Goal: Task Accomplishment & Management: Use online tool/utility

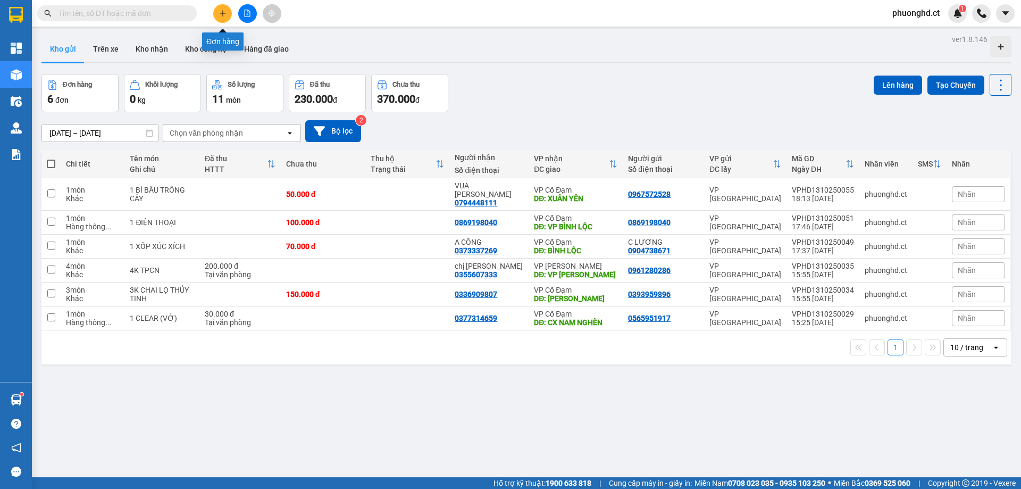
click at [225, 13] on icon "plus" at bounding box center [222, 13] width 7 height 7
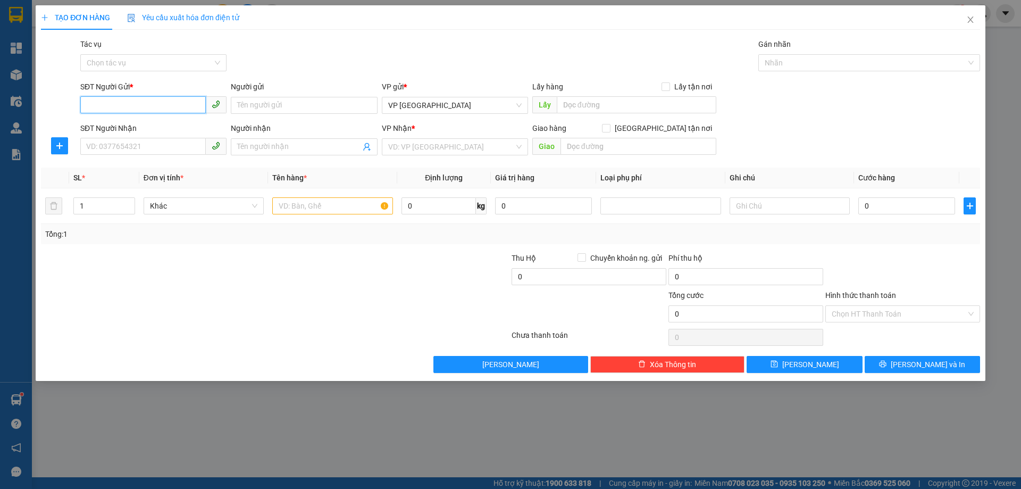
paste input "0000000000"
type input "0000000000"
drag, startPoint x: 181, startPoint y: 149, endPoint x: 187, endPoint y: 145, distance: 6.8
click at [181, 149] on input "SĐT Người Nhận" at bounding box center [143, 146] width 126 height 17
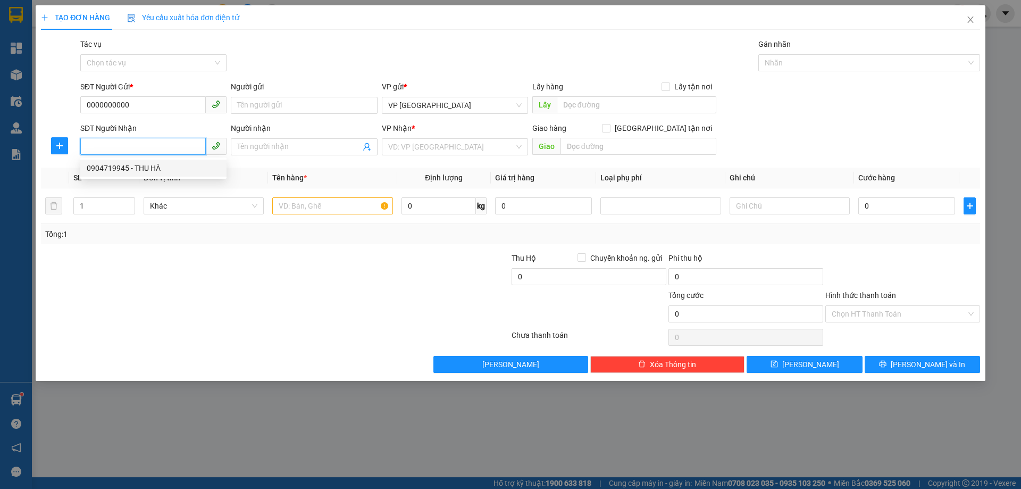
click at [150, 173] on div "0904719945 - THU HÀ" at bounding box center [154, 168] width 134 height 12
type input "0904719945"
type input "THU HÀ"
type input "XUÂN AN"
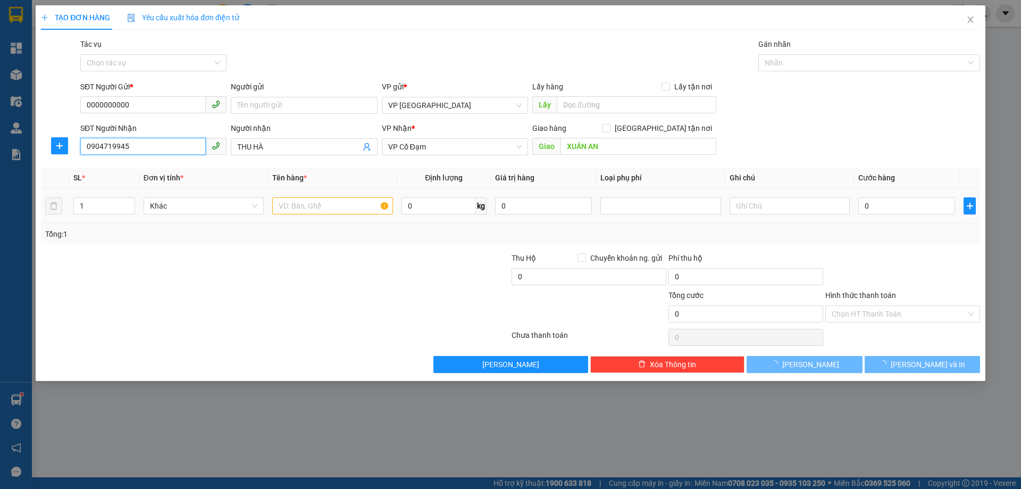
type input "80.000"
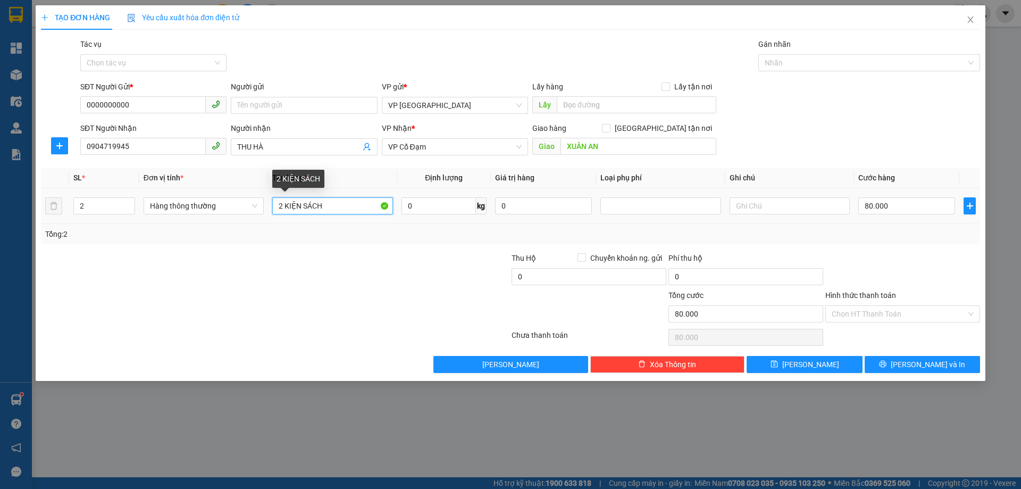
click at [282, 202] on input "2 KIỆN SÁCH" at bounding box center [332, 205] width 120 height 17
type input "11 KIỆN SÁCH"
click at [62, 212] on tr "2 Hàng thông thường 11 KIỆN SÁCH 0 kg 0 80.000" at bounding box center [511, 206] width 940 height 36
type input "11"
type input "0"
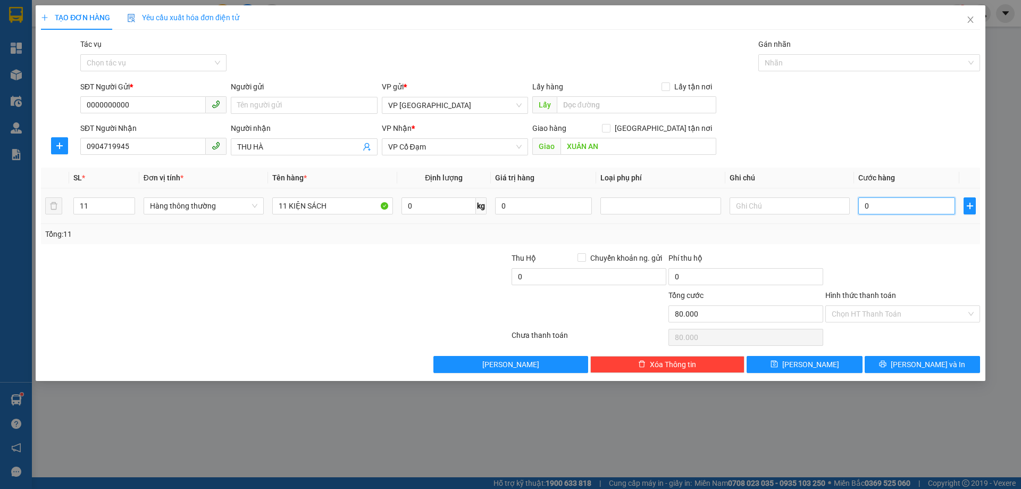
type input "0"
click at [917, 367] on span "Lưu và In" at bounding box center [928, 365] width 74 height 12
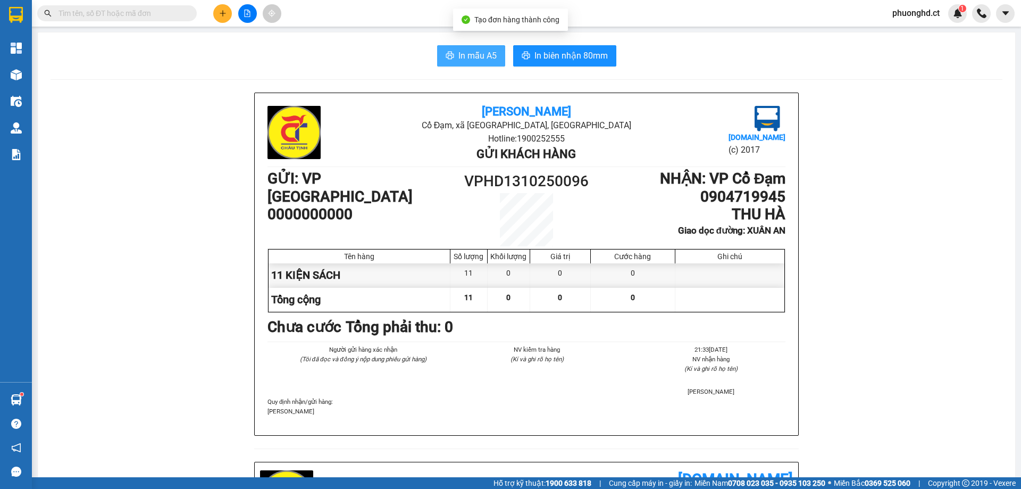
click at [479, 49] on span "In mẫu A5" at bounding box center [478, 55] width 38 height 13
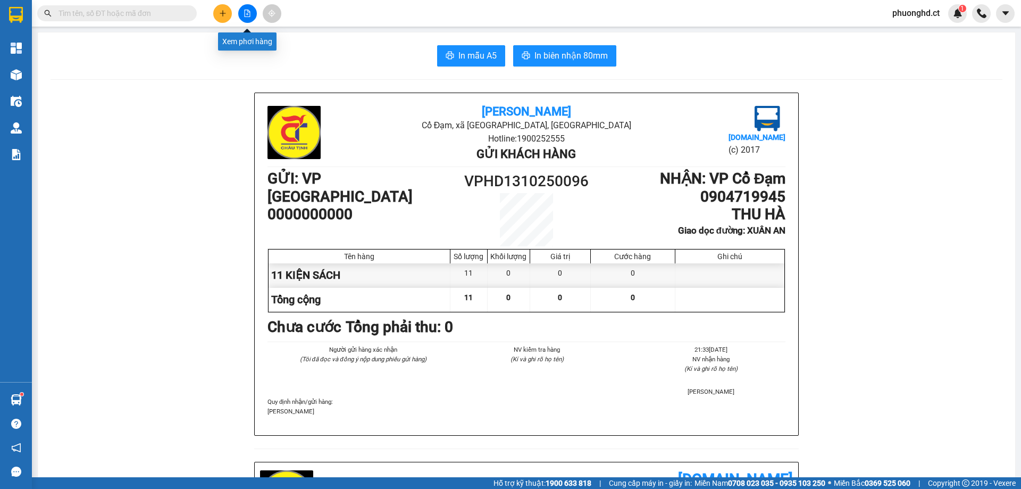
click at [223, 13] on icon "plus" at bounding box center [222, 13] width 7 height 7
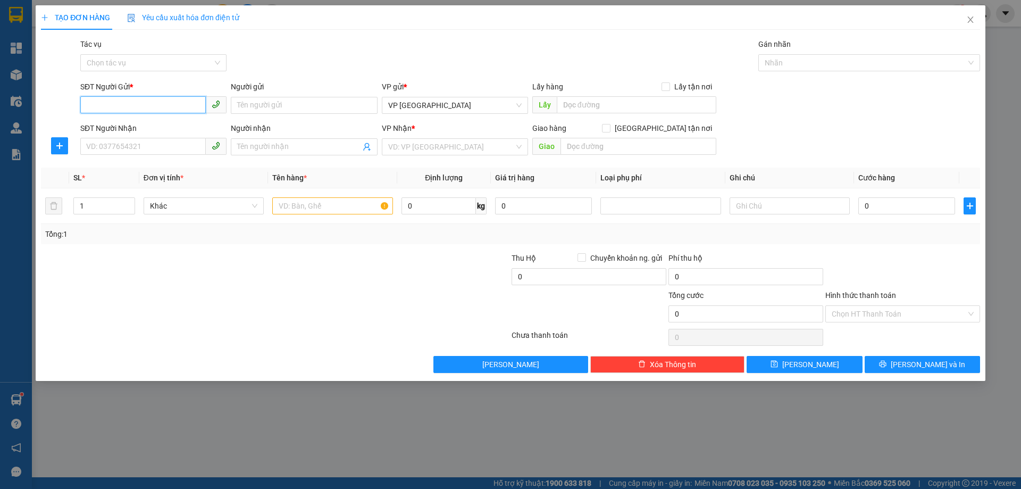
paste input "0000000000"
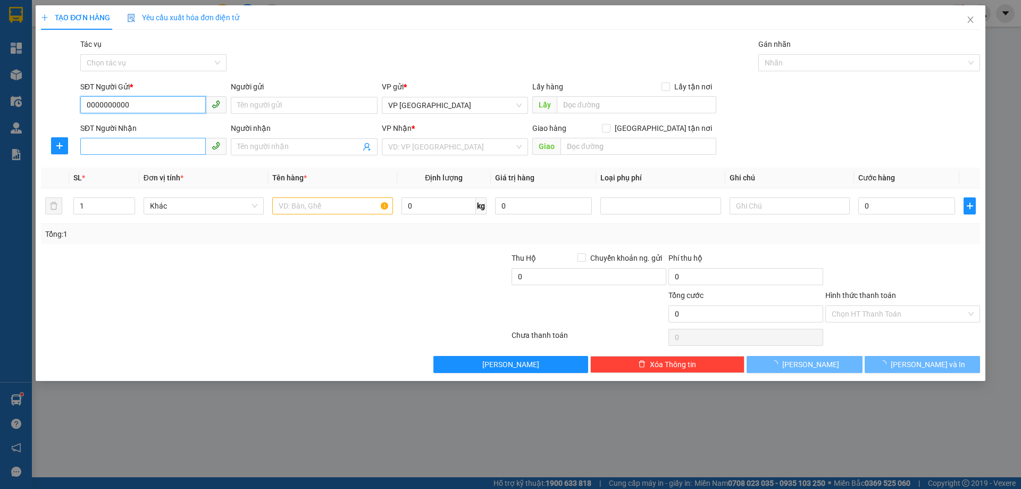
type input "0000000000"
click at [144, 153] on input "SĐT Người Nhận" at bounding box center [143, 146] width 126 height 17
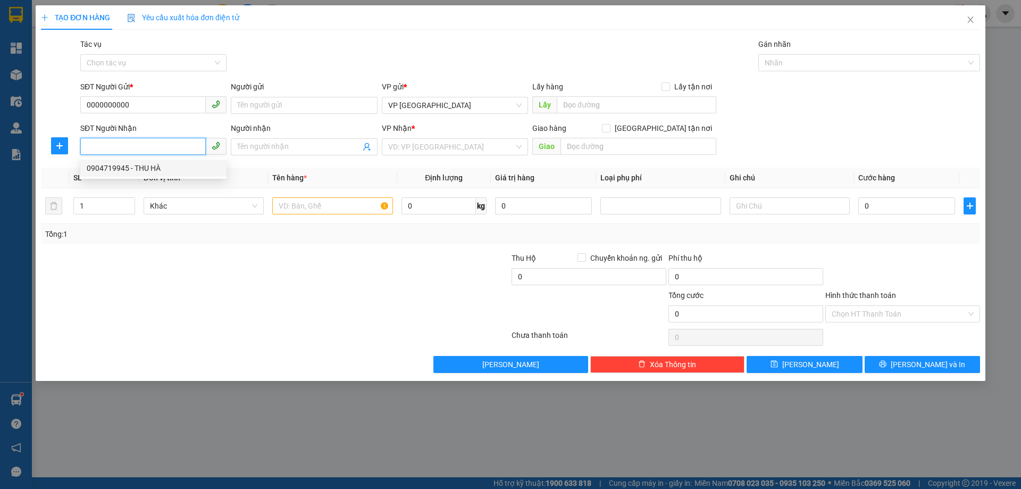
click at [134, 166] on div "0904719945 - THU HÀ" at bounding box center [154, 168] width 134 height 12
type input "0904719945"
type input "THU HÀ"
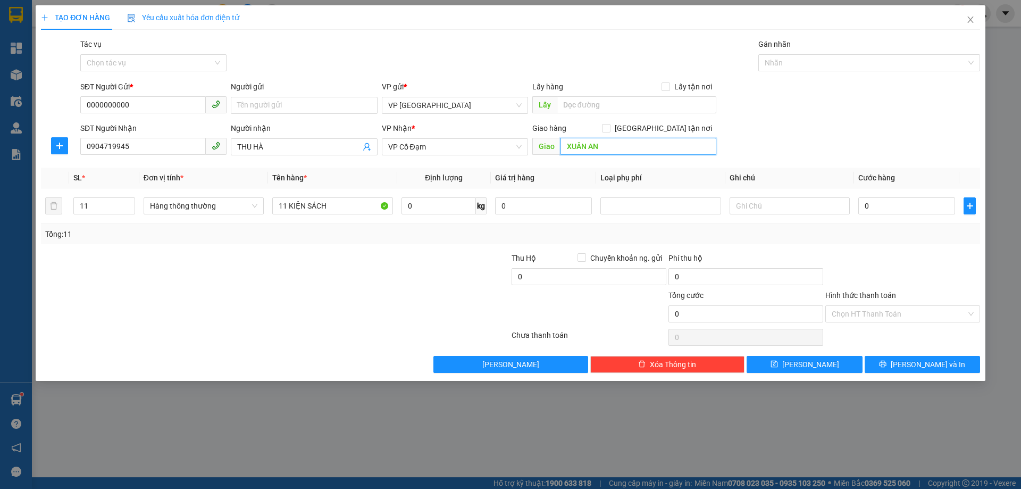
click at [608, 139] on input "XUÂN AN" at bounding box center [639, 146] width 156 height 17
click at [574, 153] on input "XUÂN AN" at bounding box center [639, 146] width 156 height 17
click at [586, 149] on input "XUÂN AN" at bounding box center [639, 146] width 156 height 17
click at [593, 149] on input "XUÂN AN" at bounding box center [639, 146] width 156 height 17
type input "XUÂN VIÊN"
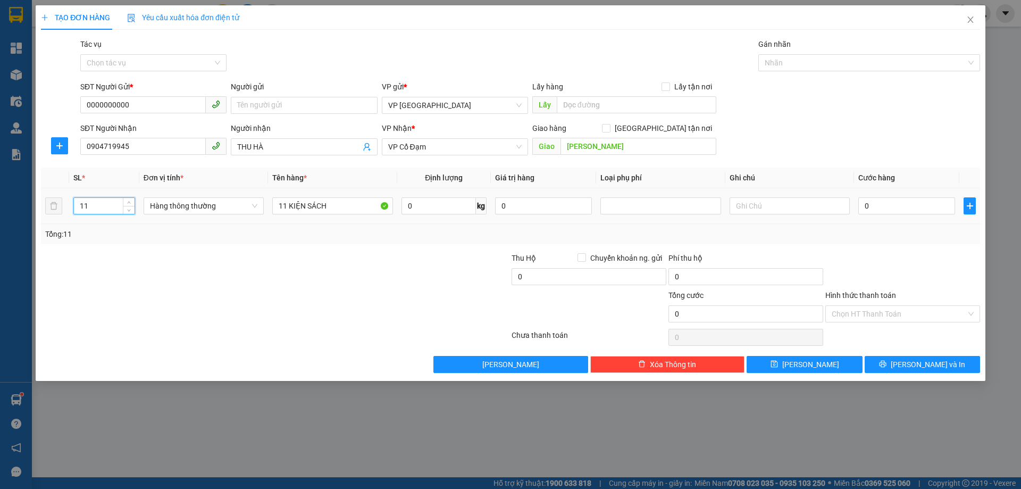
click at [56, 201] on tr "11 Hàng thông thường 11 KIỆN SÁCH 0 kg 0 0" at bounding box center [511, 206] width 940 height 36
type input "7"
drag, startPoint x: 285, startPoint y: 207, endPoint x: 272, endPoint y: 207, distance: 12.2
click at [272, 207] on input "11 KIỆN SÁCH" at bounding box center [332, 205] width 120 height 17
type input "7 KIỆN SÁCH"
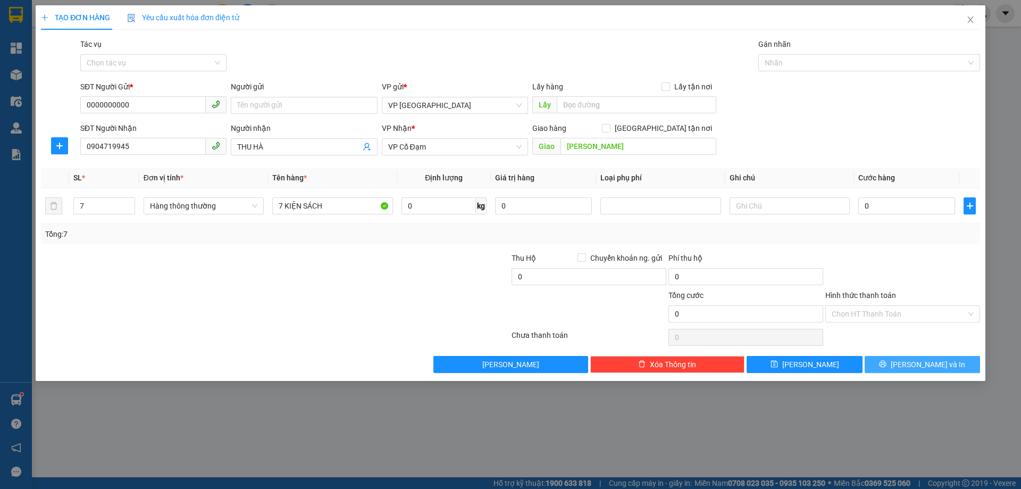
click at [901, 362] on button "Lưu và In" at bounding box center [922, 364] width 115 height 17
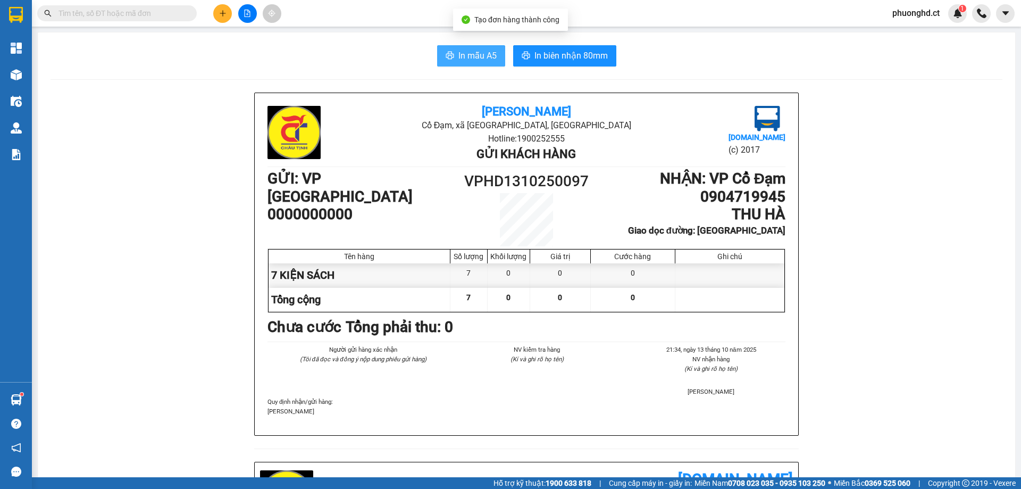
click at [467, 47] on button "In mẫu A5" at bounding box center [471, 55] width 68 height 21
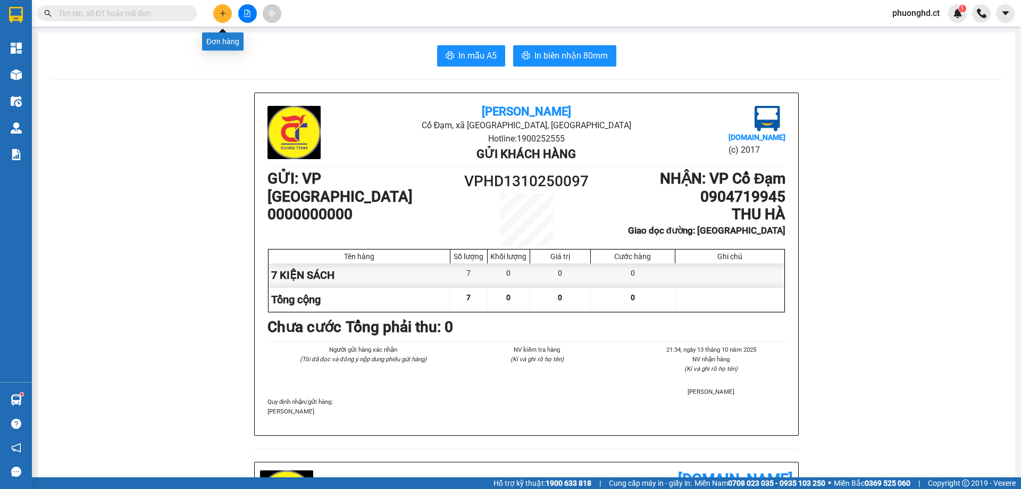
click at [217, 14] on button at bounding box center [222, 13] width 19 height 19
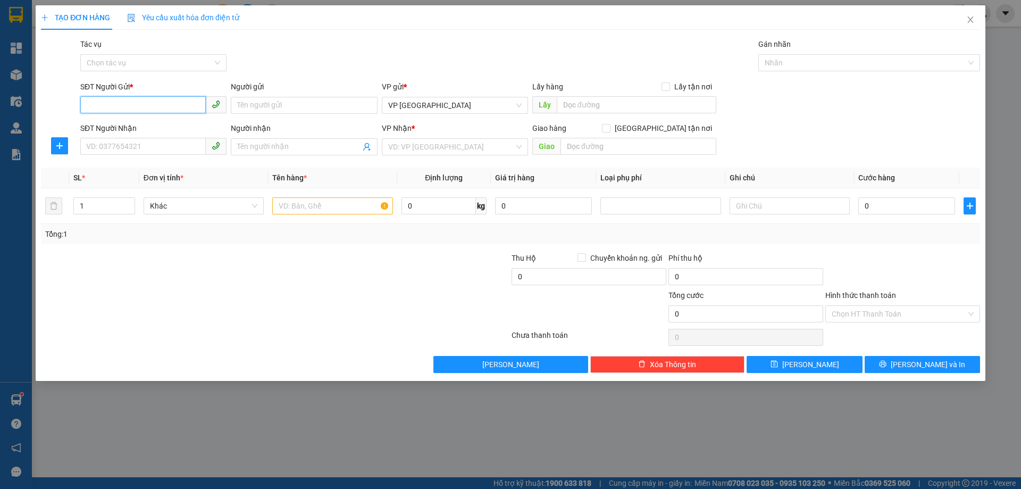
paste input "0000000000"
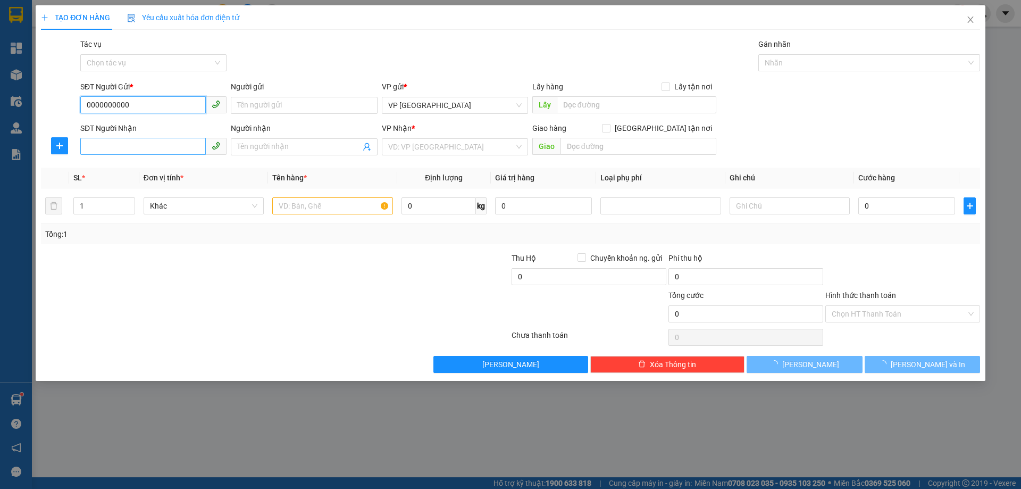
type input "0000000000"
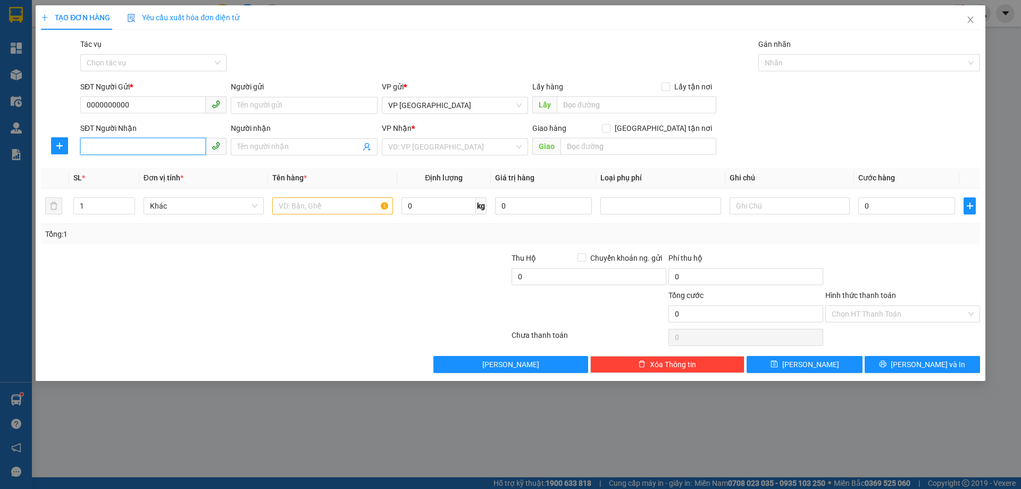
drag, startPoint x: 146, startPoint y: 144, endPoint x: 173, endPoint y: 123, distance: 34.2
click at [147, 144] on input "SĐT Người Nhận" at bounding box center [143, 146] width 126 height 17
click at [170, 170] on div "0904893989 - 11kg" at bounding box center [154, 168] width 134 height 12
type input "0904893989"
type input "11kg"
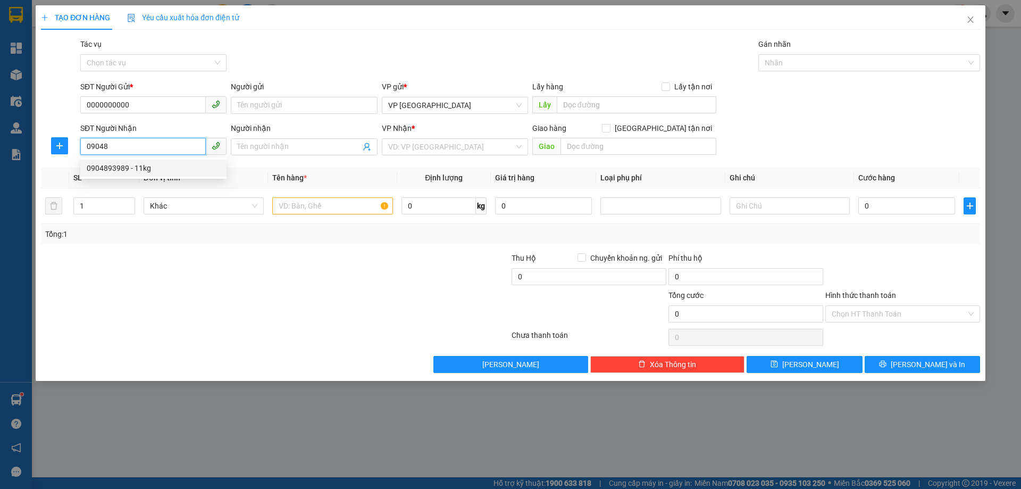
type input "XUÂN AN"
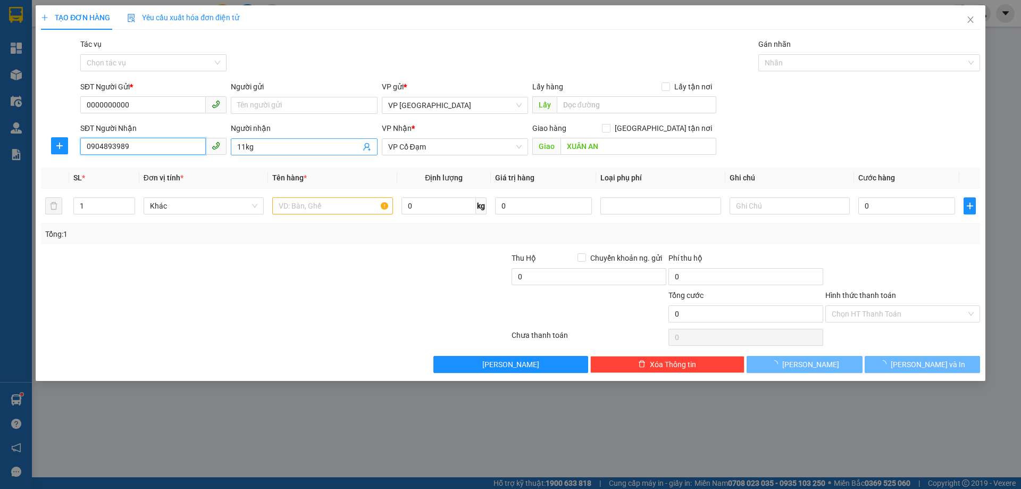
type input "48.000"
type input "0904893989"
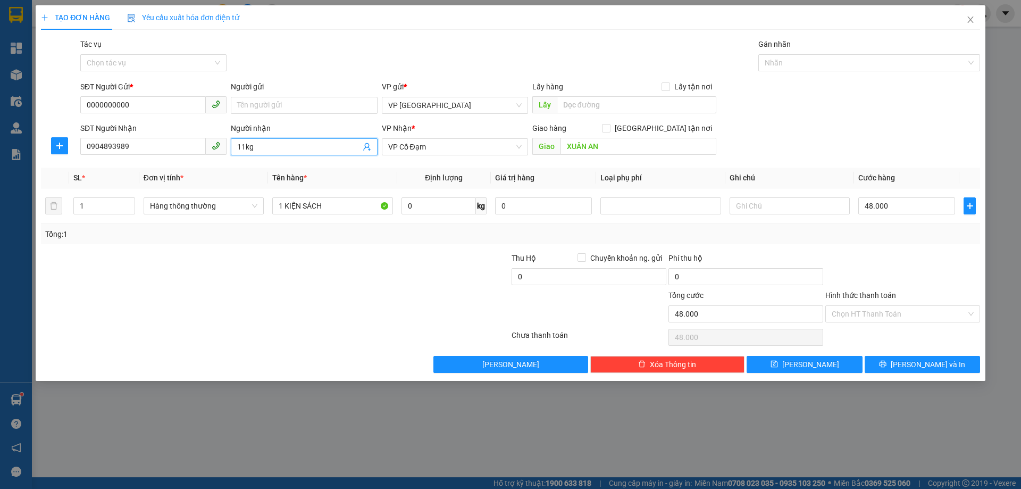
click at [258, 148] on input "11kg" at bounding box center [298, 147] width 123 height 12
type input "THANH HỒNG"
type input "2"
click at [127, 203] on icon "up" at bounding box center [129, 204] width 4 height 4
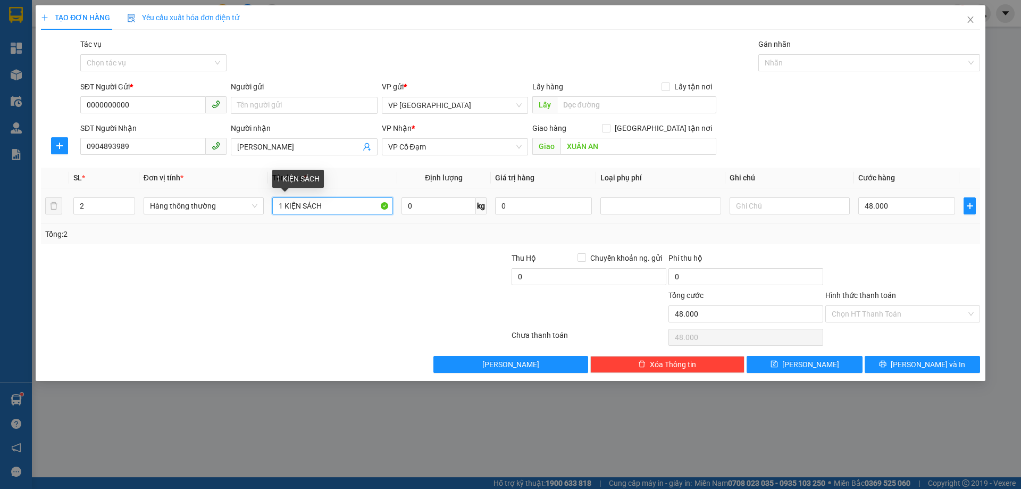
click at [281, 206] on input "1 KIỆN SÁCH" at bounding box center [332, 205] width 120 height 17
type input "2 KIỆN SÁCH"
click at [910, 214] on input "48.000" at bounding box center [907, 205] width 97 height 17
type input "0"
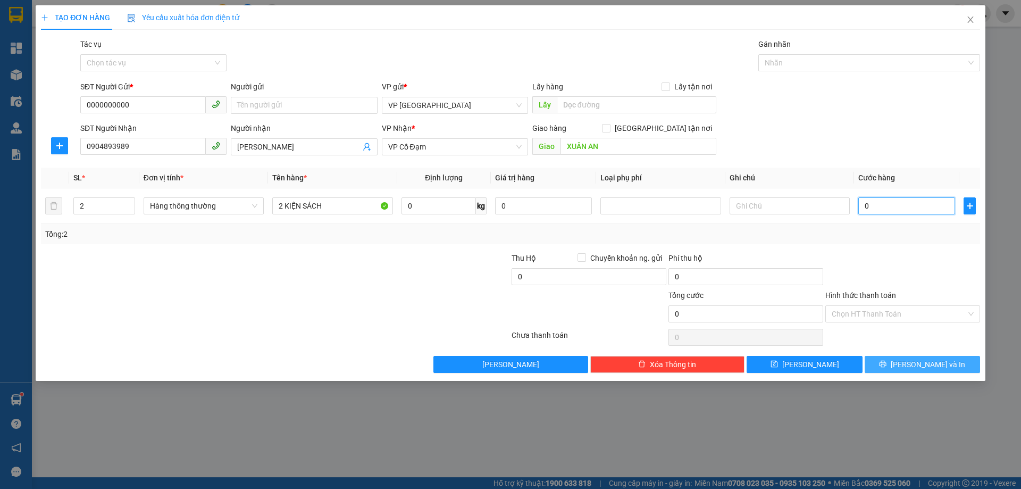
type input "0"
click at [925, 360] on span "Lưu và In" at bounding box center [928, 365] width 74 height 12
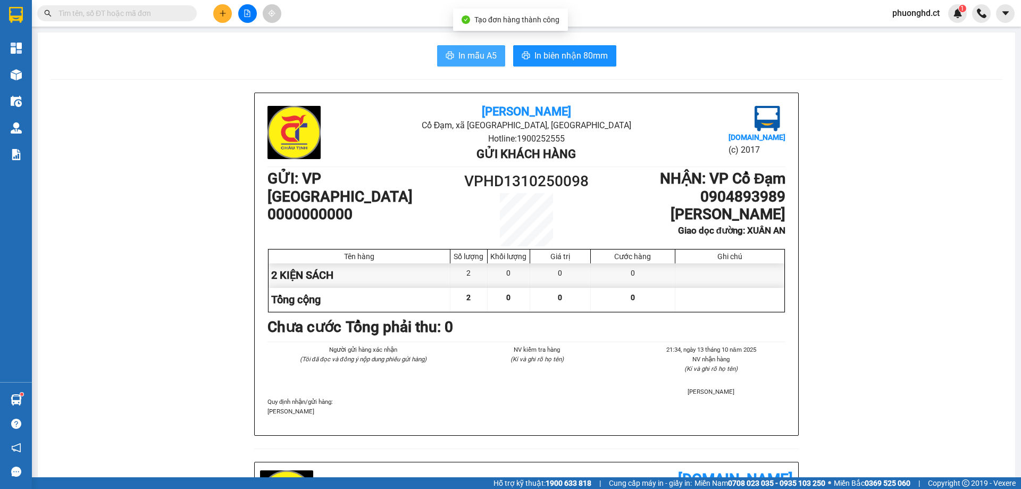
click at [466, 64] on button "In mẫu A5" at bounding box center [471, 55] width 68 height 21
click at [900, 11] on span "phuonghd.ct" at bounding box center [916, 12] width 64 height 13
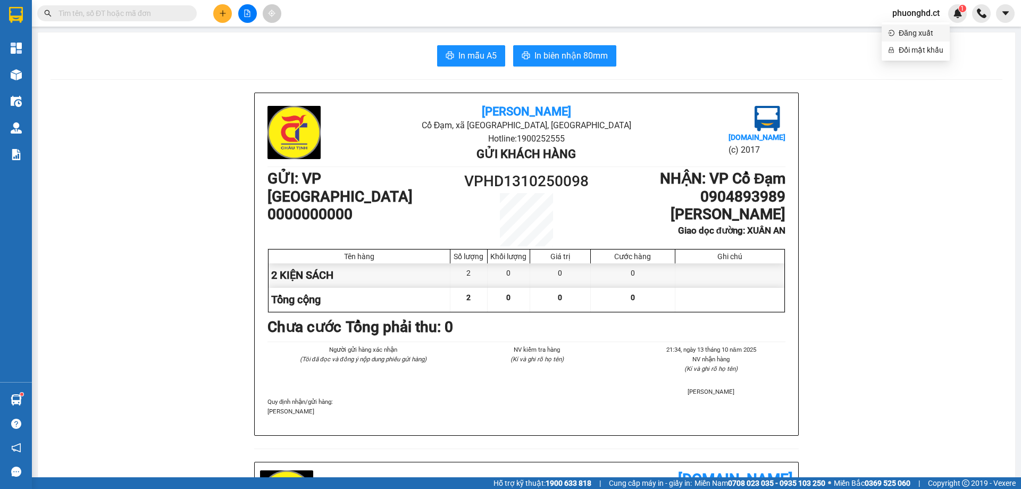
click at [900, 34] on span "Đăng xuất" at bounding box center [921, 33] width 45 height 12
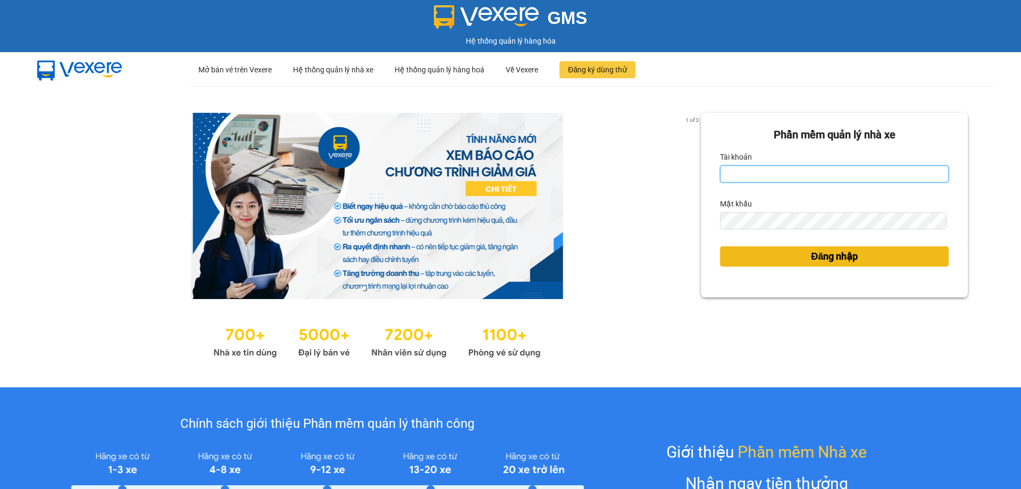
type input "phuonghd.ct"
click at [873, 264] on button "Đăng nhập" at bounding box center [834, 256] width 229 height 20
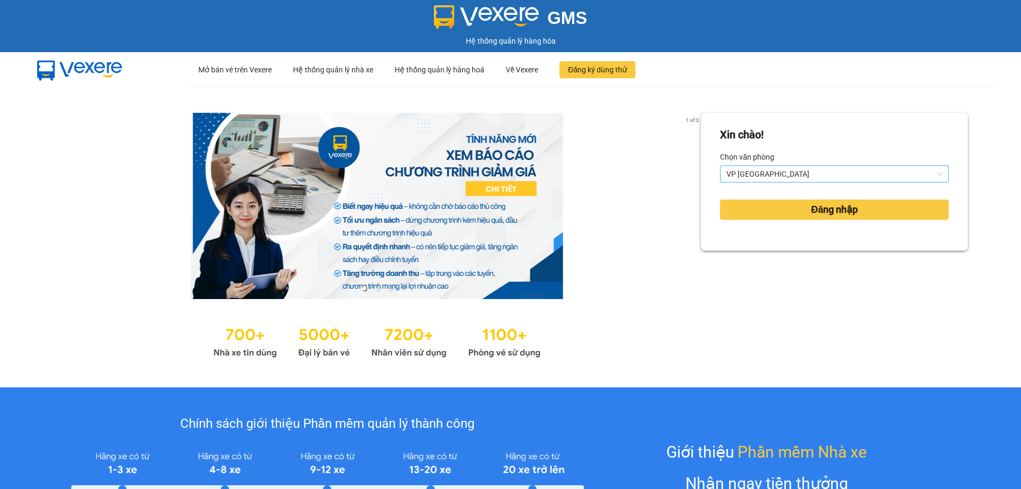
click at [786, 174] on span "VP [GEOGRAPHIC_DATA]" at bounding box center [835, 174] width 216 height 16
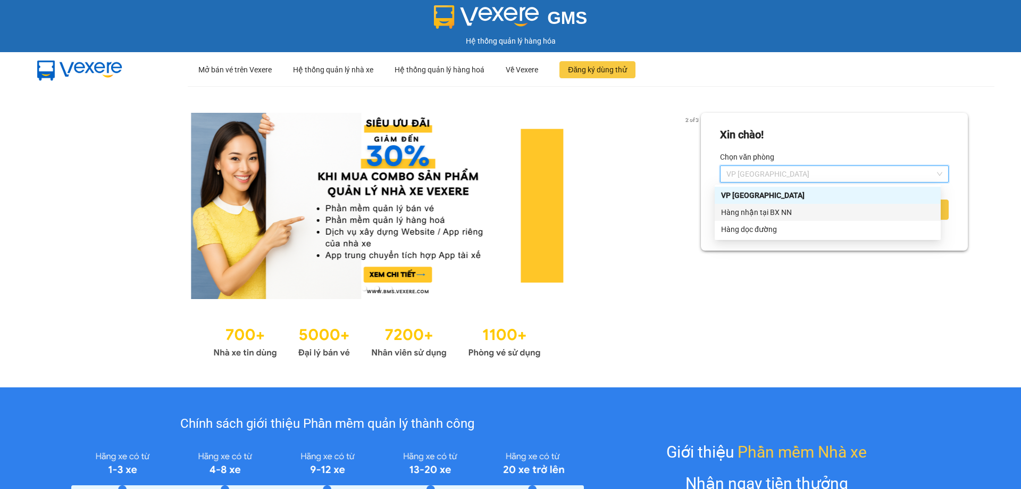
click at [772, 214] on div "Hàng nhận tại BX NN" at bounding box center [827, 212] width 213 height 12
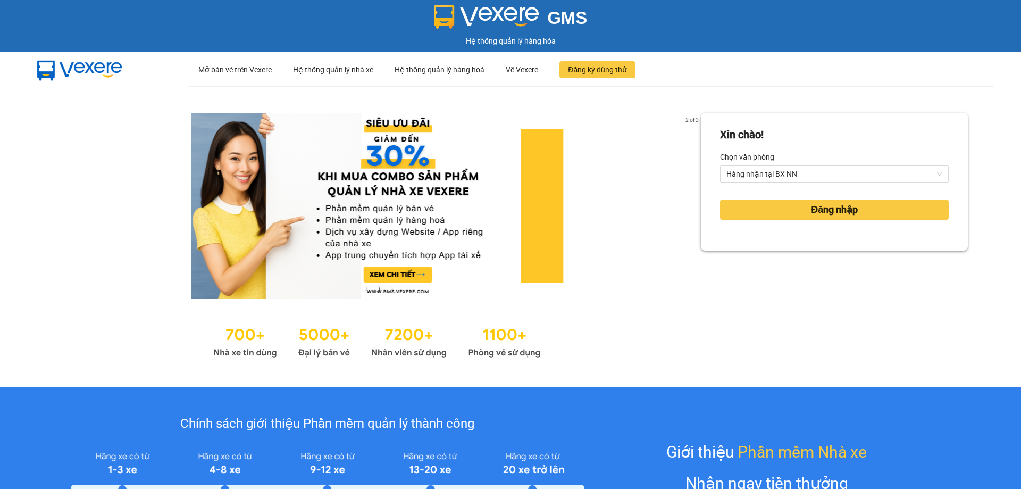
click at [762, 228] on form "Xin chào! Chọn văn phòng Hàng nhận tại BX NN Đăng nhập" at bounding box center [834, 182] width 229 height 110
click at [767, 212] on button "Đăng nhập" at bounding box center [834, 210] width 229 height 20
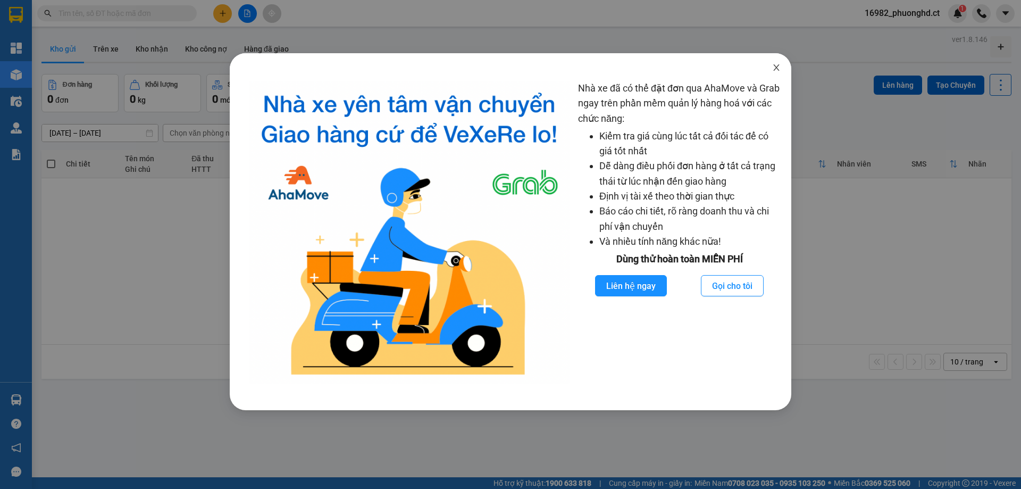
click at [775, 66] on icon "close" at bounding box center [777, 67] width 6 height 6
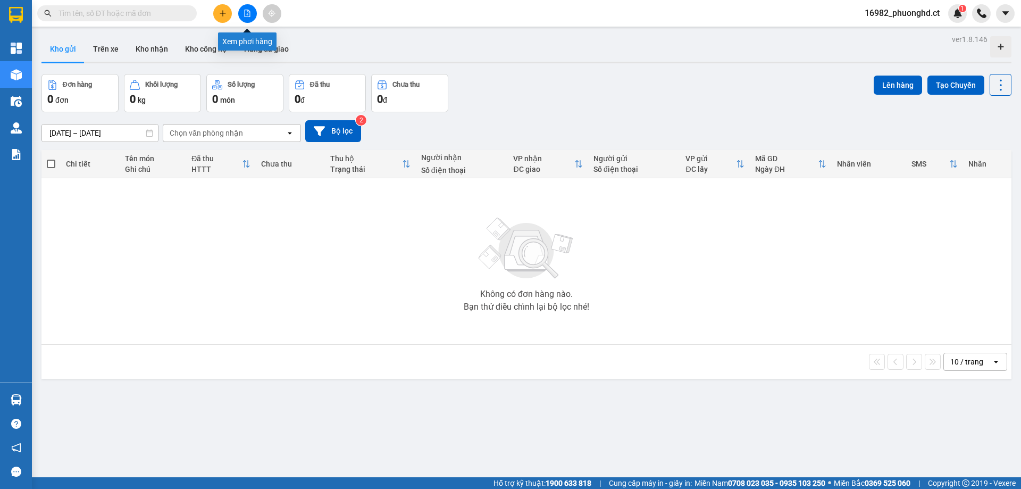
click at [250, 14] on icon "file-add" at bounding box center [248, 13] width 6 height 7
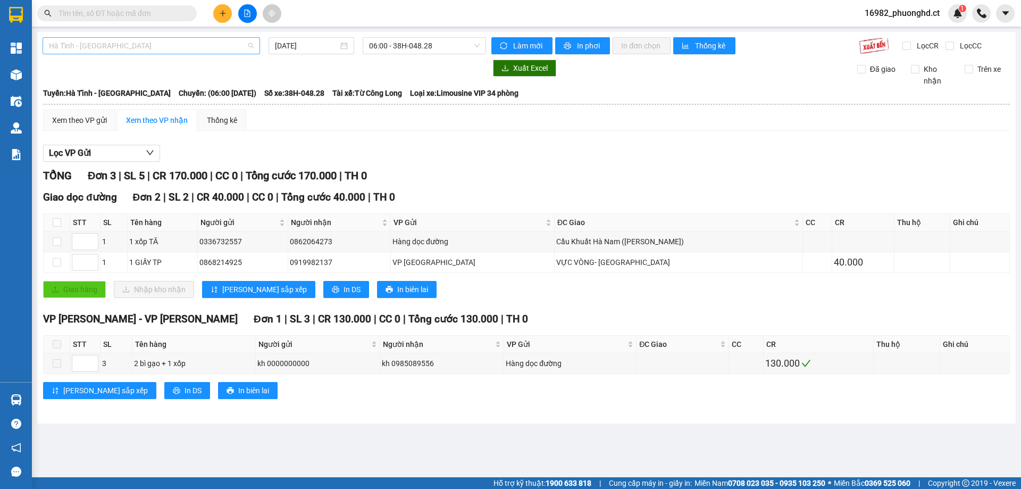
click at [212, 41] on span "Hà Tĩnh - [GEOGRAPHIC_DATA]" at bounding box center [151, 46] width 205 height 16
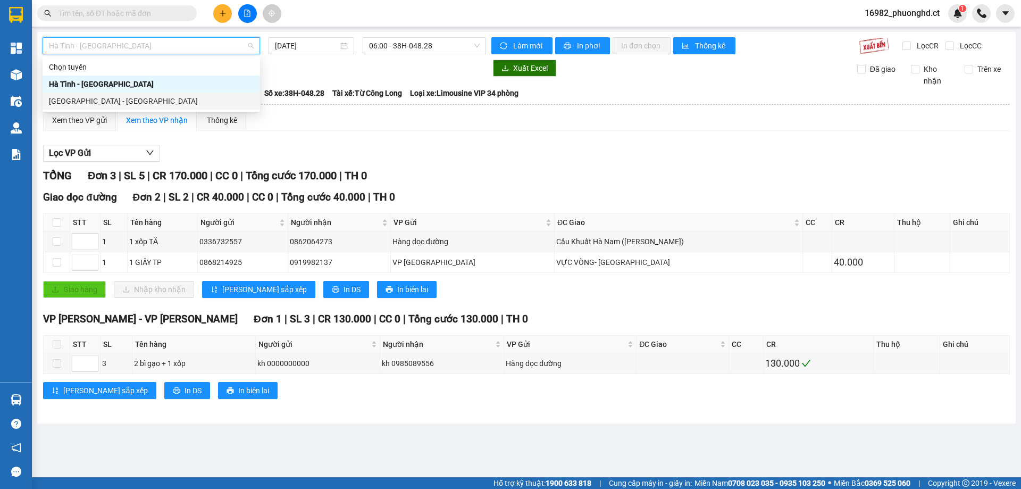
click at [128, 97] on div "[GEOGRAPHIC_DATA] - [GEOGRAPHIC_DATA]" at bounding box center [151, 101] width 205 height 12
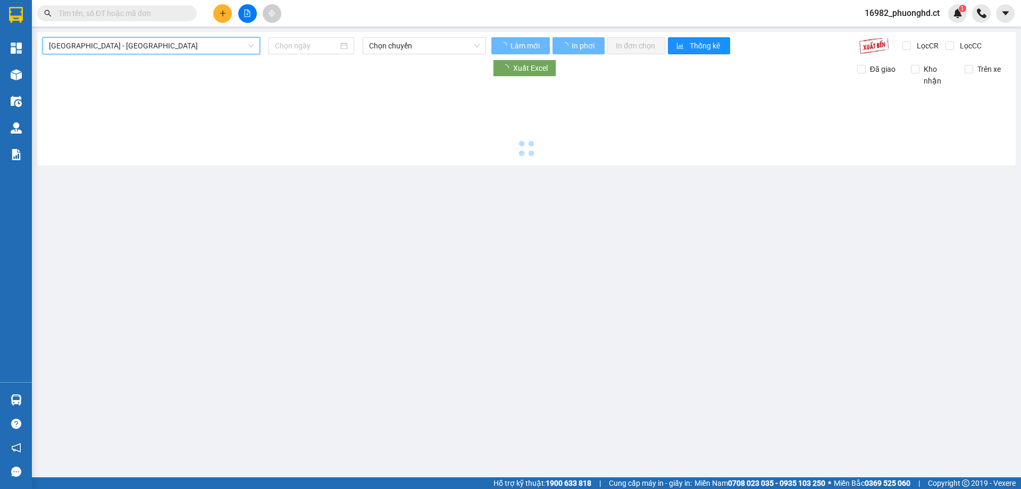
type input "[DATE]"
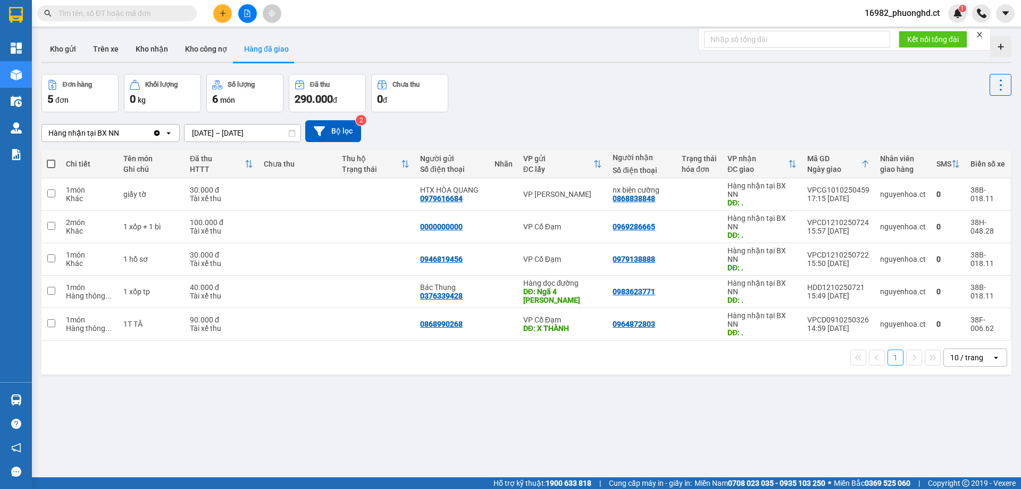
click at [979, 33] on icon "close" at bounding box center [979, 34] width 5 height 5
click at [251, 10] on icon "file-add" at bounding box center [247, 13] width 7 height 7
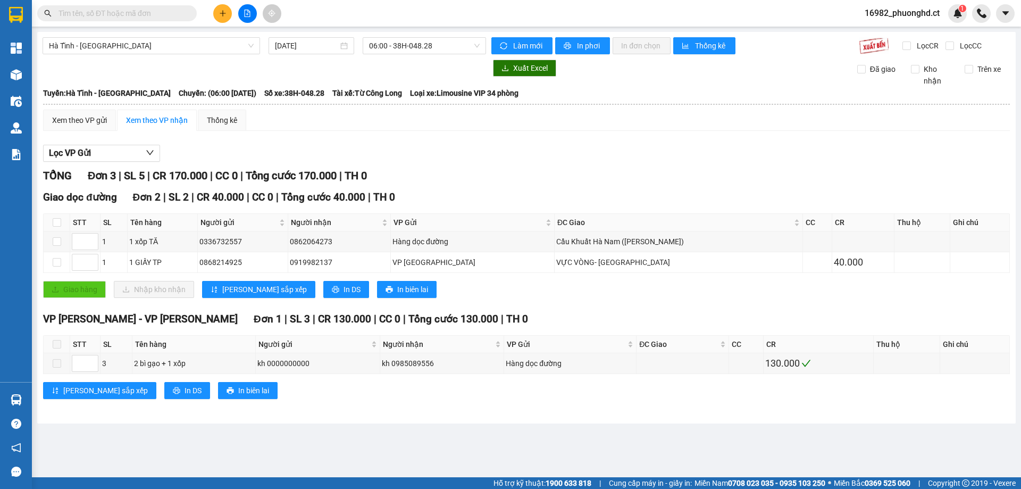
drag, startPoint x: 222, startPoint y: 46, endPoint x: 204, endPoint y: 56, distance: 20.5
click at [222, 46] on span "Hà Tĩnh - [GEOGRAPHIC_DATA]" at bounding box center [151, 46] width 205 height 16
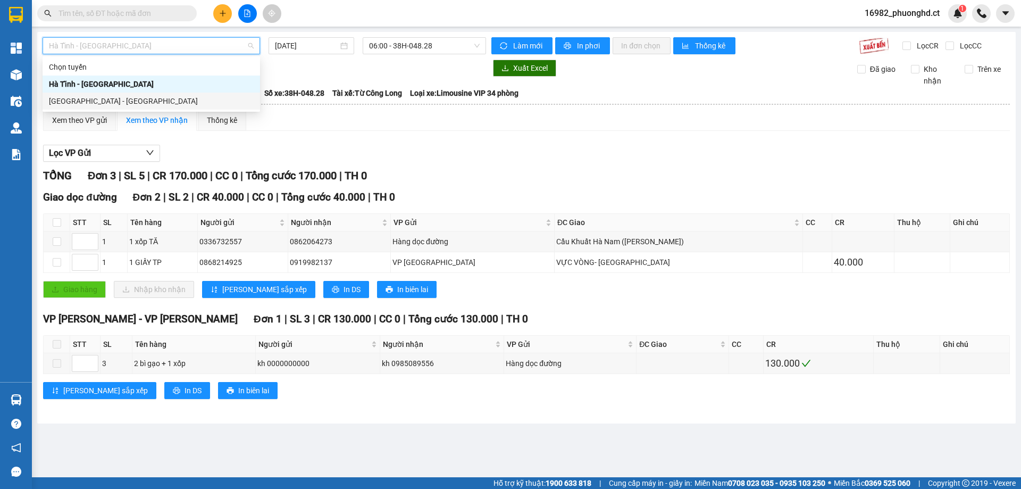
click at [87, 98] on div "[GEOGRAPHIC_DATA] - [GEOGRAPHIC_DATA]" at bounding box center [151, 101] width 205 height 12
type input "[DATE]"
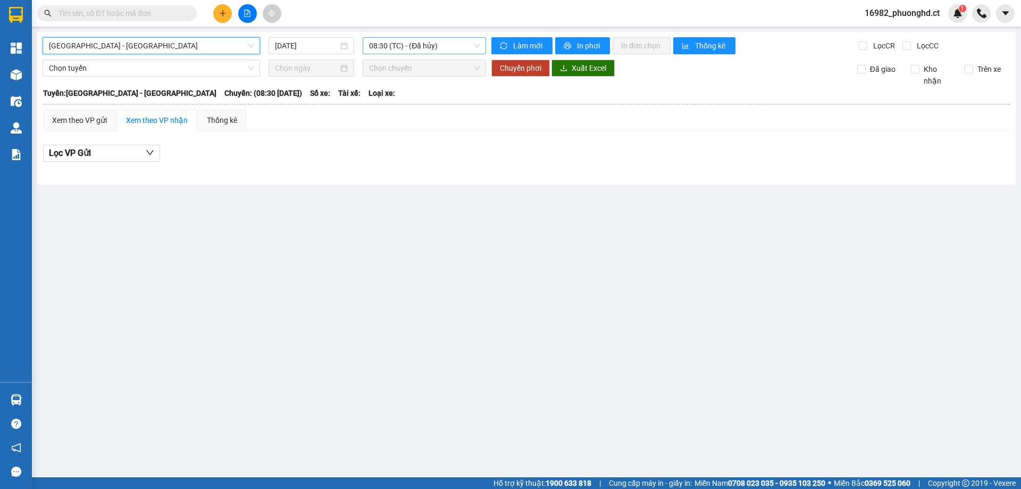
click at [390, 49] on span "08:30 (TC) - (Đã hủy)" at bounding box center [424, 46] width 111 height 16
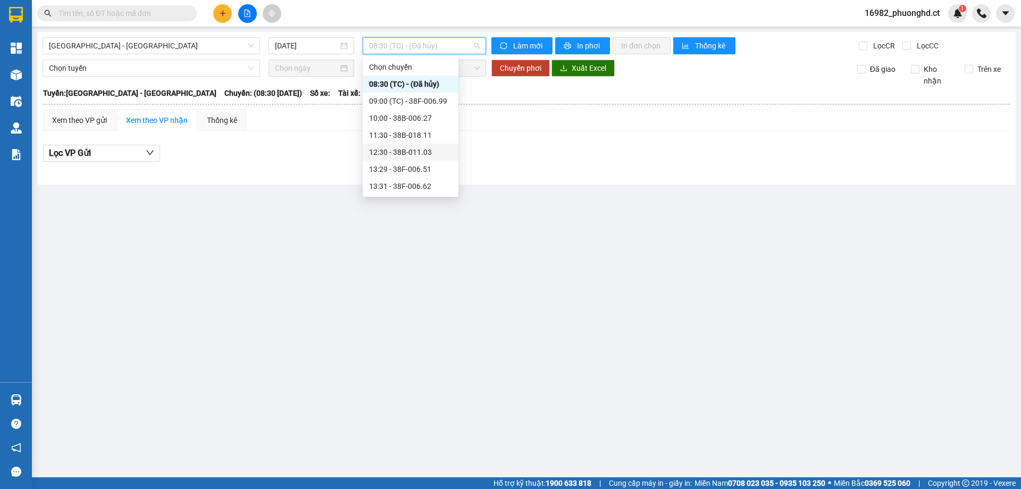
click at [417, 148] on div "12:30 - 38B-011.03" at bounding box center [410, 152] width 83 height 12
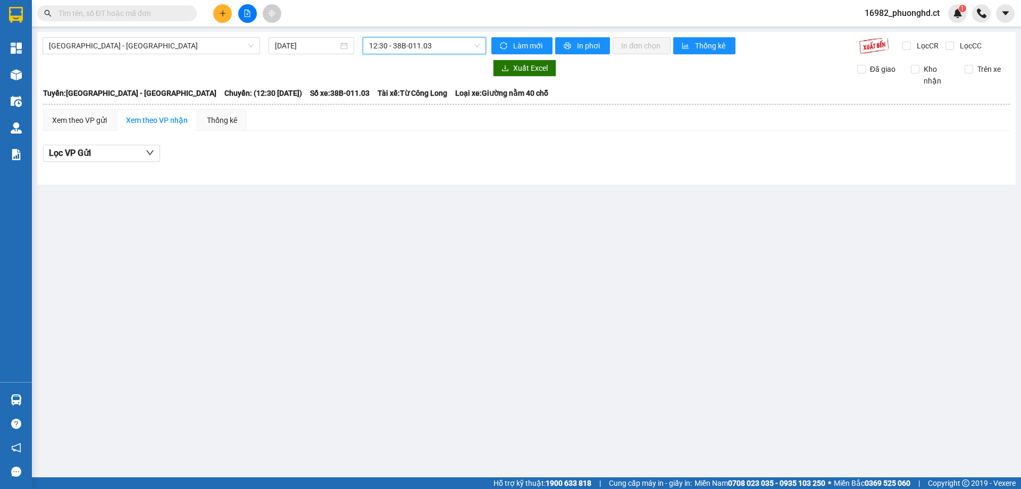
click at [221, 15] on icon "plus" at bounding box center [222, 13] width 7 height 7
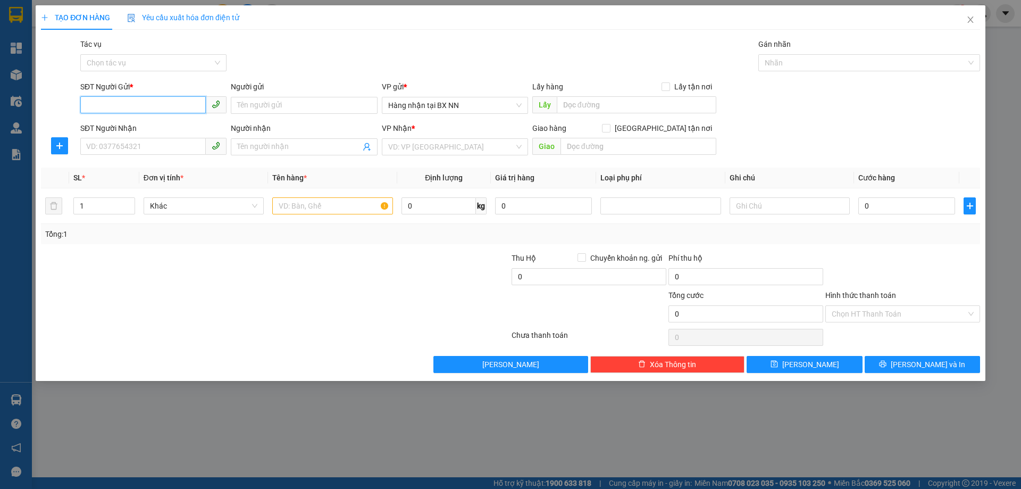
paste input "0000000000"
type input "0000000000"
click at [130, 149] on input "SĐT Người Nhận" at bounding box center [143, 146] width 126 height 17
type input "0332788468"
click at [459, 149] on input "search" at bounding box center [451, 147] width 126 height 16
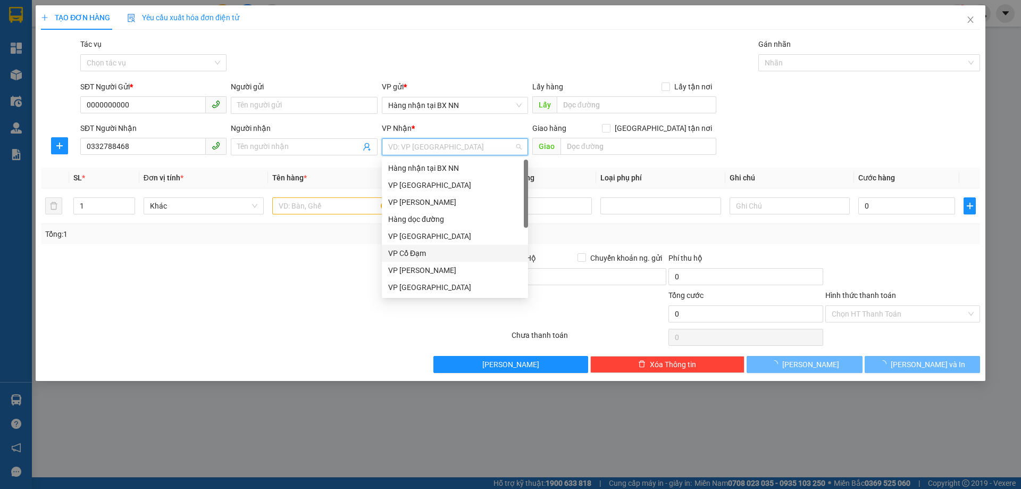
click at [429, 255] on div "VP Cổ Đạm" at bounding box center [455, 253] width 134 height 12
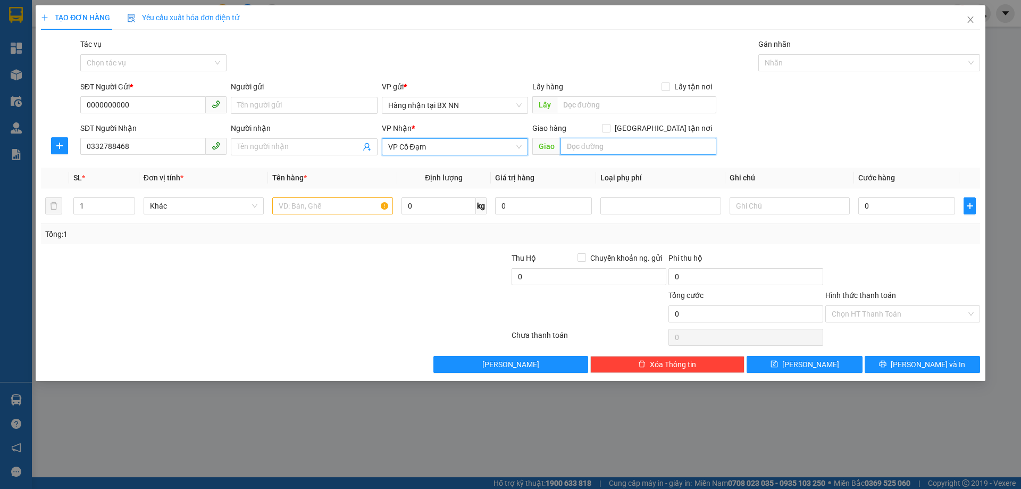
click at [632, 151] on input "text" at bounding box center [639, 146] width 156 height 17
type input "CẦU LỒI"
click at [0, 222] on div "TẠO ĐƠN HÀNG Yêu cầu xuất hóa đơn điện tử Transit Pickup Surcharge Ids Transit …" at bounding box center [510, 244] width 1021 height 489
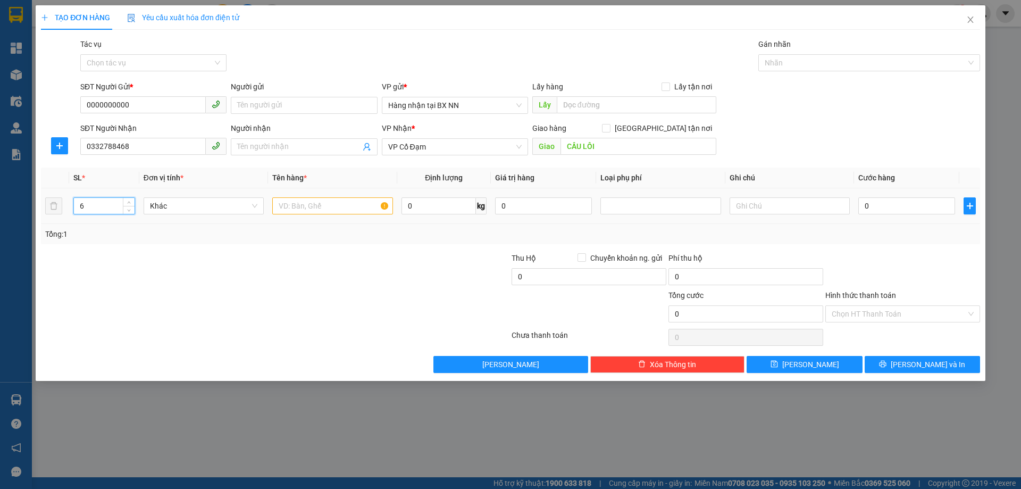
type input "6"
click at [343, 205] on input "text" at bounding box center [332, 205] width 120 height 17
click at [275, 205] on input "KIỆN" at bounding box center [332, 205] width 120 height 17
drag, startPoint x: 325, startPoint y: 205, endPoint x: 148, endPoint y: 216, distance: 176.5
click at [148, 216] on tr "6 Khác KIKIỆN 0 kg 0 0" at bounding box center [511, 206] width 940 height 36
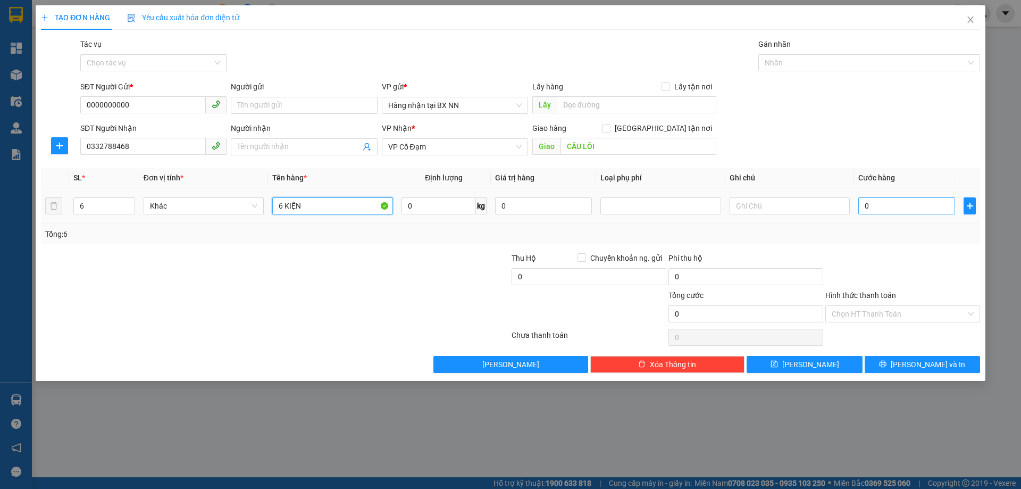
type input "6 KIỆN"
drag, startPoint x: 894, startPoint y: 209, endPoint x: 907, endPoint y: 190, distance: 22.6
click at [894, 207] on input "0" at bounding box center [907, 205] width 97 height 17
type input "30"
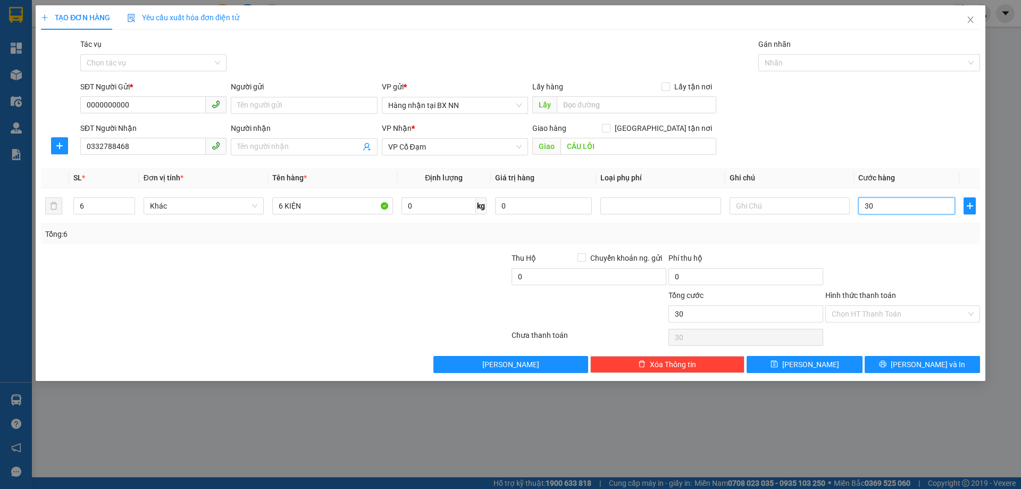
type input "30"
type input "300"
type input "300.000"
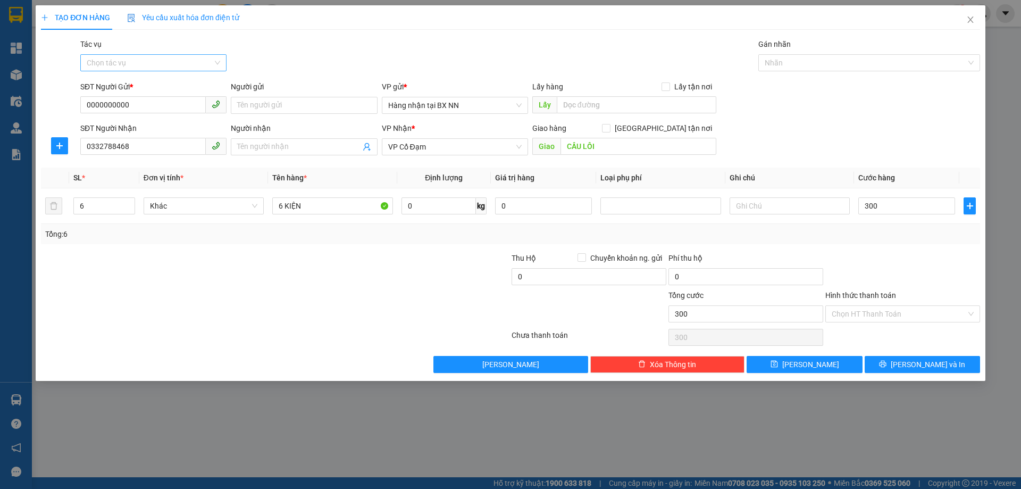
type input "300.000"
click at [140, 62] on input "Tác vụ" at bounding box center [150, 63] width 126 height 16
click at [135, 80] on div "Nhập hàng lên xe" at bounding box center [154, 84] width 134 height 12
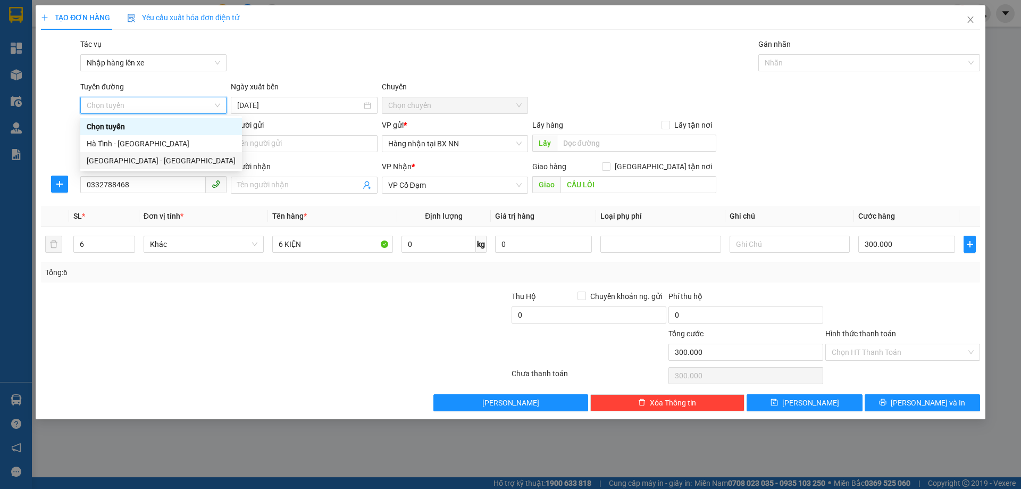
click at [113, 159] on div "[GEOGRAPHIC_DATA] - [GEOGRAPHIC_DATA]" at bounding box center [161, 161] width 149 height 12
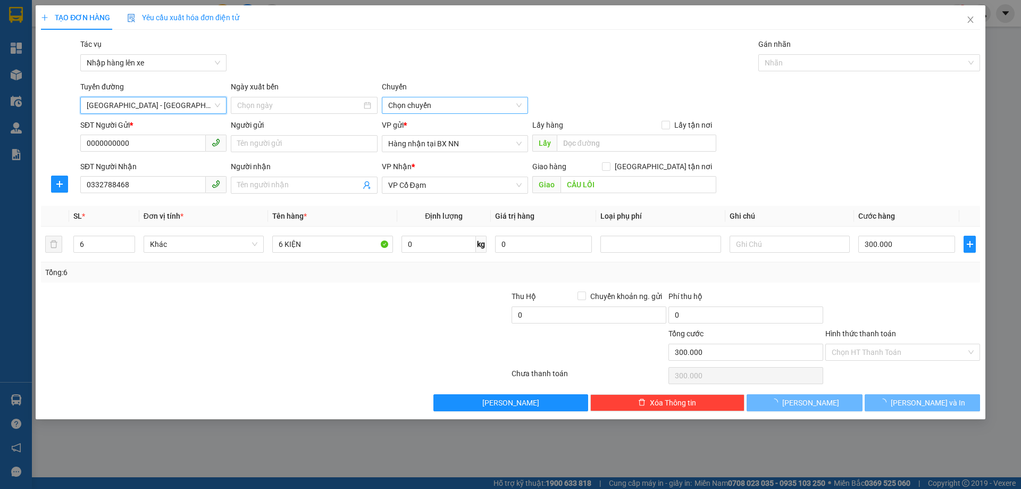
type input "[DATE]"
click at [416, 104] on span "08:30 (TC) - (Đã hủy)" at bounding box center [455, 105] width 134 height 16
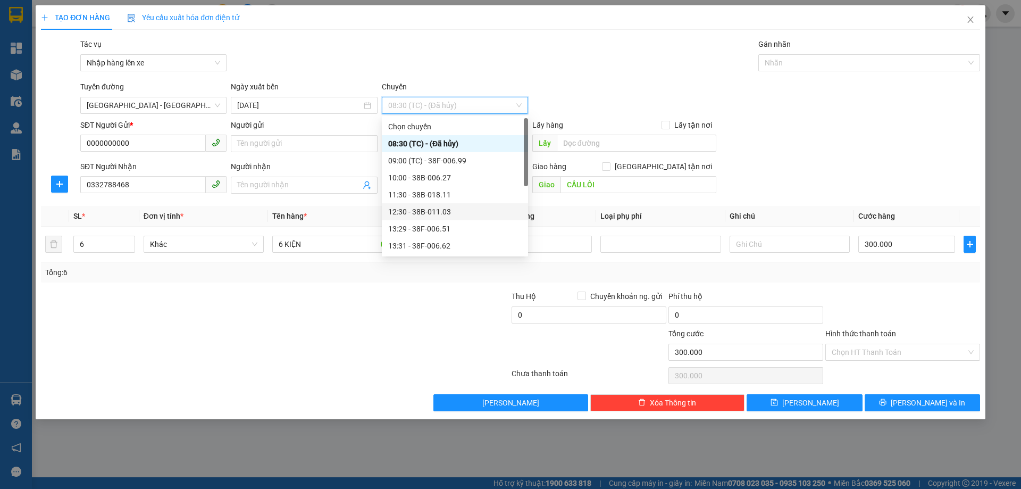
click at [426, 213] on div "12:30 - 38B-011.03" at bounding box center [455, 212] width 134 height 12
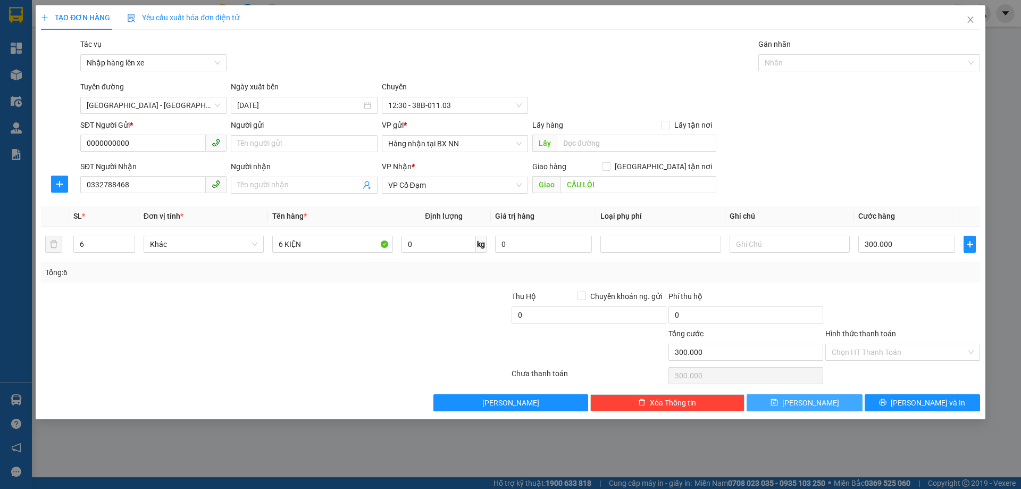
drag, startPoint x: 804, startPoint y: 393, endPoint x: 813, endPoint y: 397, distance: 10.0
click at [813, 397] on div "Transit Pickup Surcharge Ids Transit Deliver Surcharge Ids Transit Deliver Surc…" at bounding box center [511, 224] width 940 height 373
click at [813, 397] on span "Lưu" at bounding box center [811, 403] width 57 height 12
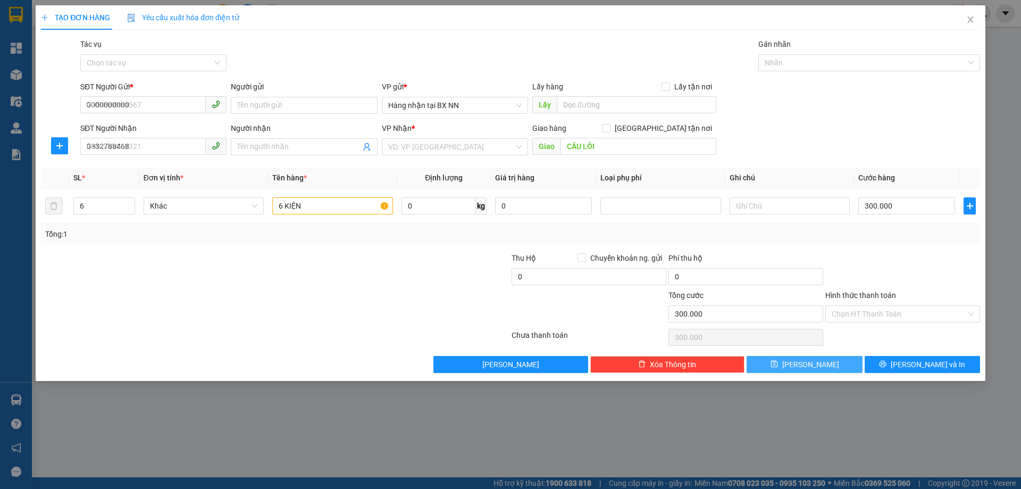
type input "1"
type input "0"
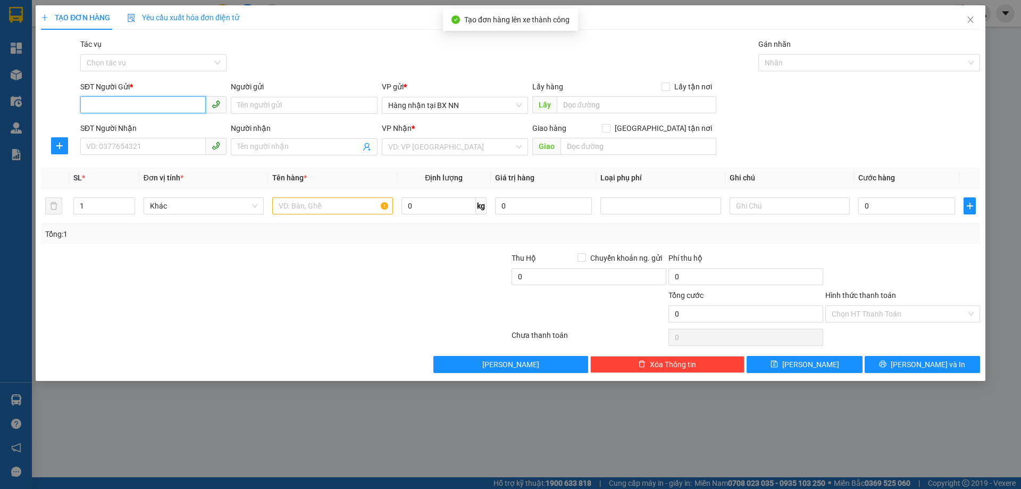
click at [132, 104] on input "SĐT Người Gửi *" at bounding box center [143, 104] width 126 height 17
paste input "0000000000"
type input "0000000000"
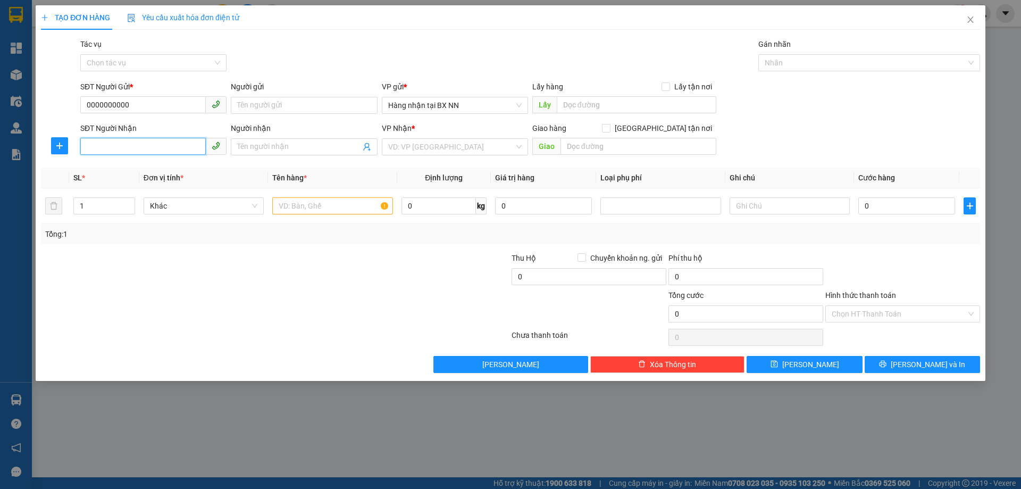
drag, startPoint x: 129, startPoint y: 150, endPoint x: 0, endPoint y: 226, distance: 149.3
click at [116, 149] on input "SĐT Người Nhận" at bounding box center [143, 146] width 126 height 17
type input "0963357433"
click at [134, 172] on div "0963357433" at bounding box center [154, 168] width 134 height 12
type input "nghi vạn"
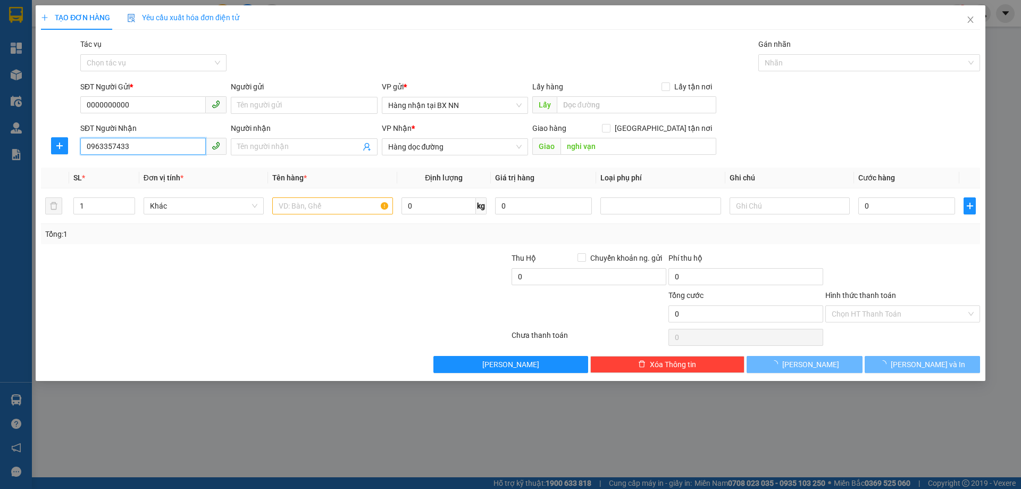
type input "1.130.000"
click at [152, 138] on input "0963357433" at bounding box center [143, 146] width 126 height 17
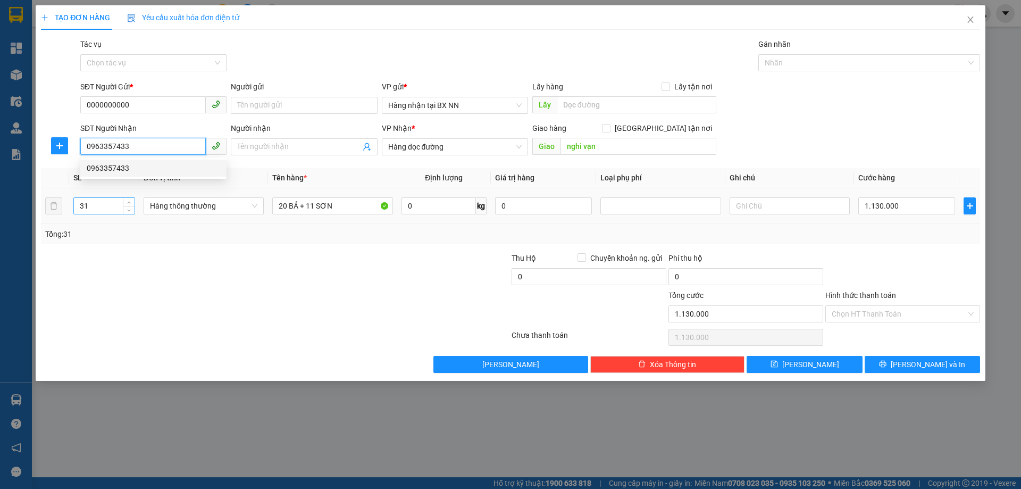
type input "0963357433"
drag, startPoint x: 97, startPoint y: 207, endPoint x: 0, endPoint y: 208, distance: 97.4
click at [0, 208] on div "TẠO ĐƠN HÀNG Yêu cầu xuất hóa đơn điện tử Transit Pickup Surcharge Ids Transit …" at bounding box center [510, 244] width 1021 height 489
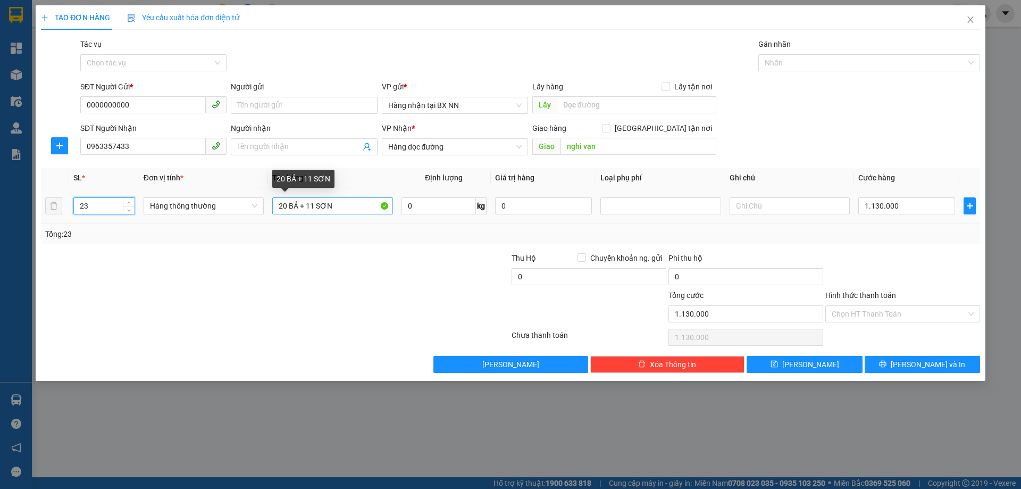
type input "23"
drag, startPoint x: 287, startPoint y: 205, endPoint x: 267, endPoint y: 206, distance: 20.2
click at [267, 206] on tr "23 Hàng thông thường 20 BẢ + 11 SƠN 0 kg 0 1.130.000" at bounding box center [511, 206] width 940 height 36
drag, startPoint x: 314, startPoint y: 203, endPoint x: 305, endPoint y: 202, distance: 9.6
click at [305, 202] on input "15 BẢ + 11 SƠN" at bounding box center [332, 205] width 120 height 17
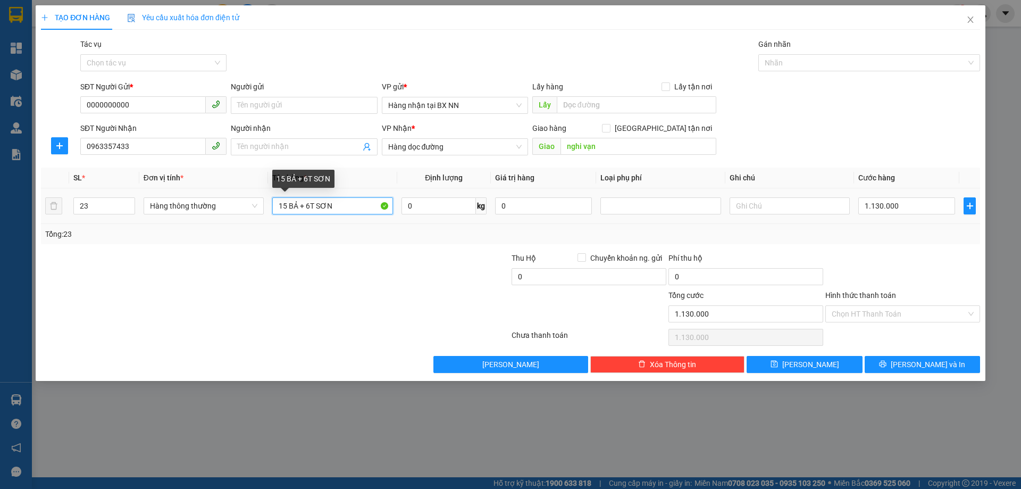
click at [361, 202] on input "15 BẢ + 6T SƠN" at bounding box center [332, 205] width 120 height 17
type input "15 BẢ + 6T SƠN + 2 LON"
click at [914, 203] on input "1.130.000" at bounding box center [907, 205] width 97 height 17
type input "0"
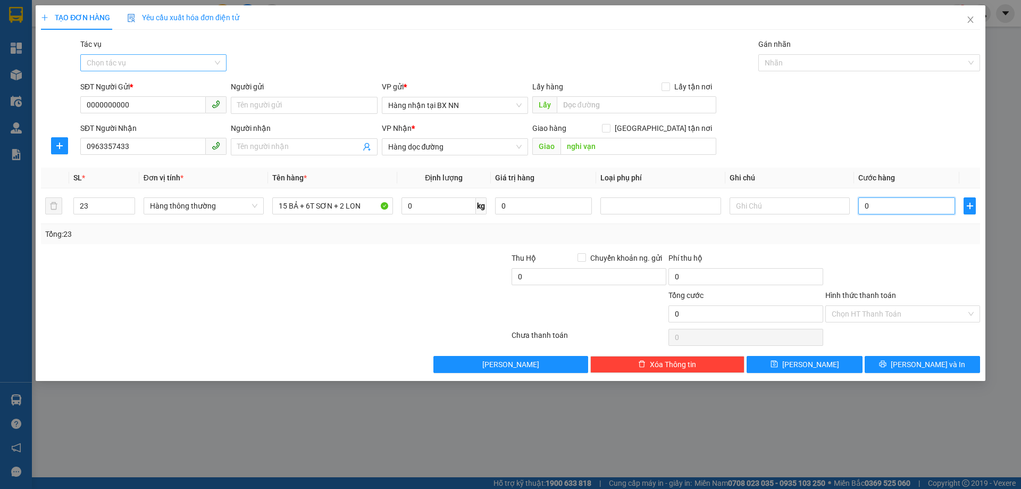
type input "0"
click at [180, 67] on input "Tác vụ" at bounding box center [150, 63] width 126 height 16
click at [183, 84] on div "Nhập hàng lên xe" at bounding box center [154, 84] width 134 height 12
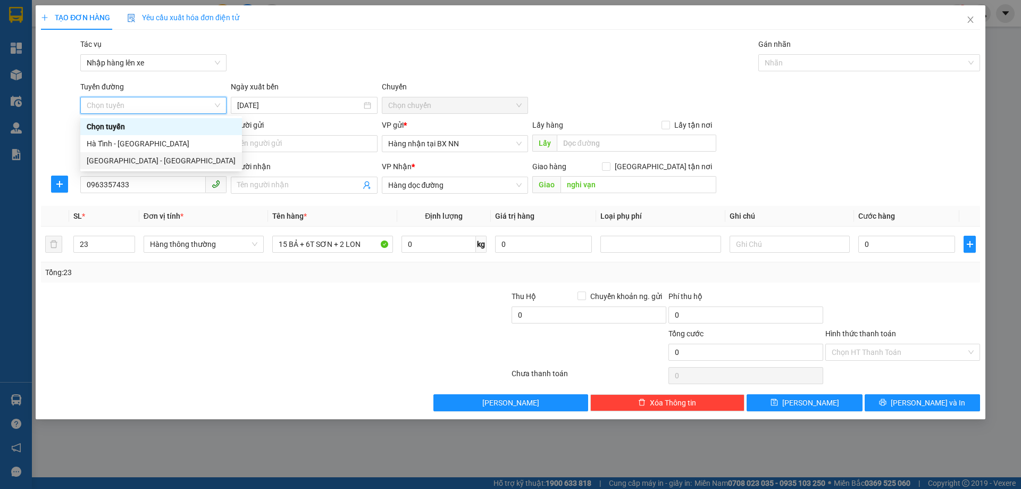
click at [152, 157] on div "[GEOGRAPHIC_DATA] - [GEOGRAPHIC_DATA]" at bounding box center [161, 161] width 149 height 12
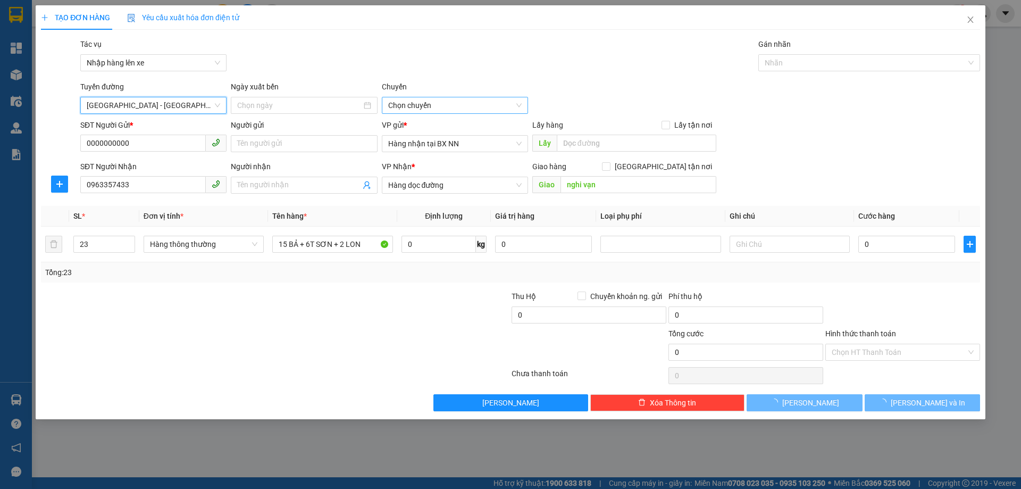
type input "[DATE]"
click at [488, 101] on span "08:30 (TC) - (Đã hủy)" at bounding box center [455, 105] width 134 height 16
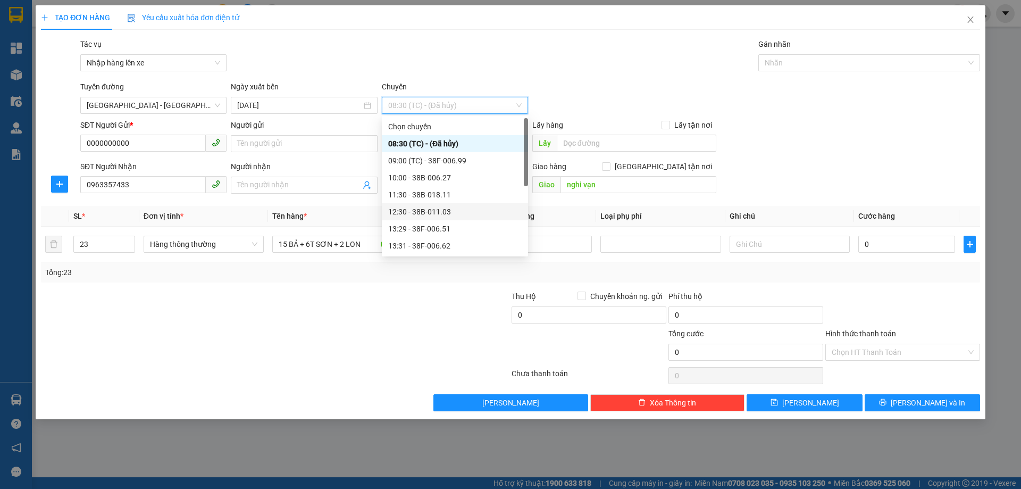
click at [435, 209] on div "12:30 - 38B-011.03" at bounding box center [455, 212] width 134 height 12
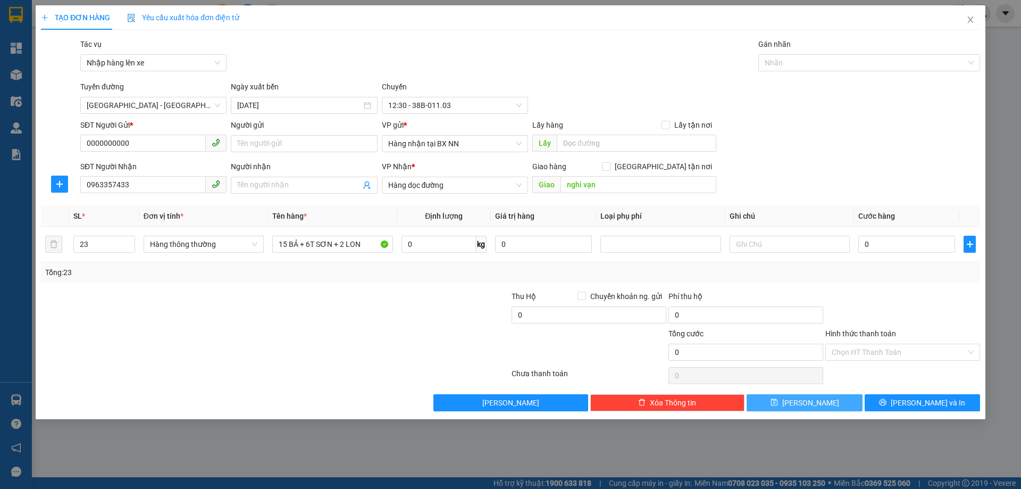
click at [784, 407] on button "Lưu" at bounding box center [804, 402] width 115 height 17
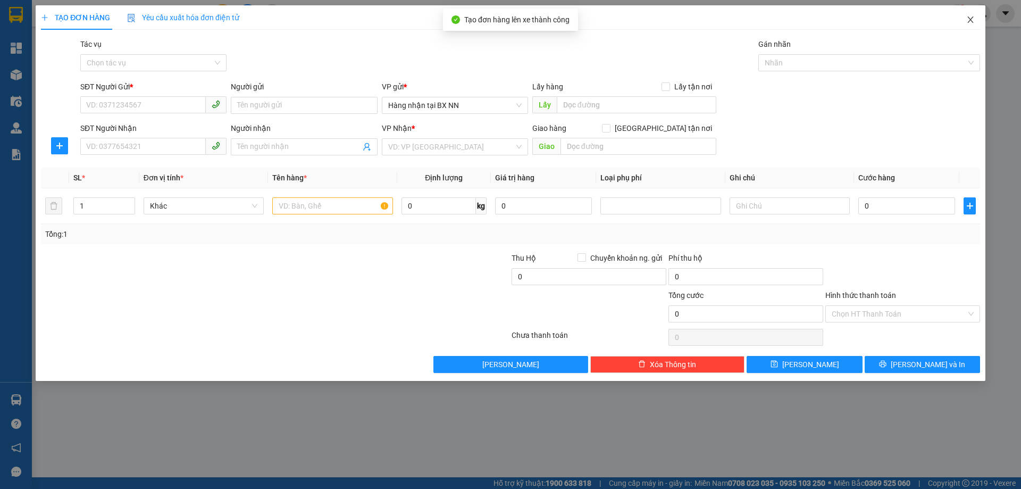
click at [974, 19] on icon "close" at bounding box center [971, 19] width 9 height 9
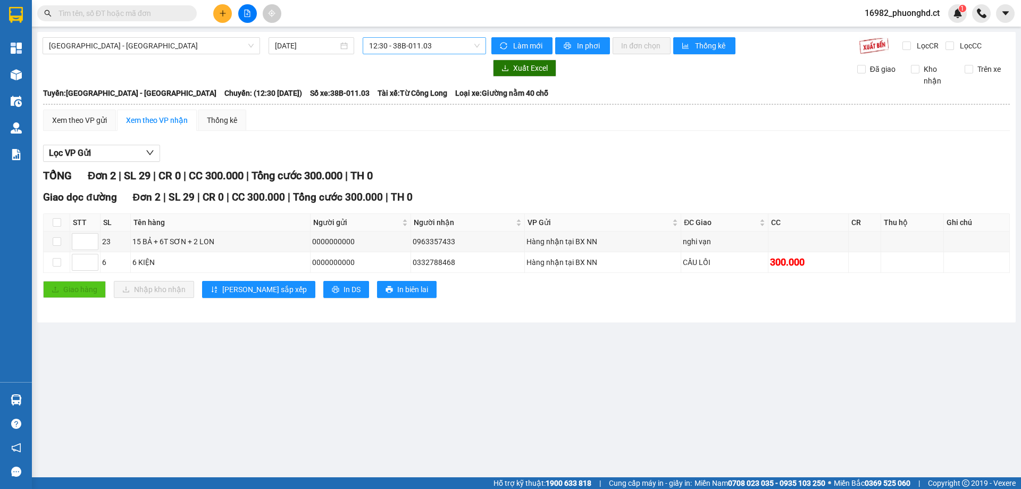
click at [451, 43] on span "12:30 - 38B-011.03" at bounding box center [424, 46] width 111 height 16
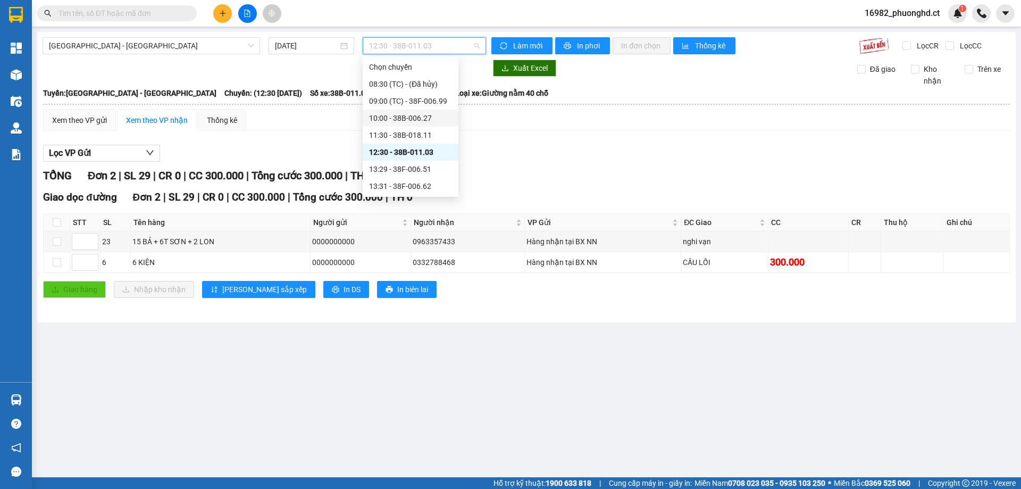
click at [426, 115] on div "10:00 - 38B-006.27" at bounding box center [410, 118] width 83 height 12
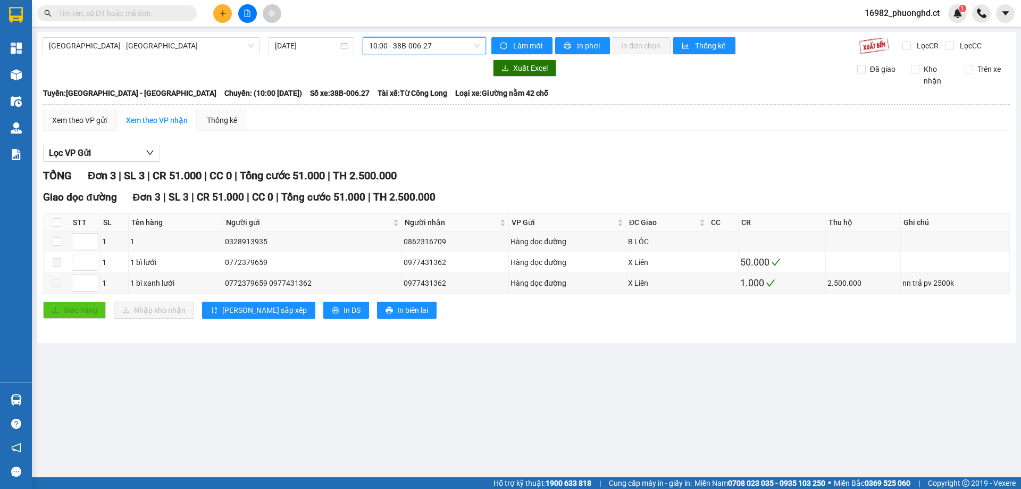
click at [221, 19] on button at bounding box center [222, 13] width 19 height 19
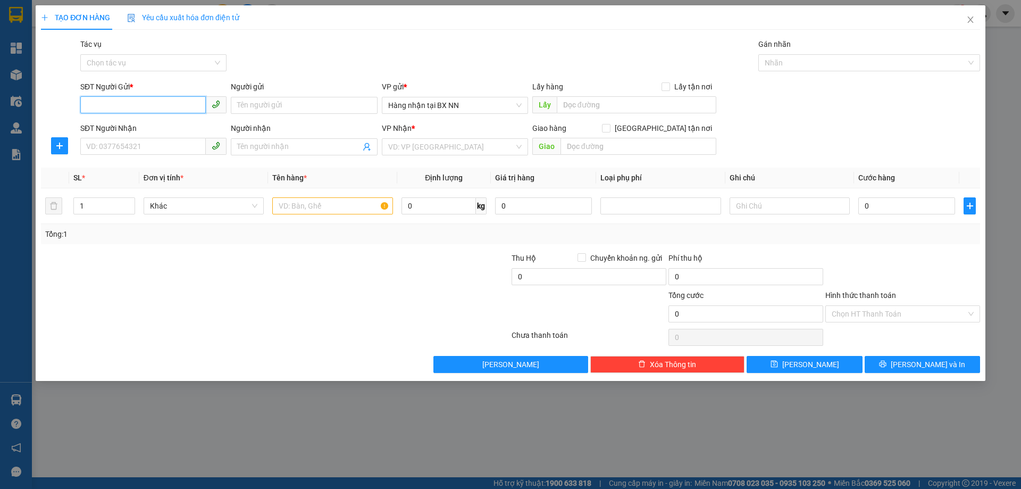
paste input "0000000000"
type input "0000000000"
click at [132, 148] on input "SĐT Người Nhận" at bounding box center [143, 146] width 126 height 17
type input "0947288087"
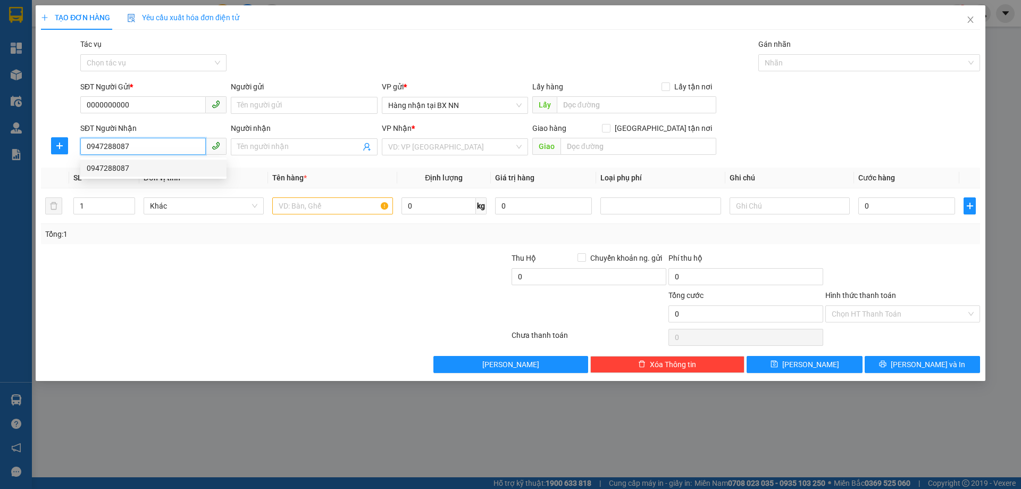
click at [146, 168] on div "0947288087" at bounding box center [154, 168] width 134 height 12
type input "XUÂN HOA"
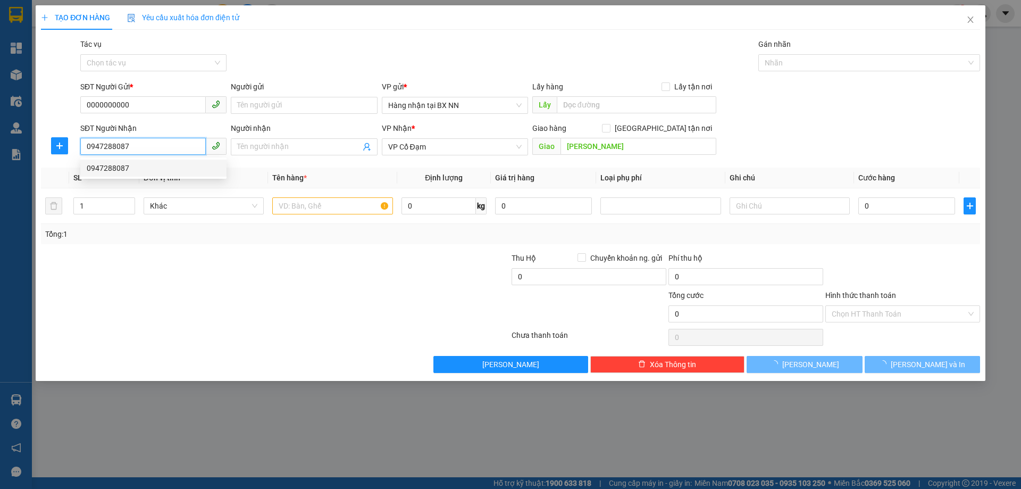
type input "60.000"
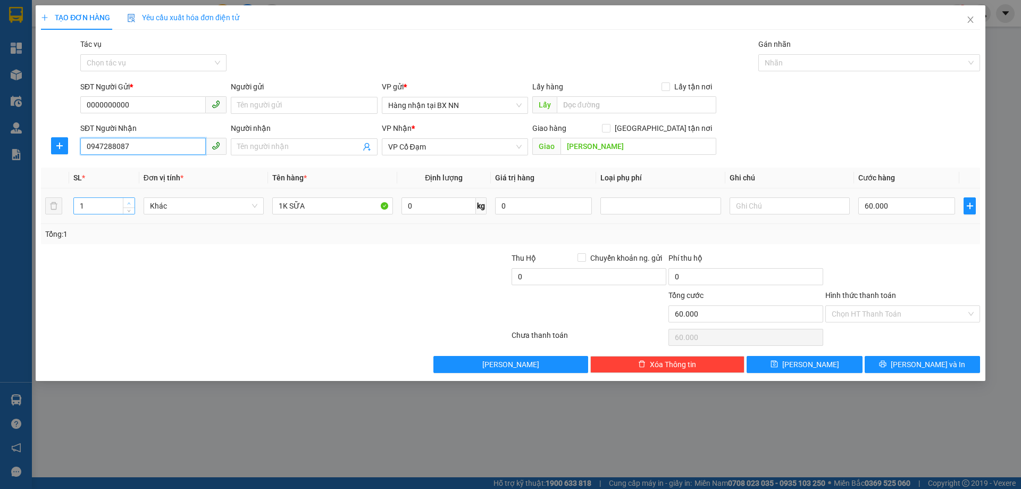
type input "0947288087"
type input "2"
click at [130, 202] on icon "up" at bounding box center [129, 204] width 4 height 4
drag, startPoint x: 306, startPoint y: 205, endPoint x: 146, endPoint y: 214, distance: 161.0
click at [146, 215] on tr "2 Khác 1K SỮA 0 kg 0 60.000" at bounding box center [511, 206] width 940 height 36
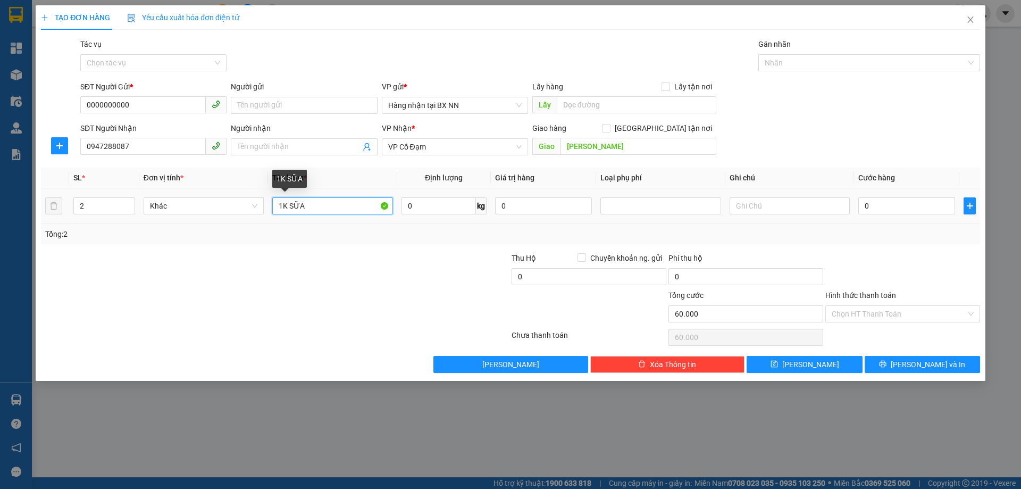
type input "0"
type input "2 BÌ"
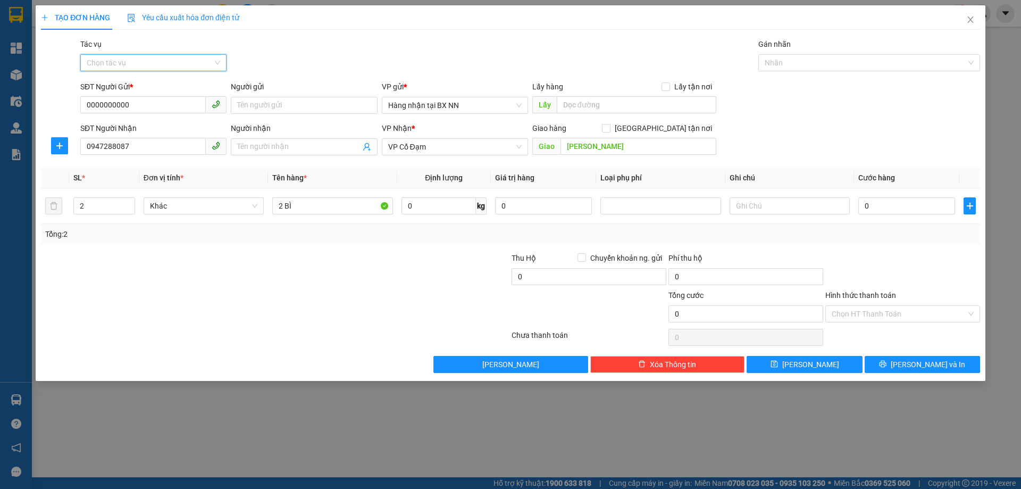
click at [145, 61] on input "Tác vụ" at bounding box center [150, 63] width 126 height 16
click at [151, 84] on div "Nhập hàng lên xe" at bounding box center [154, 84] width 134 height 12
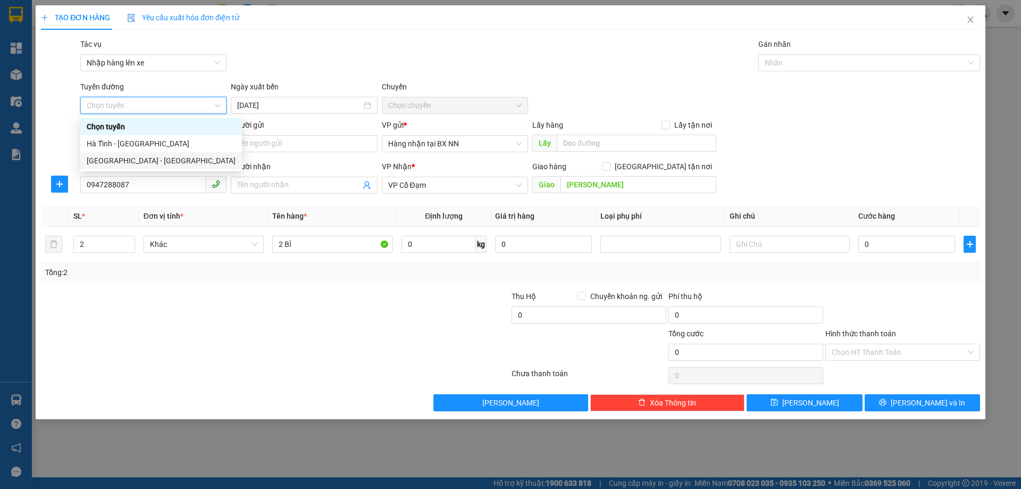
click at [112, 162] on div "[GEOGRAPHIC_DATA] - [GEOGRAPHIC_DATA]" at bounding box center [161, 161] width 149 height 12
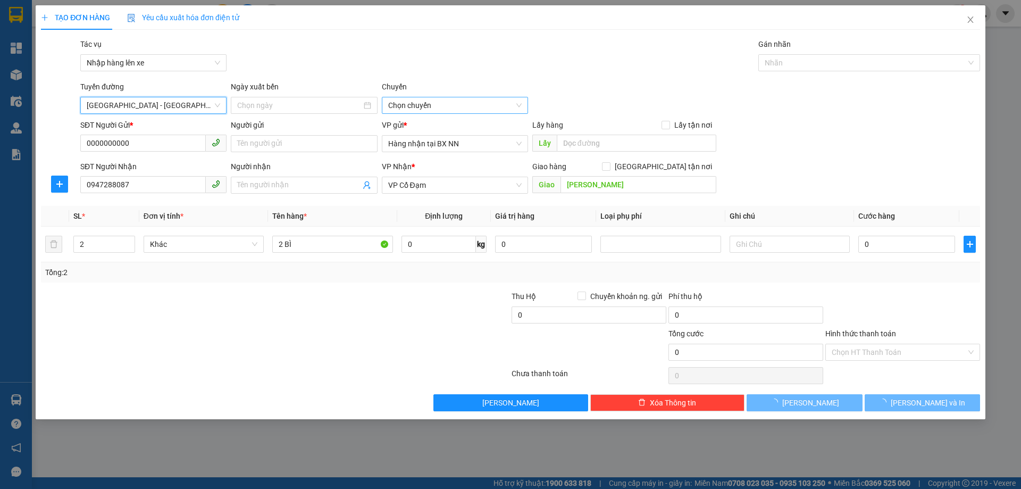
click at [429, 104] on span "Chọn chuyến" at bounding box center [455, 105] width 134 height 16
type input "[DATE]"
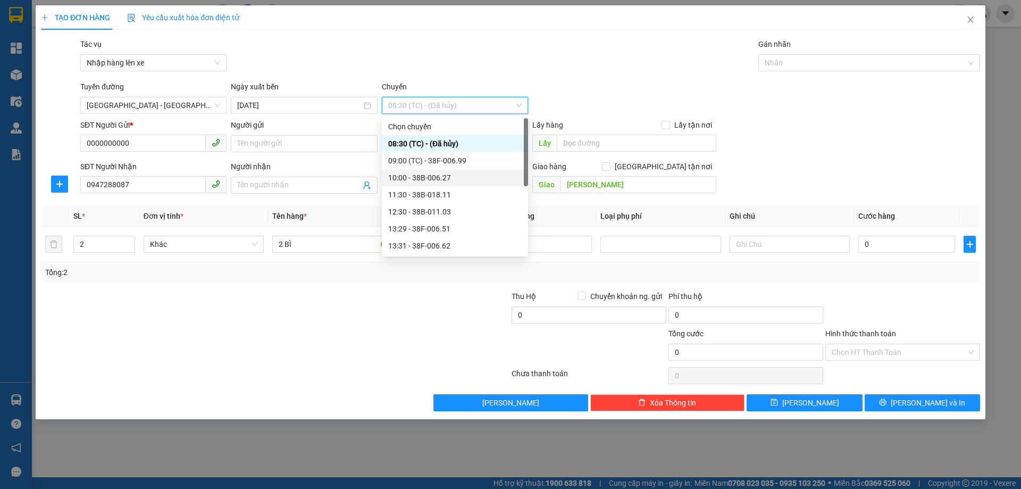
click at [433, 172] on div "10:00 - 38B-006.27" at bounding box center [455, 178] width 134 height 12
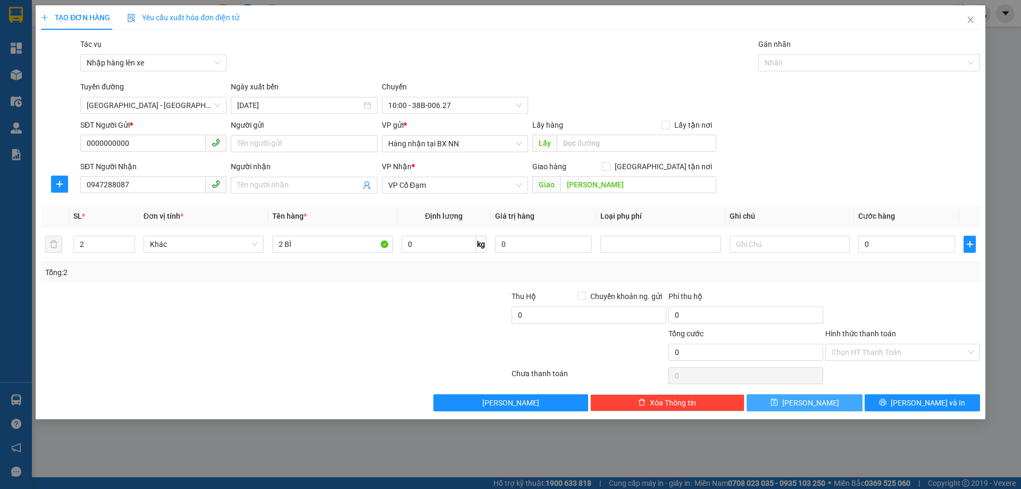
click at [782, 403] on button "Lưu" at bounding box center [804, 402] width 115 height 17
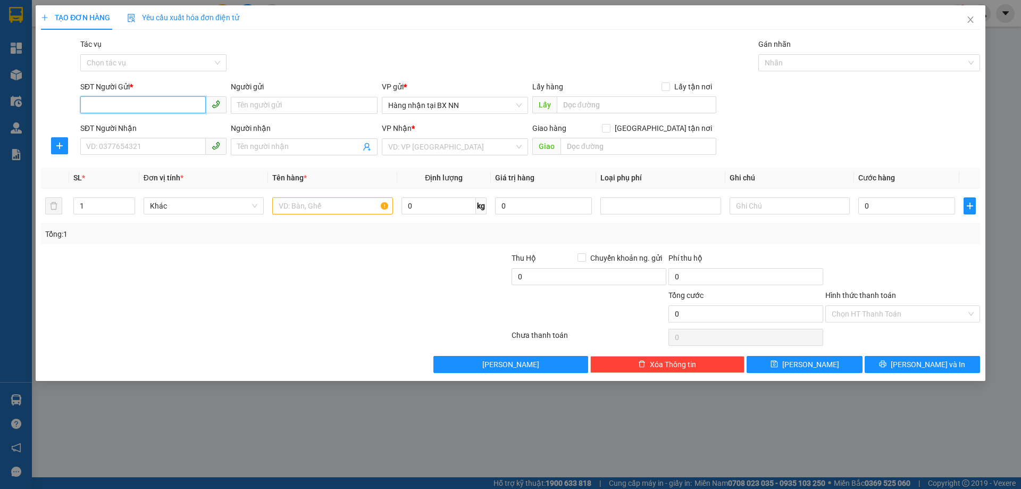
click at [167, 100] on input "SĐT Người Gửi *" at bounding box center [143, 104] width 126 height 17
paste input "0000000000"
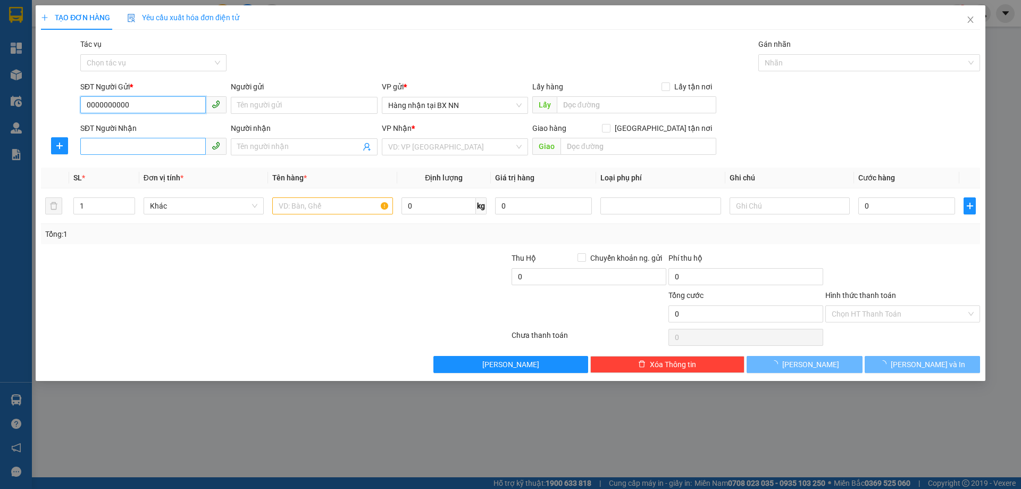
type input "0000000000"
click at [153, 147] on input "SĐT Người Nhận" at bounding box center [143, 146] width 126 height 17
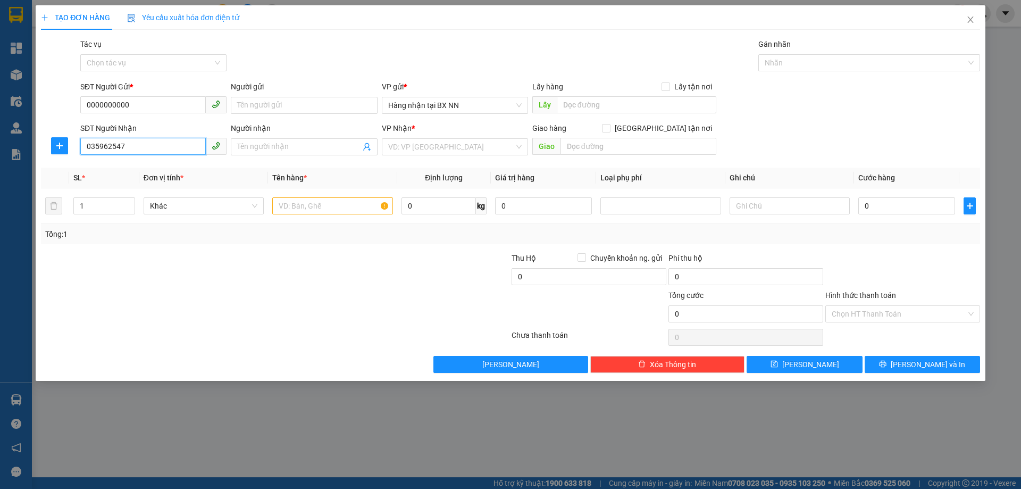
type input "0359625476"
click at [116, 163] on div "0359625476" at bounding box center [154, 168] width 134 height 12
type input "XUÂN GIANG"
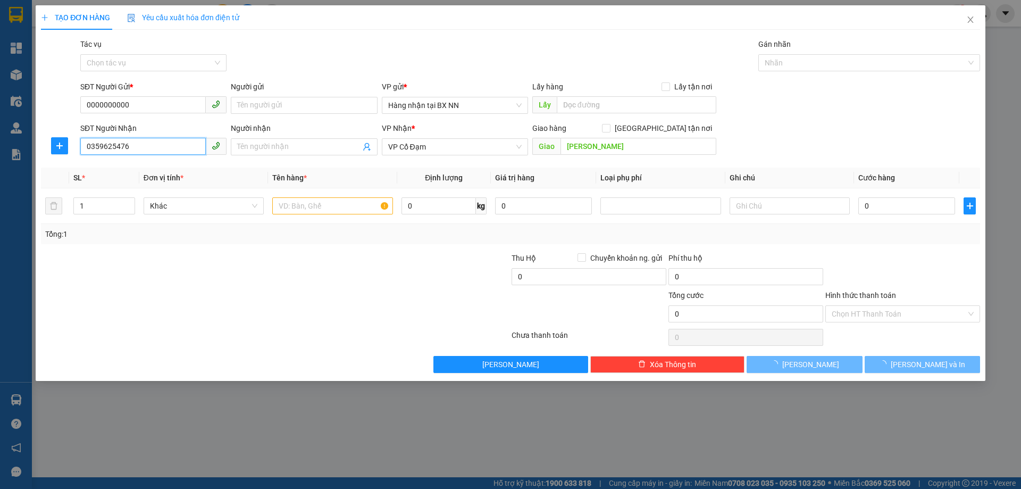
type input "60.000"
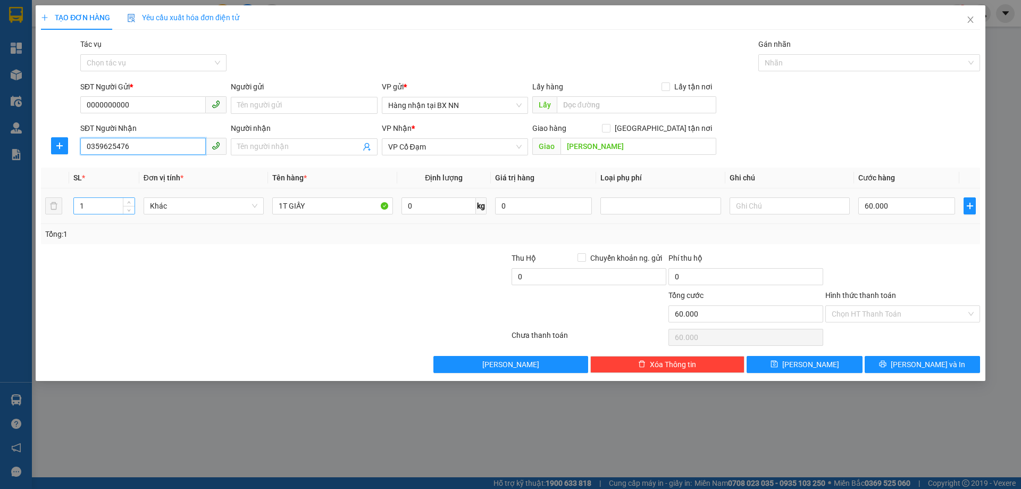
type input "0359625476"
drag, startPoint x: 104, startPoint y: 206, endPoint x: 7, endPoint y: 206, distance: 97.4
click at [7, 206] on div "TẠO ĐƠN HÀNG Yêu cầu xuất hóa đơn điện tử Transit Pickup Surcharge Ids Transit …" at bounding box center [510, 244] width 1021 height 489
type input "2"
drag, startPoint x: 329, startPoint y: 202, endPoint x: 197, endPoint y: 189, distance: 132.6
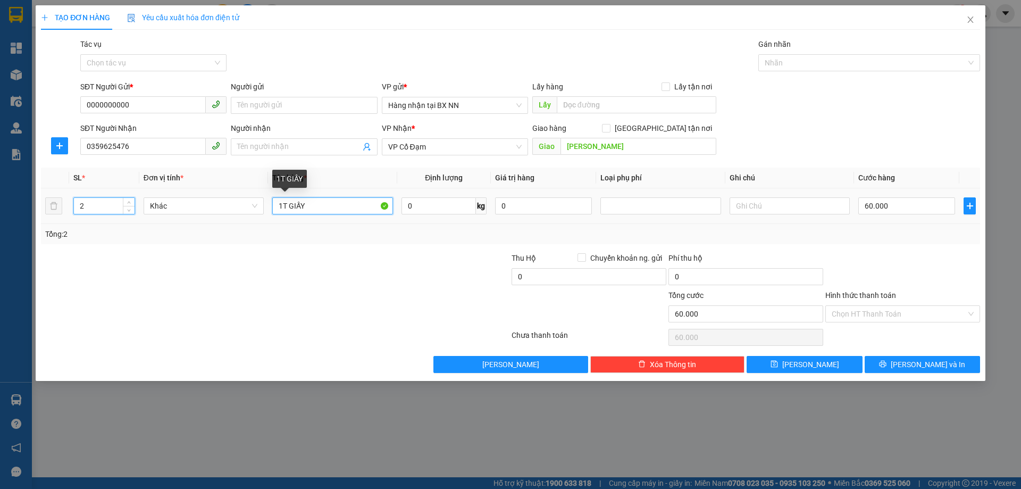
click at [190, 211] on tr "2 Khác 1T GIẤY 0 kg 0 60.000" at bounding box center [511, 206] width 940 height 36
type input "2"
type input "0"
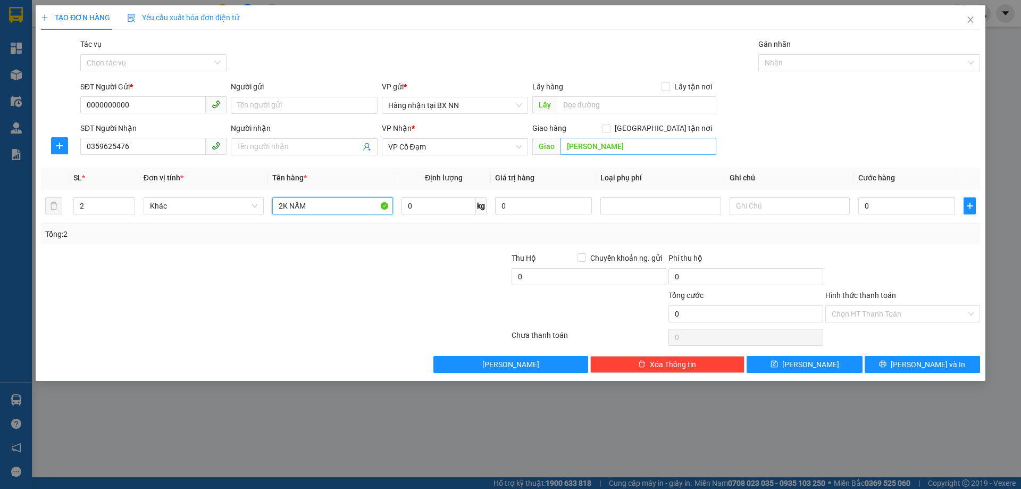
type input "2K NẤM"
click at [602, 149] on input "XUÂN GIANG" at bounding box center [639, 146] width 156 height 17
drag, startPoint x: 590, startPoint y: 147, endPoint x: 613, endPoint y: 151, distance: 23.1
click at [613, 151] on input "XUÂN GIANG" at bounding box center [639, 146] width 156 height 17
type input "XUÂN HOA"
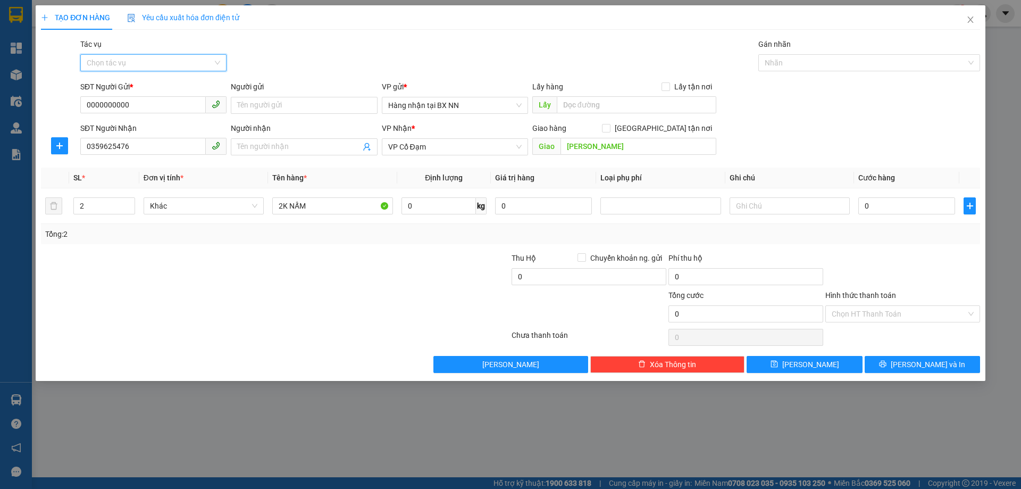
click at [119, 59] on input "Tác vụ" at bounding box center [150, 63] width 126 height 16
click at [115, 81] on div "Nhập hàng lên xe" at bounding box center [154, 84] width 134 height 12
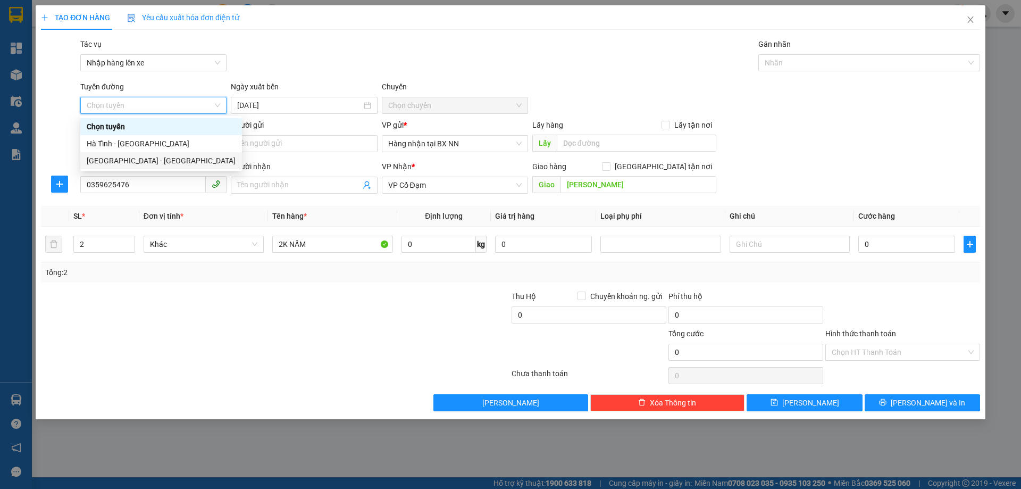
click at [111, 166] on div "[GEOGRAPHIC_DATA] - [GEOGRAPHIC_DATA]" at bounding box center [161, 161] width 149 height 12
type input "[DATE]"
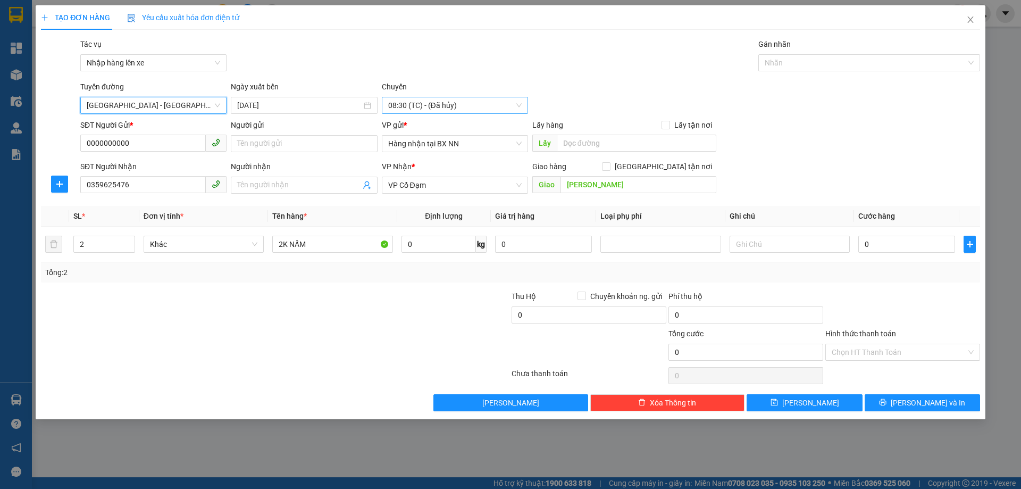
click at [500, 103] on span "08:30 (TC) - (Đã hủy)" at bounding box center [455, 105] width 134 height 16
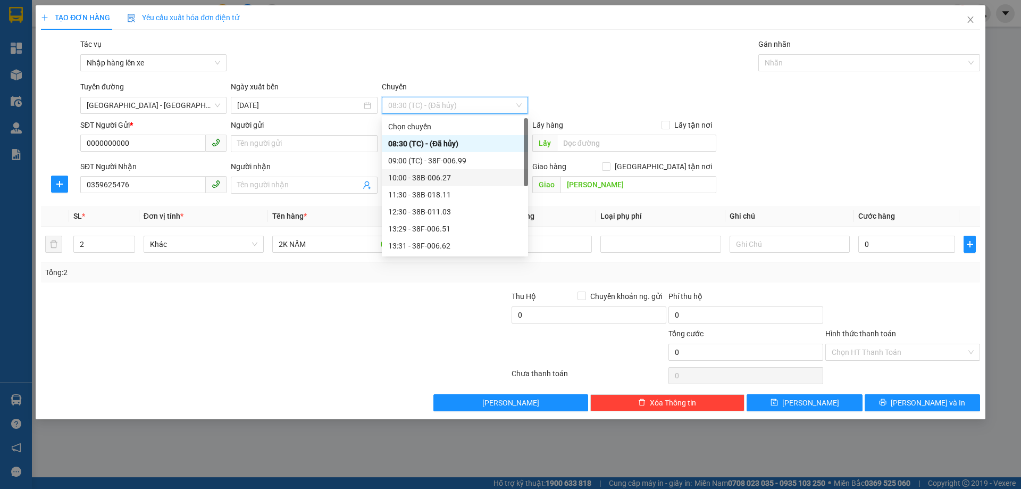
click at [462, 171] on div "10:00 - 38B-006.27" at bounding box center [455, 177] width 146 height 17
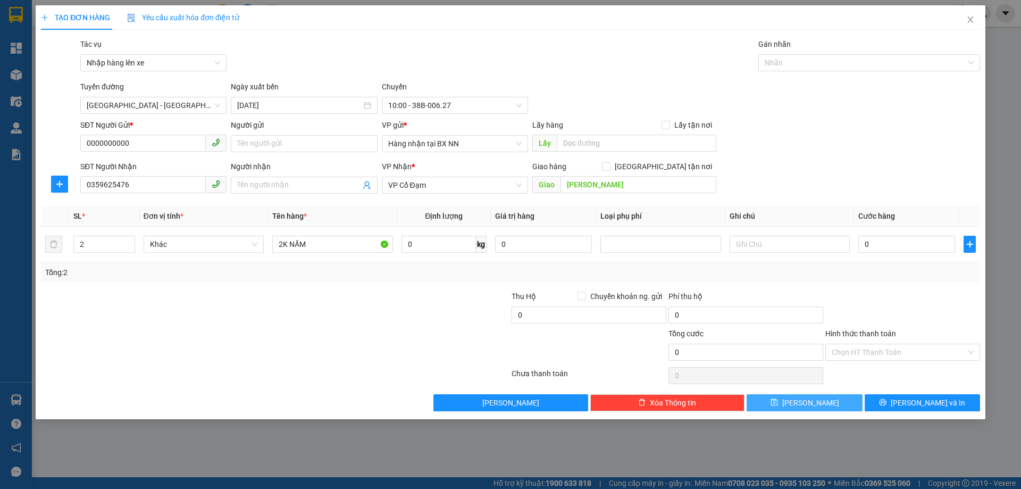
click at [824, 402] on button "Lưu" at bounding box center [804, 402] width 115 height 17
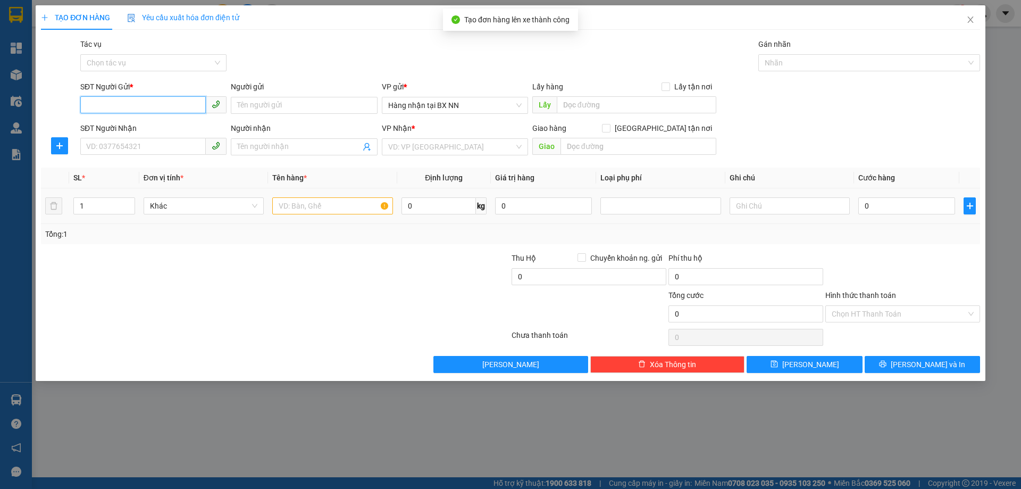
click at [136, 102] on input "SĐT Người Gửi *" at bounding box center [143, 104] width 126 height 17
paste input "0000000000"
type input "0000000000"
click at [138, 144] on input "SĐT Người Nhận" at bounding box center [143, 146] width 126 height 17
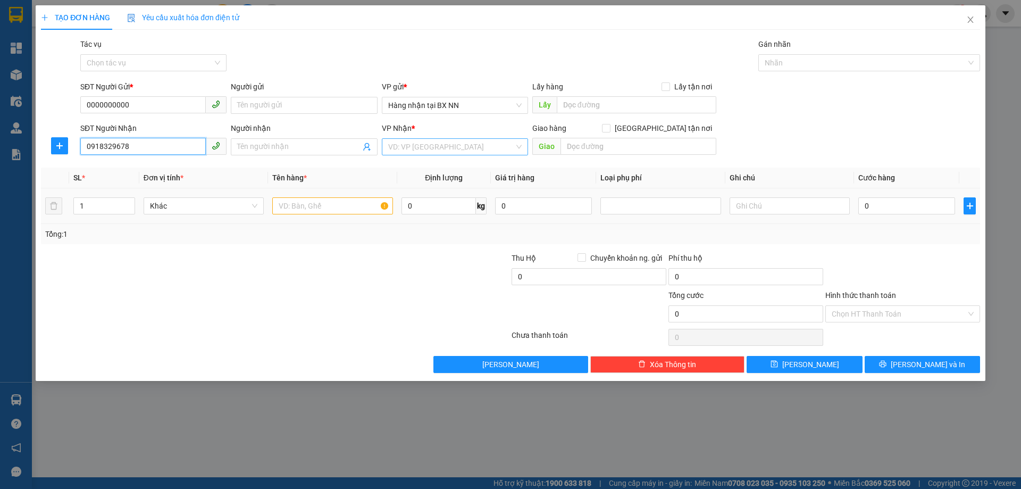
type input "0918329678"
click at [404, 148] on input "search" at bounding box center [451, 147] width 126 height 16
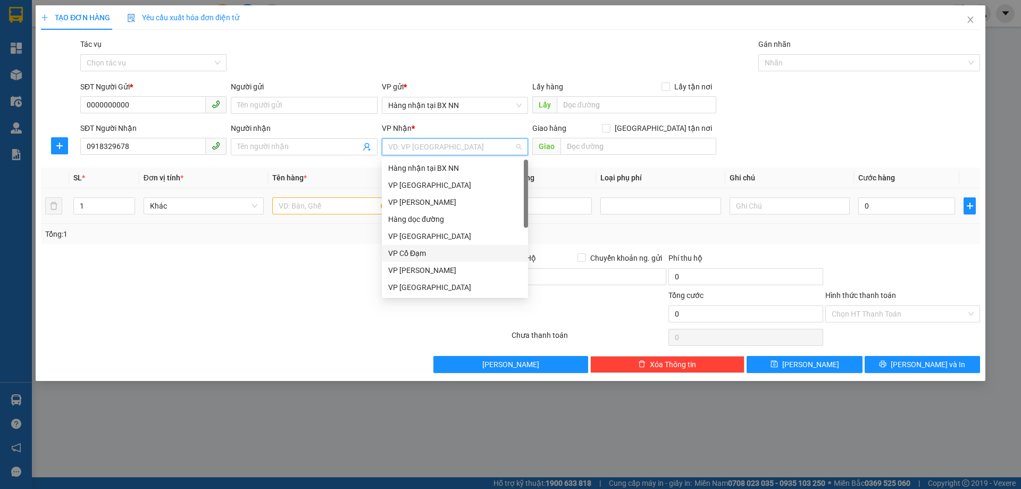
click at [409, 255] on div "VP Cổ Đạm" at bounding box center [455, 253] width 134 height 12
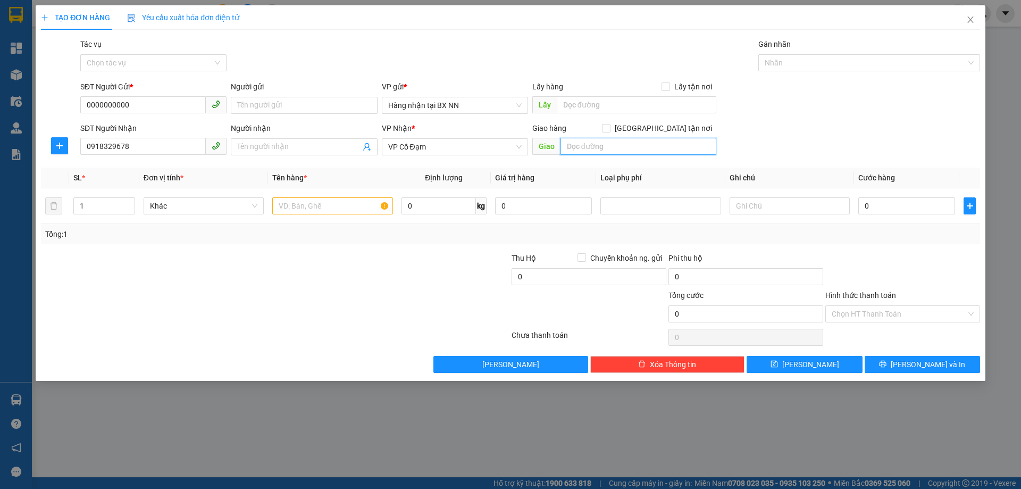
click at [594, 152] on input "text" at bounding box center [639, 146] width 156 height 17
type input "GIA LÁCH"
click at [358, 204] on input "text" at bounding box center [332, 205] width 120 height 17
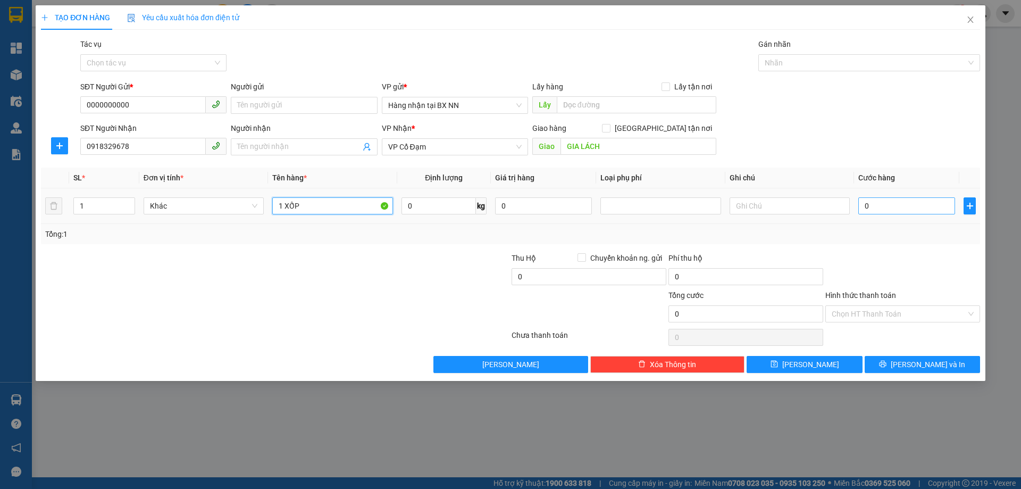
type input "1 XỐP"
type input "5"
type input "50"
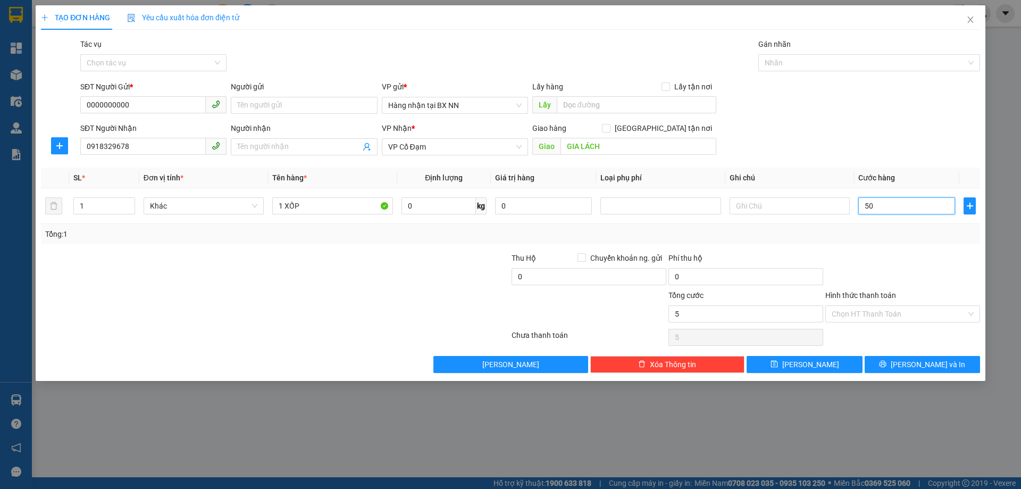
type input "50"
click at [169, 64] on input "Tác vụ" at bounding box center [150, 63] width 126 height 16
type input "50.000"
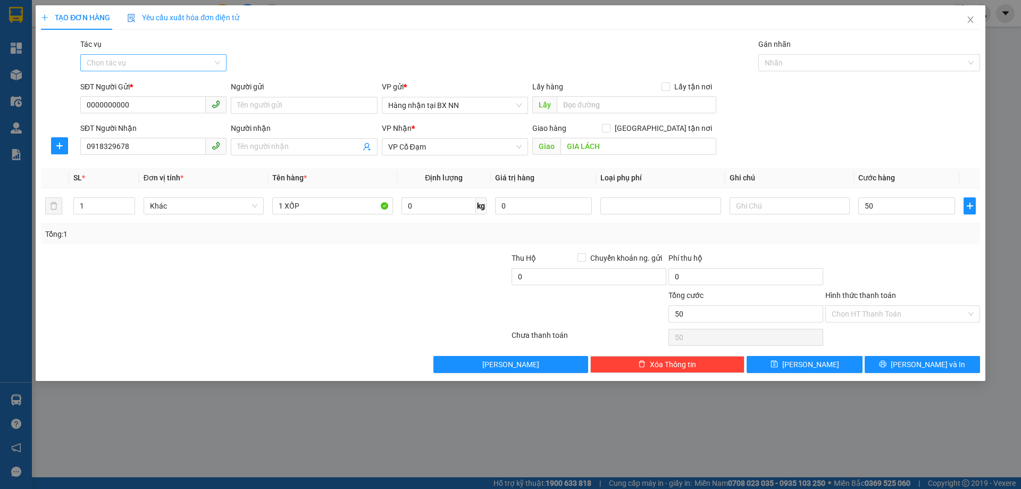
type input "50.000"
click at [143, 84] on div "Nhập hàng lên xe" at bounding box center [154, 84] width 134 height 12
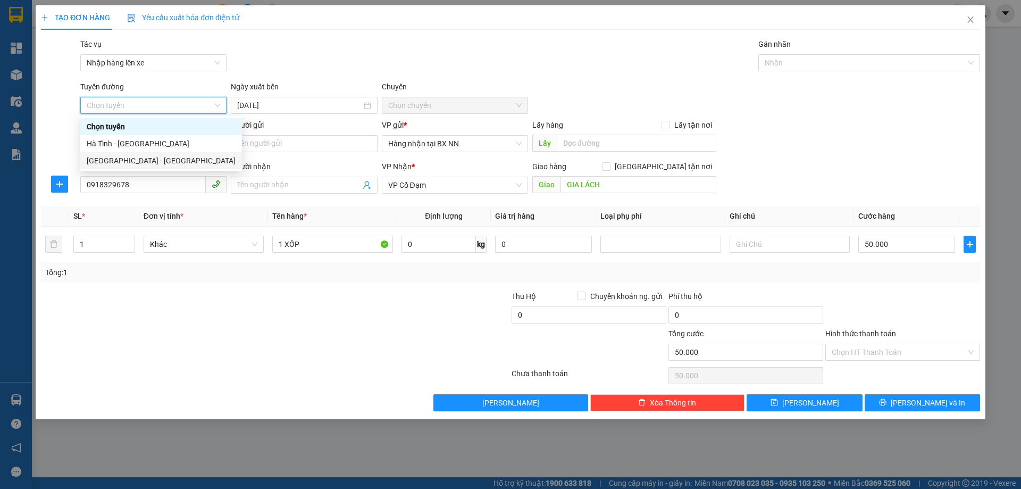
click at [114, 158] on div "[GEOGRAPHIC_DATA] - [GEOGRAPHIC_DATA]" at bounding box center [161, 161] width 149 height 12
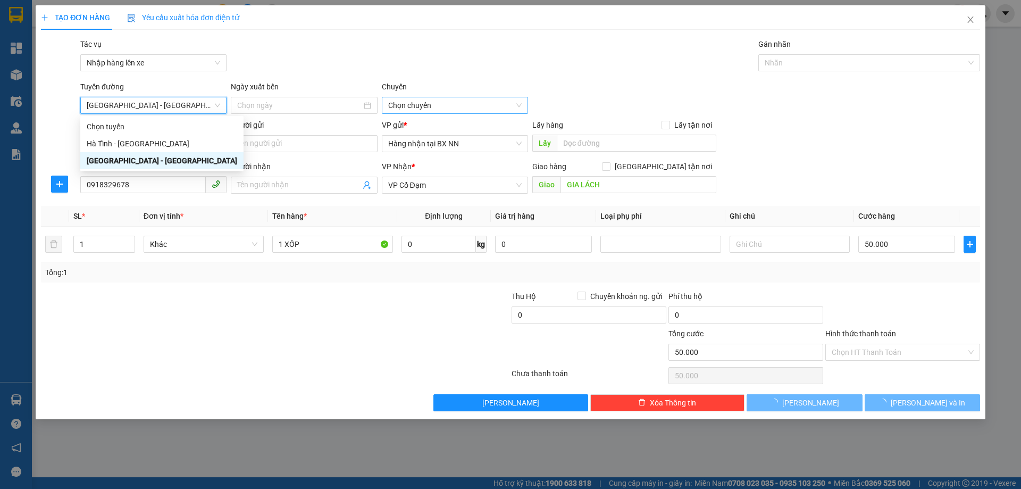
type input "[DATE]"
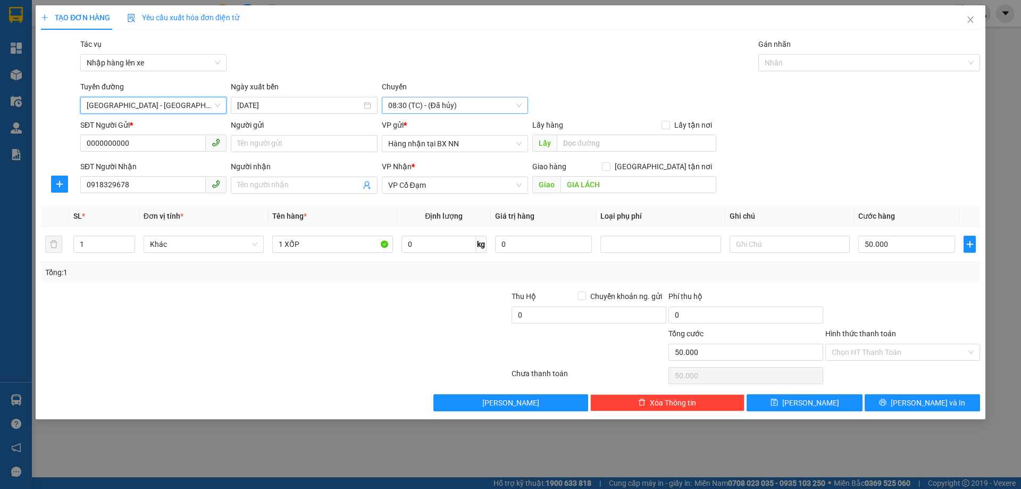
click at [455, 104] on span "08:30 (TC) - (Đã hủy)" at bounding box center [455, 105] width 134 height 16
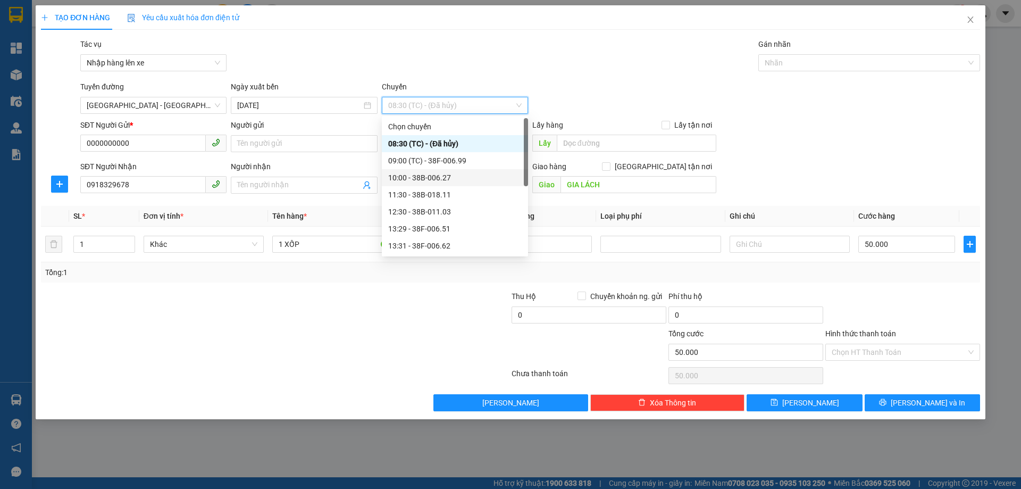
click at [458, 178] on div "10:00 - 38B-006.27" at bounding box center [455, 178] width 134 height 12
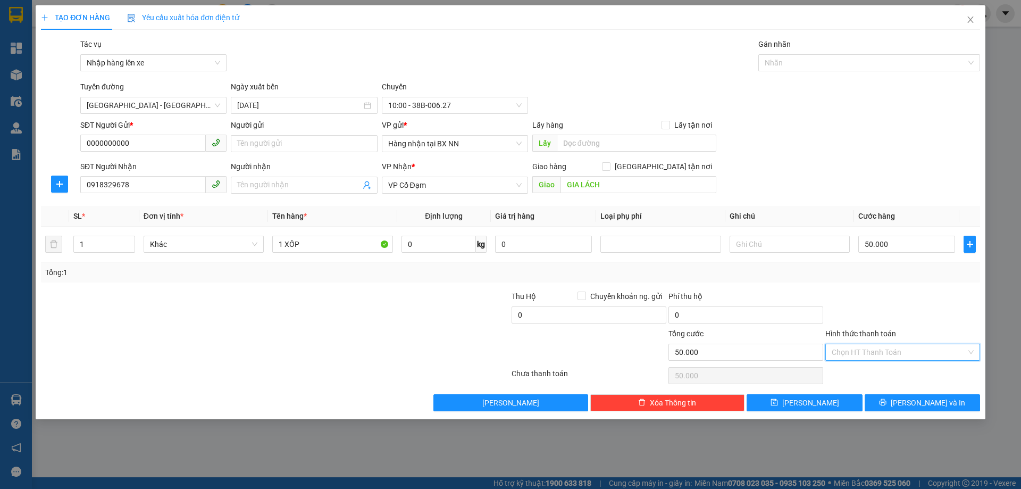
click at [872, 356] on input "Hình thức thanh toán" at bounding box center [899, 352] width 135 height 16
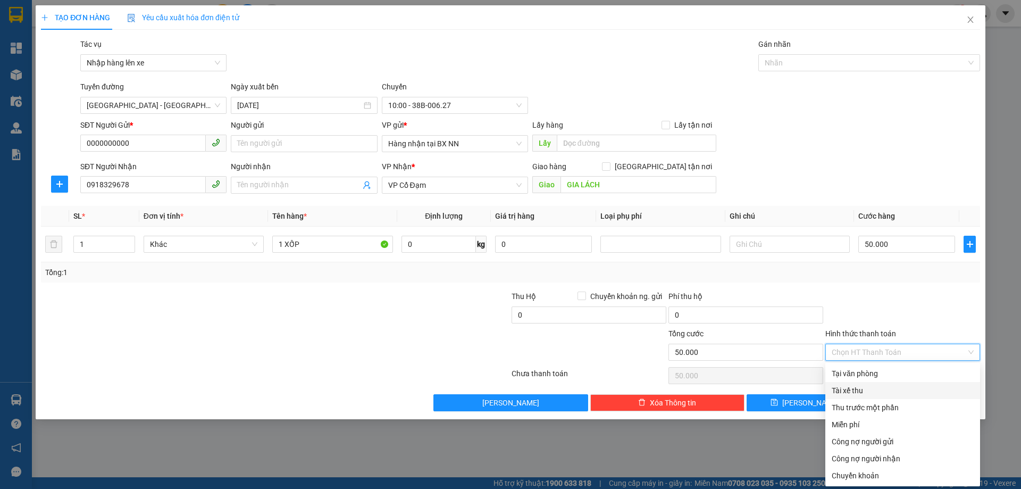
click at [842, 392] on div "Tài xế thu" at bounding box center [903, 391] width 142 height 12
type input "0"
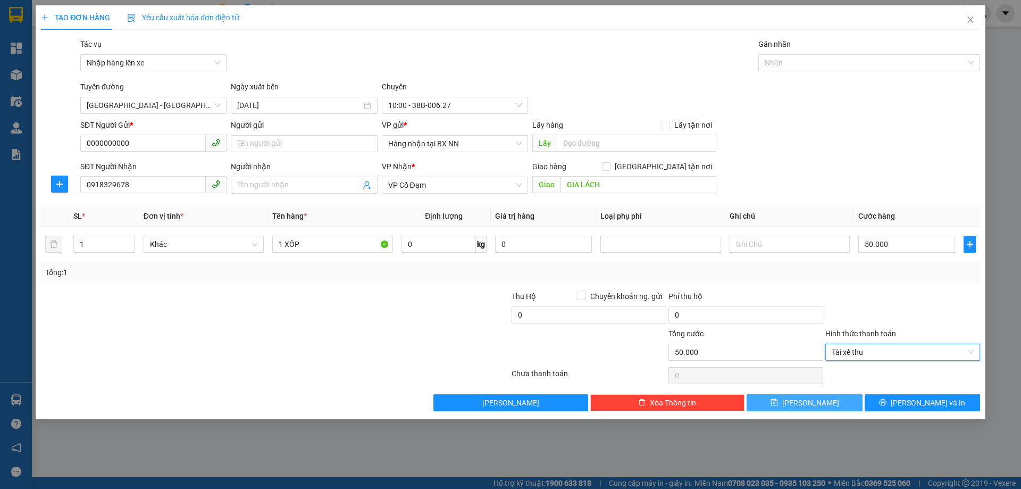
click at [780, 401] on button "Lưu" at bounding box center [804, 402] width 115 height 17
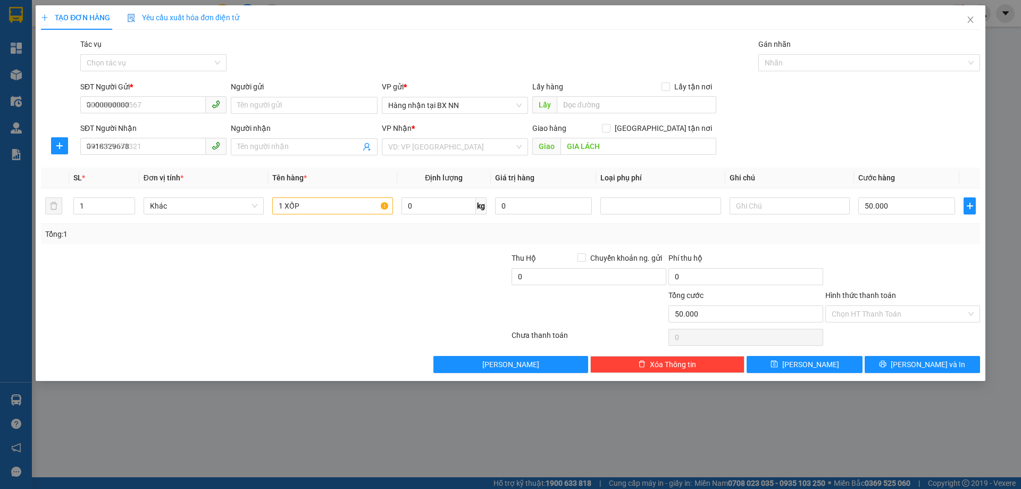
type input "0"
click at [123, 105] on input "SĐT Người Gửi *" at bounding box center [143, 104] width 126 height 17
paste input "0000000000"
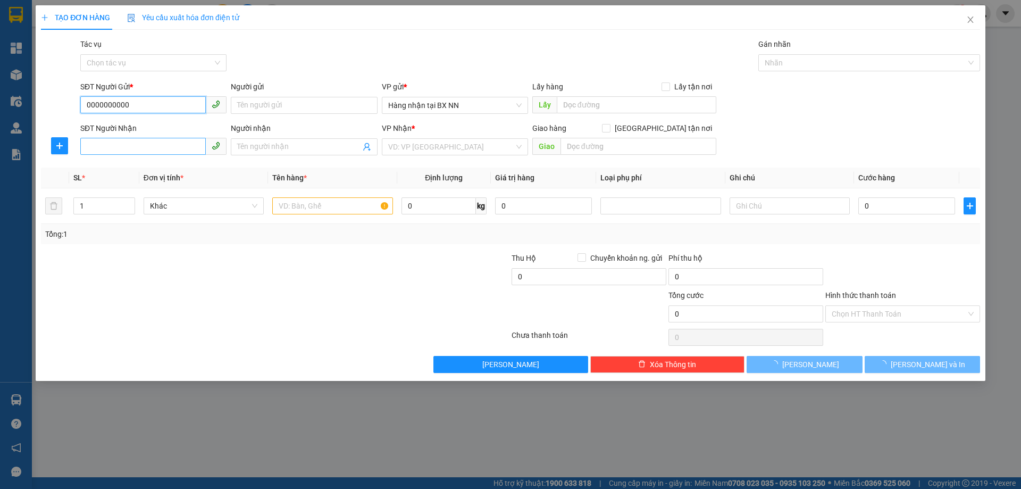
type input "0000000000"
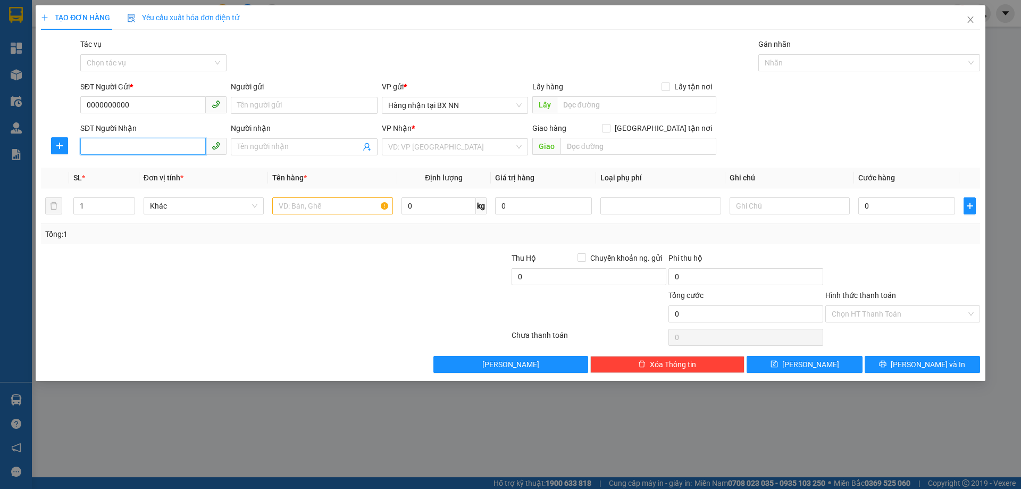
click at [128, 141] on input "SĐT Người Nhận" at bounding box center [143, 146] width 126 height 17
type input "0862316705"
click at [476, 144] on input "search" at bounding box center [451, 147] width 126 height 16
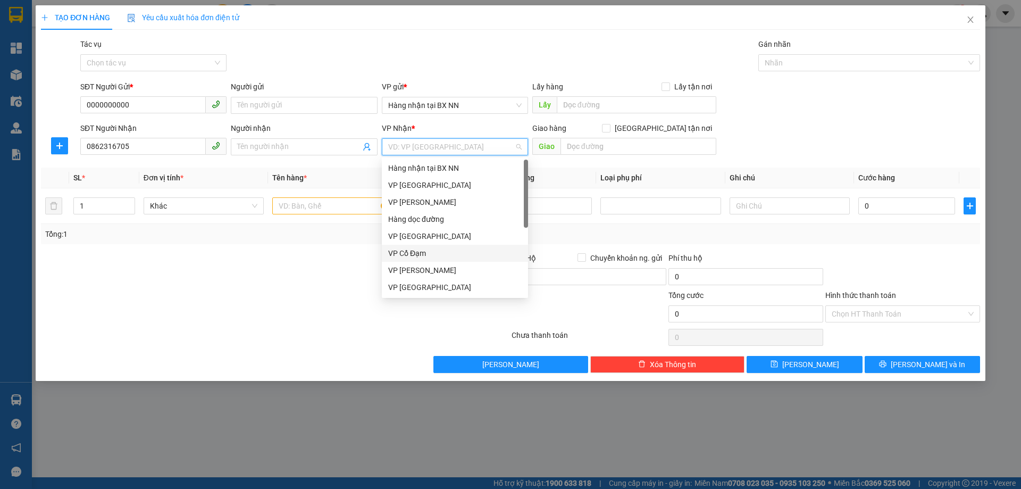
click at [427, 250] on div "VP Cổ Đạm" at bounding box center [455, 253] width 134 height 12
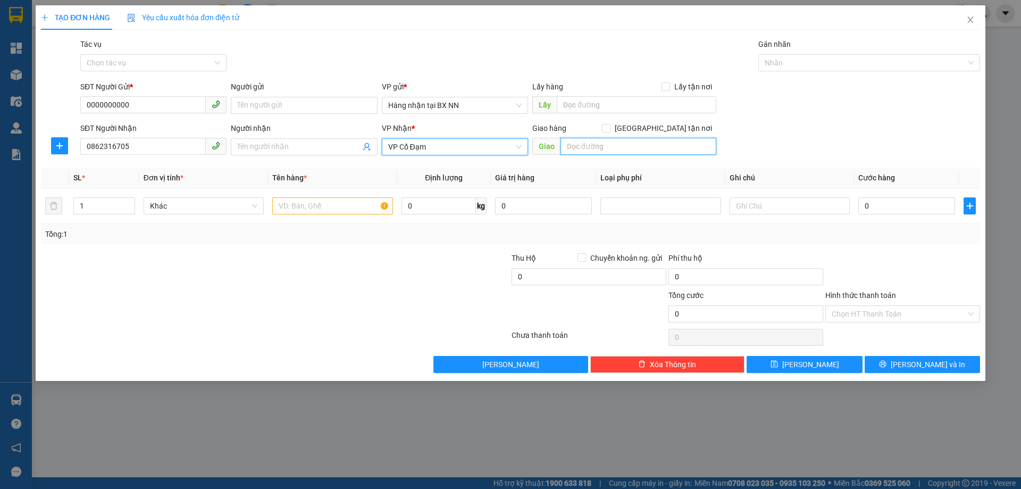
click at [612, 143] on input "text" at bounding box center [639, 146] width 156 height 17
type input "BÌNH LỘC"
click at [291, 209] on input "text" at bounding box center [332, 205] width 120 height 17
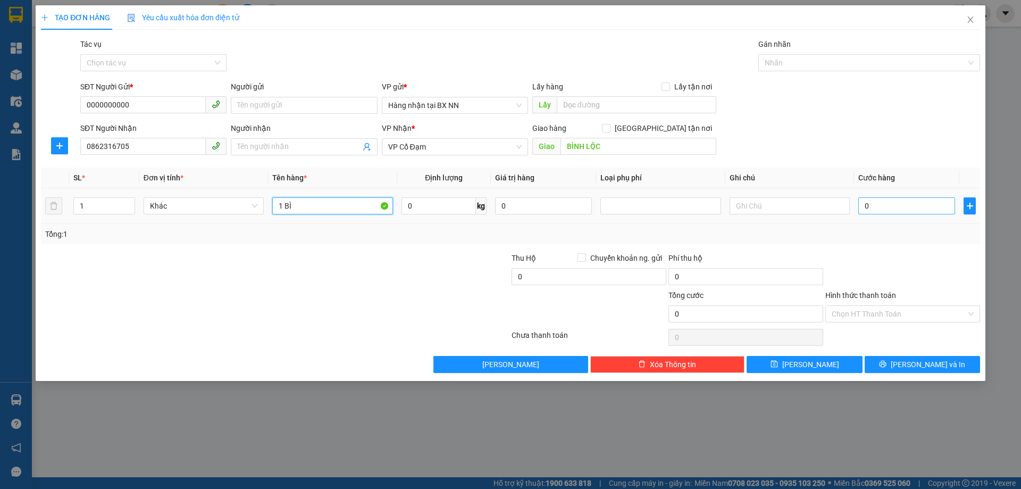
type input "1 BÌ"
click at [904, 210] on input "0" at bounding box center [907, 205] width 97 height 17
type input "5"
type input "50"
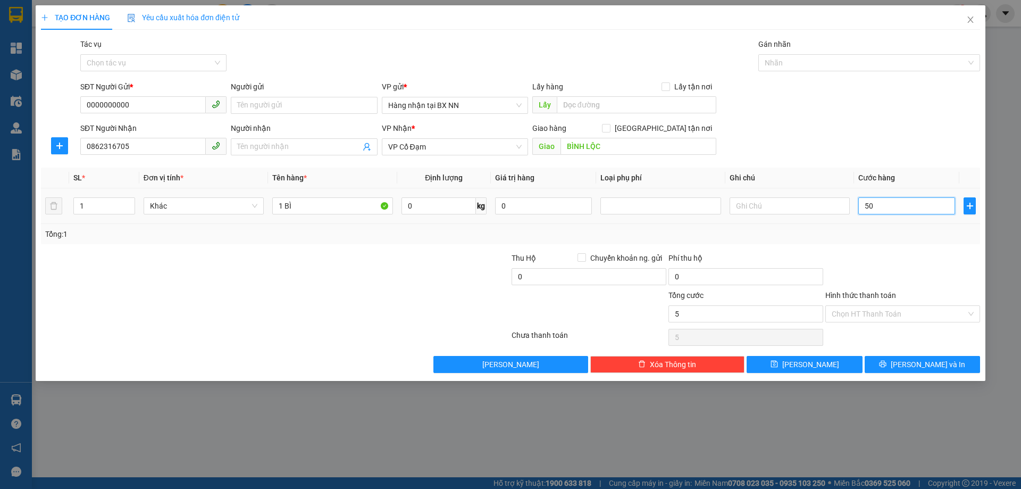
type input "50"
type input "50.000"
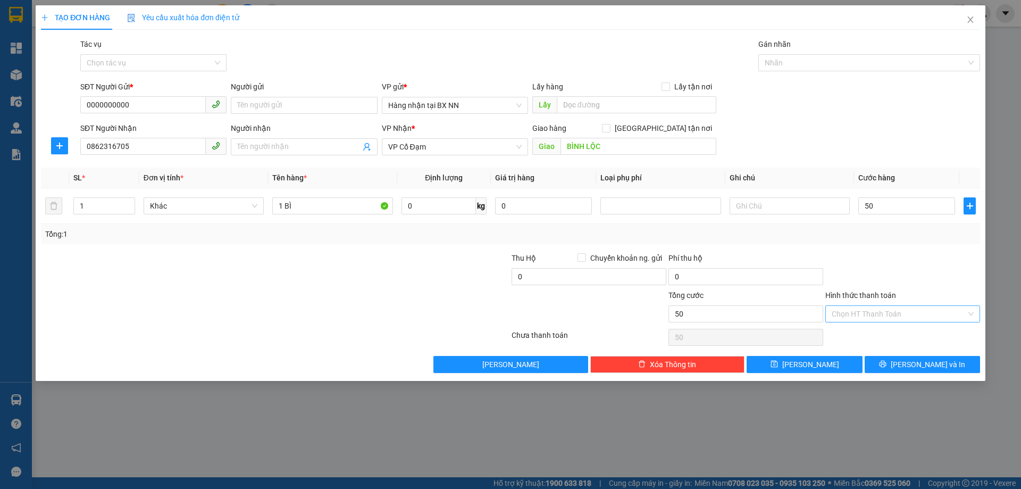
type input "50.000"
click at [929, 310] on input "Hình thức thanh toán" at bounding box center [899, 314] width 135 height 16
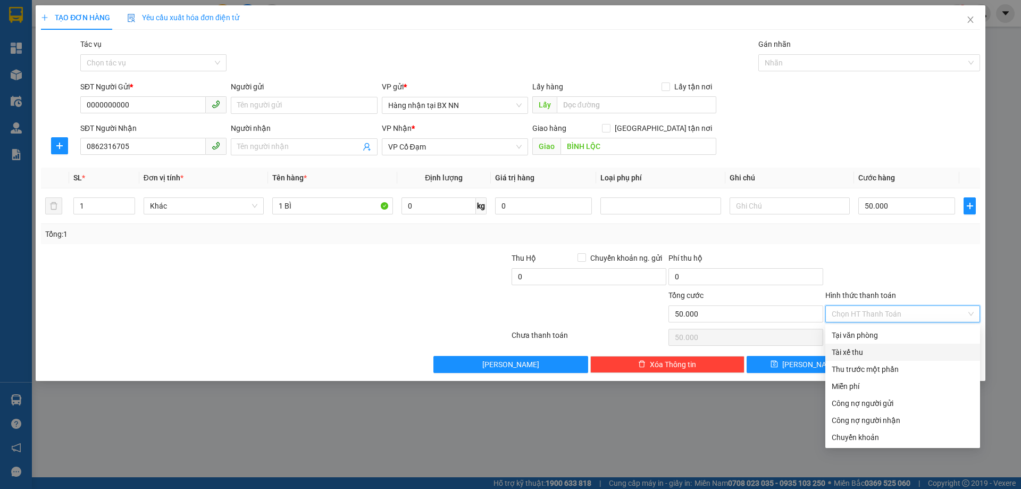
click at [871, 353] on div "Tài xế thu" at bounding box center [903, 352] width 142 height 12
type input "0"
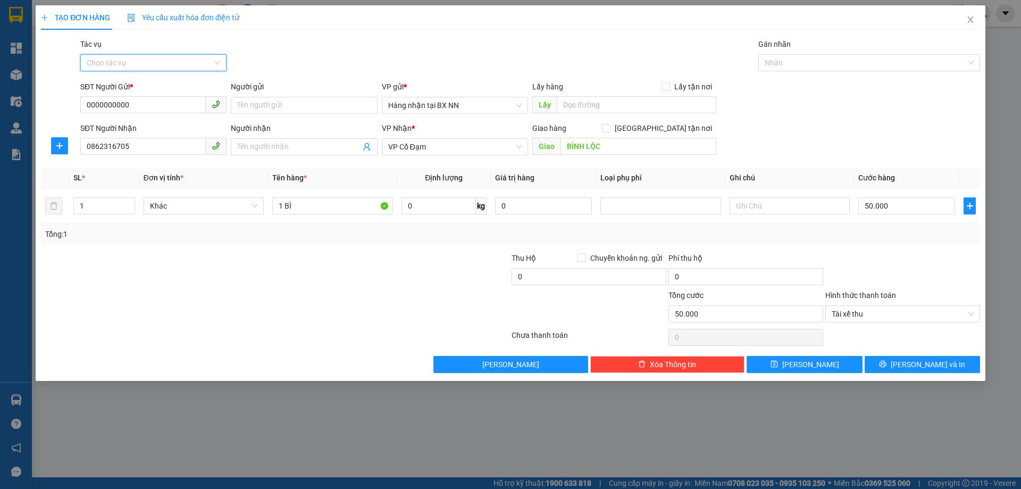
click at [187, 63] on input "Tác vụ" at bounding box center [150, 63] width 126 height 16
click at [161, 80] on div "Nhập hàng lên xe" at bounding box center [154, 84] width 134 height 12
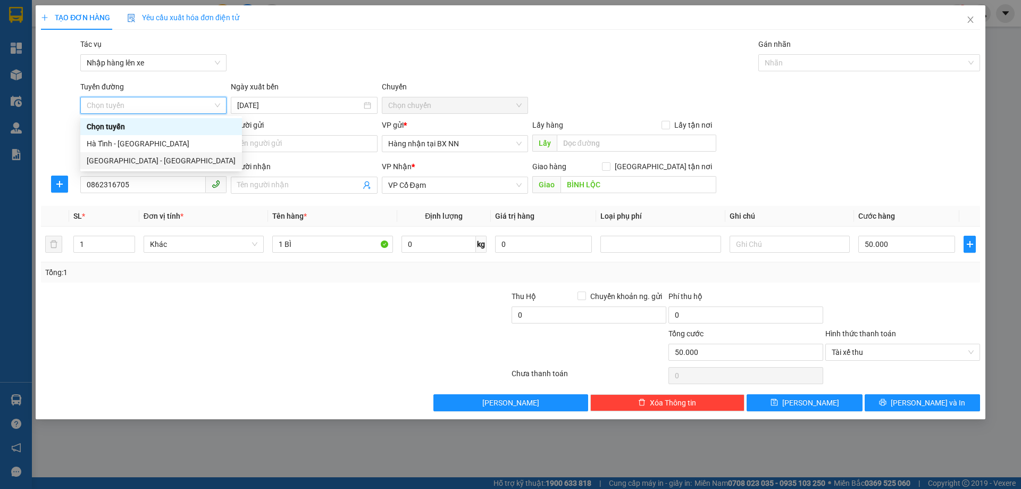
click at [120, 157] on div "[GEOGRAPHIC_DATA] - [GEOGRAPHIC_DATA]" at bounding box center [161, 161] width 149 height 12
type input "[DATE]"
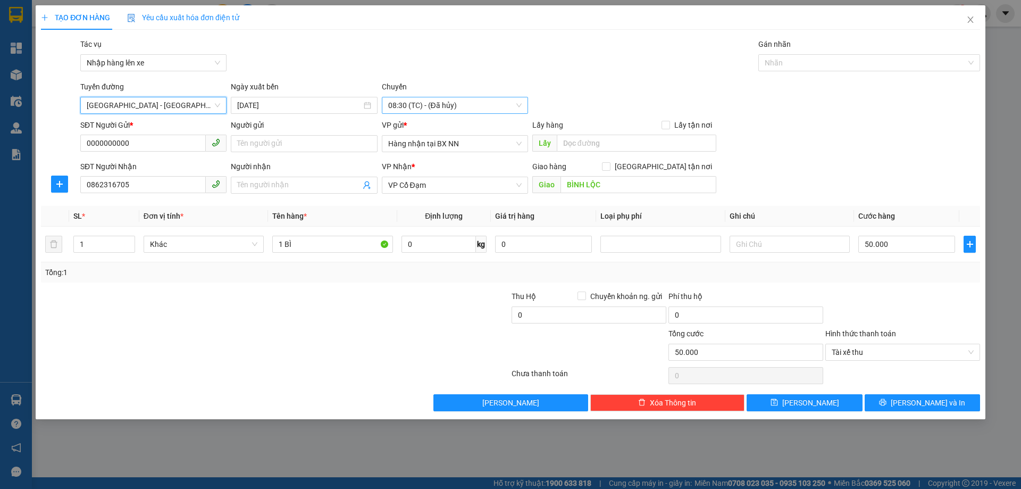
click at [456, 107] on span "08:30 (TC) - (Đã hủy)" at bounding box center [455, 105] width 134 height 16
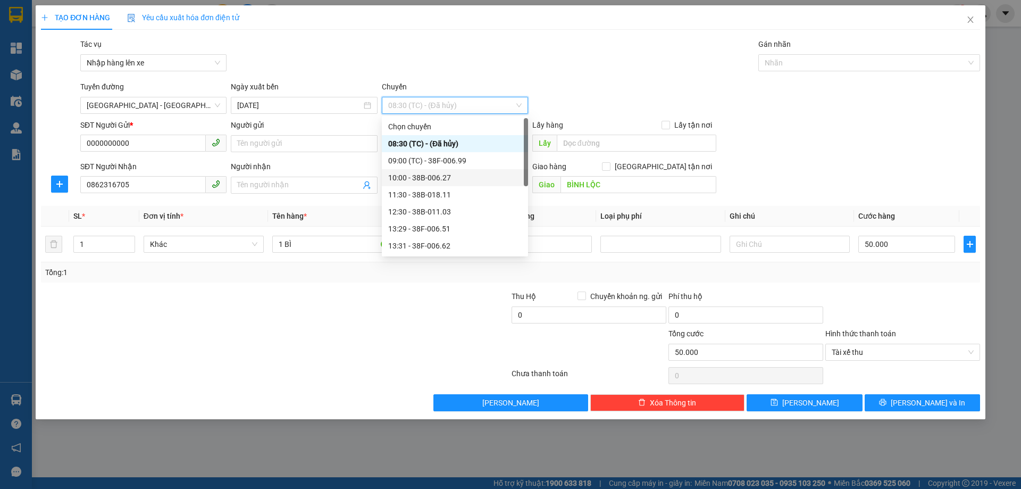
click at [453, 179] on div "10:00 - 38B-006.27" at bounding box center [455, 178] width 134 height 12
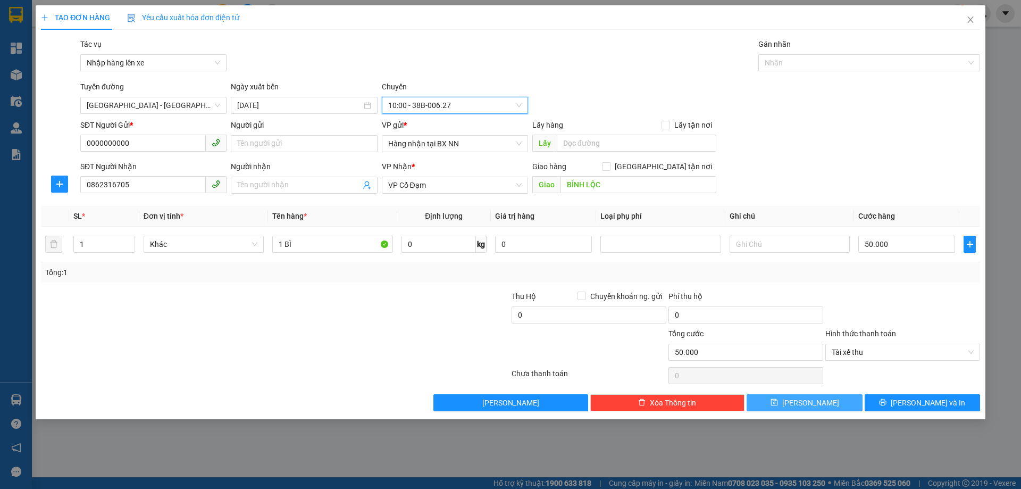
click at [809, 405] on span "Lưu" at bounding box center [811, 403] width 57 height 12
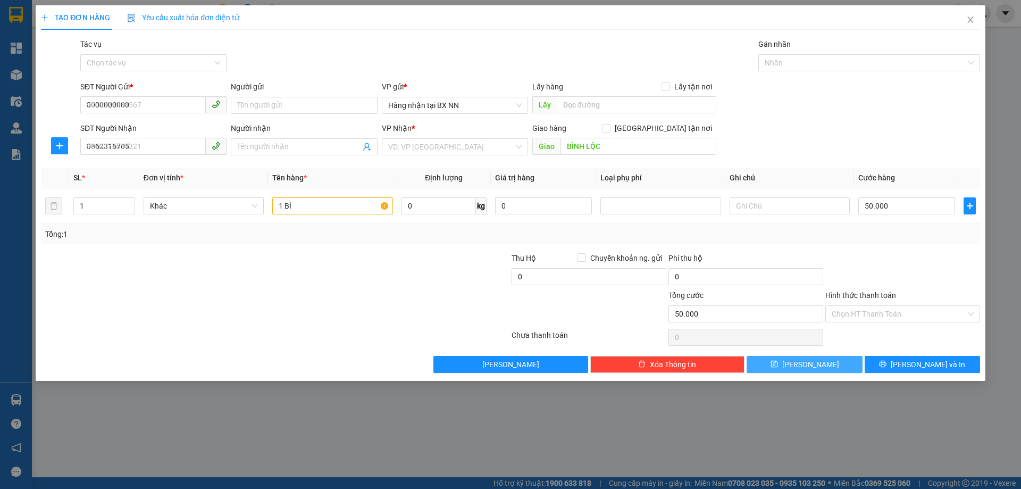
type input "0"
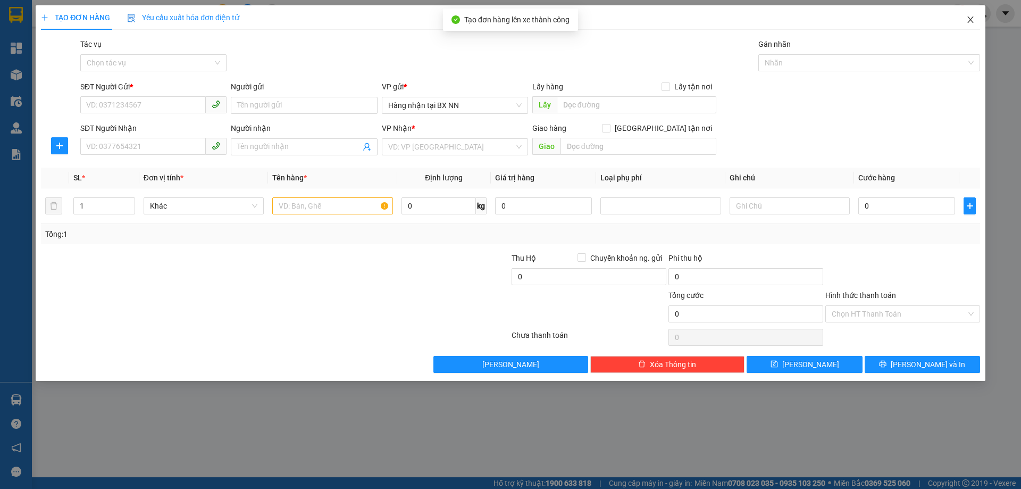
click at [965, 22] on span "Close" at bounding box center [971, 20] width 30 height 30
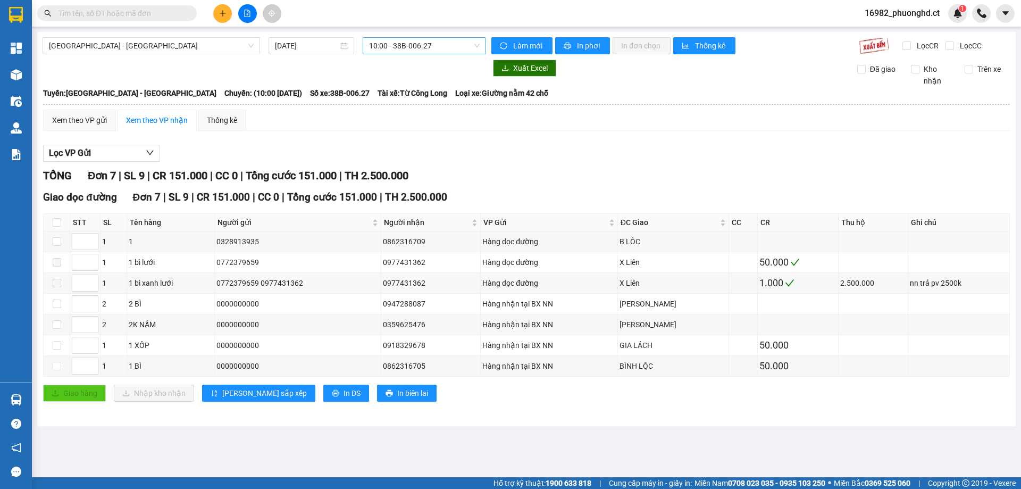
click at [409, 45] on span "10:00 - 38B-006.27" at bounding box center [424, 46] width 111 height 16
click at [444, 47] on span "10:00 - 38B-006.27" at bounding box center [424, 46] width 111 height 16
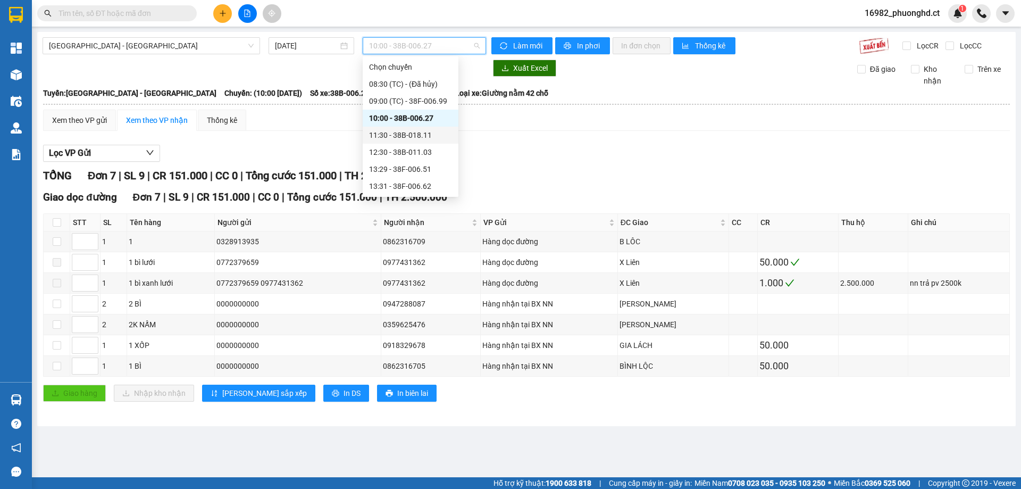
click at [426, 133] on div "11:30 - 38B-018.11" at bounding box center [410, 135] width 83 height 12
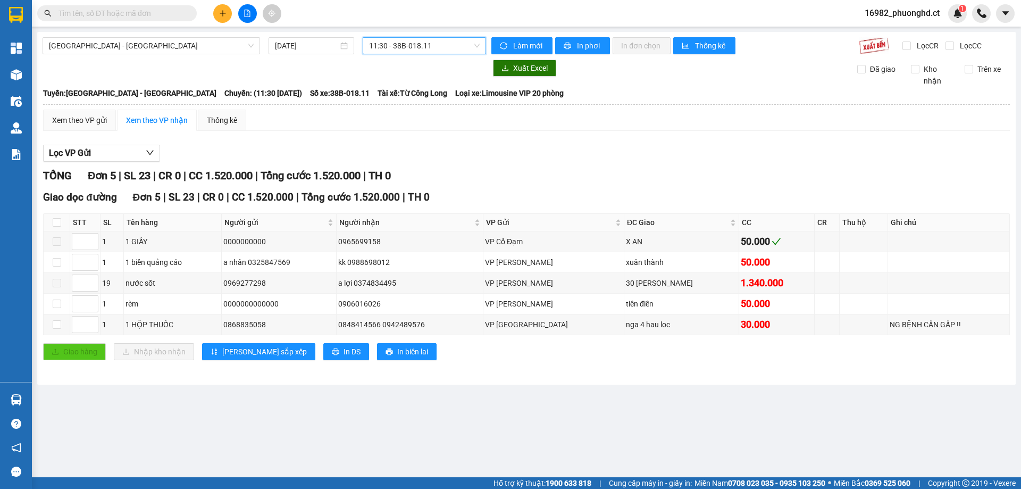
click at [221, 13] on icon "plus" at bounding box center [223, 13] width 6 height 1
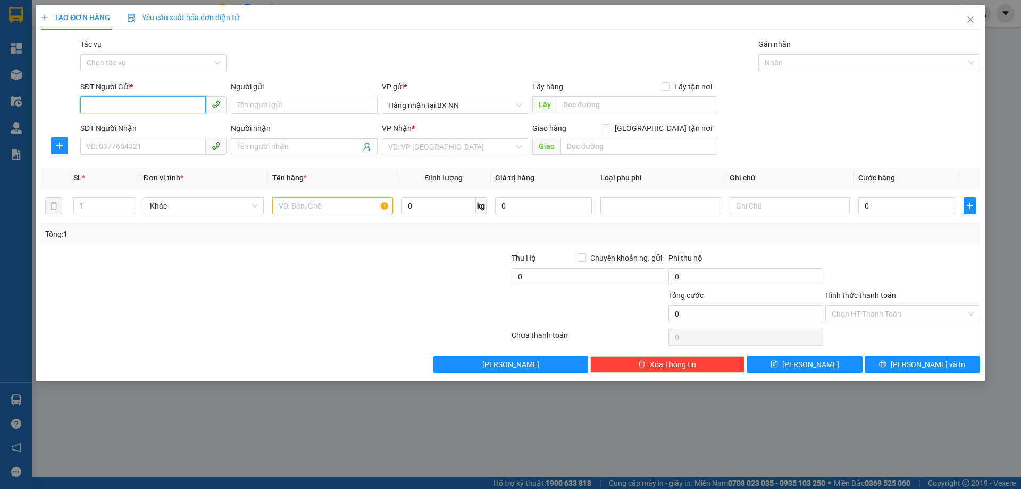
paste input "0000000000"
type input "0000000000"
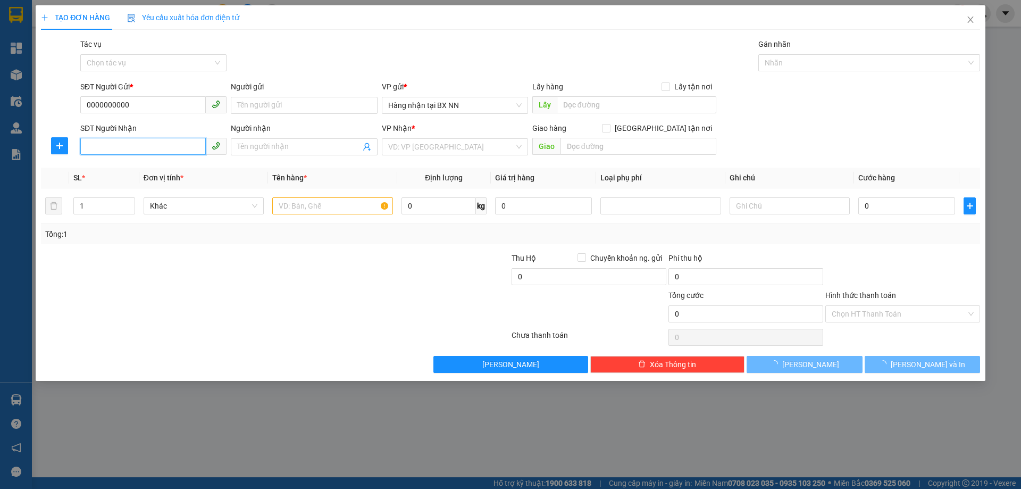
click at [149, 142] on input "SĐT Người Nhận" at bounding box center [143, 146] width 126 height 17
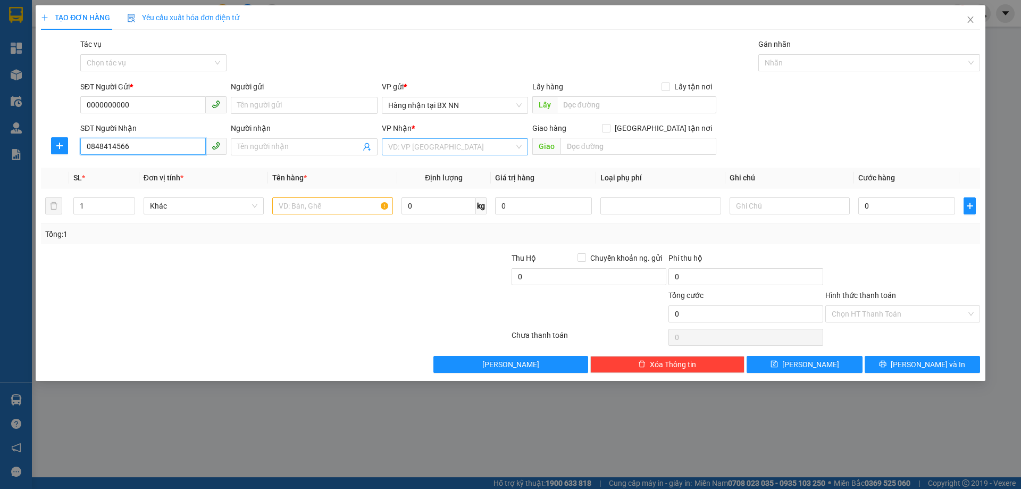
type input "0848414566"
click at [455, 153] on input "search" at bounding box center [451, 147] width 126 height 16
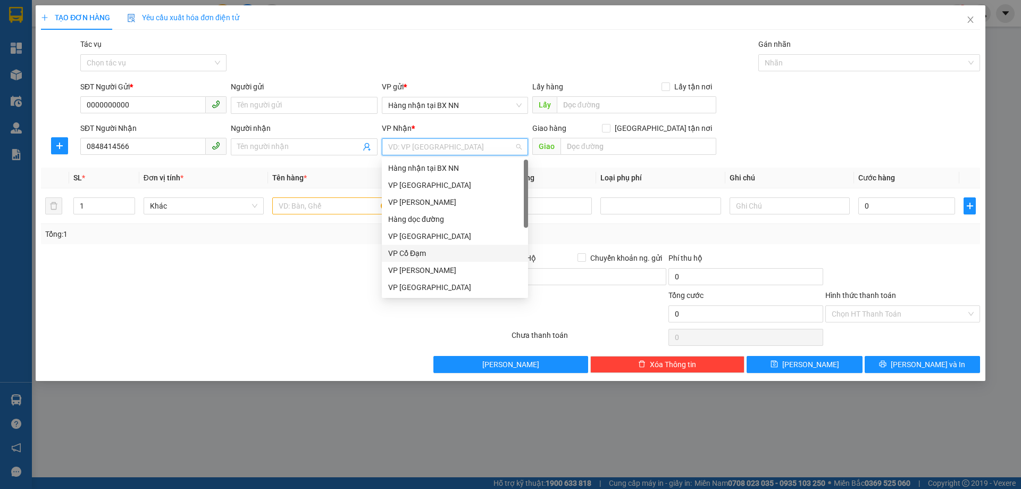
click at [412, 260] on div "VP Cổ Đạm" at bounding box center [455, 253] width 146 height 17
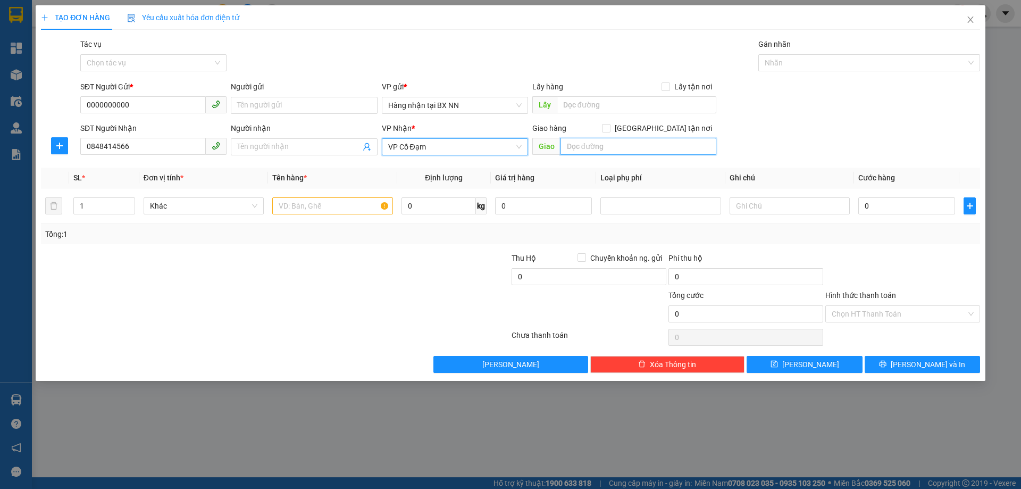
click at [608, 147] on input "text" at bounding box center [639, 146] width 156 height 17
type input "HẬU LỘC"
click at [308, 210] on input "text" at bounding box center [332, 205] width 120 height 17
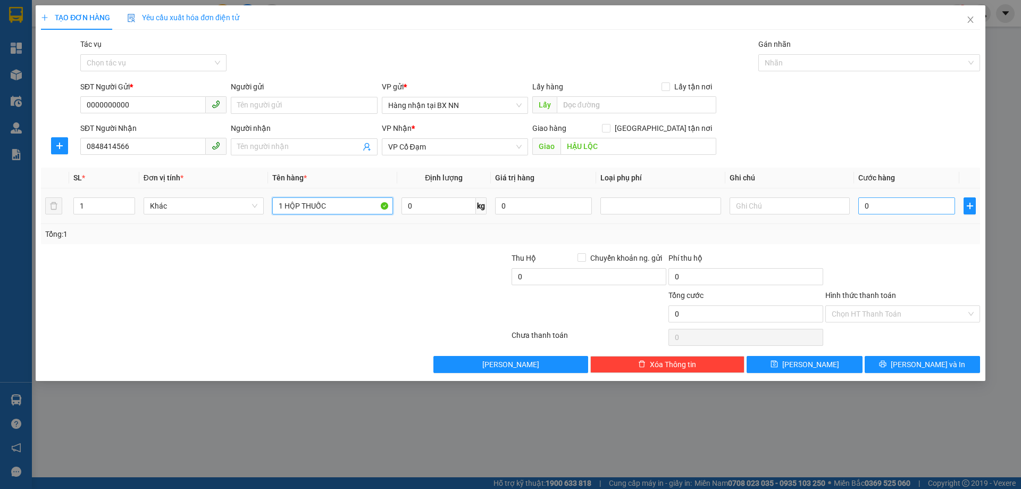
type input "1 HỘP THUỐC"
click at [918, 202] on input "0" at bounding box center [907, 205] width 97 height 17
type input "3"
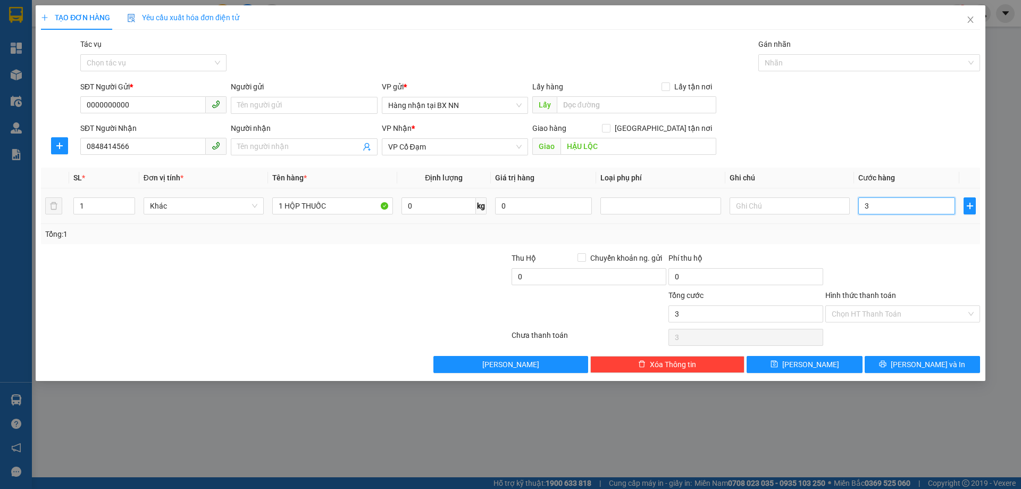
type input "30"
type input "30.000"
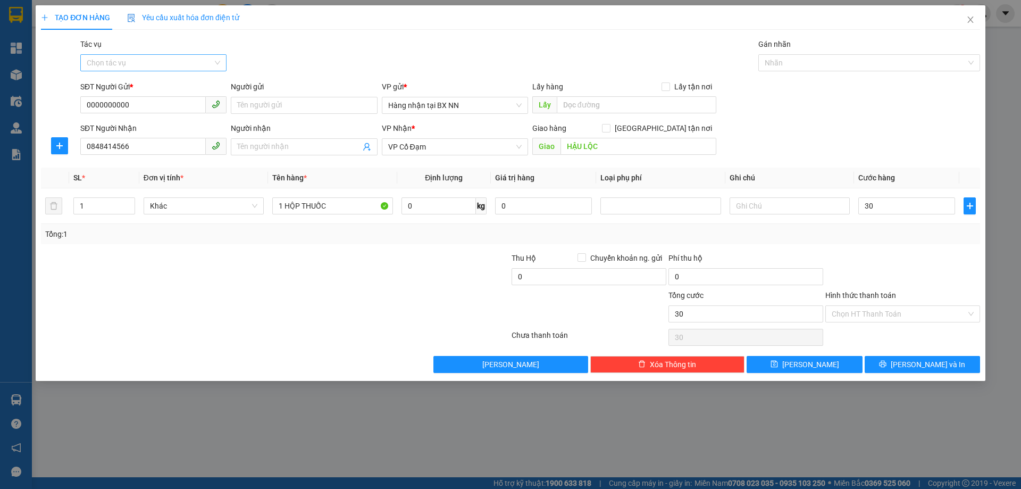
type input "30.000"
click at [139, 59] on input "Tác vụ" at bounding box center [150, 63] width 126 height 16
click at [136, 84] on div "Nhập hàng lên xe" at bounding box center [154, 84] width 134 height 12
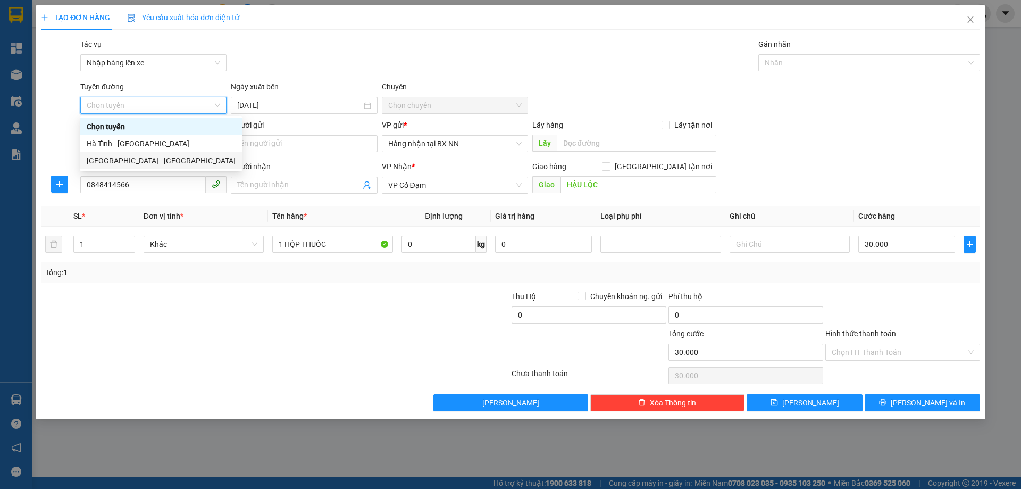
drag, startPoint x: 138, startPoint y: 156, endPoint x: 394, endPoint y: 120, distance: 258.5
click at [138, 155] on div "[GEOGRAPHIC_DATA] - [GEOGRAPHIC_DATA]" at bounding box center [161, 161] width 149 height 12
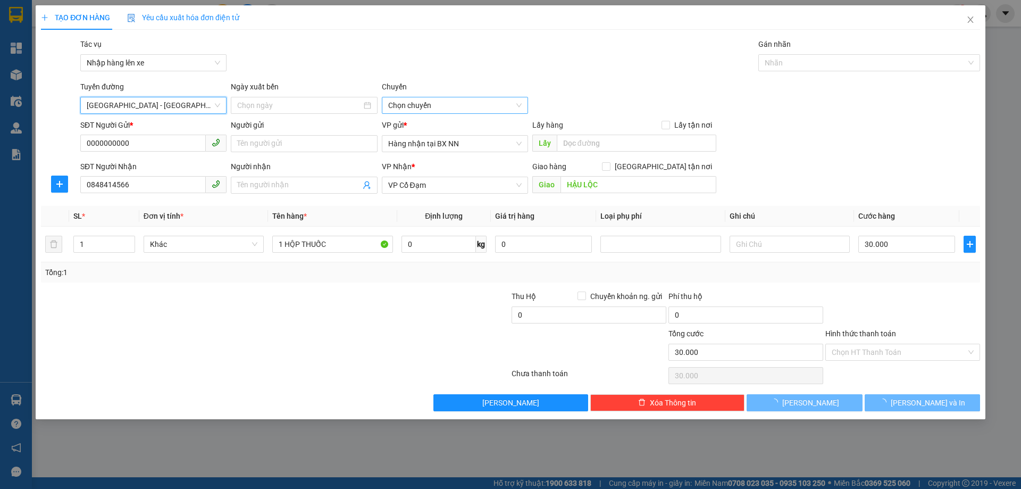
click at [464, 102] on span "Chọn chuyến" at bounding box center [455, 105] width 134 height 16
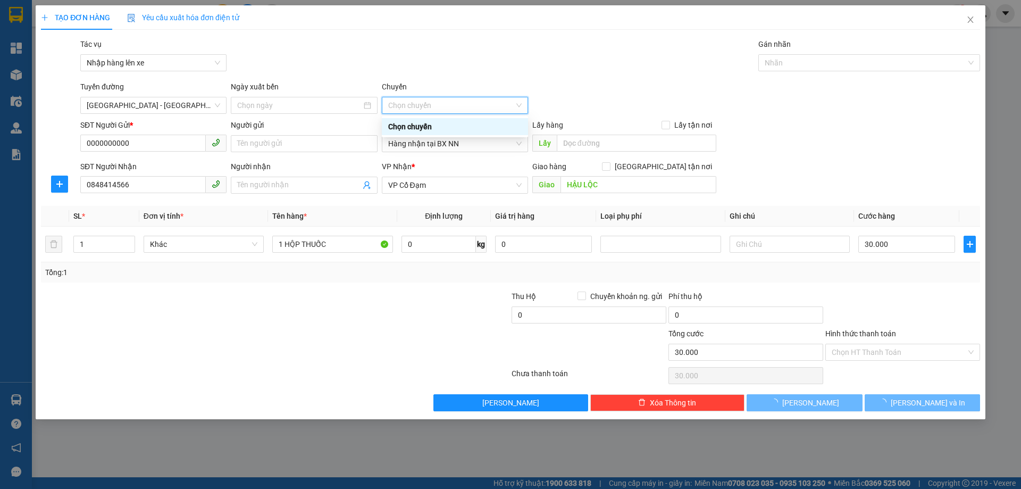
type input "[DATE]"
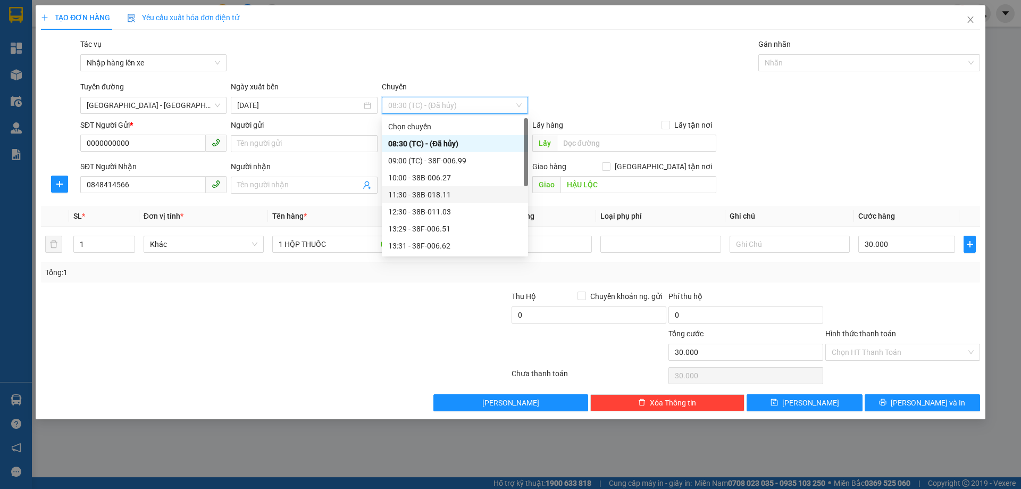
click at [434, 193] on div "11:30 - 38B-018.11" at bounding box center [455, 195] width 134 height 12
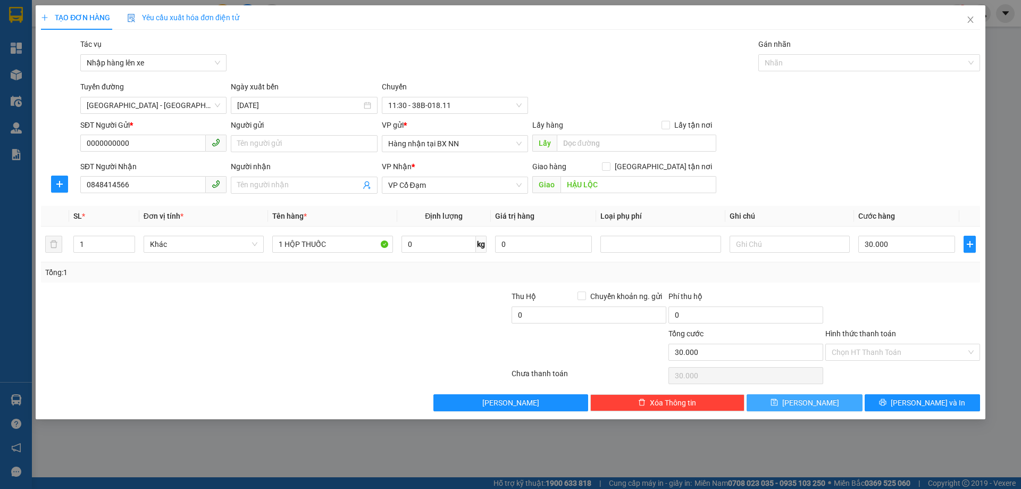
click at [838, 400] on button "Lưu" at bounding box center [804, 402] width 115 height 17
type input "0"
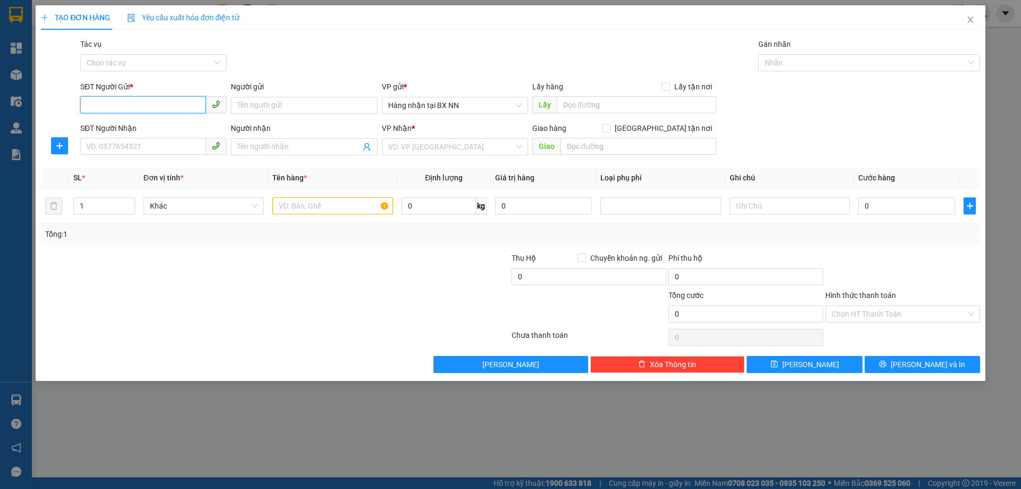
click at [167, 108] on input "SĐT Người Gửi *" at bounding box center [143, 104] width 126 height 17
type input "0868119195"
click at [148, 120] on div "0868119195" at bounding box center [153, 126] width 146 height 17
type input "0949358866"
type input "A BÁU"
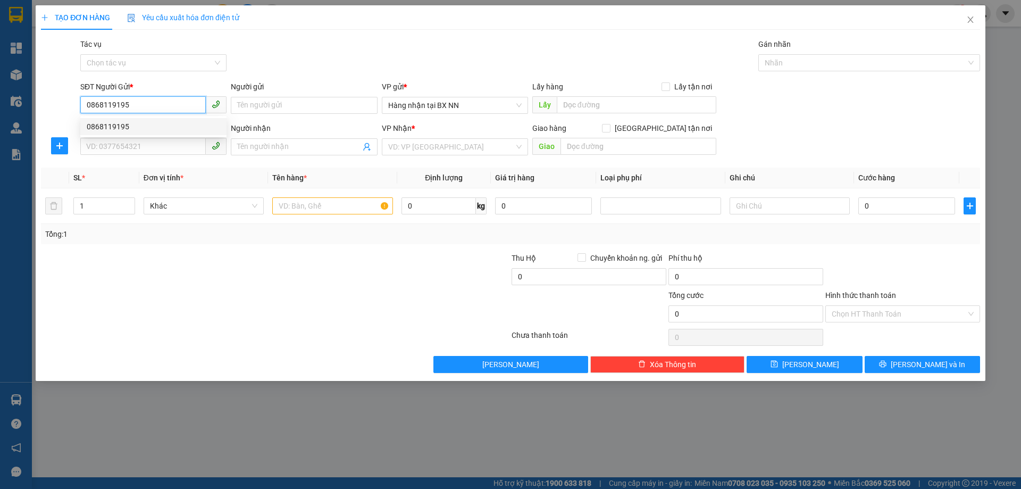
type input "XUÂN GIANG"
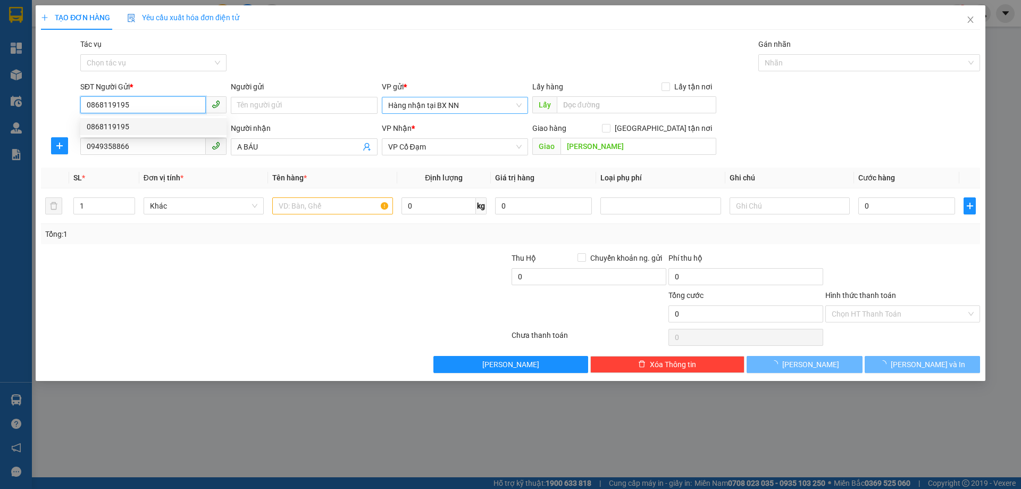
type input "30.000"
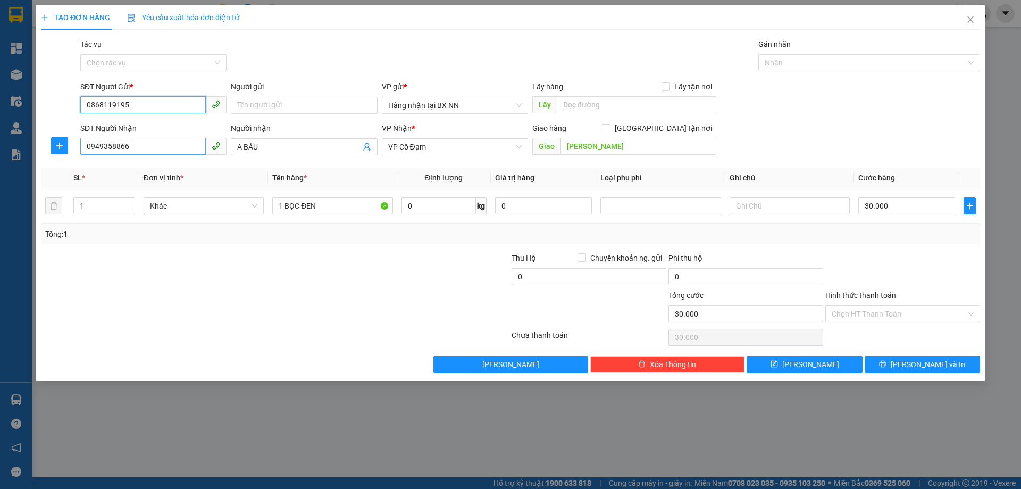
type input "0868119195"
click at [135, 146] on input "0949358866" at bounding box center [143, 146] width 126 height 17
click at [137, 171] on div "0985860519" at bounding box center [154, 168] width 134 height 12
type input "0985860519"
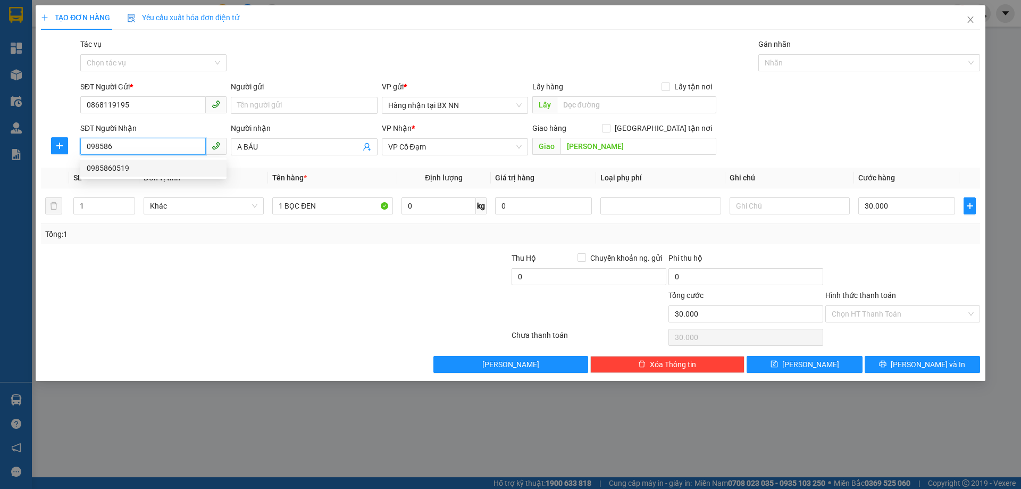
type input "THỊNH LỘC"
type input "0985860519"
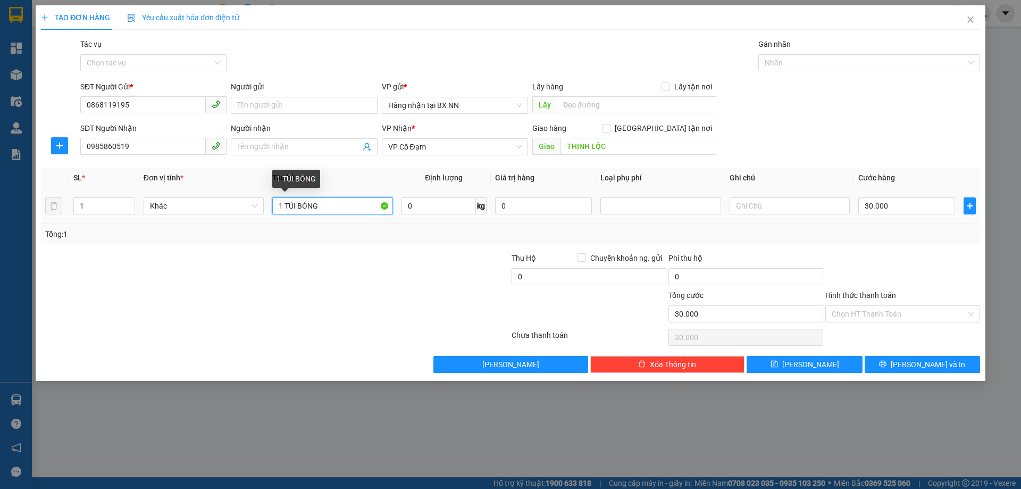
drag, startPoint x: 329, startPoint y: 210, endPoint x: 286, endPoint y: 209, distance: 43.6
click at [286, 209] on input "1 TÚI BÓNG" at bounding box center [332, 205] width 120 height 17
type input "1 BÌ QA"
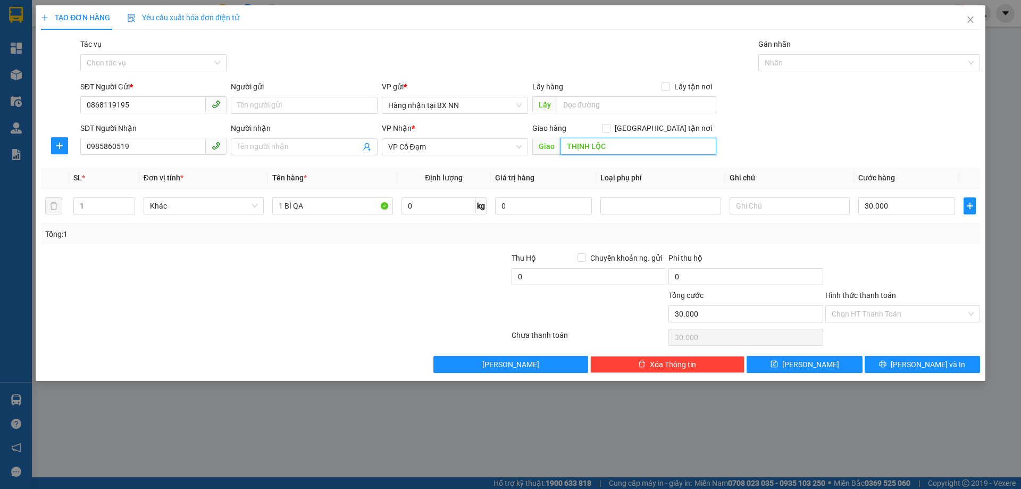
click at [619, 143] on input "THỊNH LỘC" at bounding box center [639, 146] width 156 height 17
type input "="
click at [935, 202] on input "30.000" at bounding box center [907, 205] width 97 height 17
type input "0"
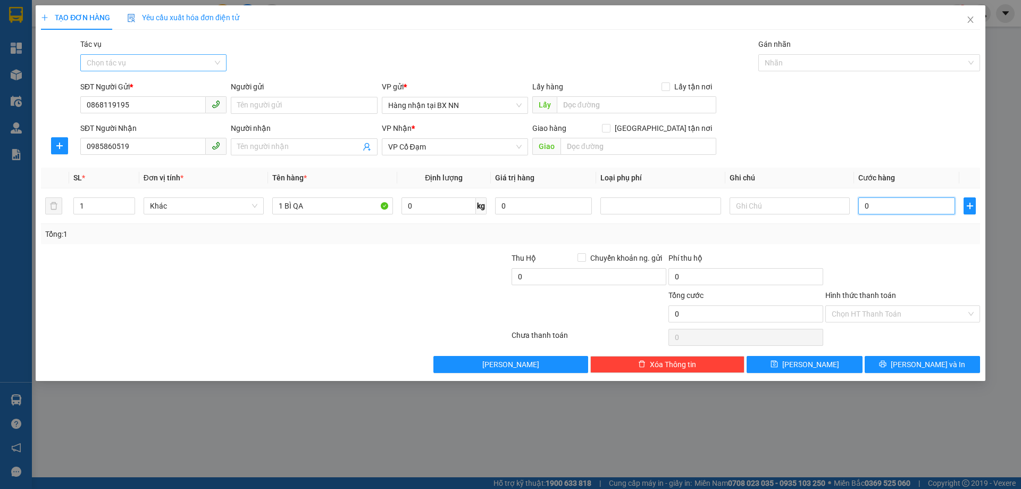
type input "0"
click at [105, 60] on input "Tác vụ" at bounding box center [150, 63] width 126 height 16
click at [114, 87] on div "Nhập hàng lên xe" at bounding box center [154, 84] width 134 height 12
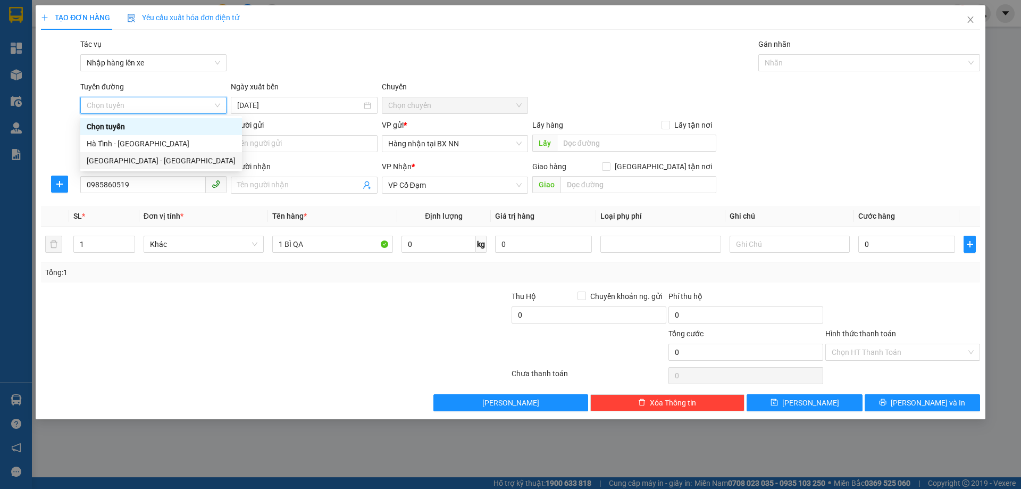
drag, startPoint x: 111, startPoint y: 162, endPoint x: 484, endPoint y: 106, distance: 377.6
click at [112, 162] on div "[GEOGRAPHIC_DATA] - [GEOGRAPHIC_DATA]" at bounding box center [161, 161] width 149 height 12
type input "[DATE]"
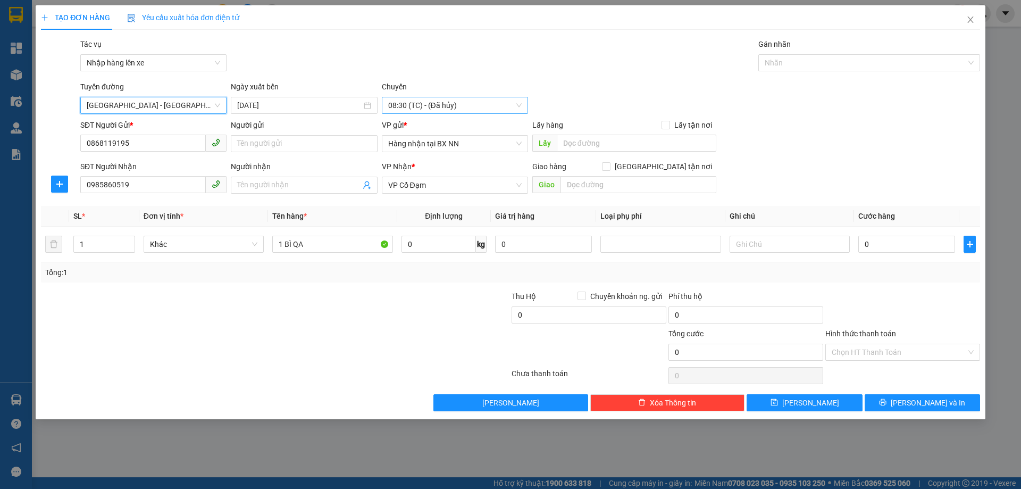
click at [480, 99] on span "08:30 (TC) - (Đã hủy)" at bounding box center [455, 105] width 134 height 16
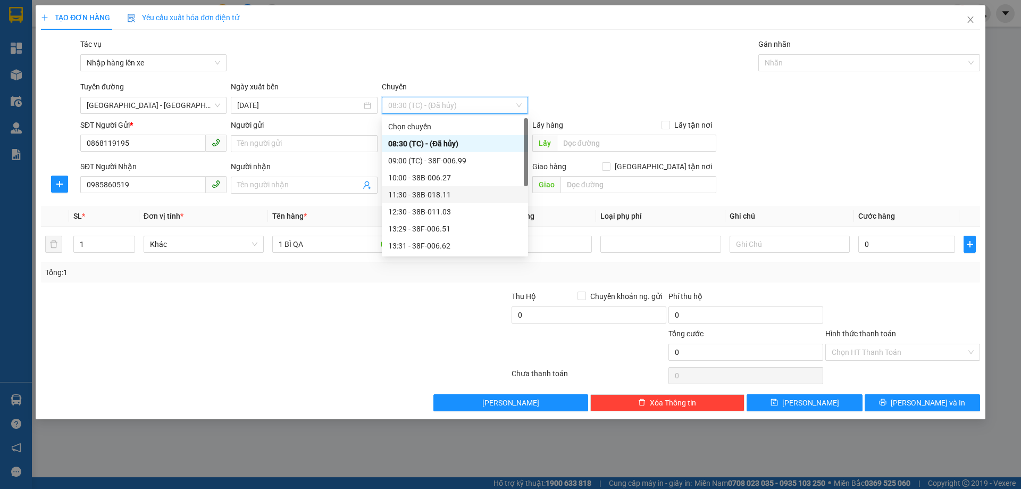
click at [456, 197] on div "11:30 - 38B-018.11" at bounding box center [455, 195] width 134 height 12
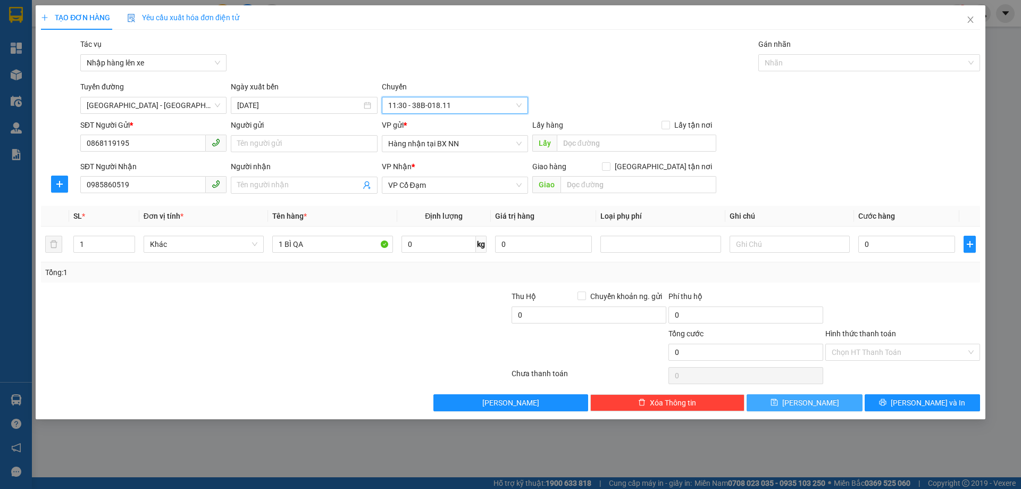
click at [826, 404] on button "Lưu" at bounding box center [804, 402] width 115 height 17
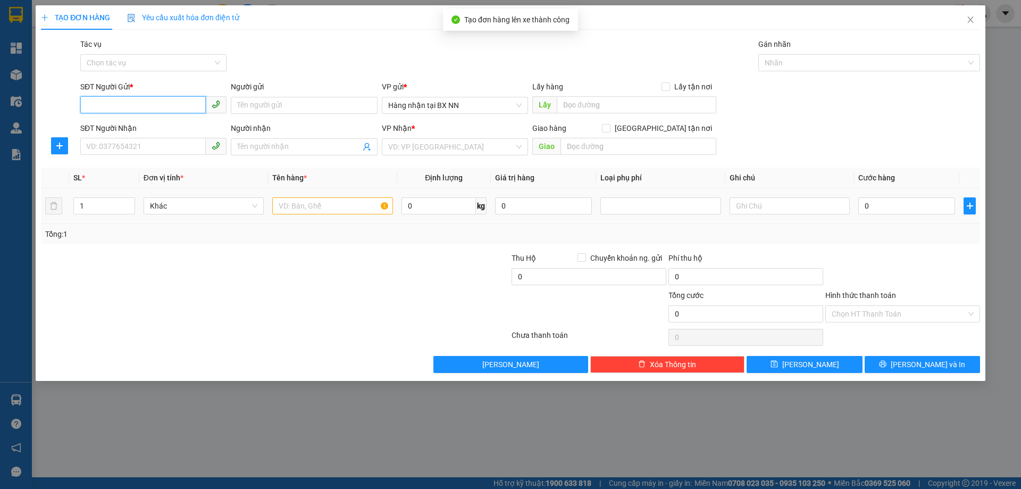
click at [111, 105] on input "SĐT Người Gửi *" at bounding box center [143, 104] width 126 height 17
paste input "0000000000"
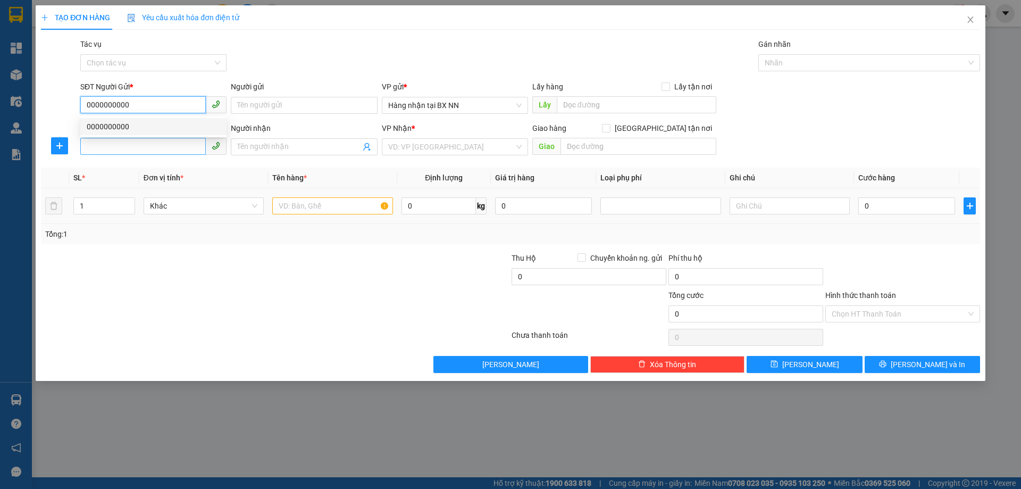
type input "0000000000"
click at [123, 148] on input "SĐT Người Nhận" at bounding box center [143, 146] width 126 height 17
type input "0984014163"
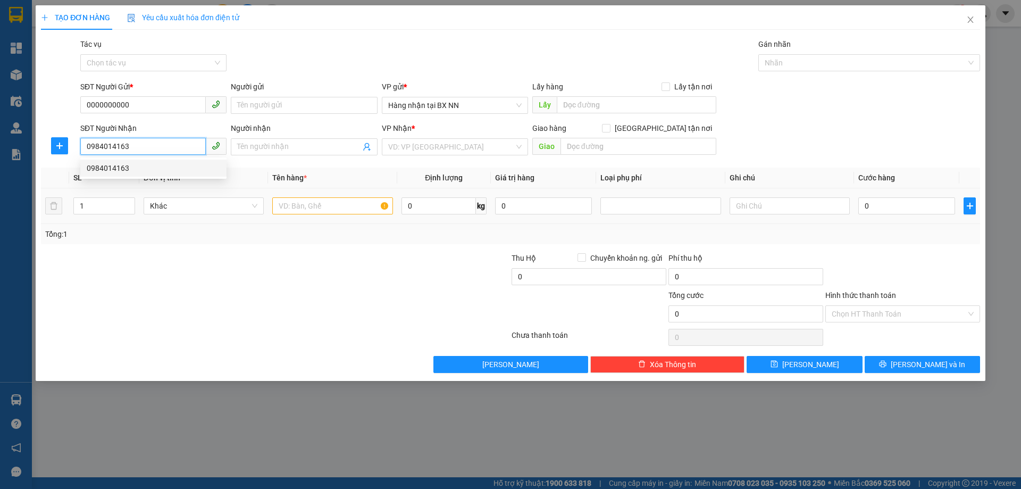
click at [150, 172] on div "0984014163" at bounding box center [154, 168] width 134 height 12
type input "NGHI XUÂN"
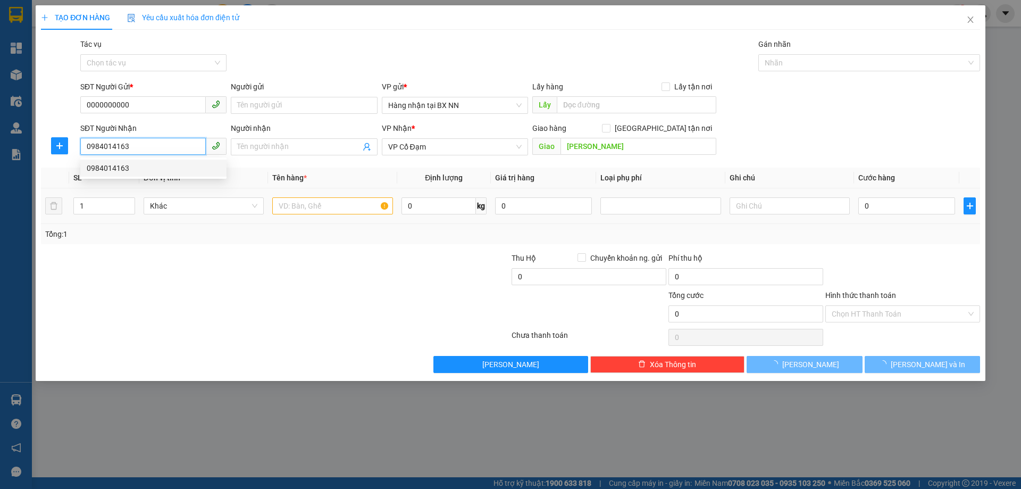
type input "50.000"
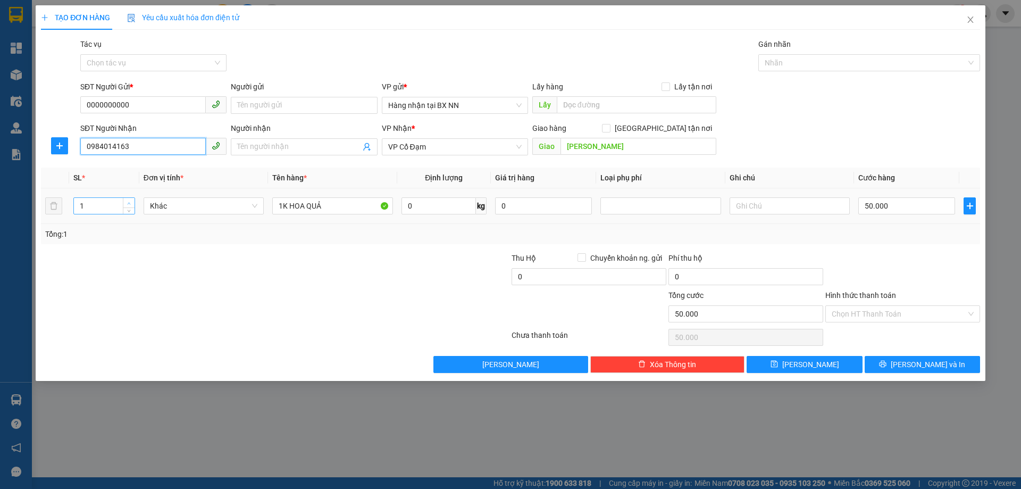
type input "0984014163"
type input "2"
click at [129, 203] on icon "up" at bounding box center [129, 203] width 3 height 2
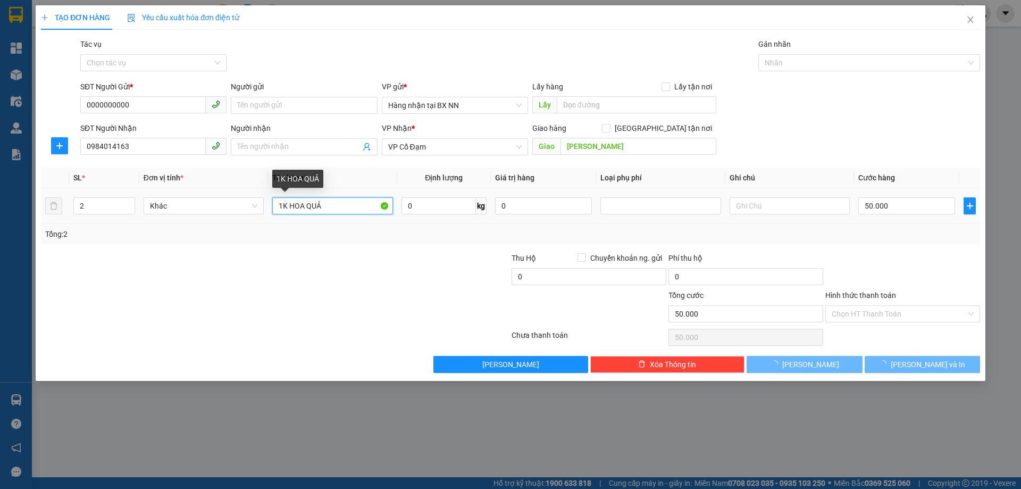
drag, startPoint x: 287, startPoint y: 207, endPoint x: 274, endPoint y: 208, distance: 12.8
click at [276, 207] on input "1K HOA QUẢ" at bounding box center [332, 205] width 120 height 17
type input "0"
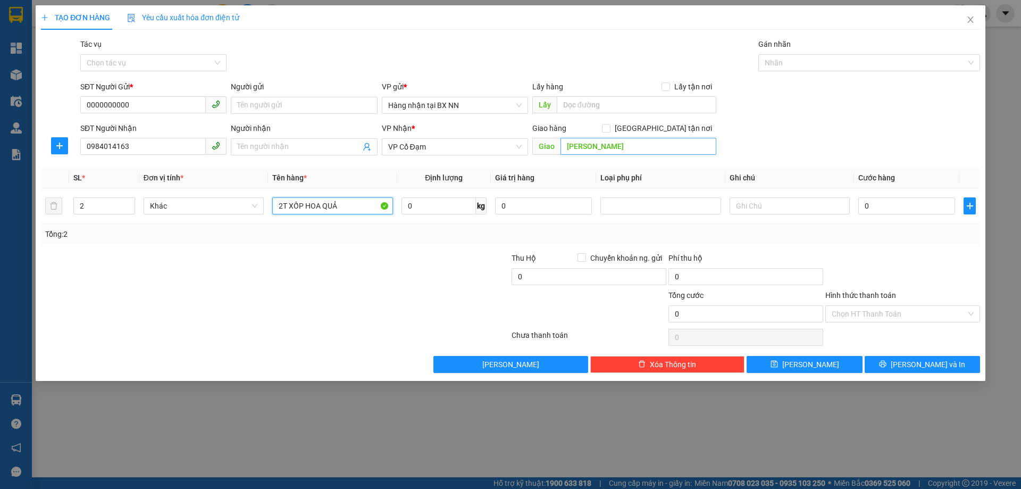
type input "2T XỐP HOA QUẢ"
click at [626, 152] on input "NGHI XUÂN" at bounding box center [639, 146] width 156 height 17
type input "XUÂN GIANG"
click at [198, 67] on input "Tác vụ" at bounding box center [150, 63] width 126 height 16
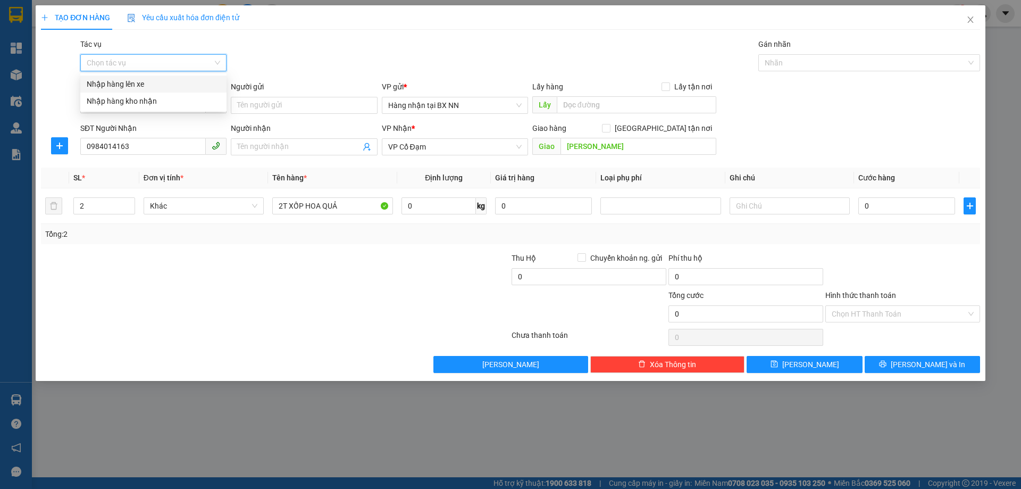
click at [149, 85] on div "Nhập hàng lên xe" at bounding box center [154, 84] width 134 height 12
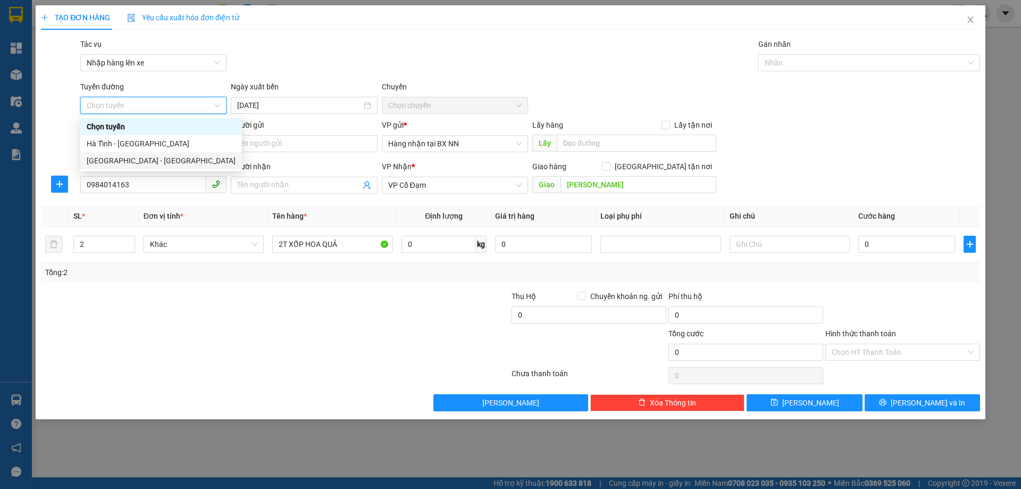
click at [121, 156] on div "[GEOGRAPHIC_DATA] - [GEOGRAPHIC_DATA]" at bounding box center [161, 161] width 149 height 12
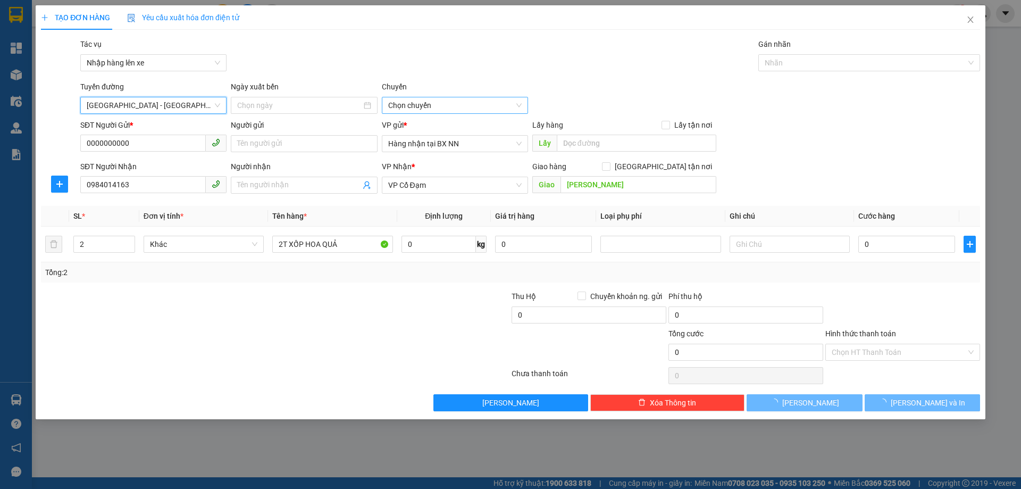
type input "[DATE]"
click at [443, 101] on span "08:30 (TC) - (Đã hủy)" at bounding box center [455, 105] width 134 height 16
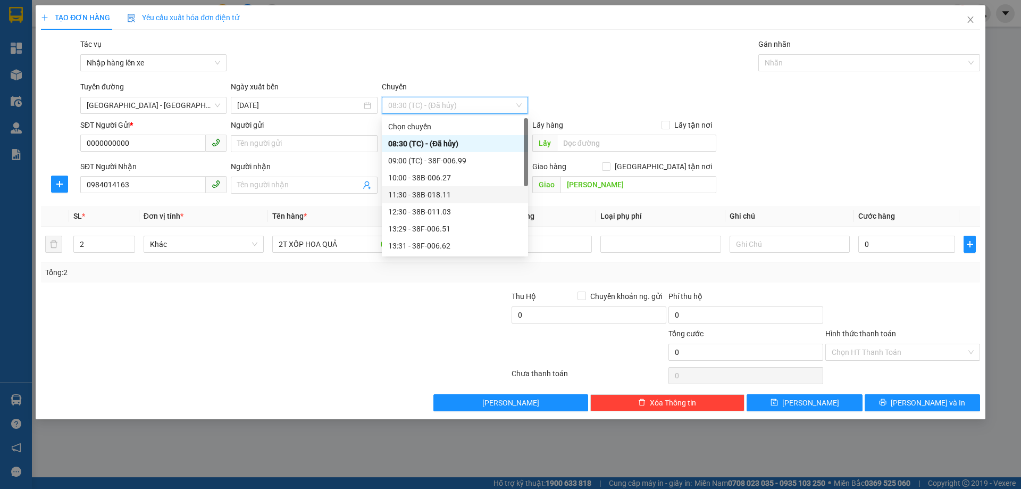
click at [441, 195] on div "11:30 - 38B-018.11" at bounding box center [455, 195] width 134 height 12
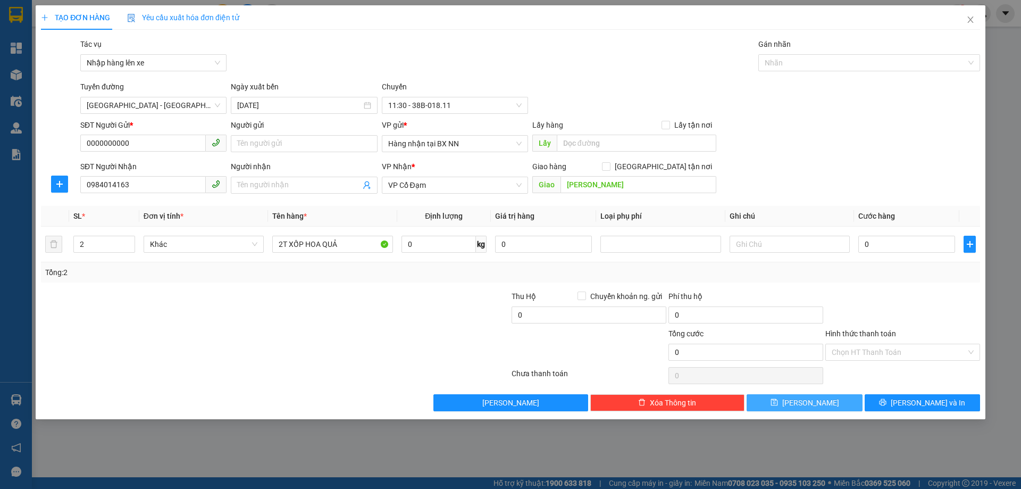
click at [811, 408] on span "Lưu" at bounding box center [811, 403] width 57 height 12
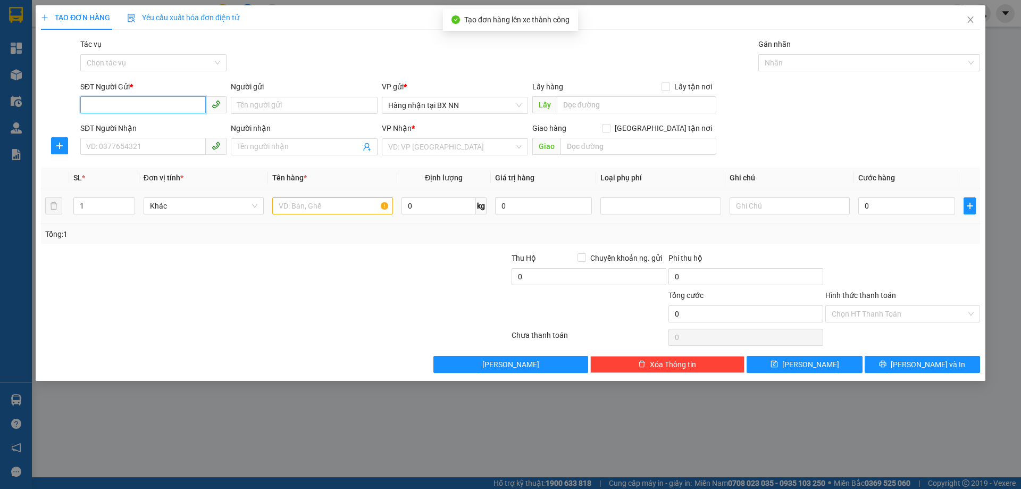
click at [142, 102] on input "SĐT Người Gửi *" at bounding box center [143, 104] width 126 height 17
paste input "0000000000"
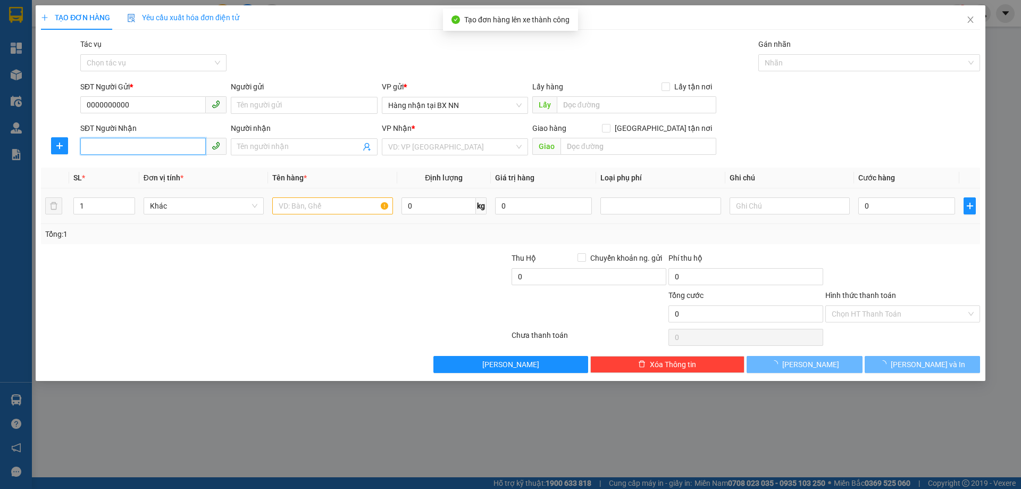
click at [109, 147] on input "SĐT Người Nhận" at bounding box center [143, 146] width 126 height 17
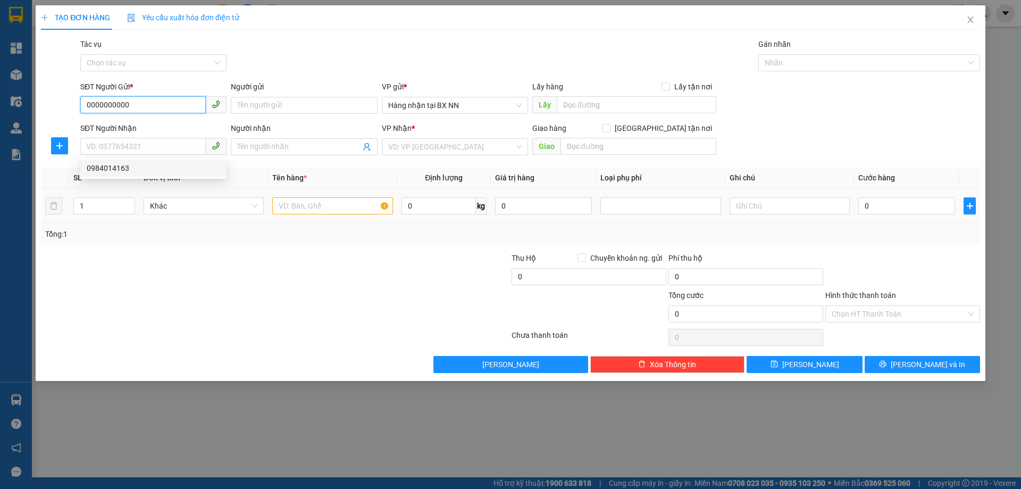
drag, startPoint x: 135, startPoint y: 103, endPoint x: 68, endPoint y: 115, distance: 68.1
click at [68, 115] on div "SĐT Người Gửi * 0000000000 Người gửi Tên người gửi VP gửi * Hàng nhận tại BX NN…" at bounding box center [511, 99] width 942 height 37
type input "0334250298"
click at [127, 125] on div "0334250298 - tùng" at bounding box center [154, 127] width 134 height 12
type input "tùng"
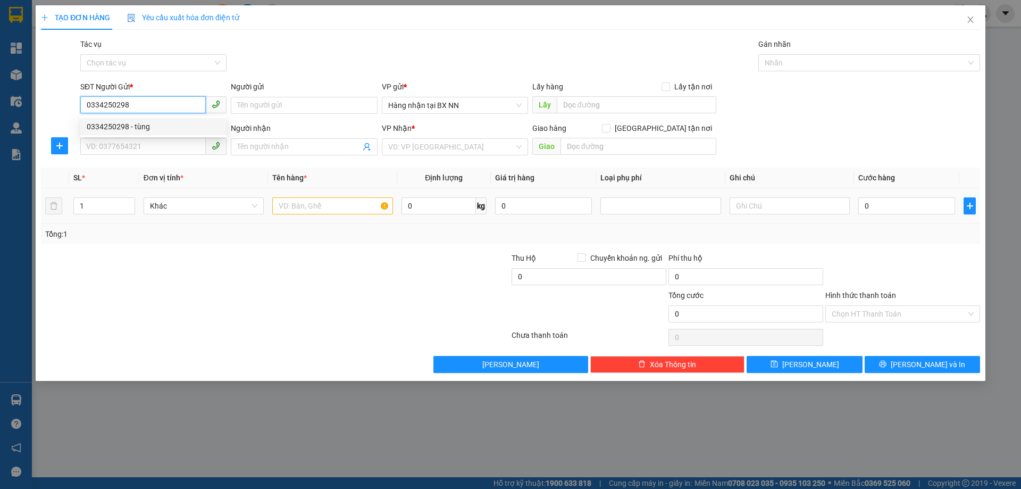
type input "0394042015"
type input "GIA LÁCH"
type input "50.000"
type input "0334250298"
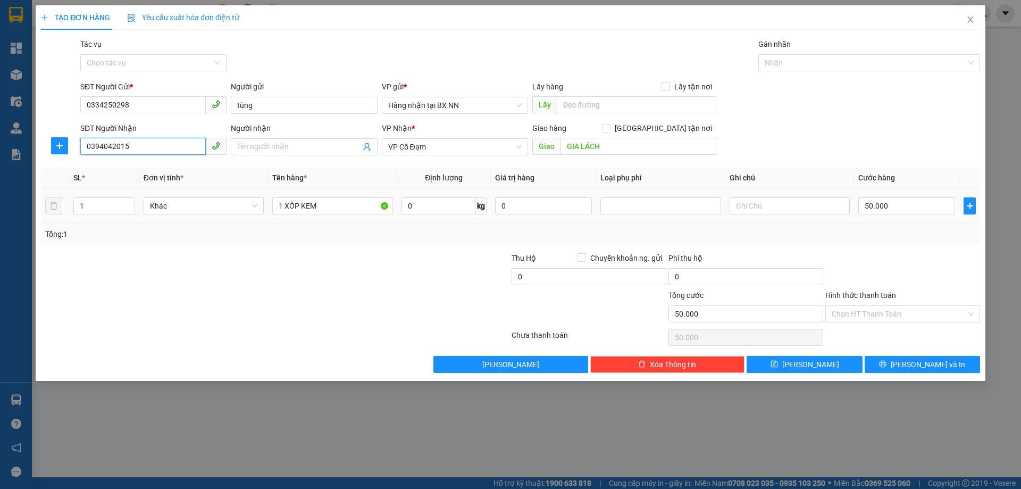
click at [173, 143] on input "0394042015" at bounding box center [143, 146] width 126 height 17
type input "0976919328"
click at [158, 165] on div "0976919328" at bounding box center [154, 168] width 134 height 12
type input "HỒNG LĨNH"
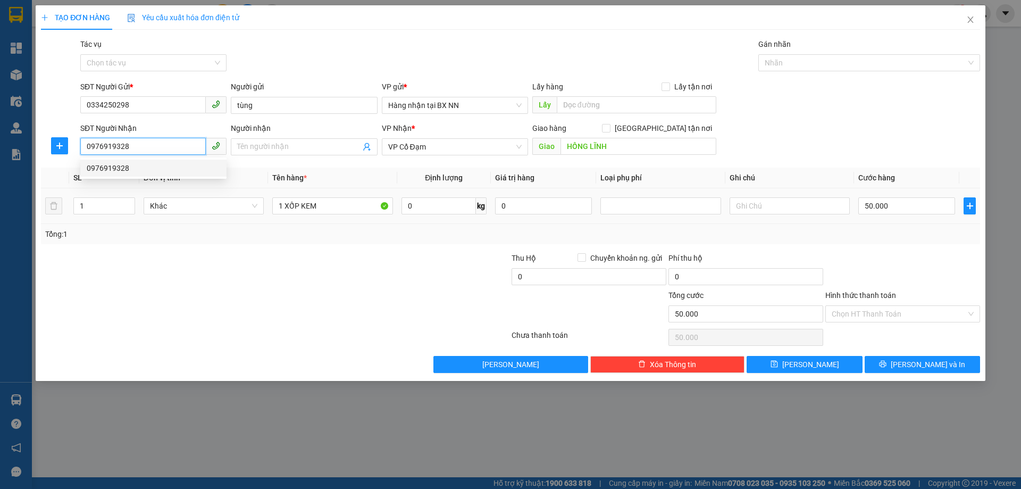
type input "70.000"
type input "0976919328"
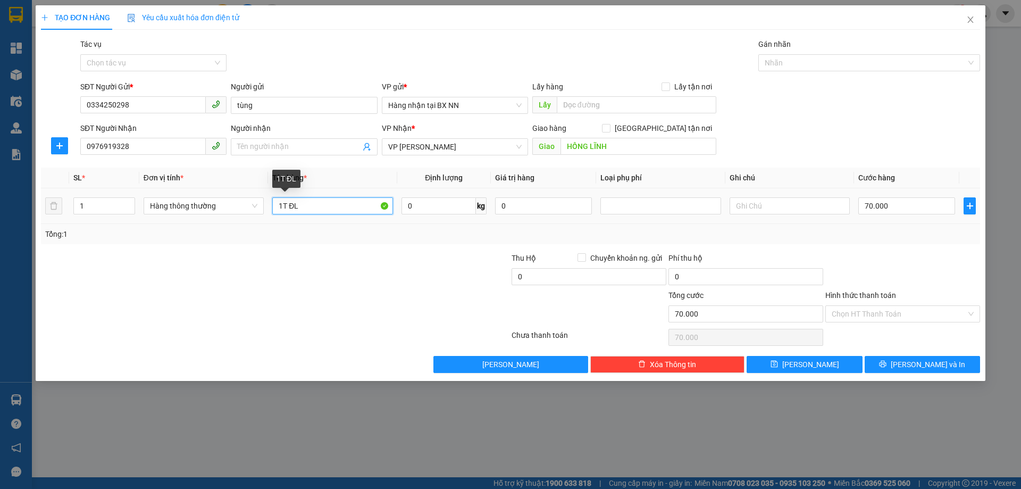
click at [286, 210] on input "1T ĐL" at bounding box center [332, 205] width 120 height 17
click at [281, 206] on input "1XỐP ĐL" at bounding box center [332, 205] width 120 height 17
click at [278, 204] on input "1XỐP ĐL" at bounding box center [332, 205] width 120 height 17
click at [281, 203] on input "1XỐP ĐL" at bounding box center [332, 205] width 120 height 17
type input "1 XỐP ĐL"
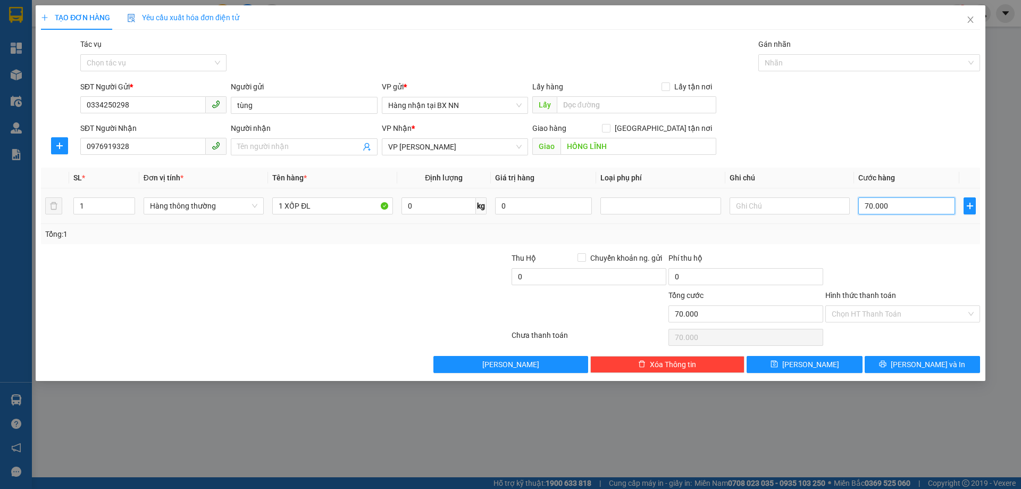
click at [924, 212] on input "70.000" at bounding box center [907, 205] width 97 height 17
type input "1"
type input "10"
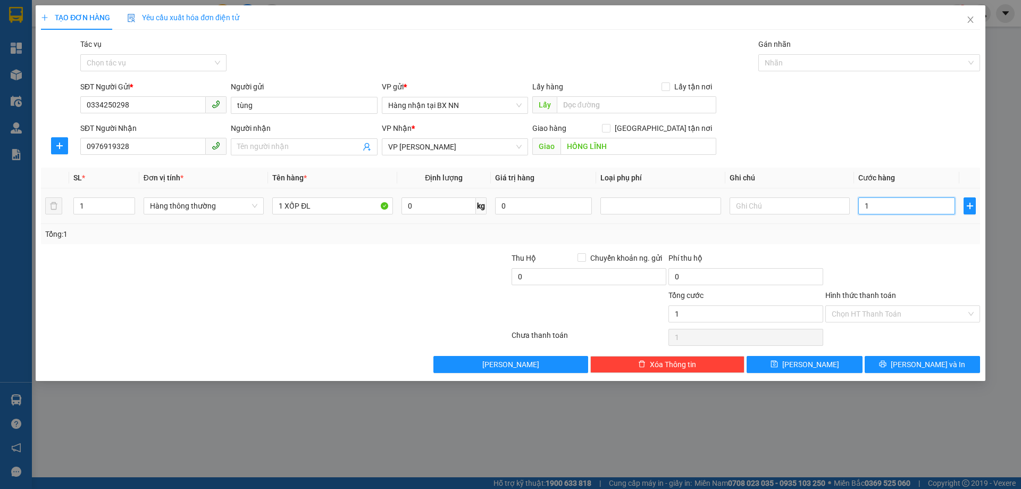
type input "10"
type input "100"
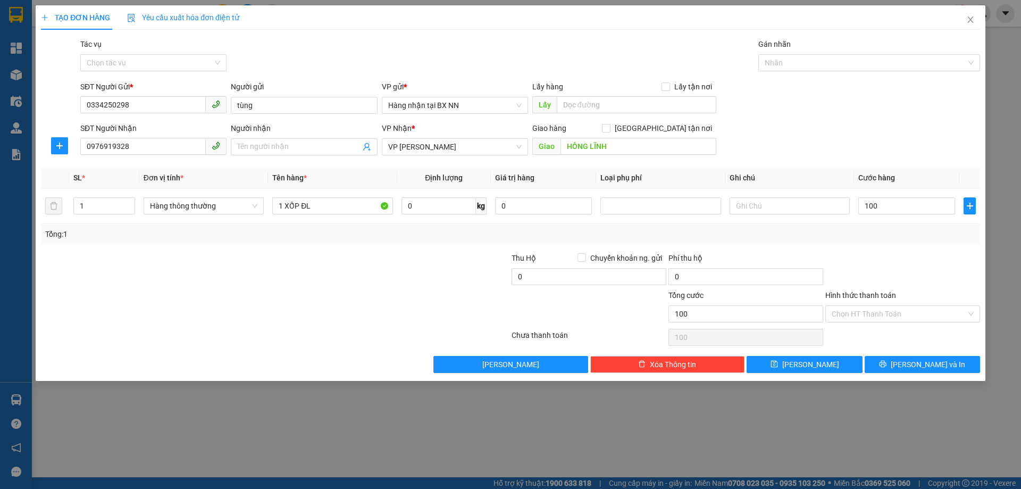
type input "100.000"
click at [930, 245] on div "Transit Pickup Surcharge Ids Transit Deliver Surcharge Ids Transit Deliver Surc…" at bounding box center [511, 205] width 940 height 335
click at [531, 368] on button "Lưu nháp" at bounding box center [511, 364] width 155 height 17
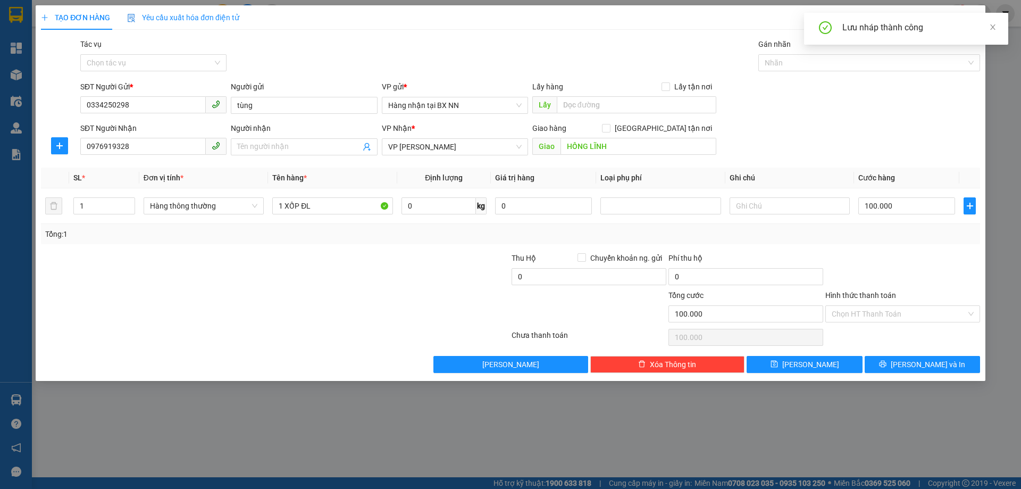
click at [948, 121] on form "SĐT Người Gửi * 0334250298 Người gửi tùng VP gửi * Hàng nhận tại BX NN Lấy hàng…" at bounding box center [511, 120] width 940 height 79
click at [993, 26] on icon "close" at bounding box center [993, 26] width 7 height 7
click at [974, 17] on icon "close" at bounding box center [971, 19] width 9 height 9
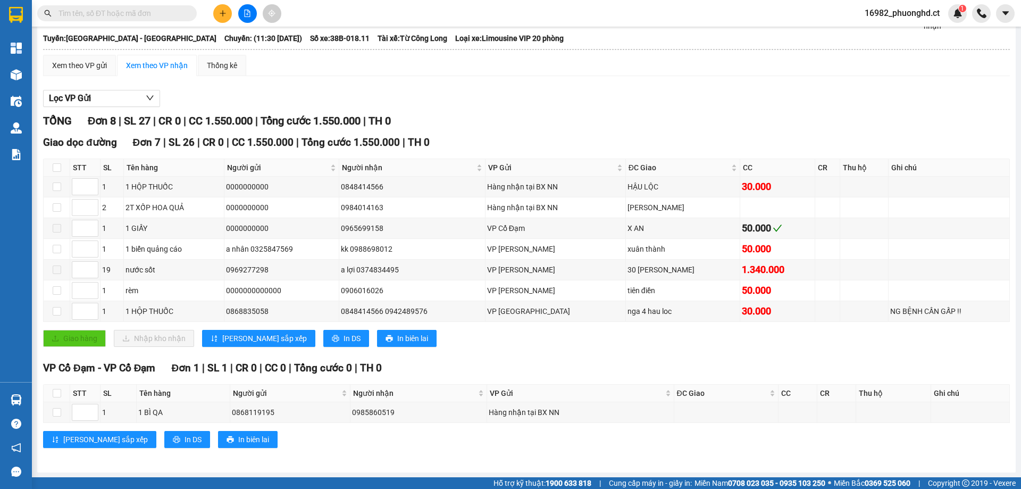
scroll to position [55, 0]
click at [219, 19] on button at bounding box center [222, 13] width 19 height 19
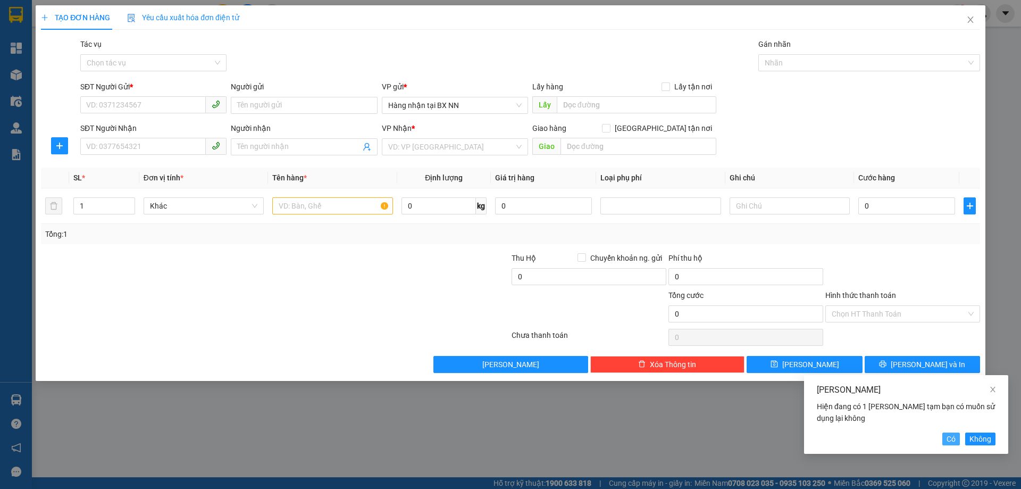
click at [949, 440] on span "Có" at bounding box center [951, 439] width 9 height 12
type input "0334250298"
type input "tùng"
type input "0976919328"
type input "HỒNG LĨNH"
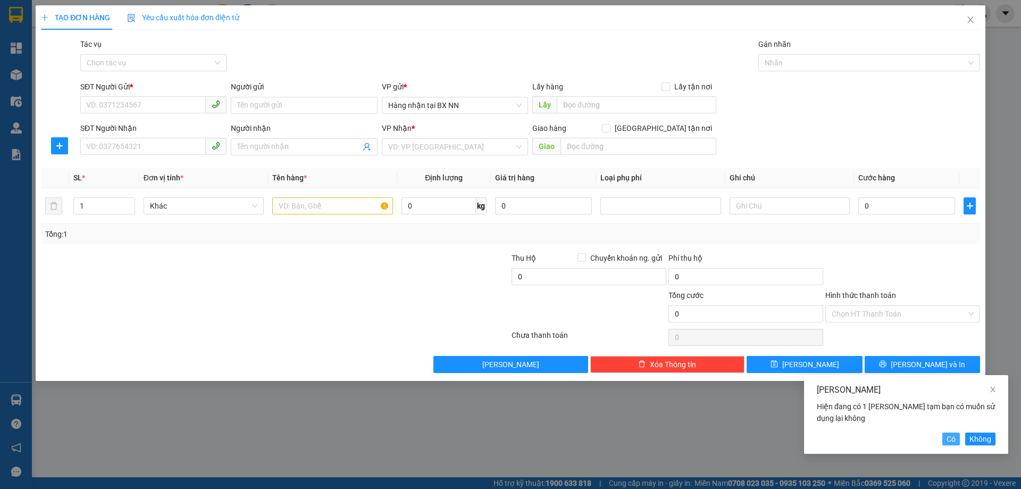
type input "100.000"
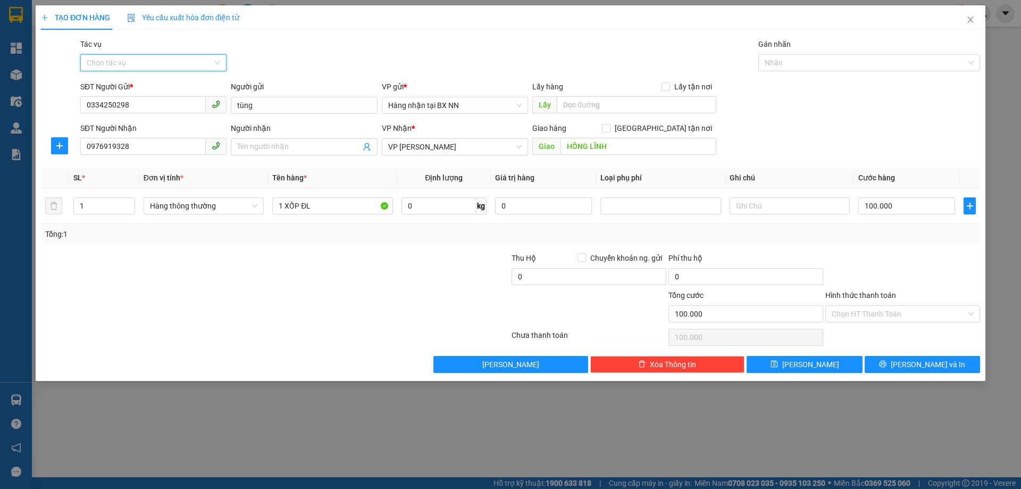
click at [185, 65] on input "Tác vụ" at bounding box center [150, 63] width 126 height 16
click at [174, 85] on div "Nhập hàng lên xe" at bounding box center [154, 84] width 134 height 12
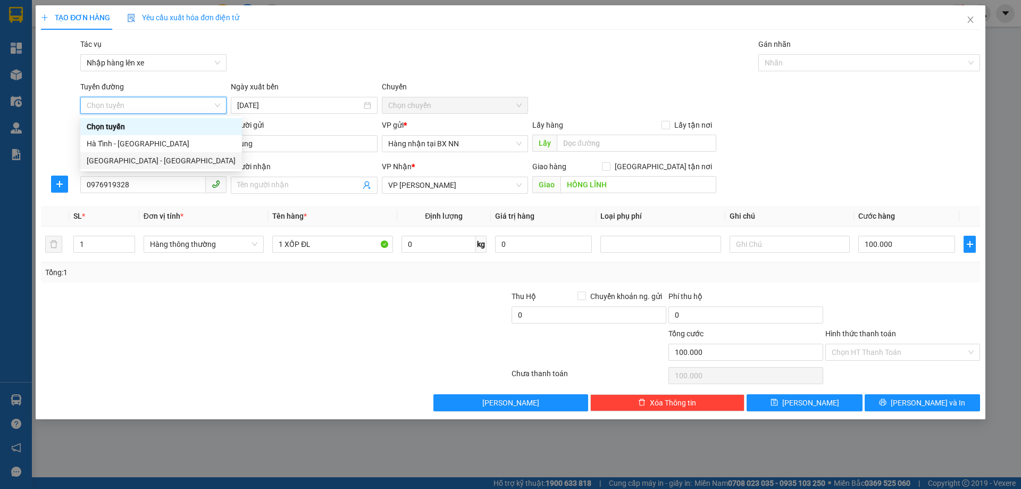
click at [132, 164] on div "[GEOGRAPHIC_DATA] - [GEOGRAPHIC_DATA]" at bounding box center [161, 161] width 149 height 12
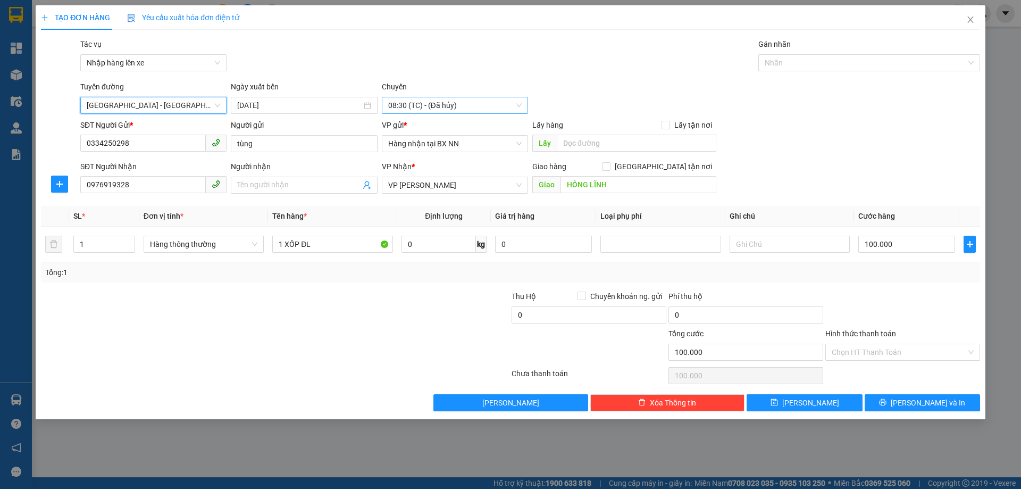
click at [453, 108] on span "08:30 (TC) - (Đã hủy)" at bounding box center [455, 105] width 134 height 16
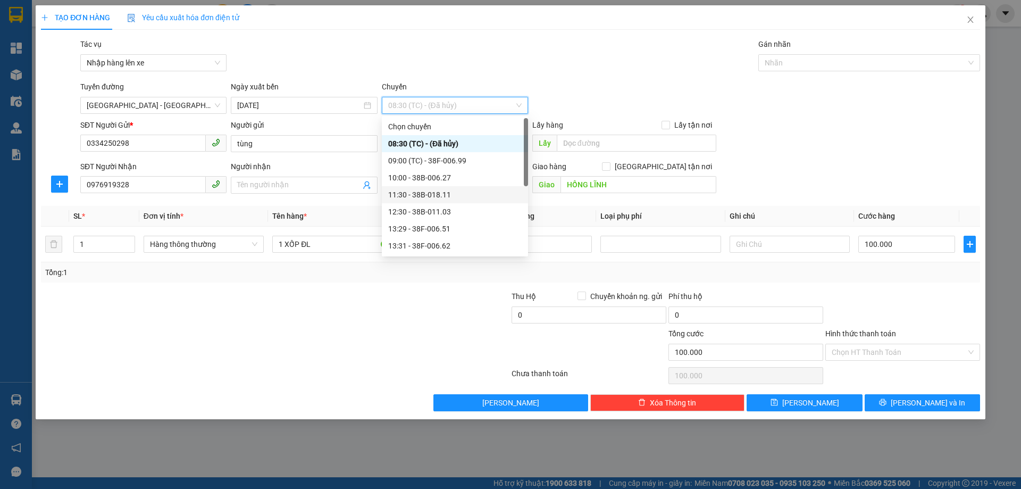
click at [449, 192] on div "11:30 - 38B-018.11" at bounding box center [455, 195] width 134 height 12
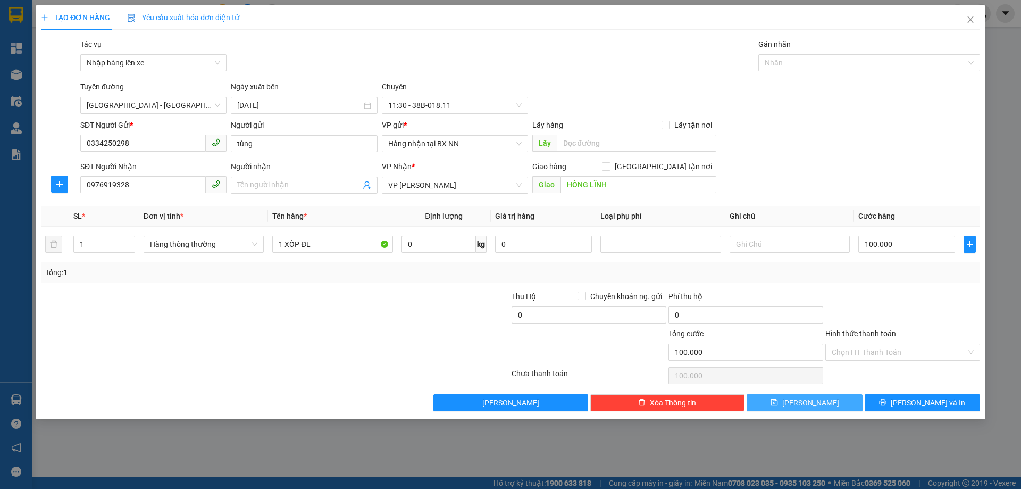
click at [778, 403] on icon "save" at bounding box center [774, 401] width 7 height 7
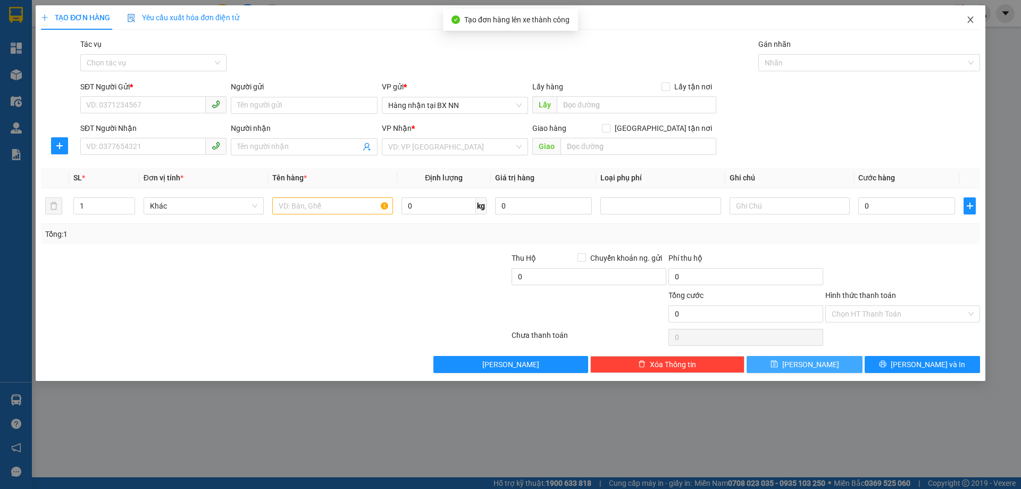
click at [973, 24] on span "Close" at bounding box center [971, 20] width 30 height 30
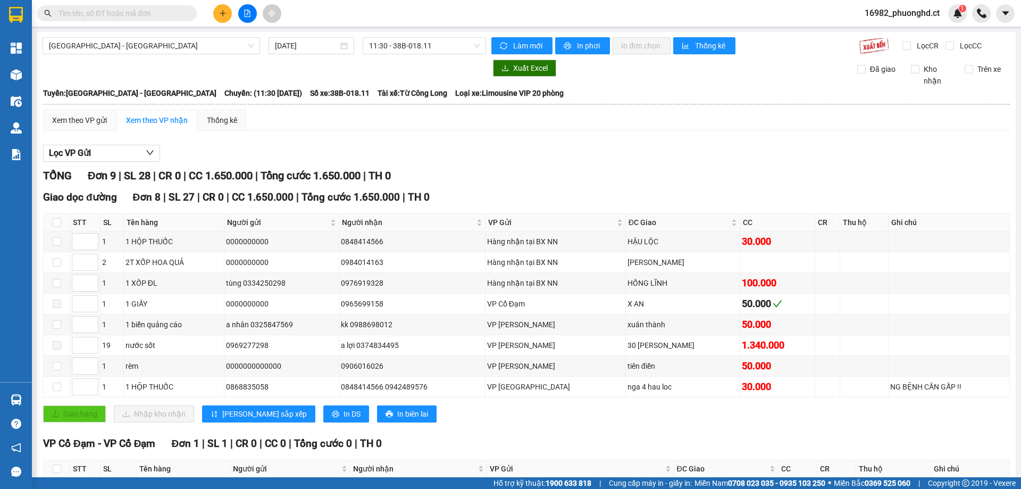
click at [221, 14] on icon "plus" at bounding box center [222, 13] width 7 height 7
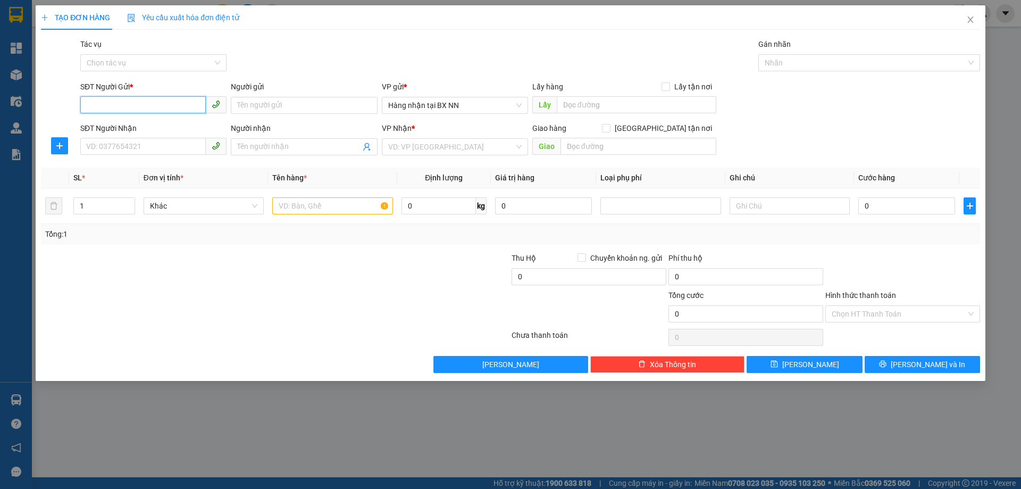
paste input "0000000000"
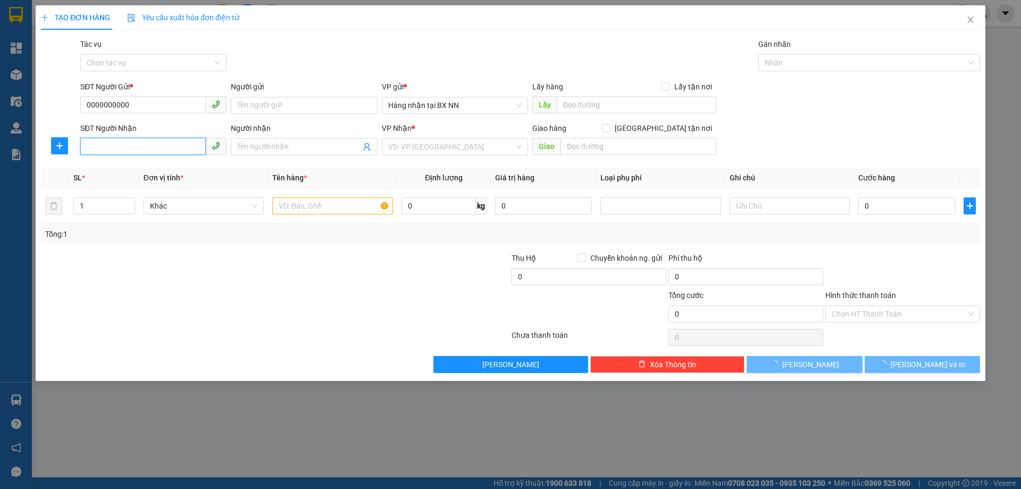
click at [161, 142] on input "SĐT Người Nhận" at bounding box center [143, 146] width 126 height 17
click at [464, 150] on input "search" at bounding box center [451, 147] width 126 height 16
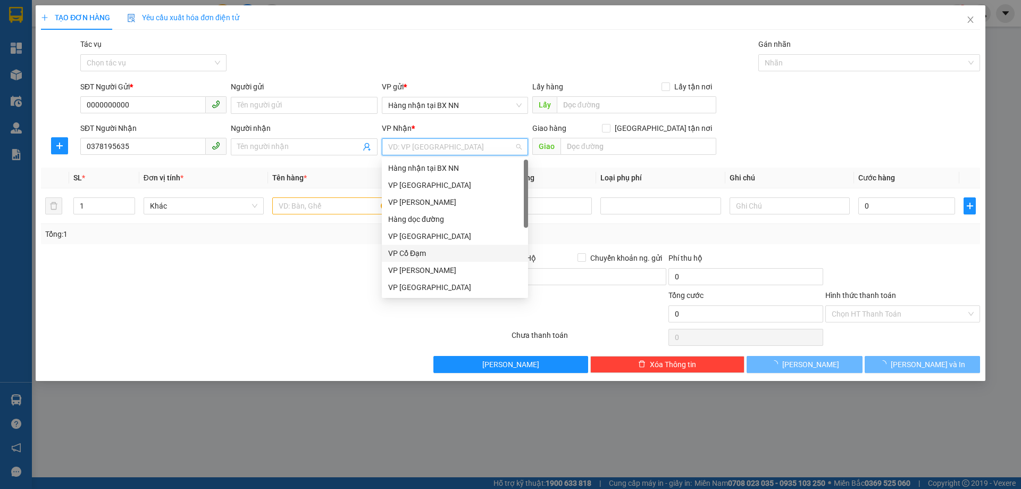
click at [439, 251] on div "VP Cổ Đạm" at bounding box center [455, 253] width 134 height 12
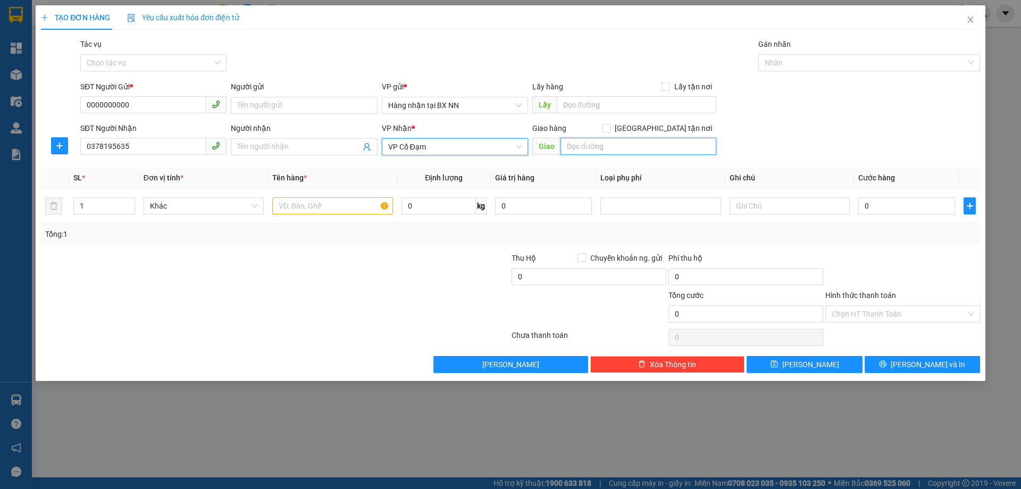
click at [683, 145] on input "text" at bounding box center [639, 146] width 156 height 17
click at [310, 208] on input "text" at bounding box center [332, 205] width 120 height 17
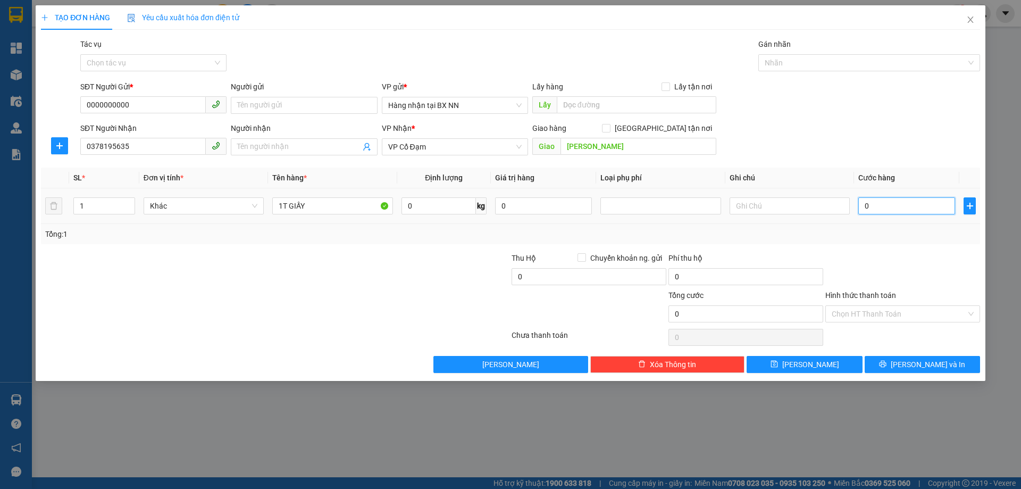
click at [888, 204] on input "0" at bounding box center [907, 205] width 97 height 17
click at [192, 60] on input "Tác vụ" at bounding box center [150, 63] width 126 height 16
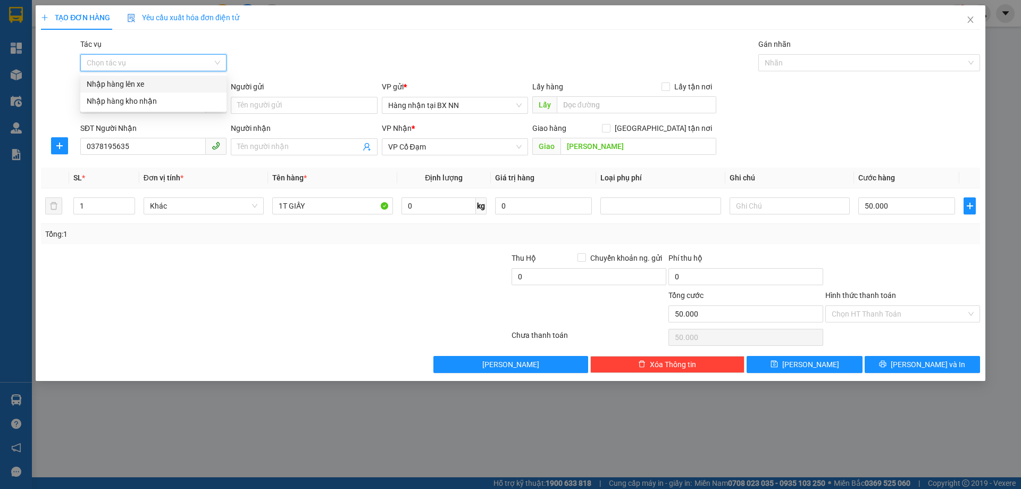
click at [139, 88] on div "Nhập hàng lên xe" at bounding box center [154, 84] width 134 height 12
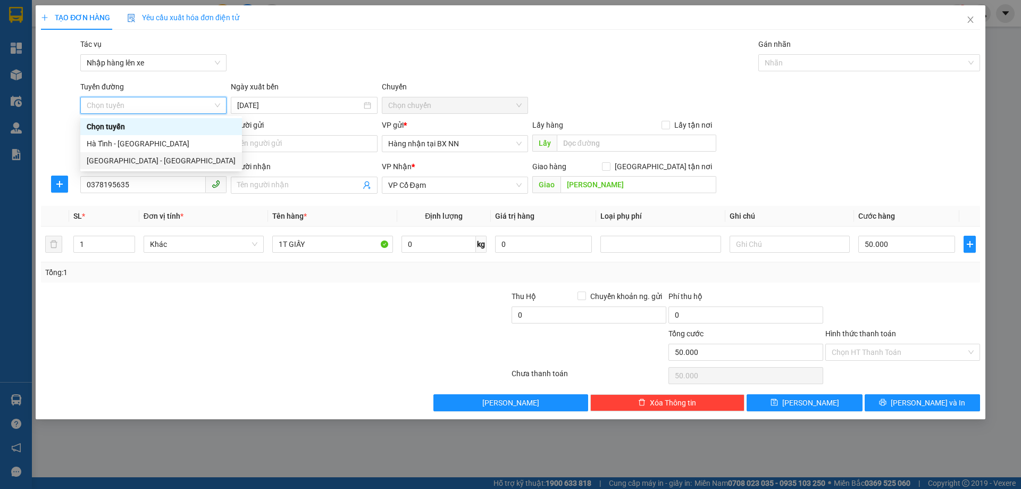
click at [128, 156] on div "[GEOGRAPHIC_DATA] - [GEOGRAPHIC_DATA]" at bounding box center [161, 161] width 149 height 12
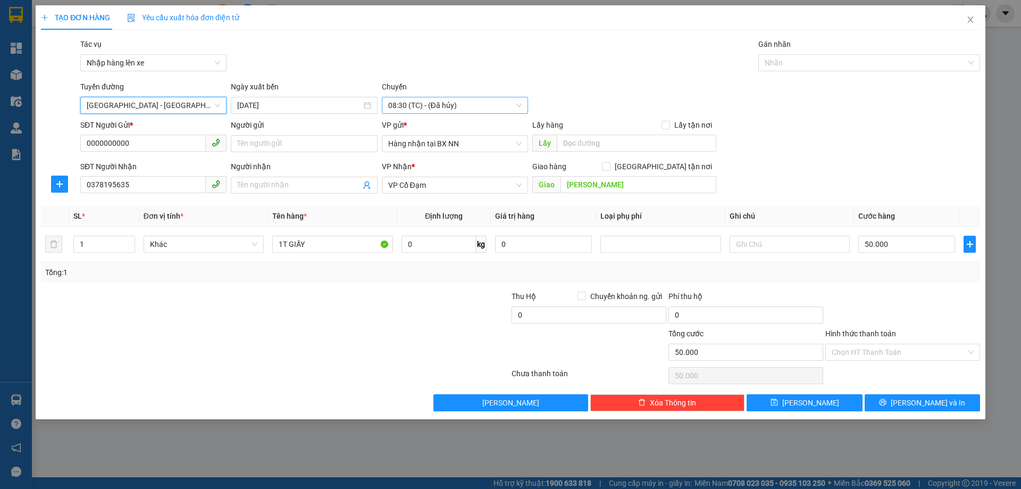
click at [521, 108] on span "08:30 (TC) - (Đã hủy)" at bounding box center [455, 105] width 134 height 16
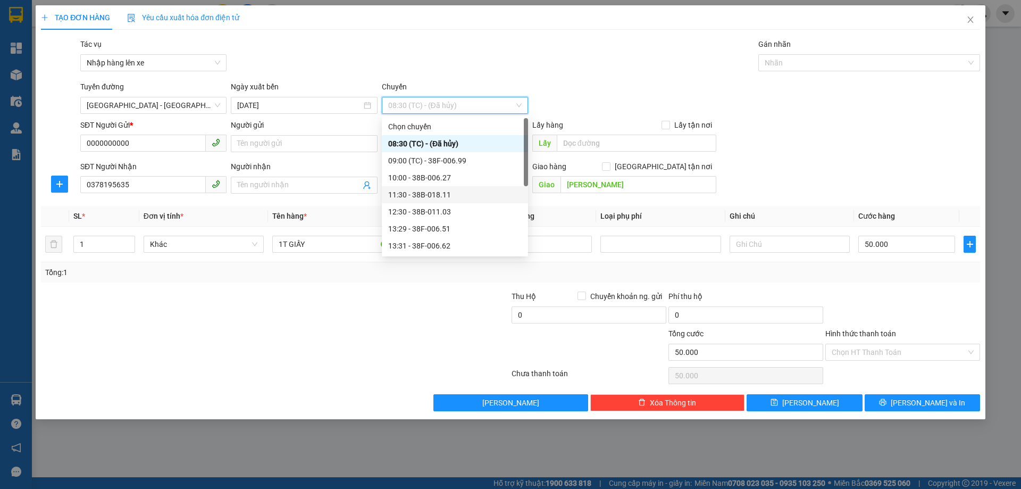
click at [467, 188] on div "11:30 - 38B-018.11" at bounding box center [455, 194] width 146 height 17
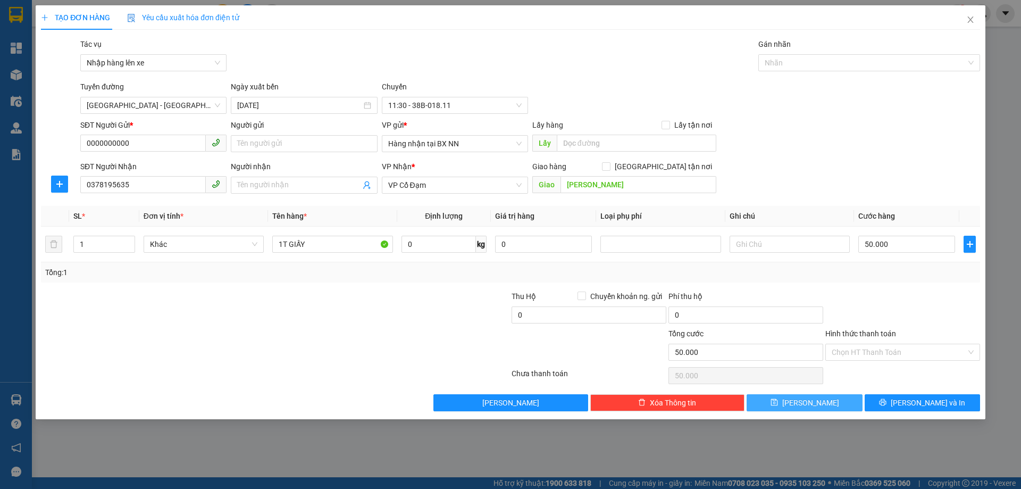
click at [778, 402] on icon "save" at bounding box center [774, 401] width 7 height 7
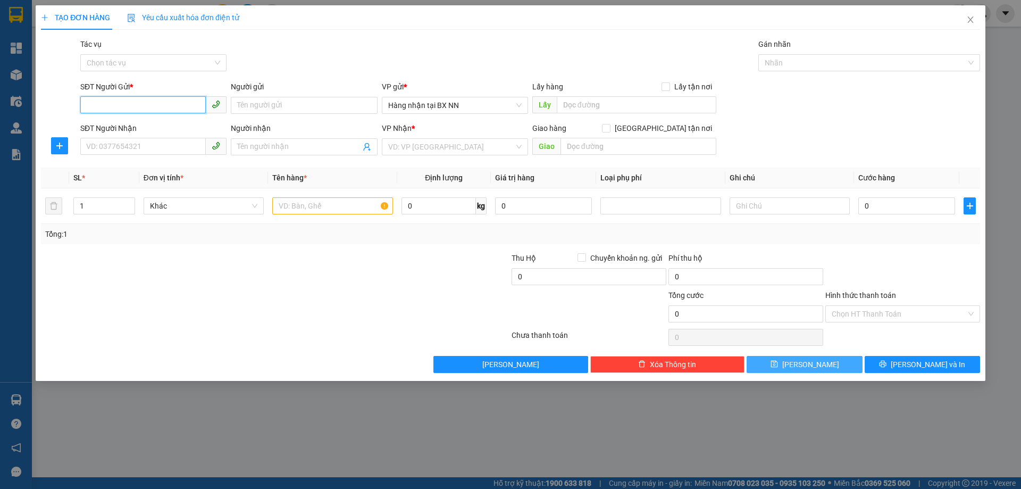
click at [99, 106] on input "SĐT Người Gửi *" at bounding box center [143, 104] width 126 height 17
paste input "0000000000"
click at [140, 102] on input "0000000000" at bounding box center [143, 104] width 126 height 17
click at [92, 144] on input "SĐT Người Nhận" at bounding box center [143, 146] width 126 height 17
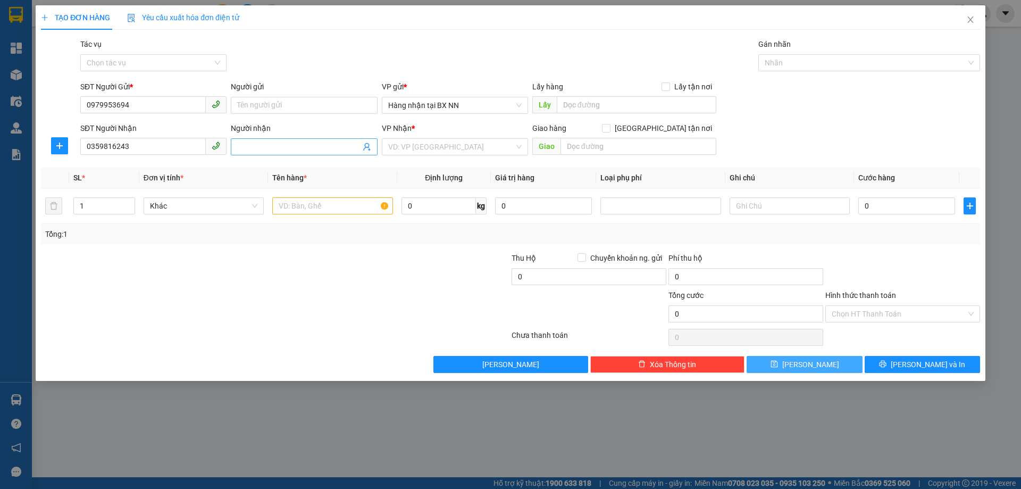
click at [289, 146] on input "Người nhận" at bounding box center [298, 147] width 123 height 12
click at [465, 152] on input "search" at bounding box center [451, 147] width 126 height 16
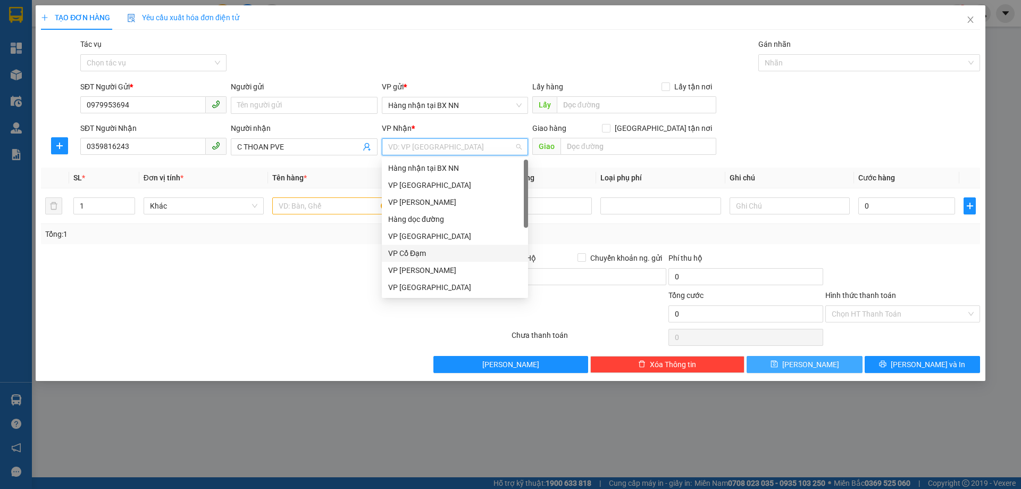
click at [419, 247] on div "VP Cổ Đạm" at bounding box center [455, 253] width 134 height 12
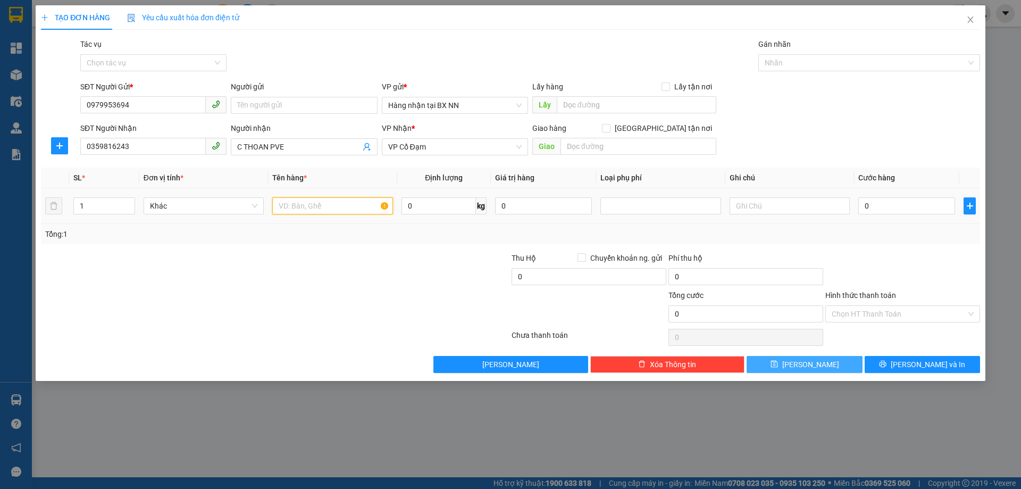
click at [308, 202] on input "text" at bounding box center [332, 205] width 120 height 17
click at [763, 204] on input "text" at bounding box center [790, 205] width 120 height 17
click at [130, 54] on div "Chọn tác vụ" at bounding box center [153, 62] width 146 height 17
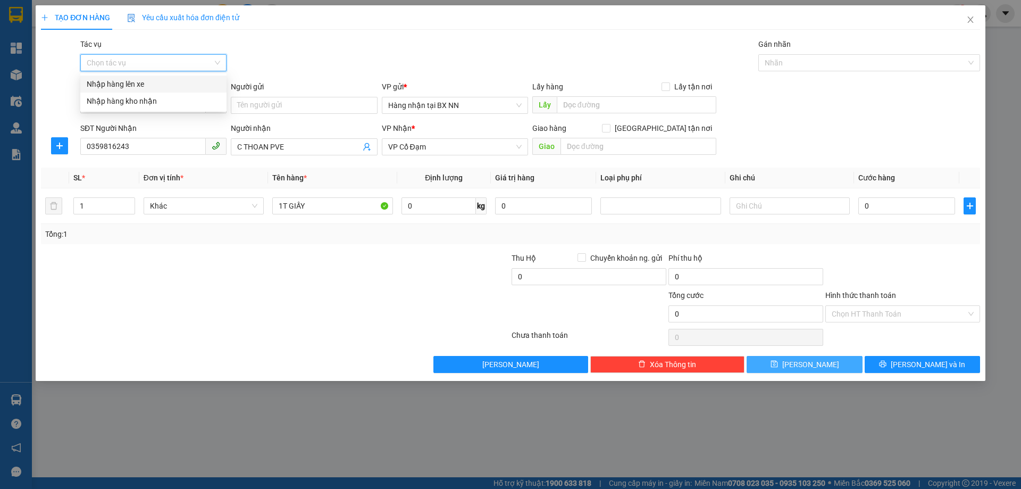
click at [135, 79] on div "Nhập hàng lên xe" at bounding box center [154, 84] width 134 height 12
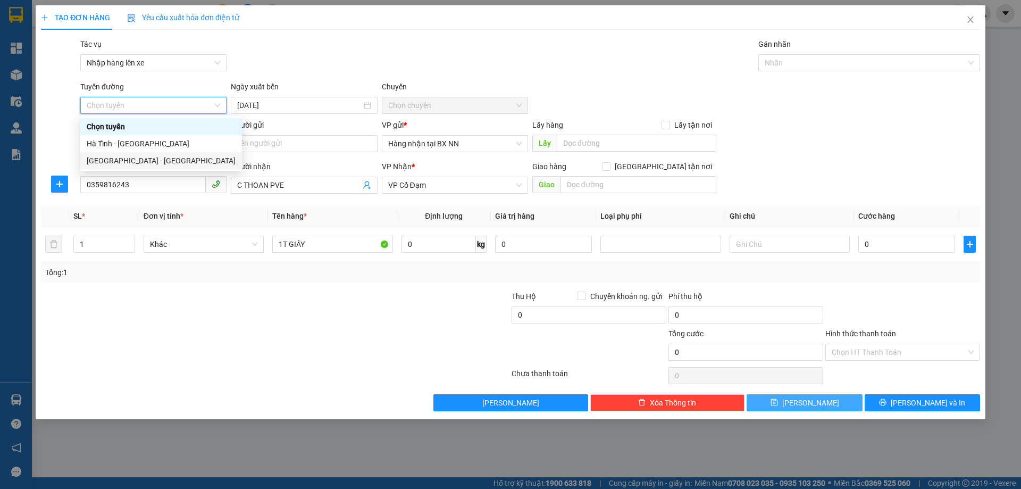
click at [121, 163] on div "[GEOGRAPHIC_DATA] - [GEOGRAPHIC_DATA]" at bounding box center [161, 161] width 149 height 12
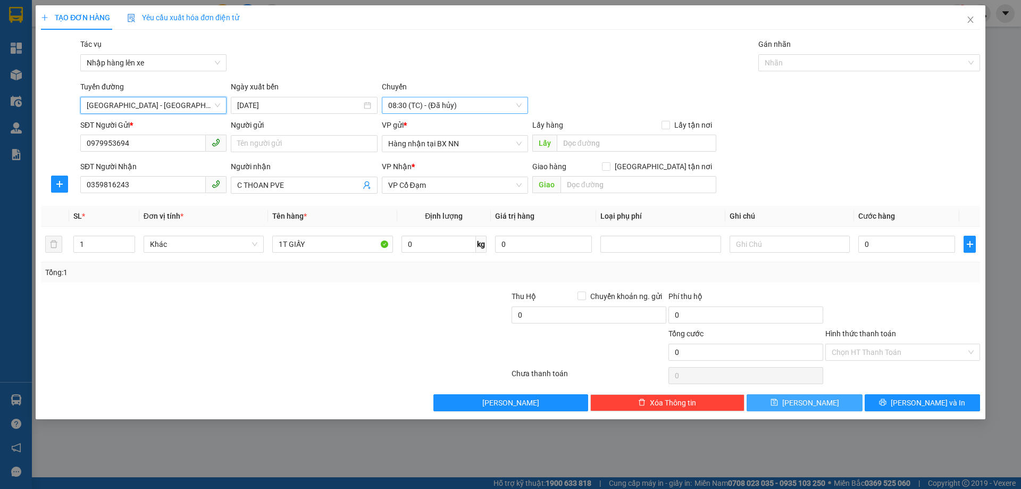
click at [444, 109] on span "08:30 (TC) - (Đã hủy)" at bounding box center [455, 105] width 134 height 16
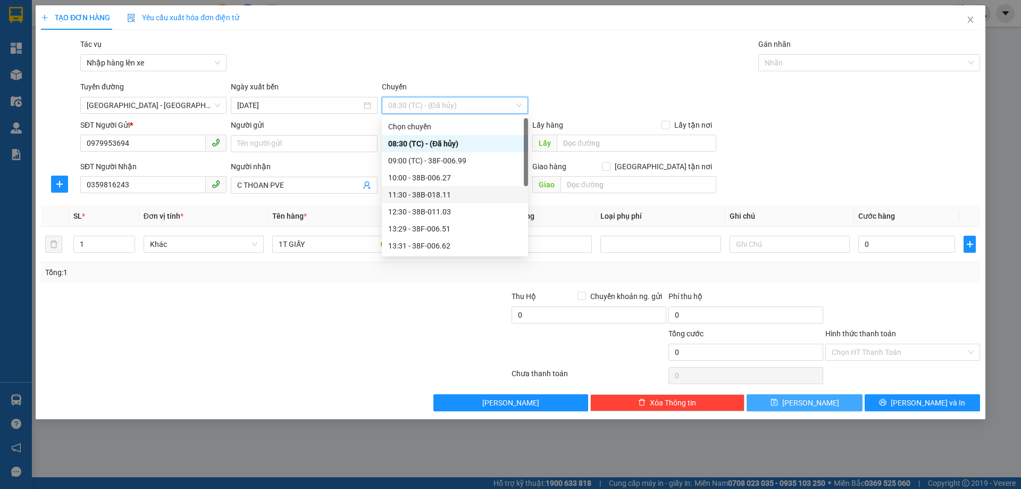
click at [437, 198] on div "11:30 - 38B-018.11" at bounding box center [455, 195] width 134 height 12
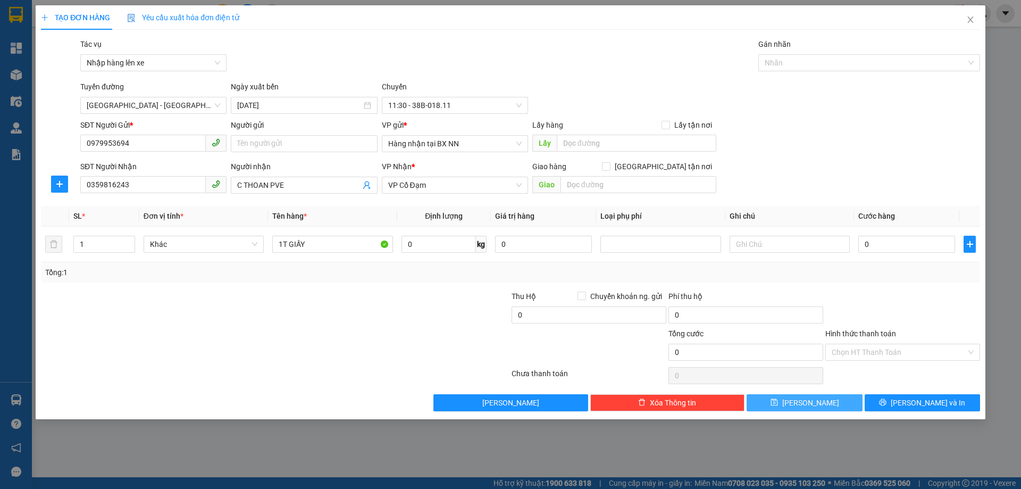
click at [826, 403] on button "Lưu" at bounding box center [804, 402] width 115 height 17
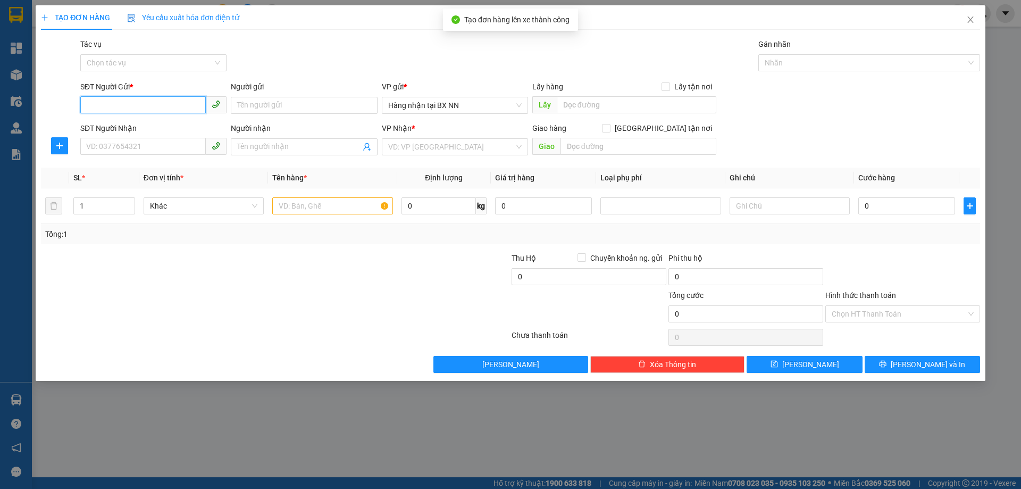
click at [142, 108] on input "SĐT Người Gửi *" at bounding box center [143, 104] width 126 height 17
paste input "0000000000"
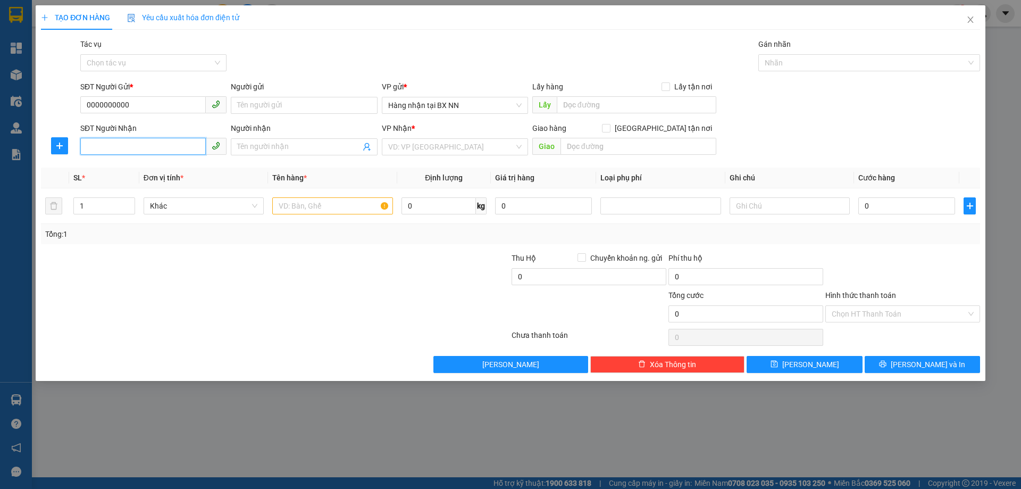
click at [120, 151] on input "SĐT Người Nhận" at bounding box center [143, 146] width 126 height 17
drag, startPoint x: 86, startPoint y: 109, endPoint x: 30, endPoint y: 109, distance: 55.3
click at [30, 109] on div "TẠO ĐƠN HÀNG Yêu cầu xuất hóa đơn điện tử Transit Pickup Surcharge Ids Transit …" at bounding box center [510, 244] width 1021 height 489
click at [125, 133] on div "SĐT Người Nhận" at bounding box center [153, 128] width 146 height 12
click at [125, 138] on input "SĐT Người Nhận" at bounding box center [143, 146] width 126 height 17
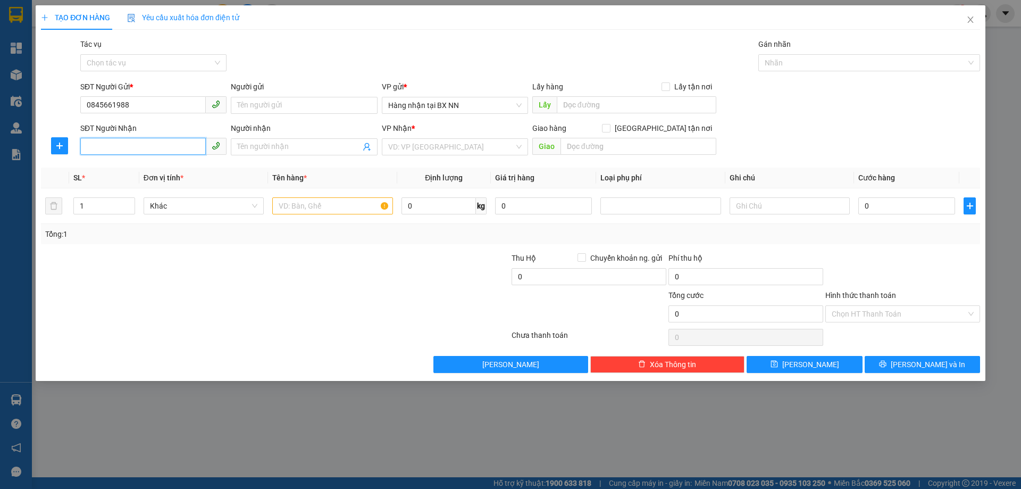
click at [126, 142] on input "SĐT Người Nhận" at bounding box center [143, 146] width 126 height 17
click at [195, 172] on div "0868587579 - Gửi xe 811 n10/10" at bounding box center [154, 168] width 134 height 12
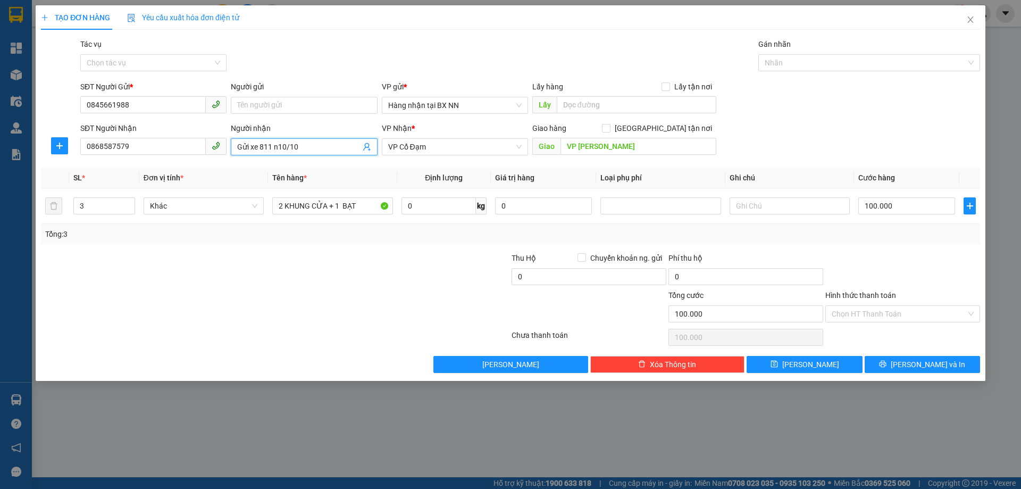
drag, startPoint x: 302, startPoint y: 146, endPoint x: 210, endPoint y: 158, distance: 92.8
click at [210, 158] on div "SĐT Người Nhận 0868587579 Người nhận Gửi xe 811 n10/10 Gửi xe 811 n10/10 VP Nhậ…" at bounding box center [530, 140] width 904 height 37
click at [627, 142] on input "VP XUÂN HOA" at bounding box center [639, 146] width 156 height 17
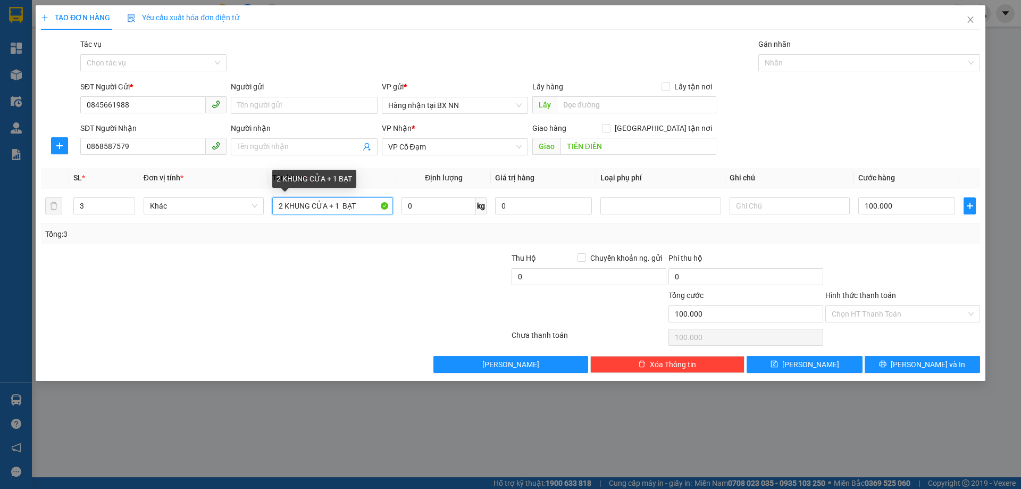
drag, startPoint x: 362, startPoint y: 207, endPoint x: 154, endPoint y: 225, distance: 208.8
click at [154, 226] on div "SL * Đơn vị tính * Tên hàng * Định lượng Giá trị hàng Loại phụ phí Ghi chú Cước…" at bounding box center [511, 206] width 940 height 77
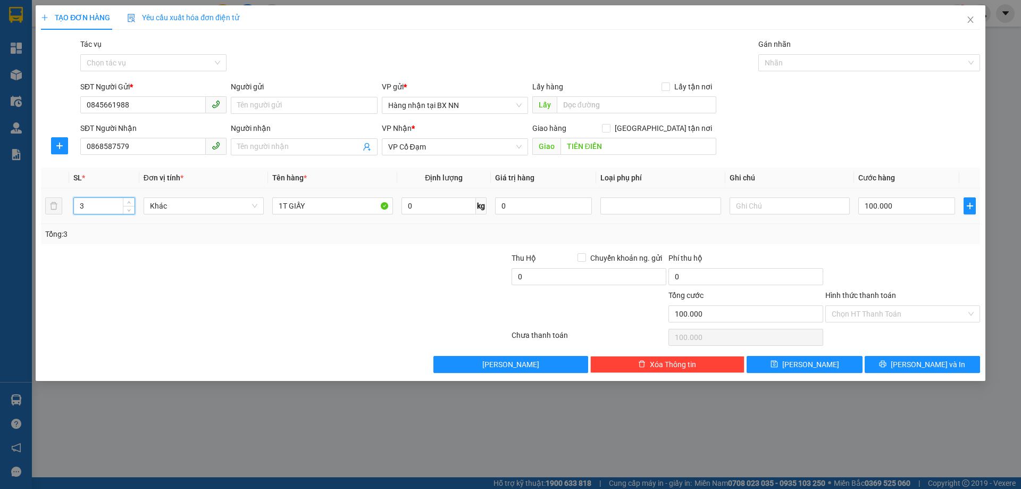
click at [56, 209] on tr "3 Khác 1T GIẤY 0 kg 0 100.000" at bounding box center [511, 206] width 940 height 36
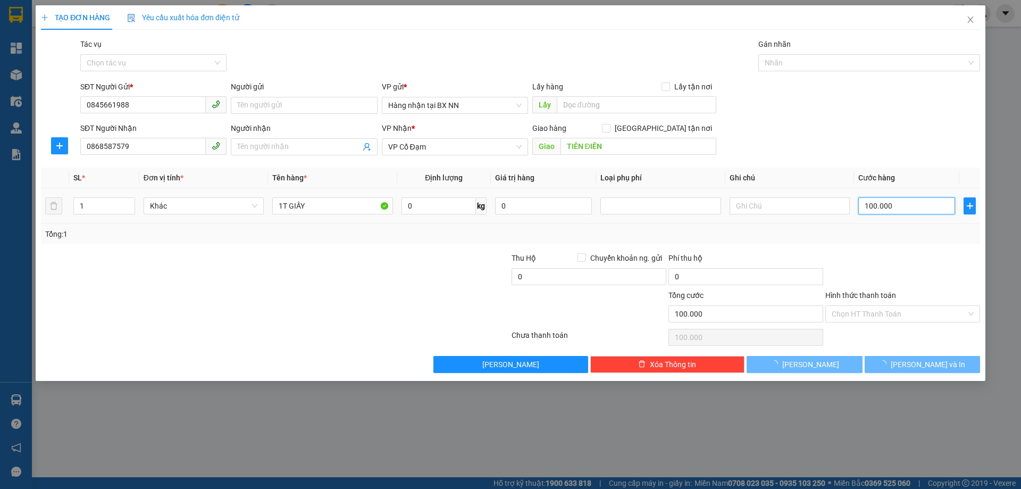
drag, startPoint x: 912, startPoint y: 211, endPoint x: 910, endPoint y: 199, distance: 11.9
click at [911, 211] on input "100.000" at bounding box center [907, 205] width 97 height 17
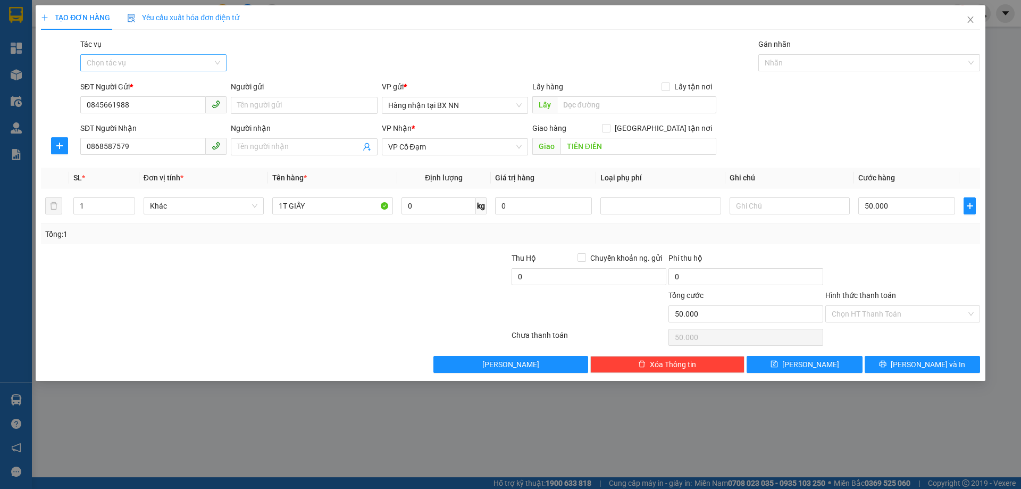
click at [179, 61] on input "Tác vụ" at bounding box center [150, 63] width 126 height 16
click at [119, 89] on div "Nhập hàng lên xe" at bounding box center [154, 84] width 134 height 12
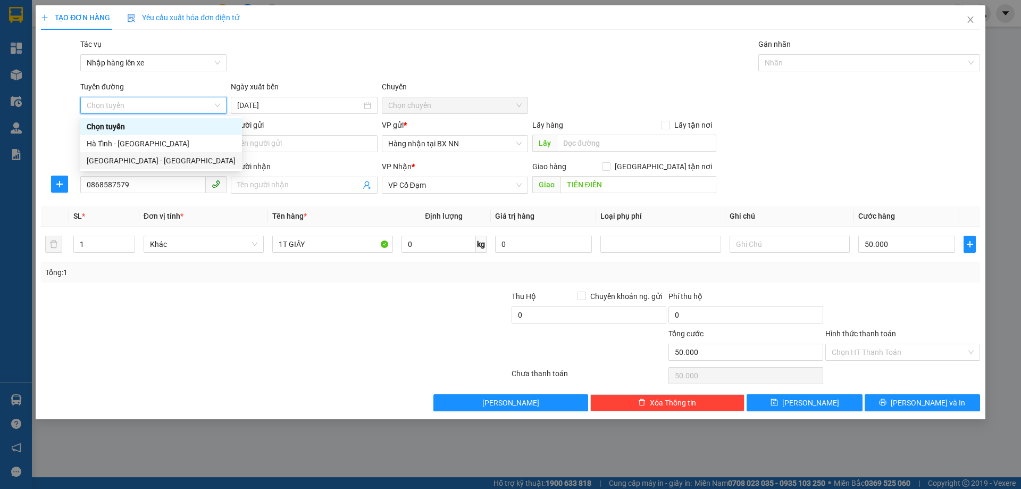
click at [120, 158] on div "[GEOGRAPHIC_DATA] - [GEOGRAPHIC_DATA]" at bounding box center [161, 161] width 149 height 12
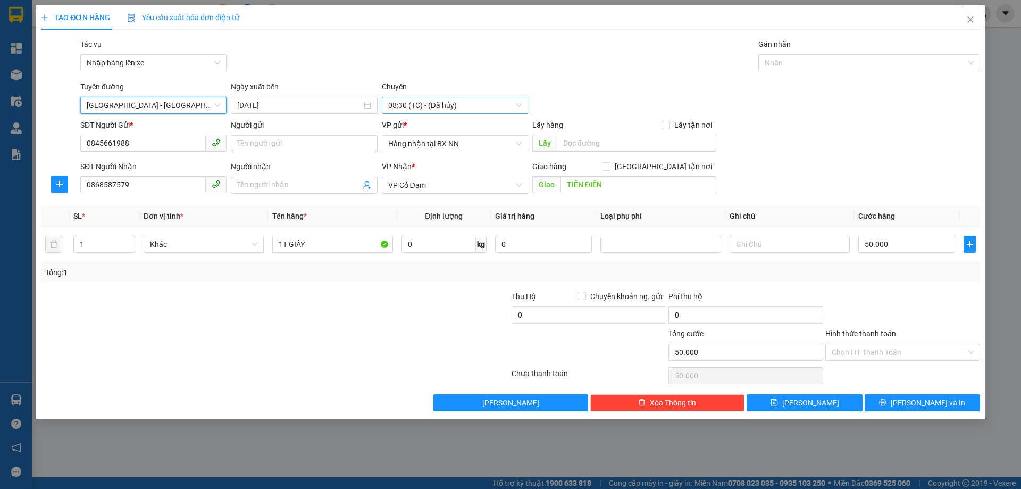
click at [463, 112] on span "08:30 (TC) - (Đã hủy)" at bounding box center [455, 105] width 134 height 16
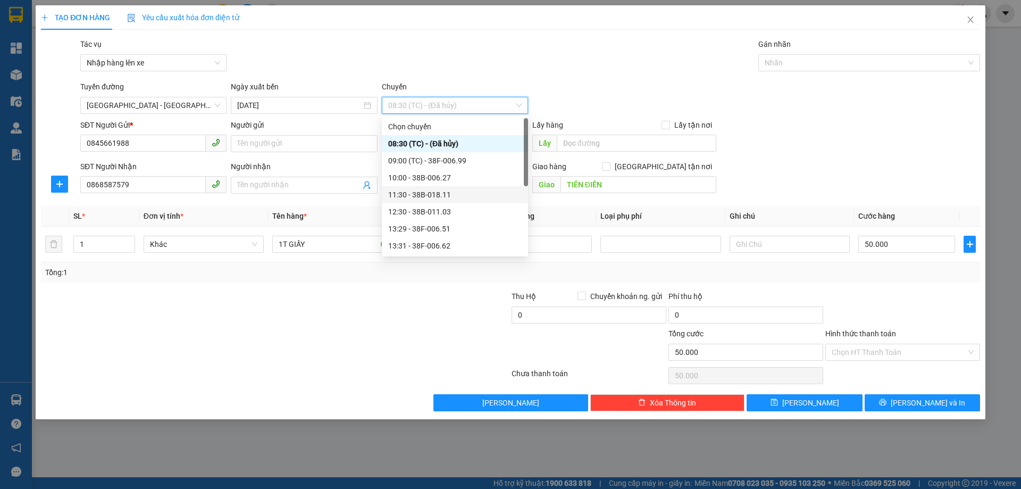
click at [459, 198] on div "11:30 - 38B-018.11" at bounding box center [455, 195] width 134 height 12
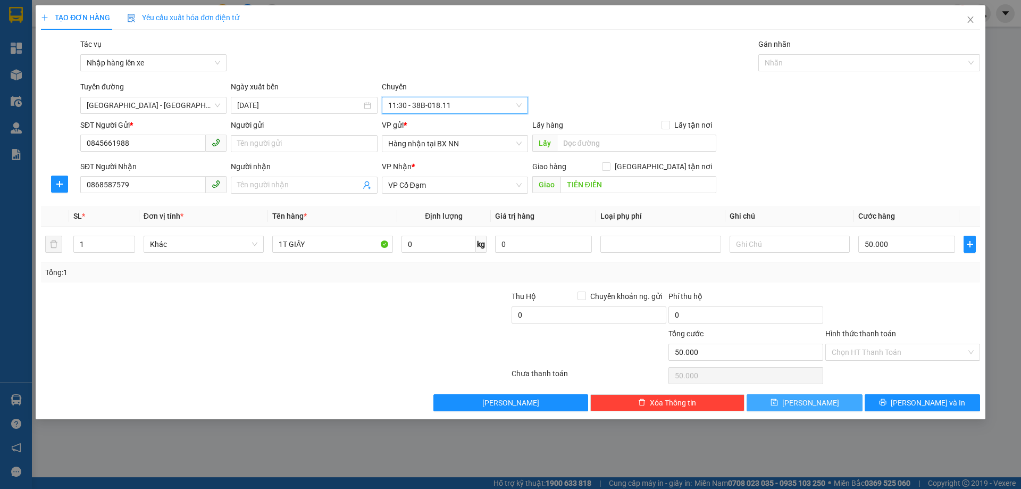
click at [831, 399] on button "Lưu" at bounding box center [804, 402] width 115 height 17
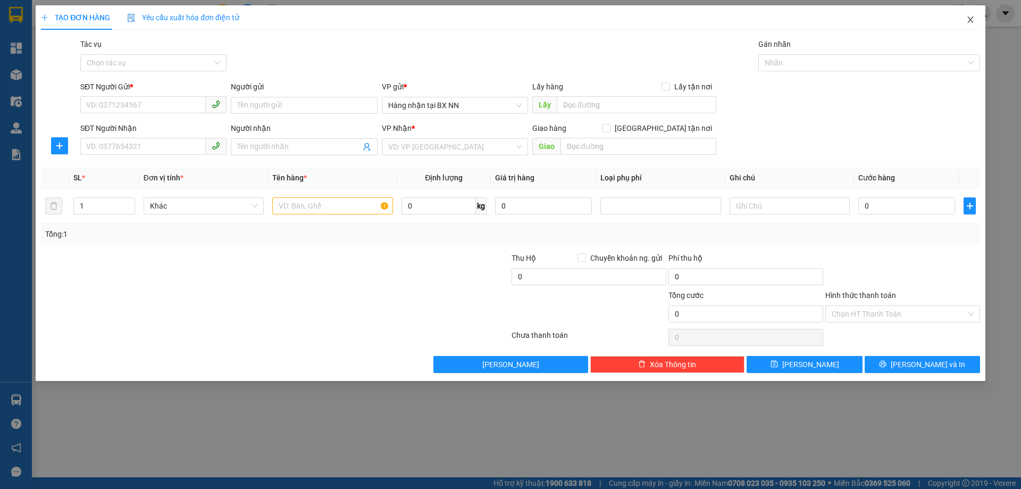
click at [972, 19] on icon "close" at bounding box center [971, 19] width 6 height 6
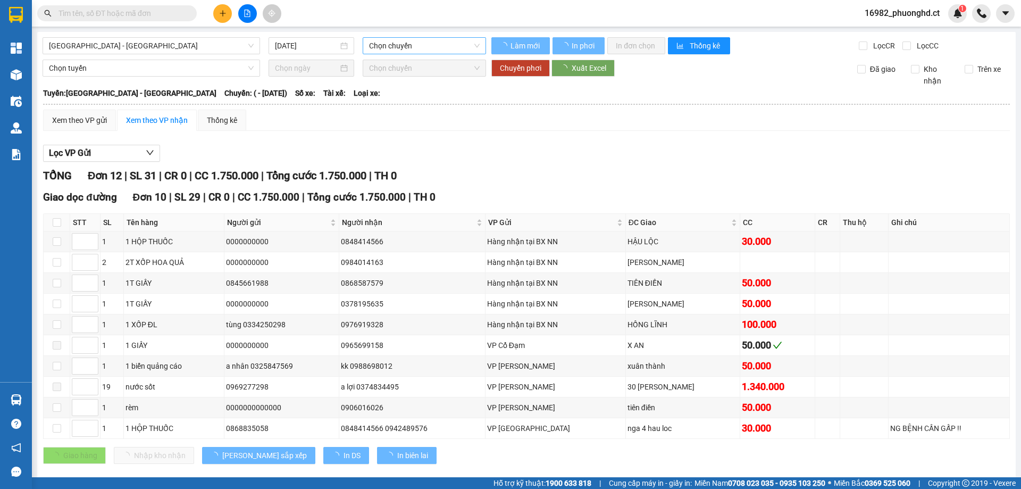
click at [392, 47] on span "Chọn chuyến" at bounding box center [424, 46] width 111 height 16
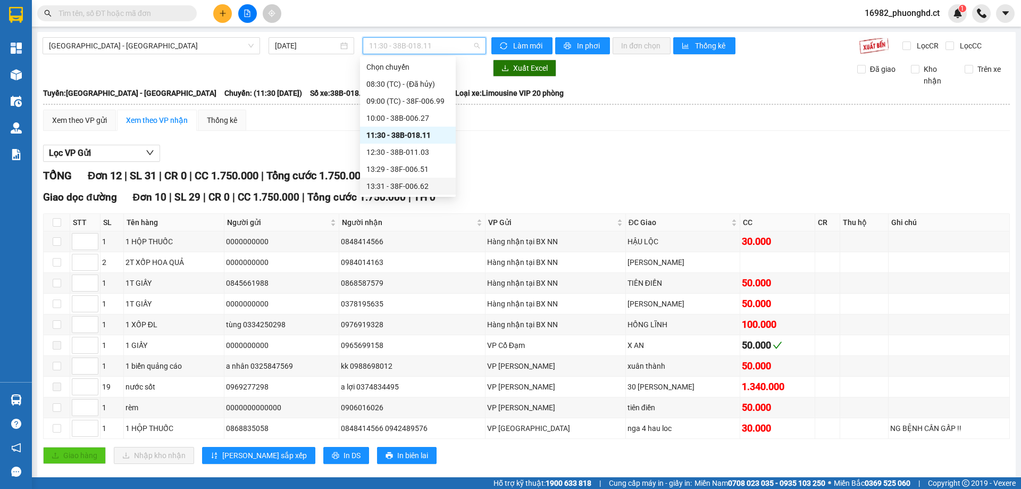
scroll to position [53, 0]
click at [407, 165] on div "16:30 - 38H-048.25" at bounding box center [408, 167] width 83 height 12
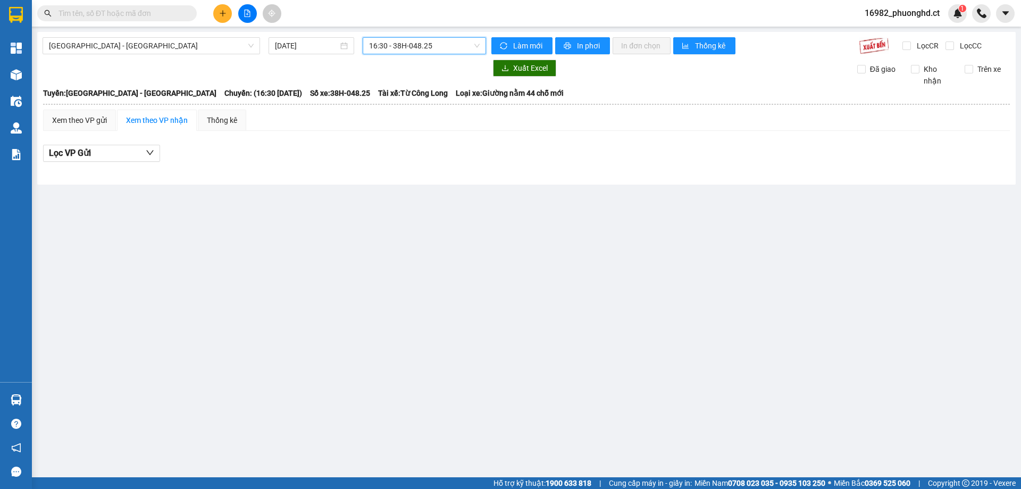
click at [232, 12] on div at bounding box center [247, 13] width 80 height 19
click at [228, 13] on button at bounding box center [222, 13] width 19 height 19
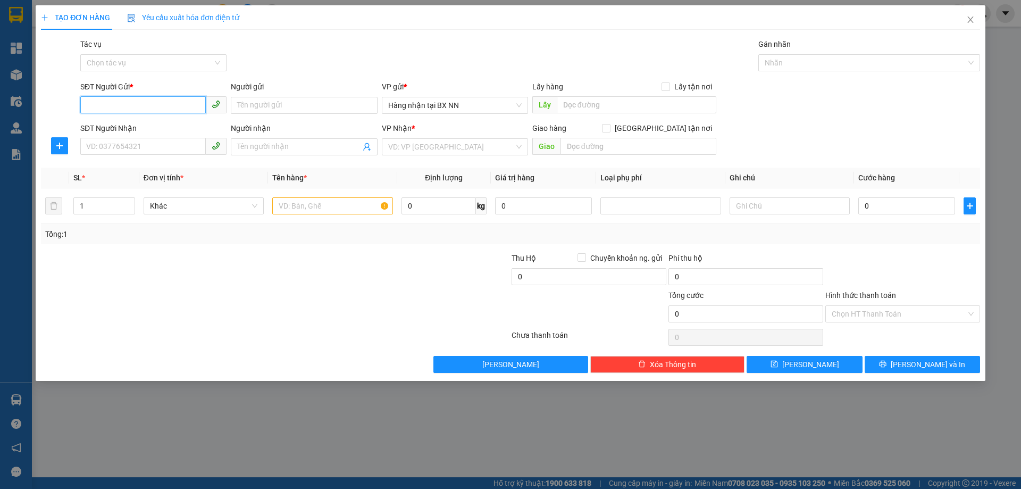
paste input "0000000000"
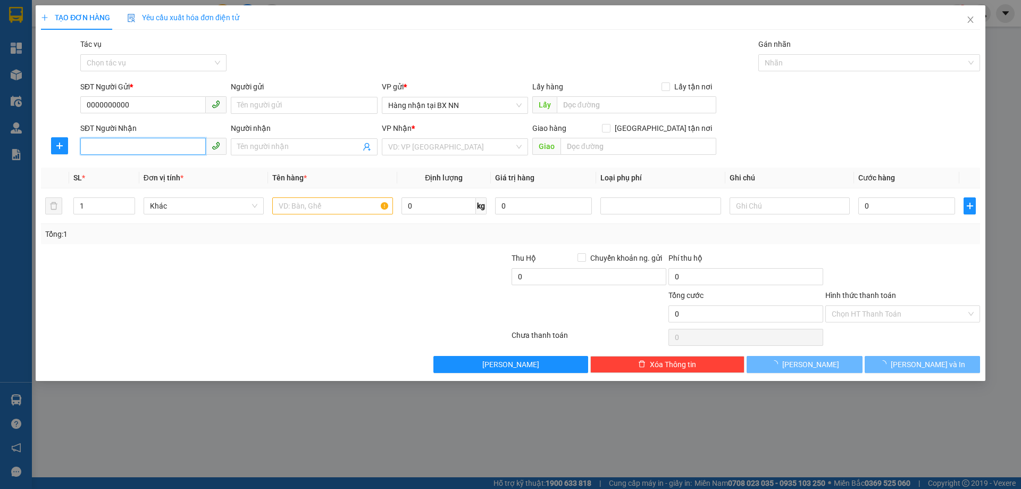
click at [152, 140] on input "SĐT Người Nhận" at bounding box center [143, 146] width 126 height 17
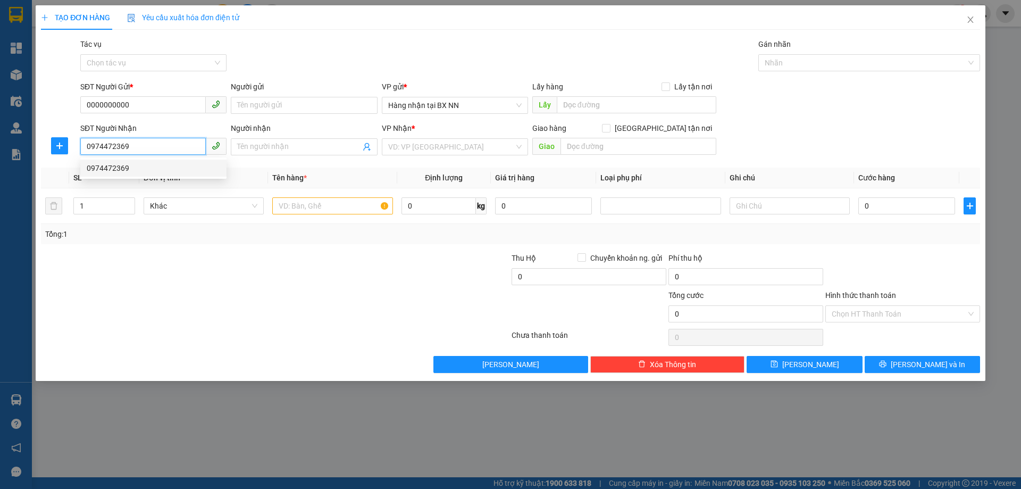
click at [127, 169] on div "0974472369" at bounding box center [154, 168] width 134 height 12
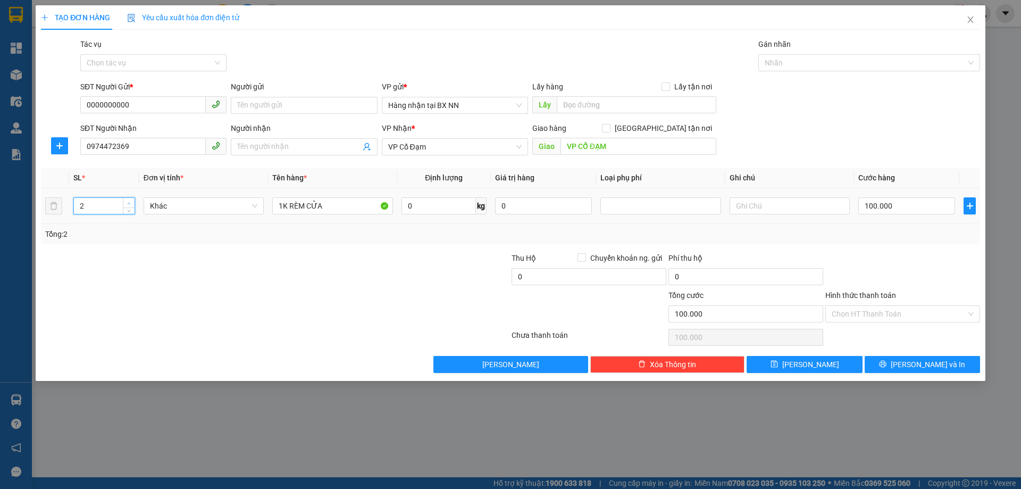
click at [126, 203] on span "up" at bounding box center [129, 203] width 6 height 6
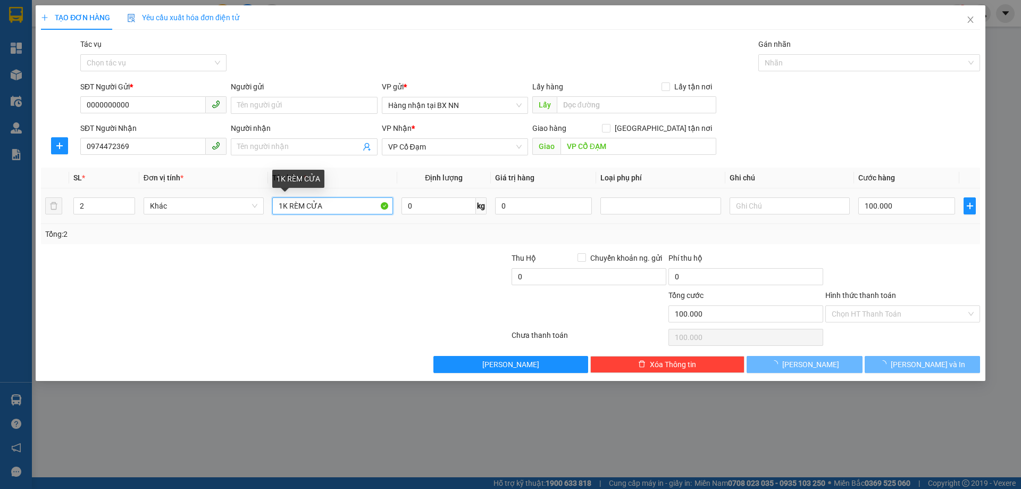
drag, startPoint x: 280, startPoint y: 210, endPoint x: 273, endPoint y: 207, distance: 7.2
click at [273, 209] on input "1K RÈM CỬA" at bounding box center [332, 205] width 120 height 17
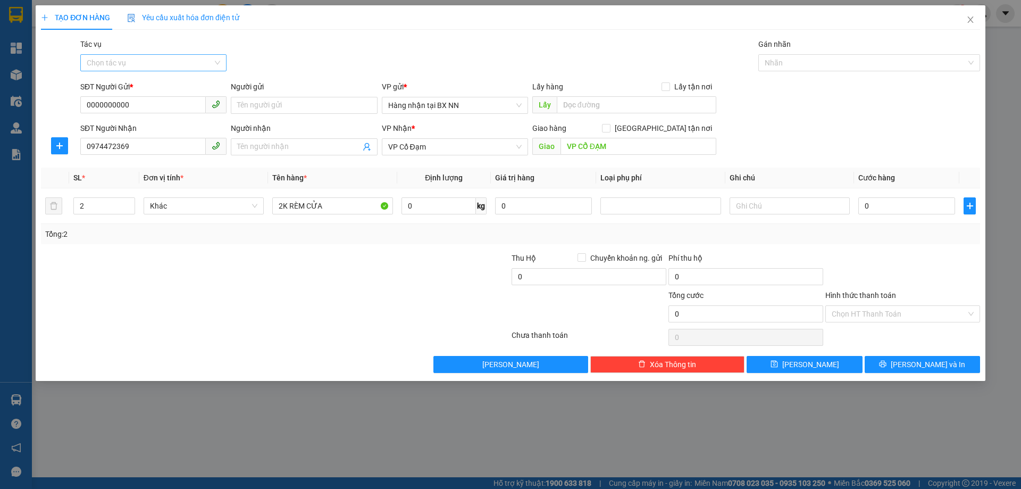
click at [136, 63] on input "Tác vụ" at bounding box center [150, 63] width 126 height 16
click at [136, 84] on div "Nhập hàng lên xe" at bounding box center [154, 84] width 134 height 12
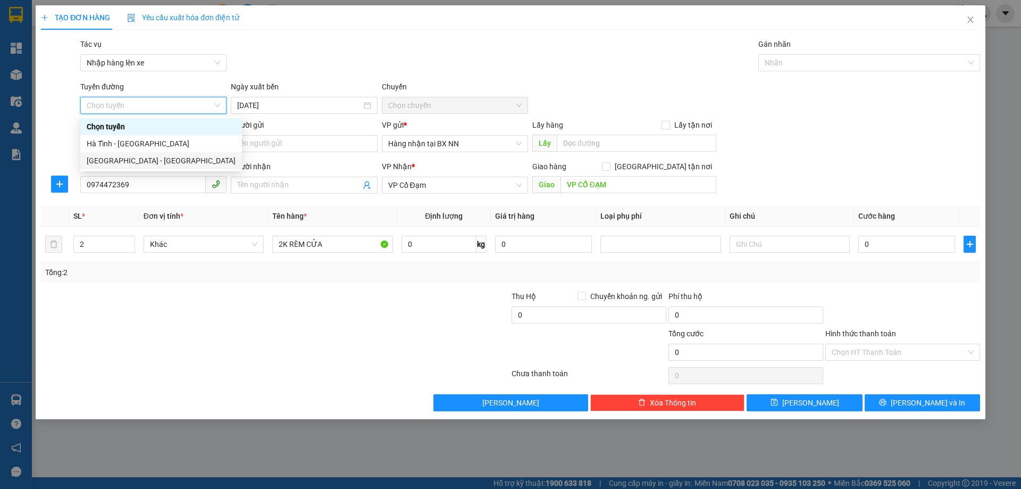
drag, startPoint x: 112, startPoint y: 164, endPoint x: 435, endPoint y: 161, distance: 323.0
click at [112, 164] on div "[GEOGRAPHIC_DATA] - [GEOGRAPHIC_DATA]" at bounding box center [161, 161] width 149 height 12
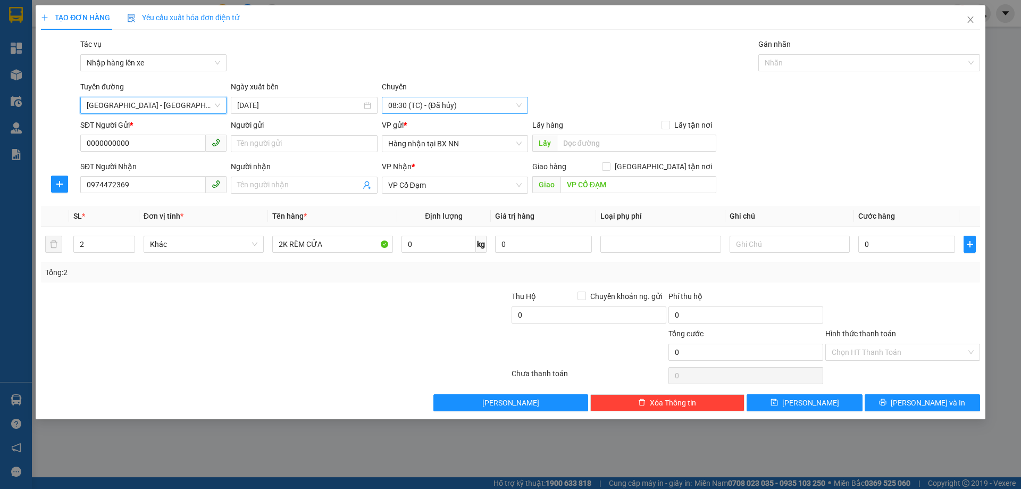
click at [480, 106] on span "08:30 (TC) - (Đã hủy)" at bounding box center [455, 105] width 134 height 16
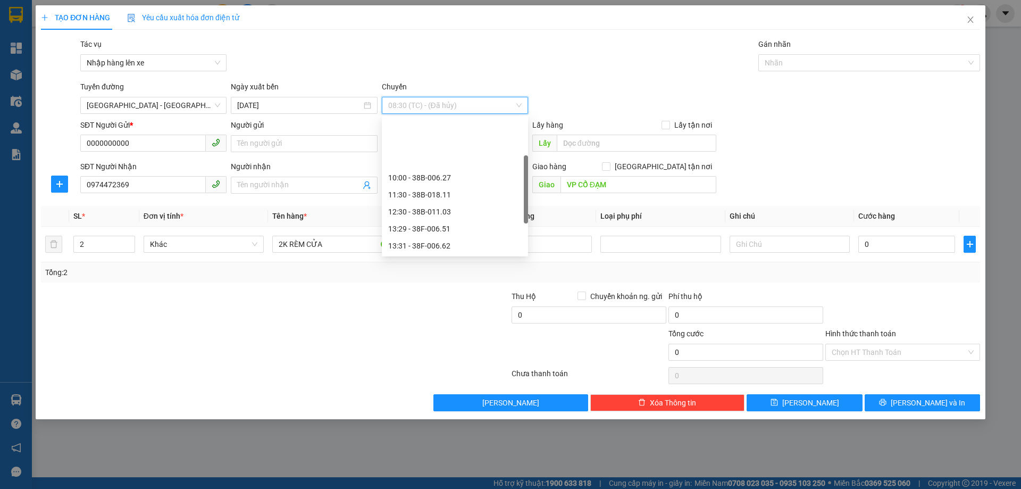
scroll to position [53, 0]
click at [431, 231] on div "16:30 - 38H-048.25" at bounding box center [455, 227] width 134 height 12
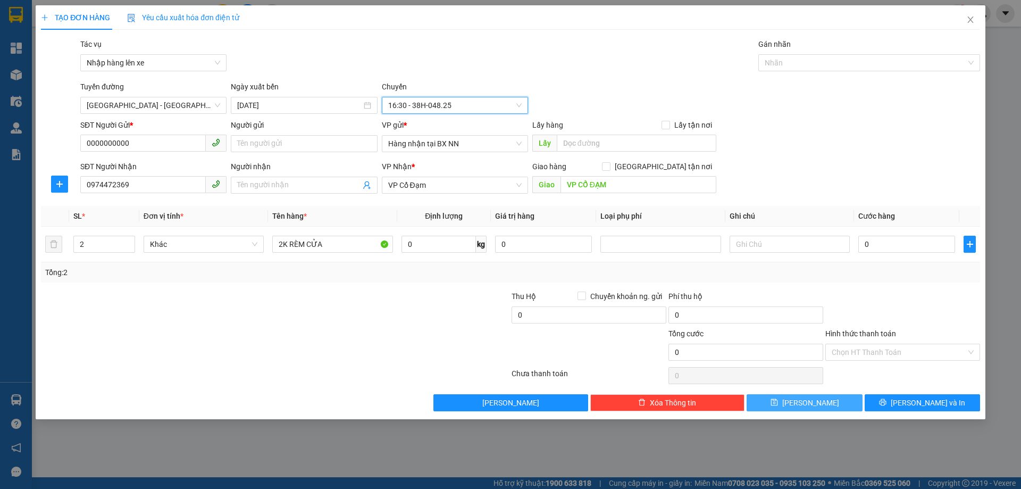
click at [768, 401] on button "Lưu" at bounding box center [804, 402] width 115 height 17
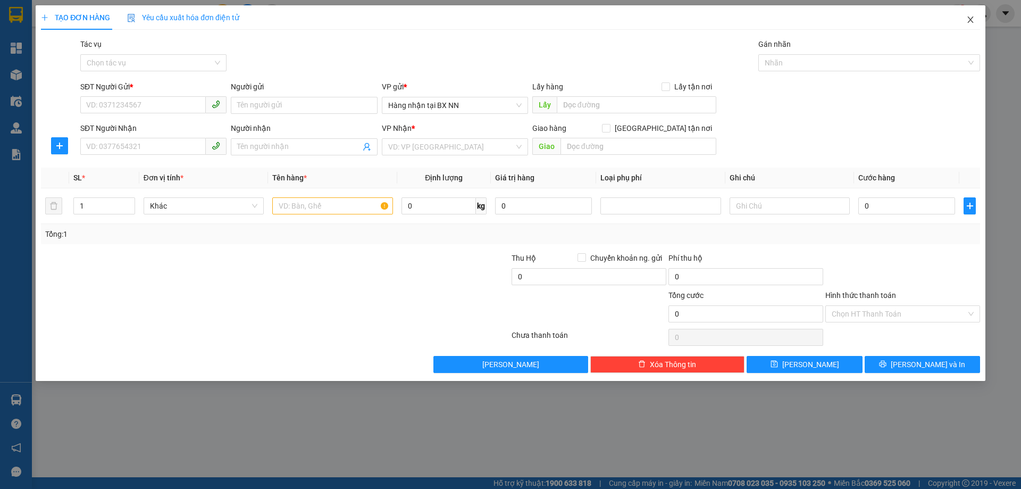
click at [971, 22] on icon "close" at bounding box center [971, 19] width 9 height 9
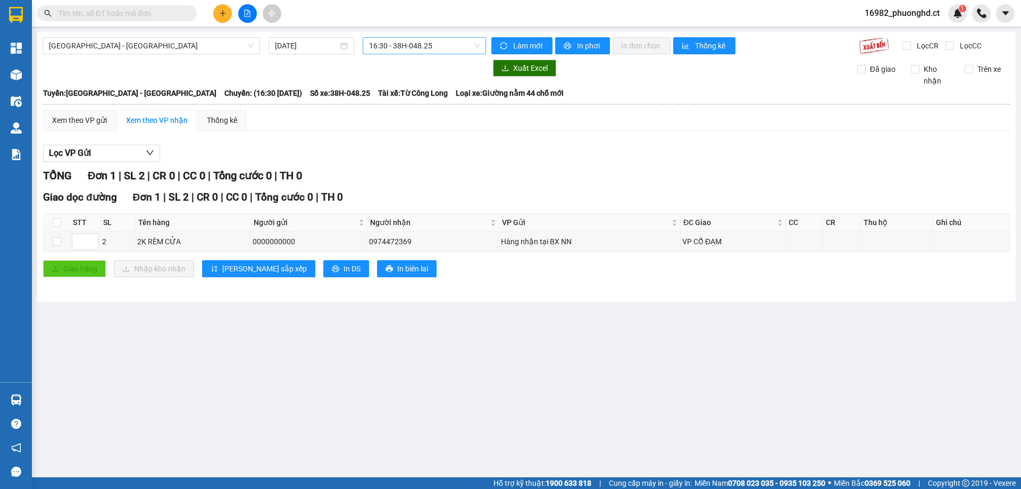
click at [386, 54] on div "16:30 - 38H-048.25" at bounding box center [424, 45] width 123 height 17
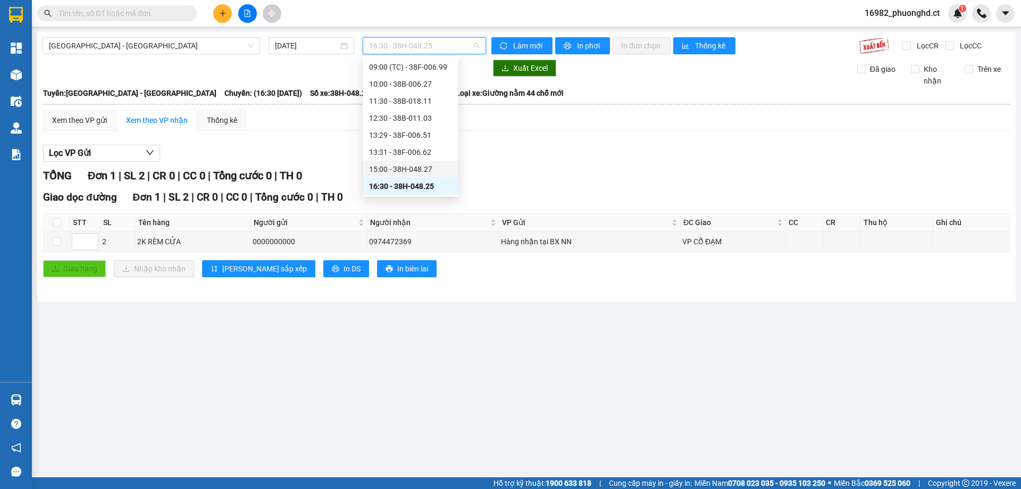
scroll to position [87, 0]
click at [422, 146] on div "17:30 - 38H-042.63" at bounding box center [410, 150] width 83 height 12
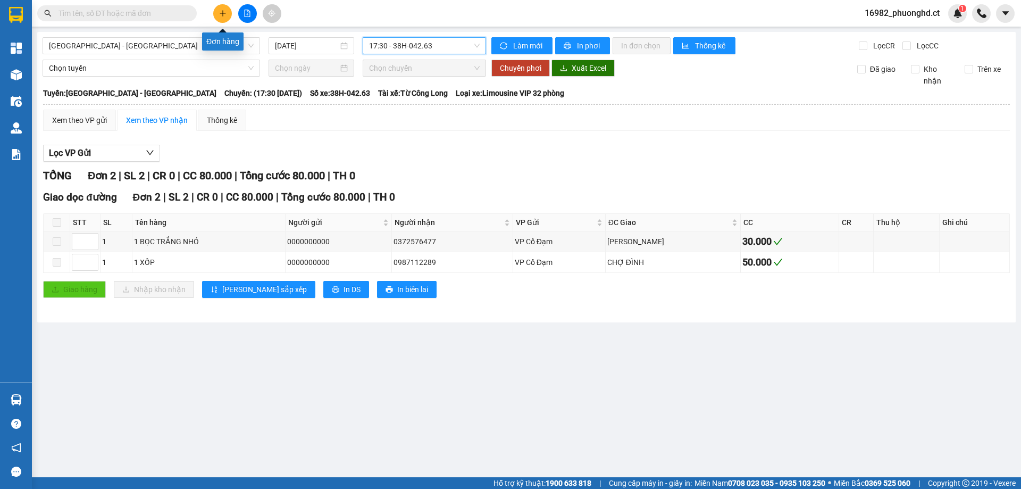
click at [227, 11] on button at bounding box center [222, 13] width 19 height 19
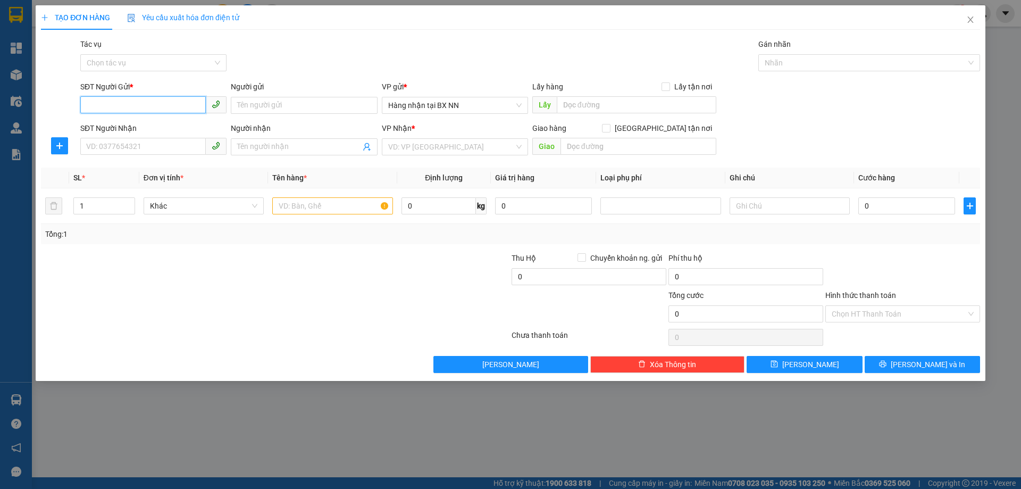
paste input "0000000000"
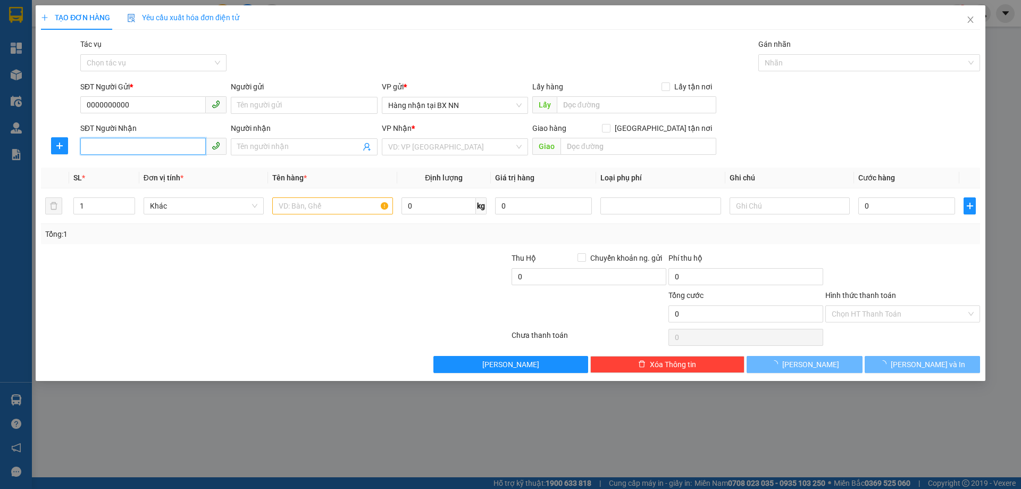
click at [149, 144] on input "SĐT Người Nhận" at bounding box center [143, 146] width 126 height 17
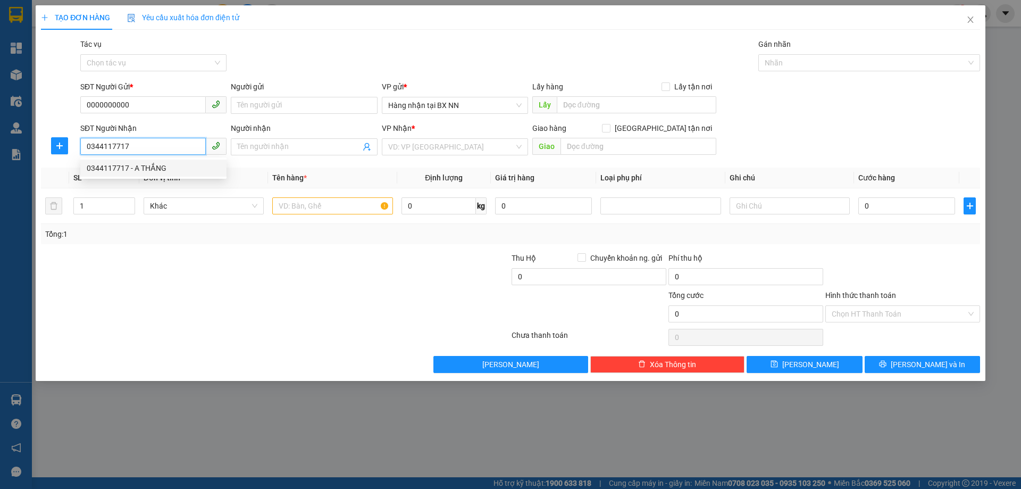
click at [146, 164] on div "0344117717 - A THẮNG" at bounding box center [154, 168] width 134 height 12
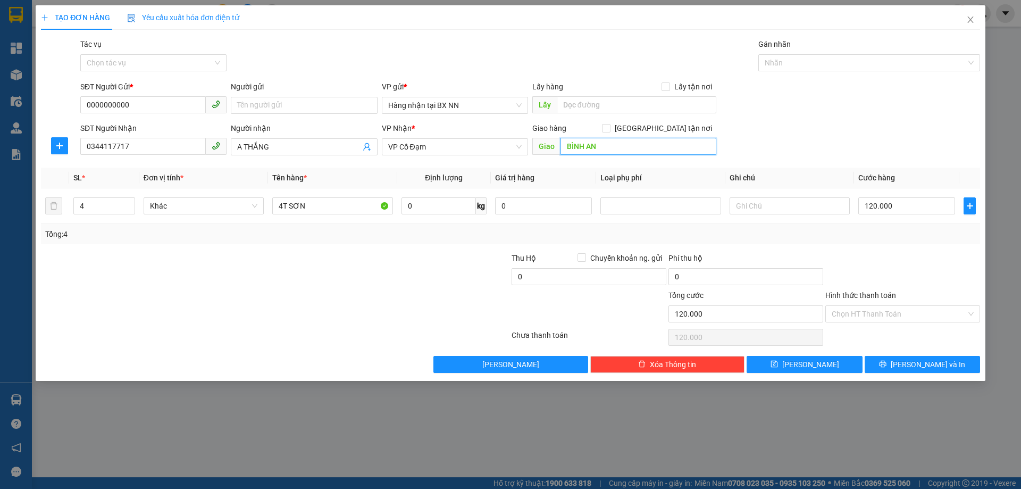
click at [589, 150] on input "BÌNH AN" at bounding box center [639, 146] width 156 height 17
click at [595, 148] on input "BÌNH AN" at bounding box center [639, 146] width 156 height 17
drag, startPoint x: 586, startPoint y: 147, endPoint x: 602, endPoint y: 150, distance: 16.2
click at [602, 150] on input "BÌNH AN" at bounding box center [639, 146] width 156 height 17
click at [79, 206] on input "4" at bounding box center [104, 206] width 61 height 16
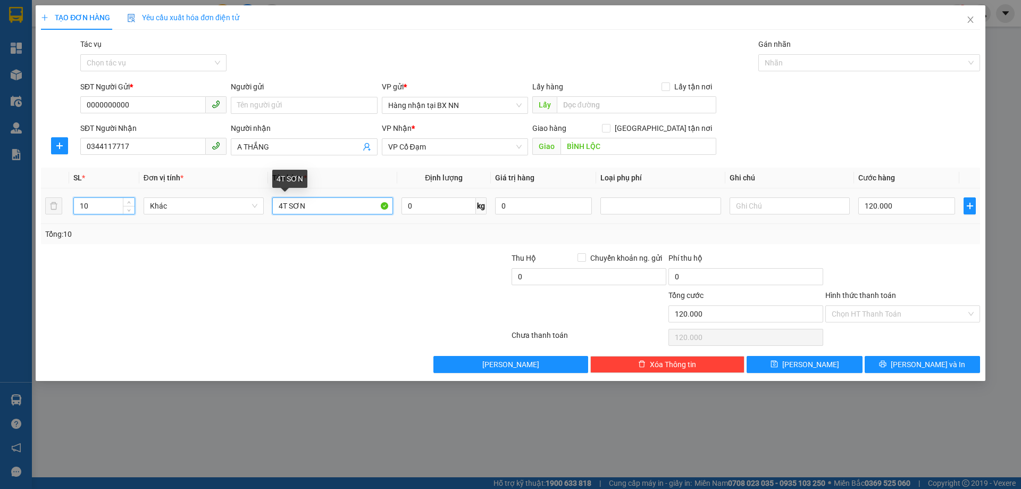
drag, startPoint x: 315, startPoint y: 207, endPoint x: 338, endPoint y: 113, distance: 97.0
click at [218, 211] on tr "10 Khác 4T SƠN 0 kg 0 120.000" at bounding box center [511, 206] width 940 height 36
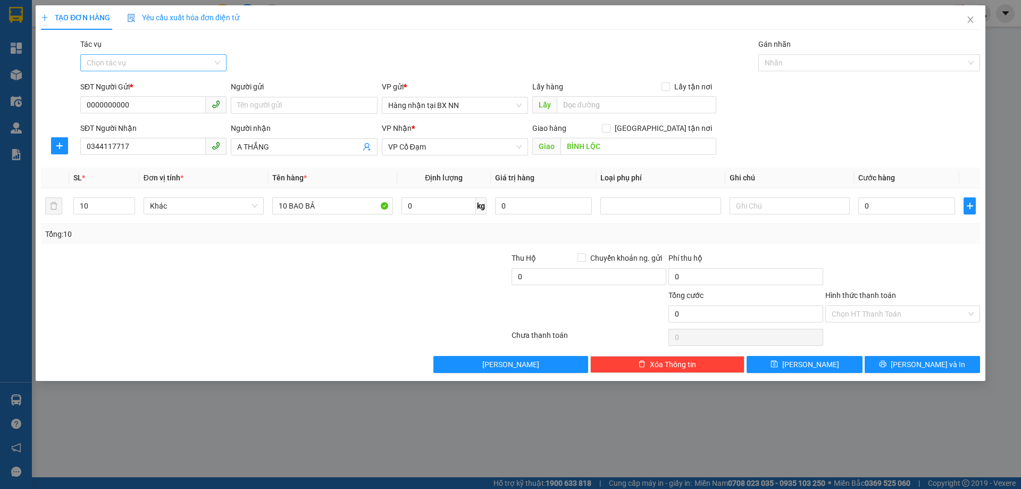
click at [143, 63] on input "Tác vụ" at bounding box center [150, 63] width 126 height 16
click at [112, 86] on div "Nhập hàng lên xe" at bounding box center [154, 84] width 134 height 12
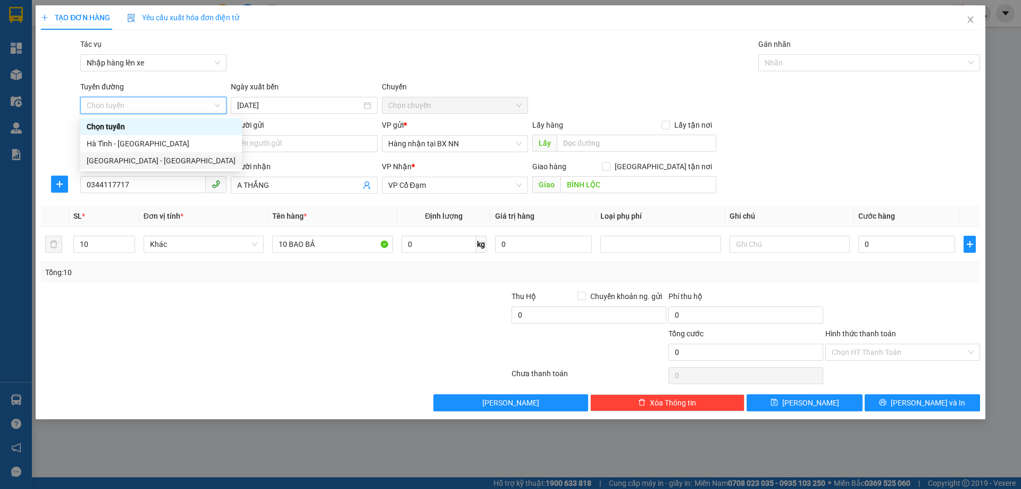
click at [124, 162] on div "[GEOGRAPHIC_DATA] - [GEOGRAPHIC_DATA]" at bounding box center [161, 161] width 149 height 12
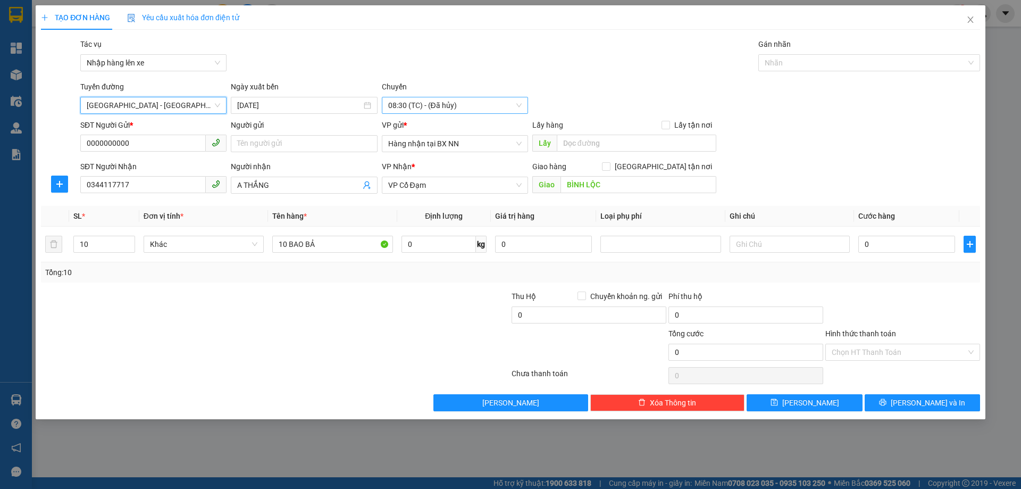
click at [461, 109] on span "08:30 (TC) - (Đã hủy)" at bounding box center [455, 105] width 134 height 16
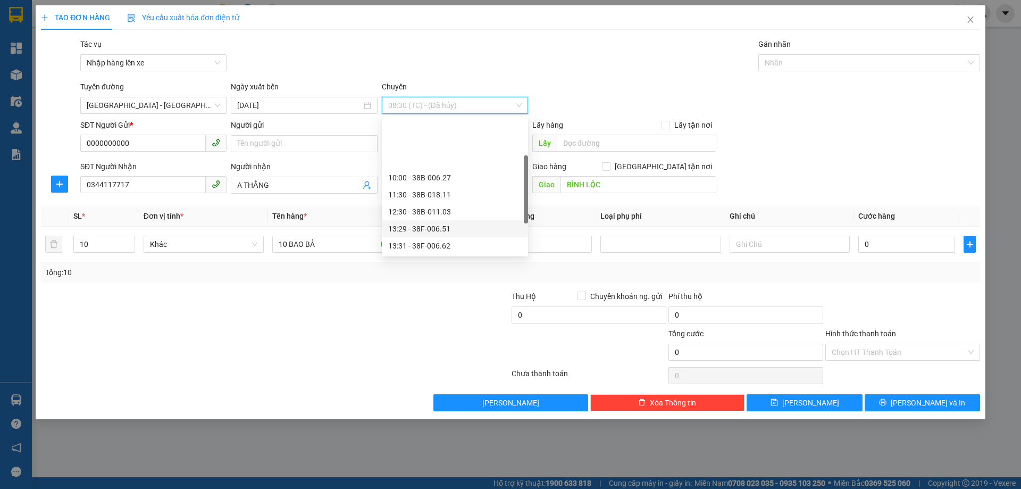
scroll to position [98, 0]
click at [438, 201] on div "17:30 - 38H-042.63" at bounding box center [455, 199] width 134 height 12
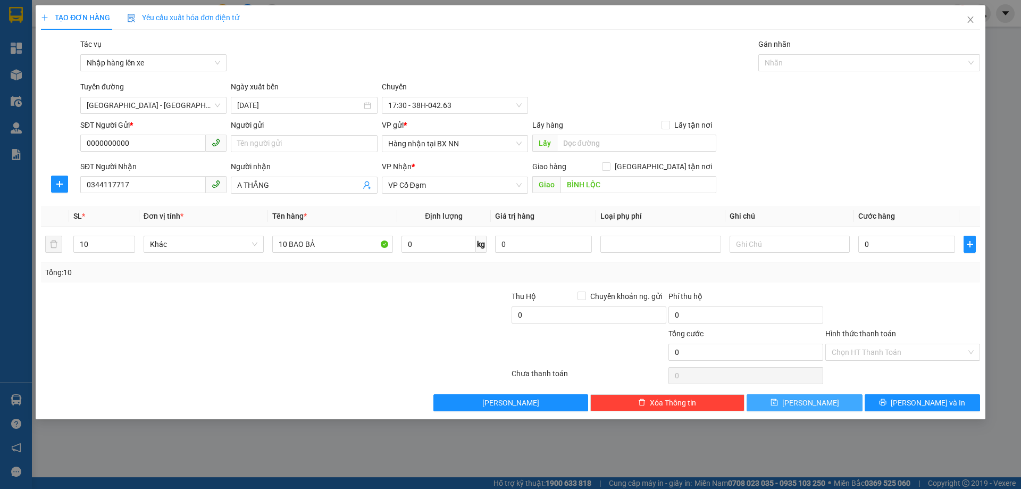
click at [837, 407] on button "Lưu" at bounding box center [804, 402] width 115 height 17
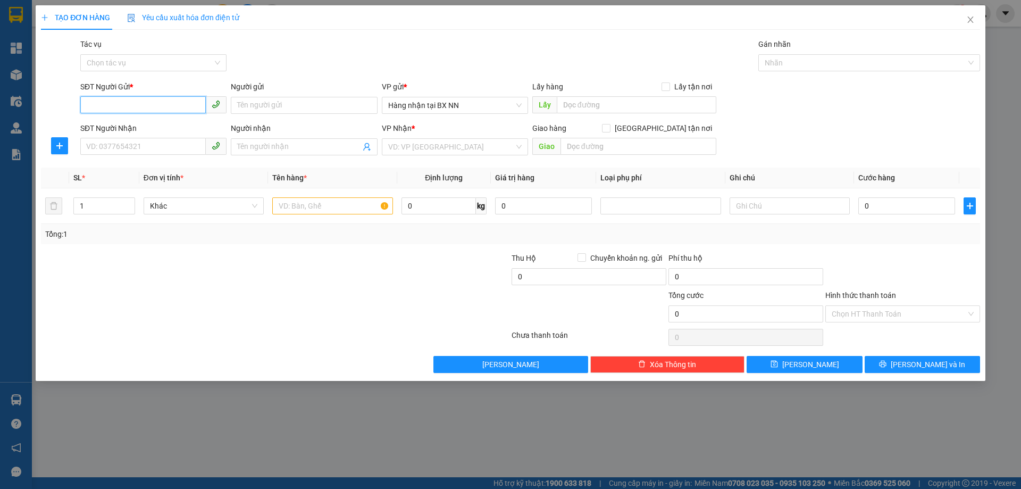
click at [169, 112] on input "SĐT Người Gửi *" at bounding box center [143, 104] width 126 height 17
paste input "0000000000"
click at [151, 150] on input "SĐT Người Nhận" at bounding box center [143, 146] width 126 height 17
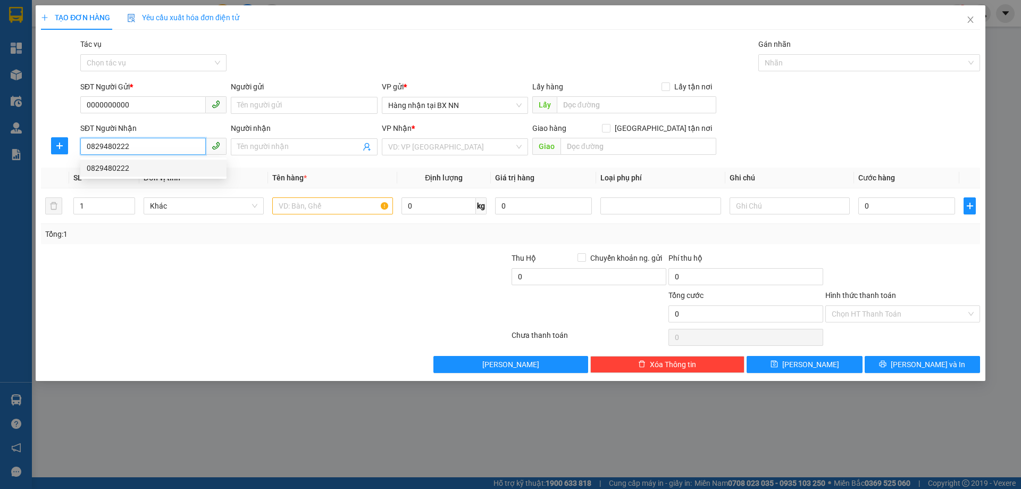
click at [161, 169] on div "0829480222" at bounding box center [154, 168] width 134 height 12
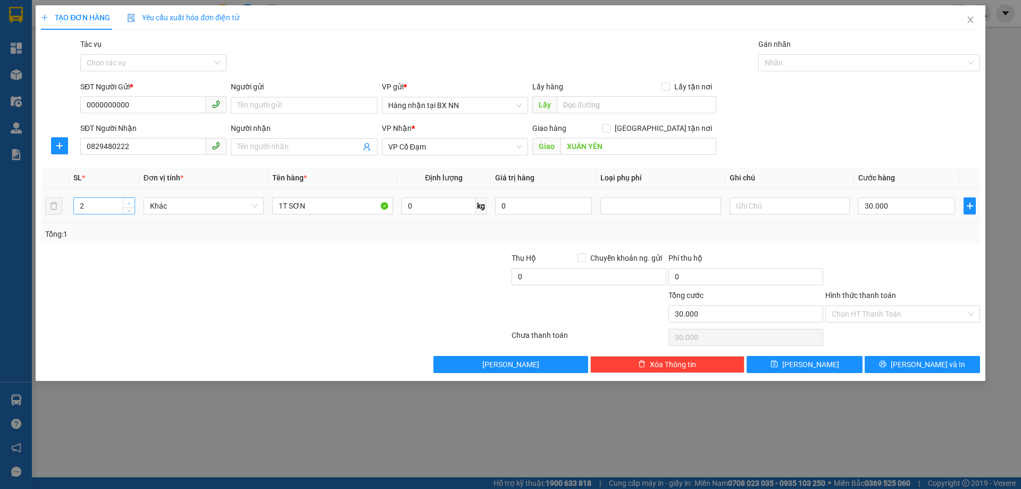
click at [124, 200] on span "Increase Value" at bounding box center [129, 203] width 12 height 10
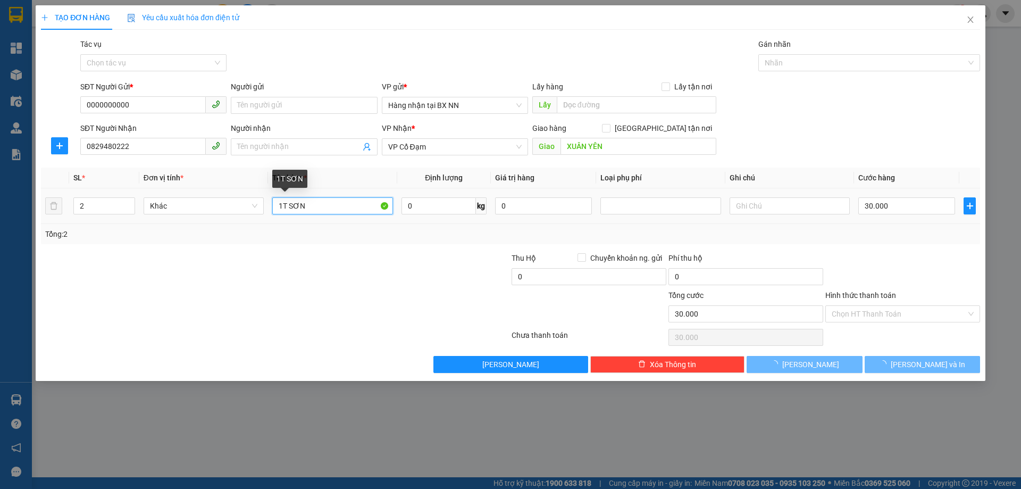
drag, startPoint x: 286, startPoint y: 206, endPoint x: 275, endPoint y: 201, distance: 12.4
click at [273, 206] on input "1T SƠN" at bounding box center [332, 205] width 120 height 17
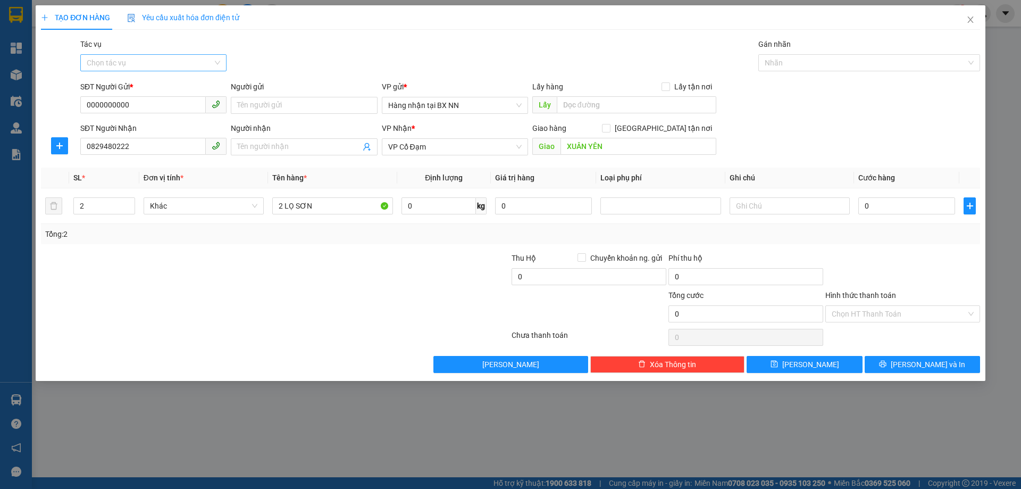
click at [129, 61] on input "Tác vụ" at bounding box center [150, 63] width 126 height 16
click at [128, 76] on div "Nhập hàng lên xe" at bounding box center [153, 84] width 146 height 17
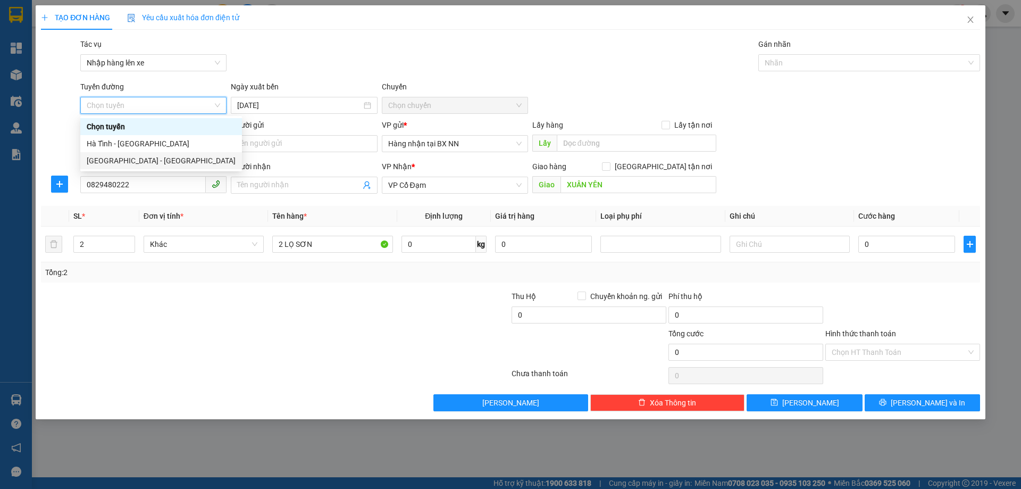
click at [100, 159] on div "[GEOGRAPHIC_DATA] - [GEOGRAPHIC_DATA]" at bounding box center [161, 161] width 149 height 12
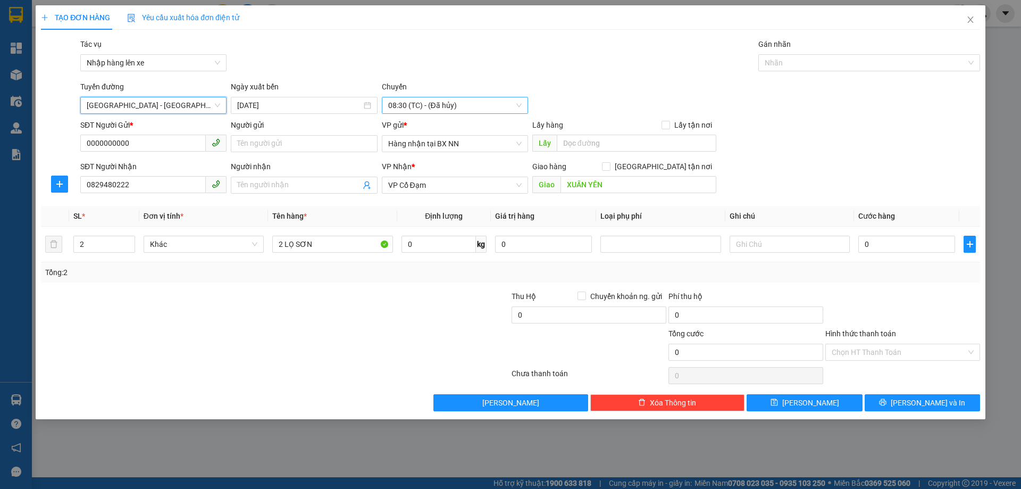
click at [504, 102] on span "08:30 (TC) - (Đã hủy)" at bounding box center [455, 105] width 134 height 16
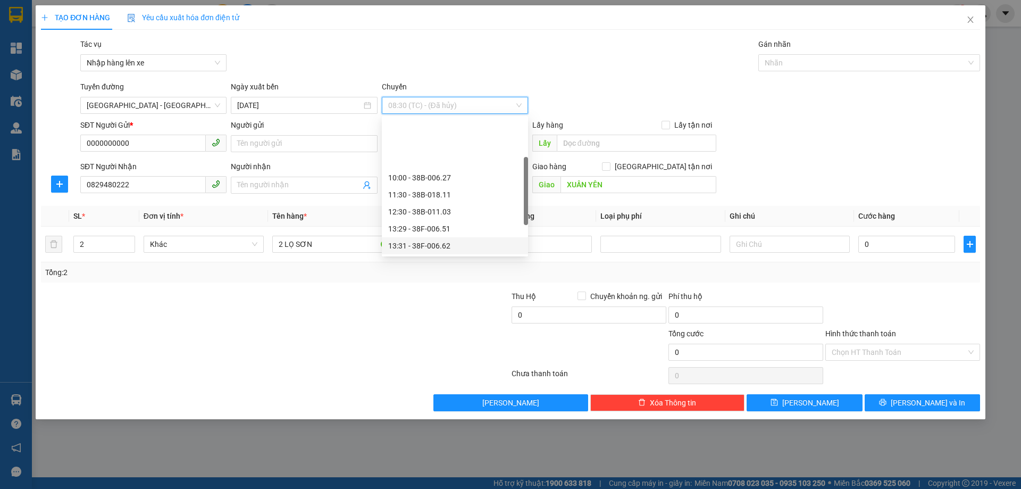
scroll to position [102, 0]
click at [412, 210] on div "21:00 - 38H-048.28" at bounding box center [455, 212] width 134 height 12
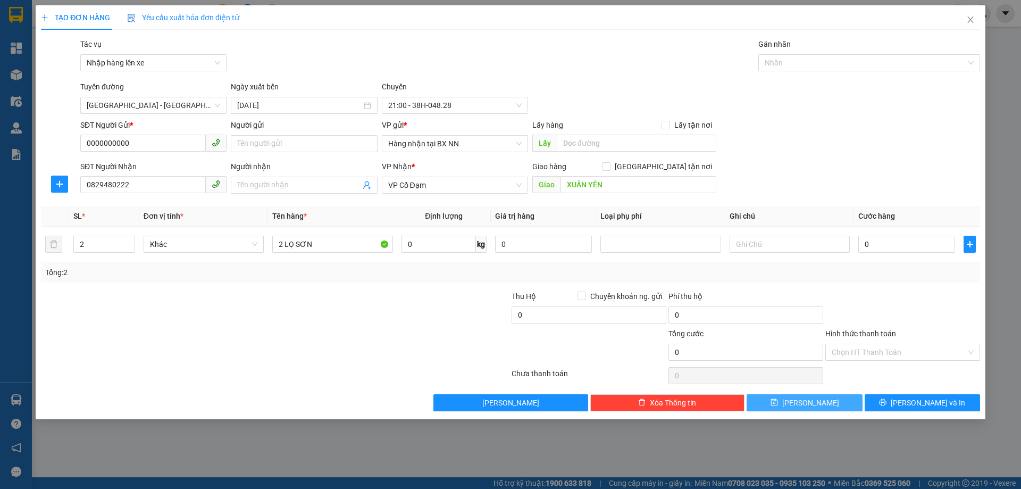
click at [788, 406] on button "Lưu" at bounding box center [804, 402] width 115 height 17
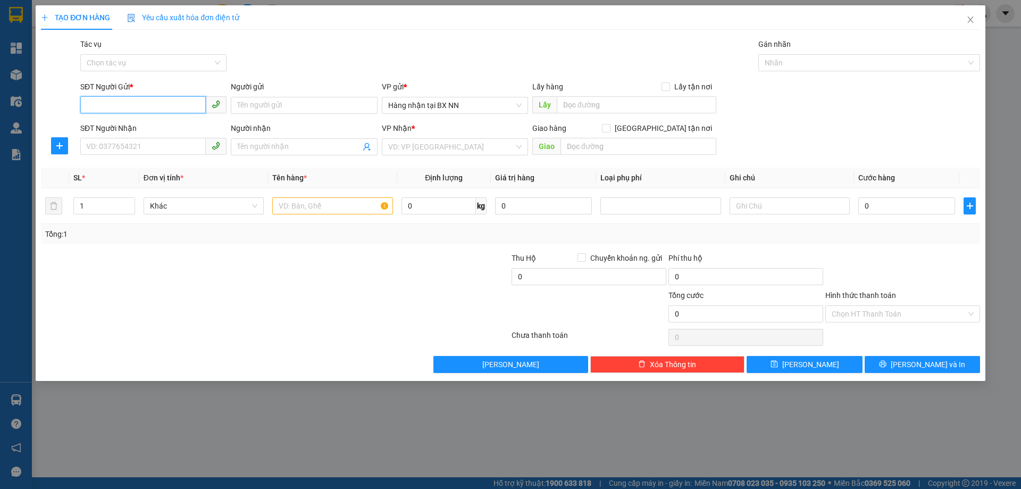
click at [134, 105] on input "SĐT Người Gửi *" at bounding box center [143, 104] width 126 height 17
paste input "0000000000"
click at [133, 142] on input "SĐT Người Nhận" at bounding box center [143, 146] width 126 height 17
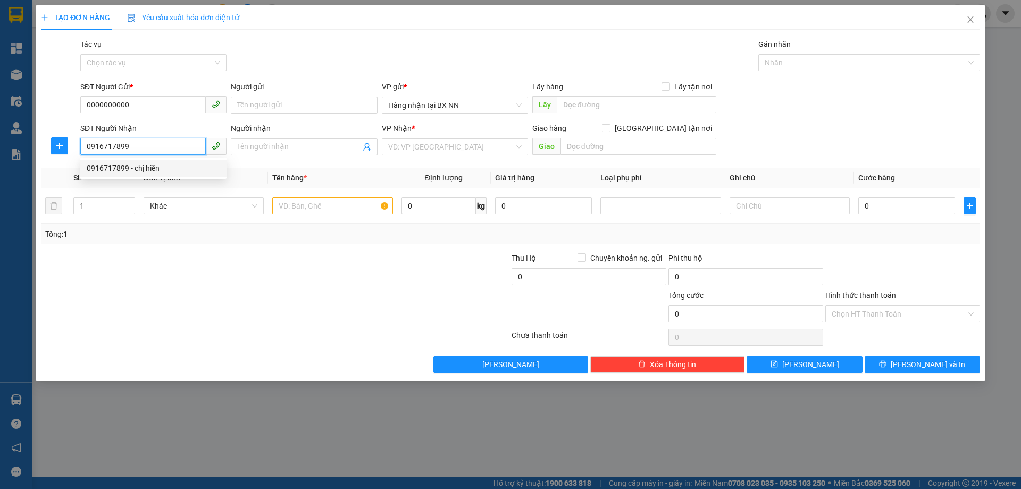
click at [135, 172] on div "0916717899 - chị hiền" at bounding box center [154, 168] width 134 height 12
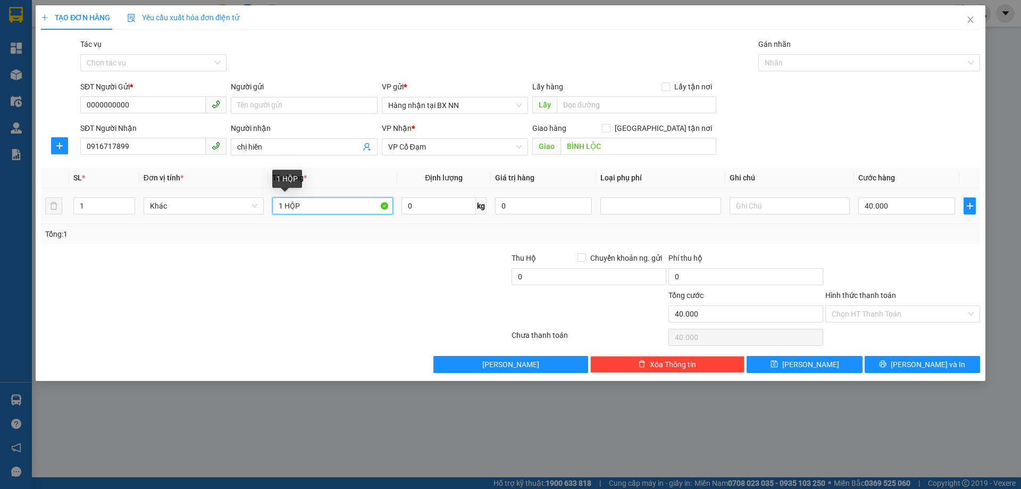
drag, startPoint x: 285, startPoint y: 204, endPoint x: 317, endPoint y: 211, distance: 33.1
click at [317, 211] on input "1 HỘP" at bounding box center [332, 205] width 120 height 17
click at [893, 210] on input "40.000" at bounding box center [907, 205] width 97 height 17
click at [178, 58] on input "Tác vụ" at bounding box center [150, 63] width 126 height 16
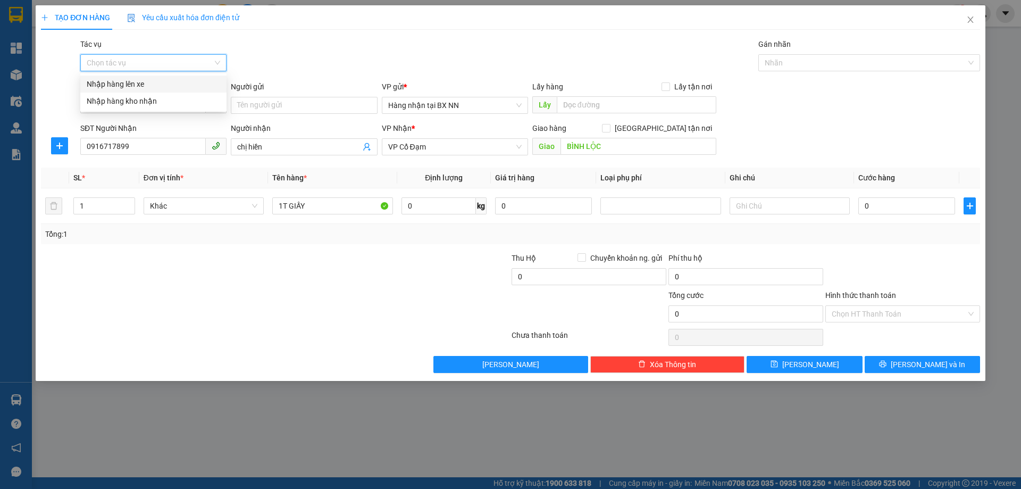
click at [168, 88] on div "Nhập hàng lên xe" at bounding box center [154, 84] width 134 height 12
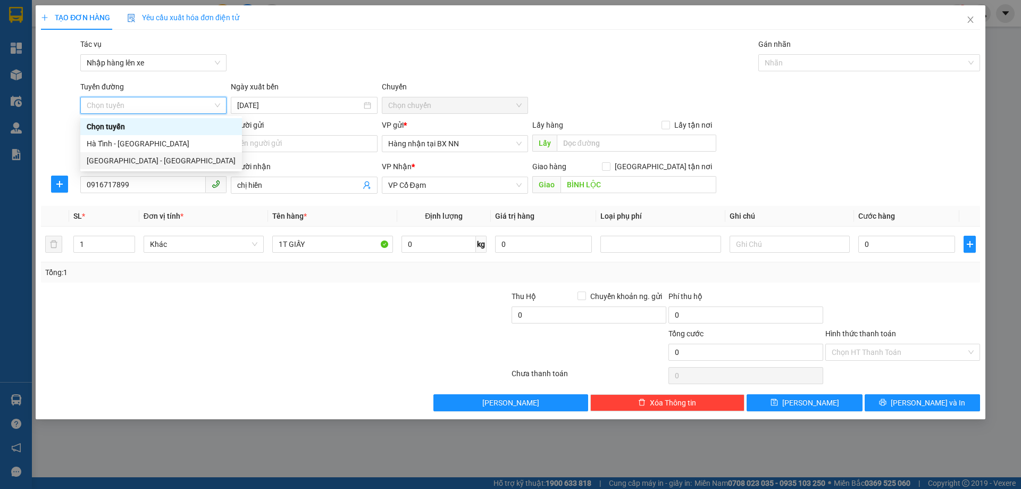
click at [119, 158] on div "[GEOGRAPHIC_DATA] - [GEOGRAPHIC_DATA]" at bounding box center [161, 161] width 149 height 12
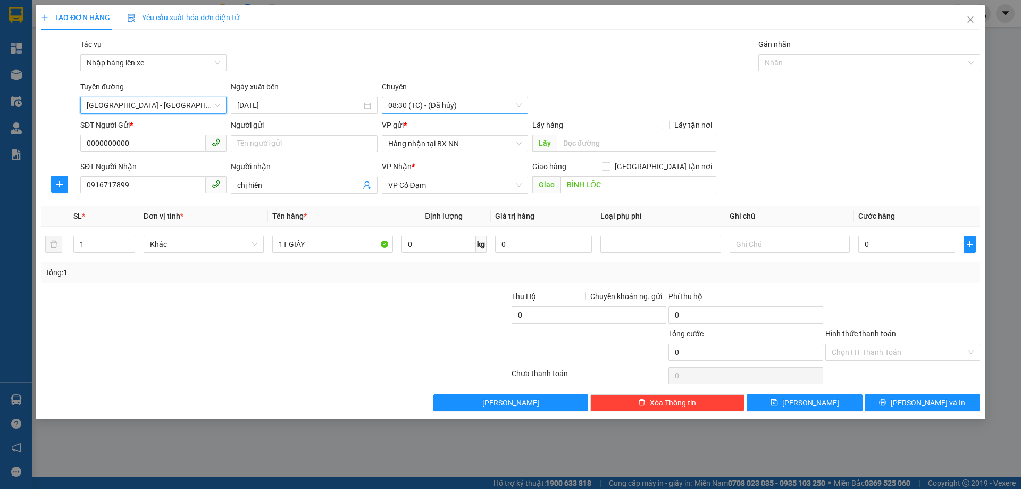
click at [453, 105] on span "08:30 (TC) - (Đã hủy)" at bounding box center [455, 105] width 134 height 16
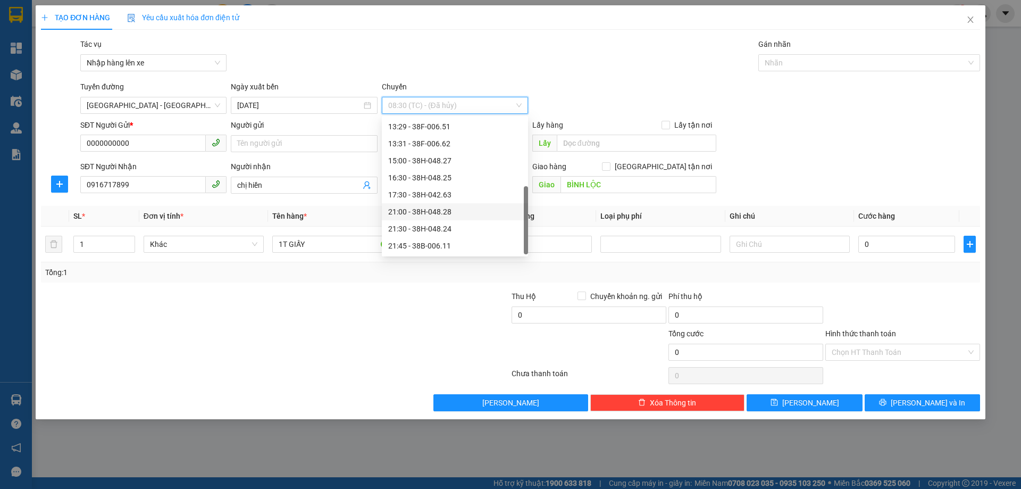
click at [419, 213] on div "21:00 - 38H-048.28" at bounding box center [455, 212] width 134 height 12
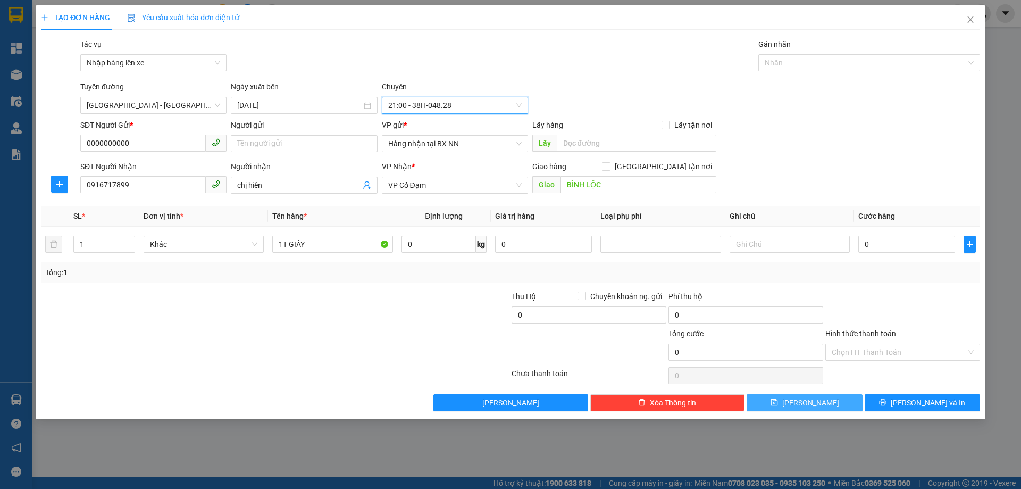
click at [819, 397] on button "Lưu" at bounding box center [804, 402] width 115 height 17
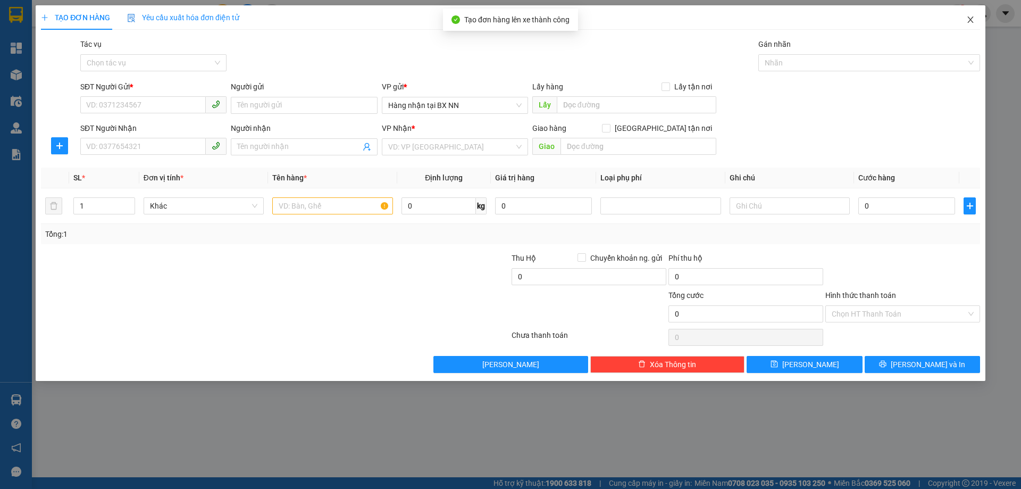
click at [966, 21] on span "Close" at bounding box center [971, 20] width 30 height 30
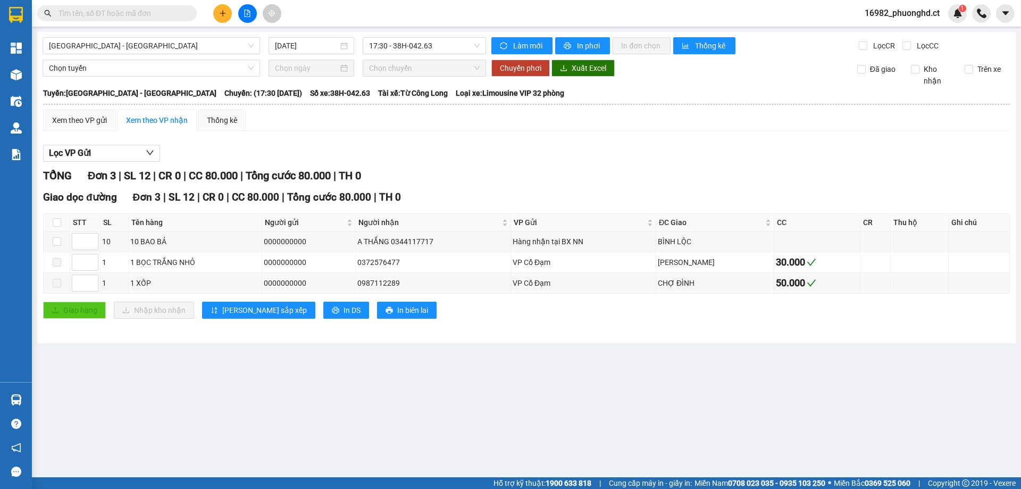
click at [910, 20] on span "16982_phuonghd.ct" at bounding box center [903, 12] width 92 height 13
click at [907, 36] on span "Đăng xuất" at bounding box center [907, 33] width 70 height 12
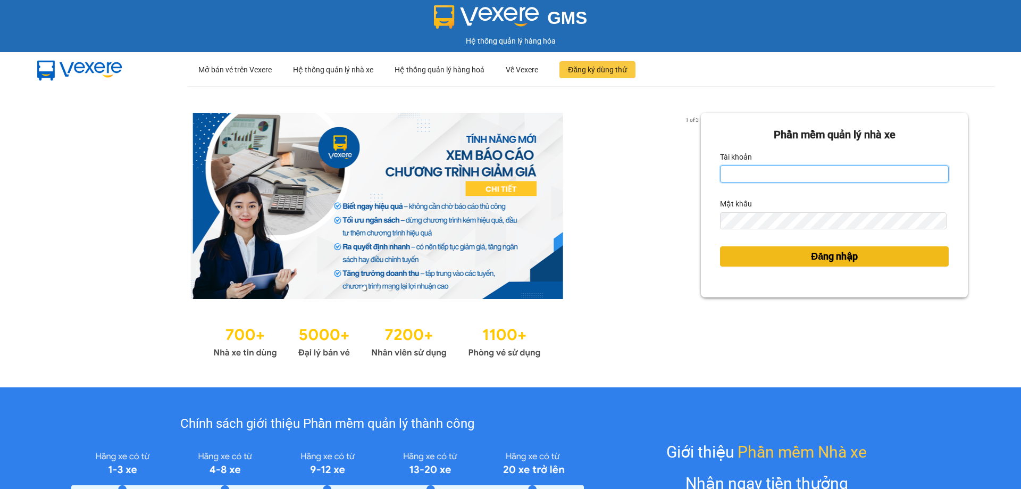
type input "phuonghd.ct"
click at [811, 254] on span "Đăng nhập" at bounding box center [834, 256] width 47 height 15
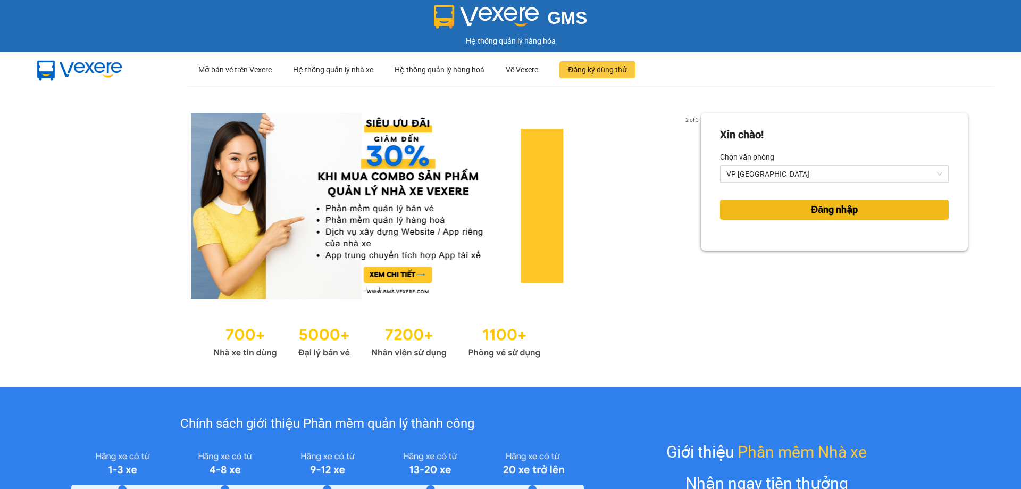
drag, startPoint x: 846, startPoint y: 205, endPoint x: 794, endPoint y: 184, distance: 56.0
click at [839, 206] on span "Đăng nhập" at bounding box center [834, 209] width 47 height 15
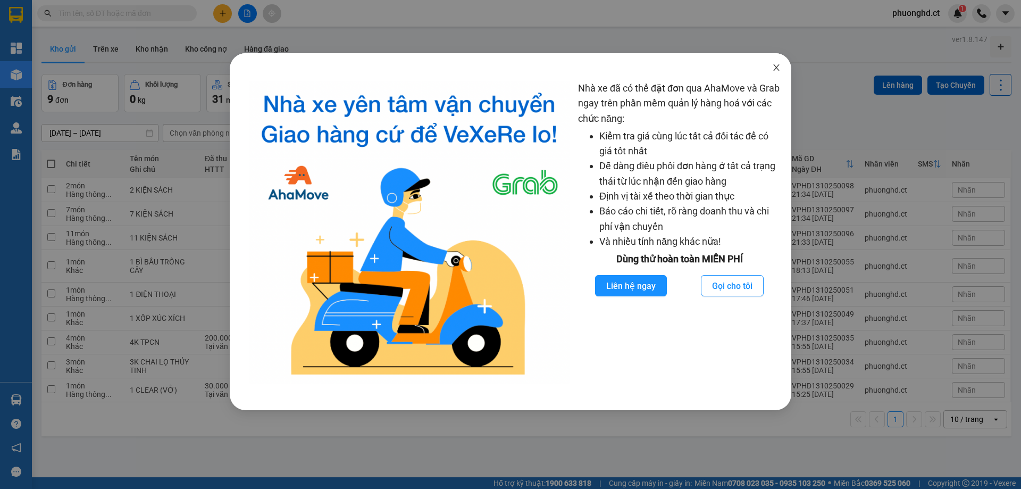
click at [778, 67] on icon "close" at bounding box center [777, 67] width 9 height 9
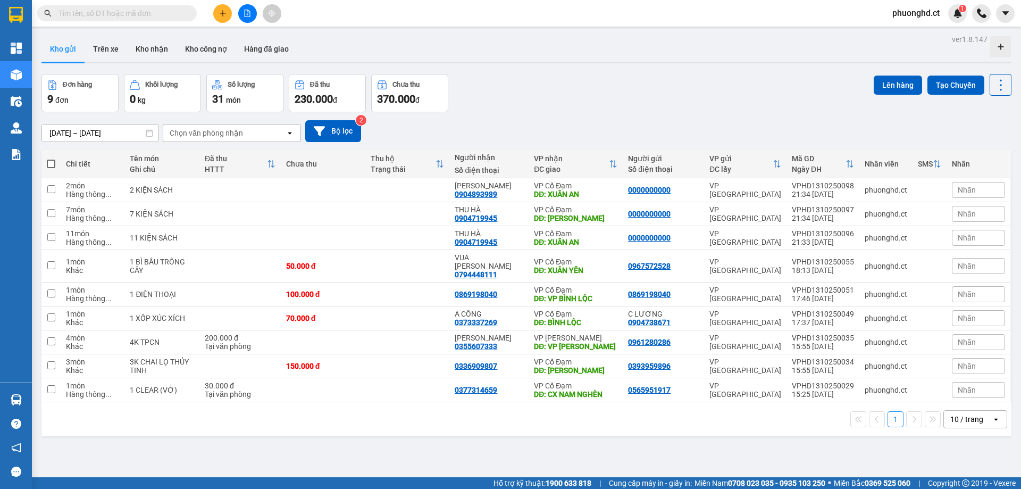
click at [56, 169] on th at bounding box center [50, 164] width 19 height 28
click at [47, 155] on th at bounding box center [50, 164] width 19 height 28
click at [52, 161] on span at bounding box center [51, 164] width 9 height 9
click at [51, 159] on input "checkbox" at bounding box center [51, 159] width 0 height 0
checkbox input "true"
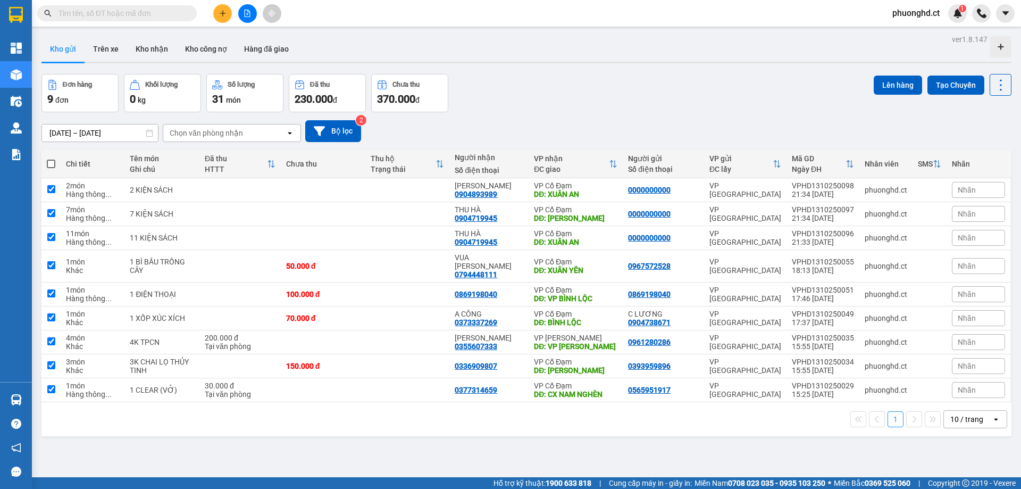
checkbox input "true"
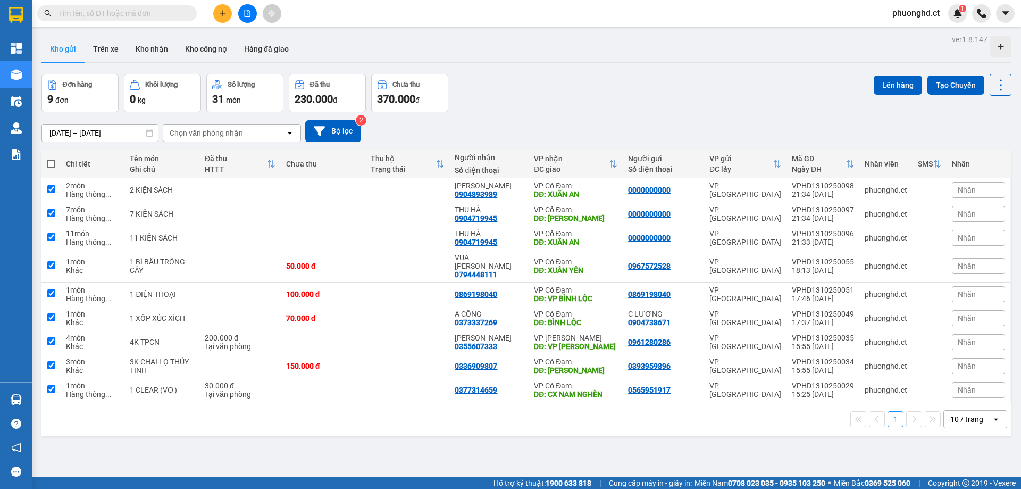
checkbox input "true"
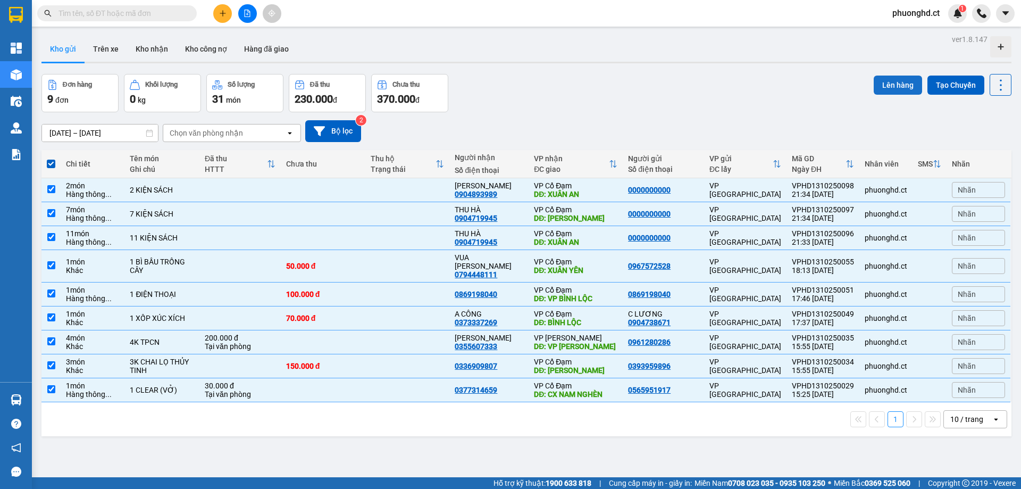
click at [885, 82] on button "Lên hàng" at bounding box center [898, 85] width 48 height 19
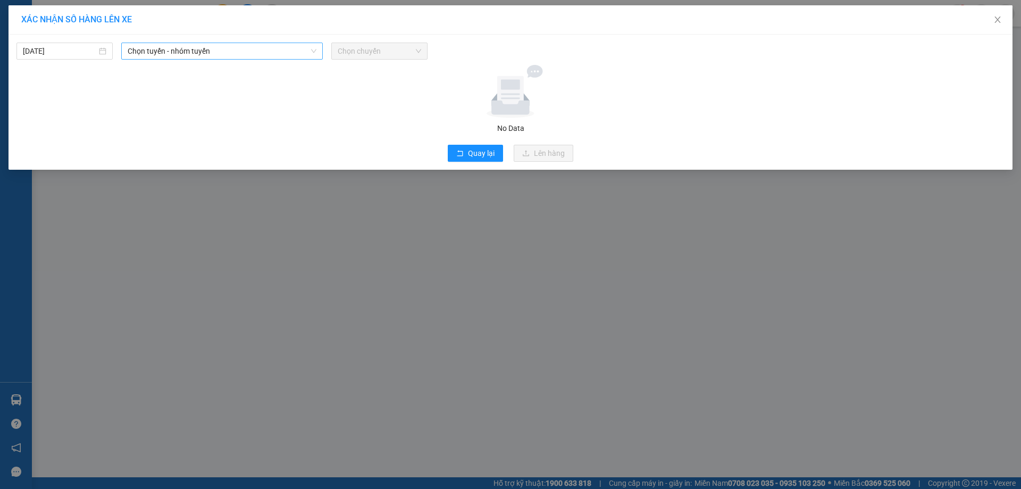
click at [168, 50] on span "Chọn tuyến - nhóm tuyến" at bounding box center [222, 51] width 189 height 16
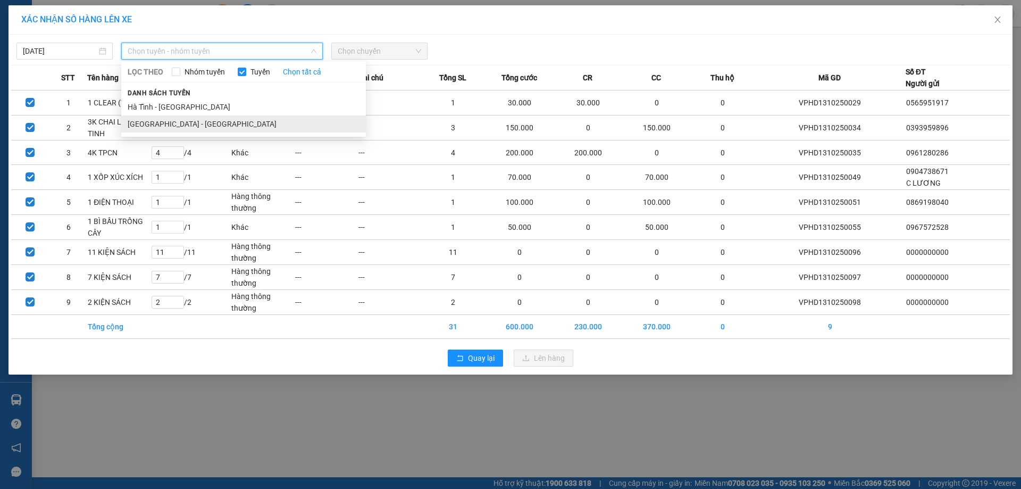
click at [169, 126] on li "[GEOGRAPHIC_DATA] - [GEOGRAPHIC_DATA]" at bounding box center [243, 123] width 245 height 17
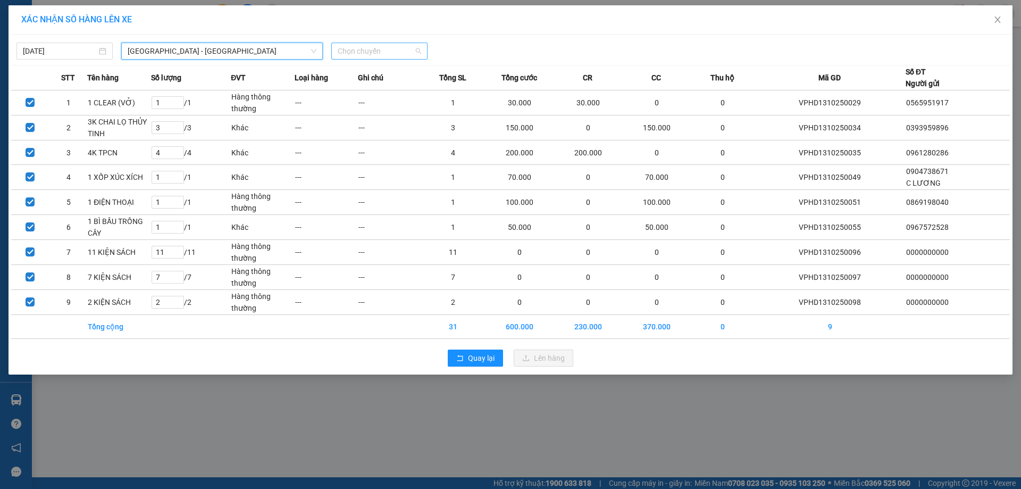
click at [359, 54] on span "Chọn chuyến" at bounding box center [380, 51] width 84 height 16
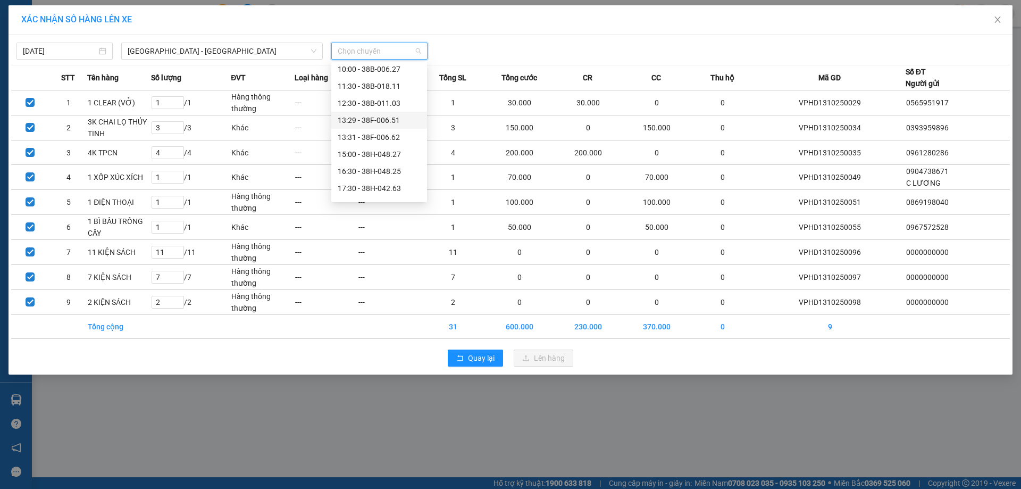
scroll to position [102, 0]
click at [370, 187] on div "21:45 - 38B-006.11" at bounding box center [379, 192] width 83 height 12
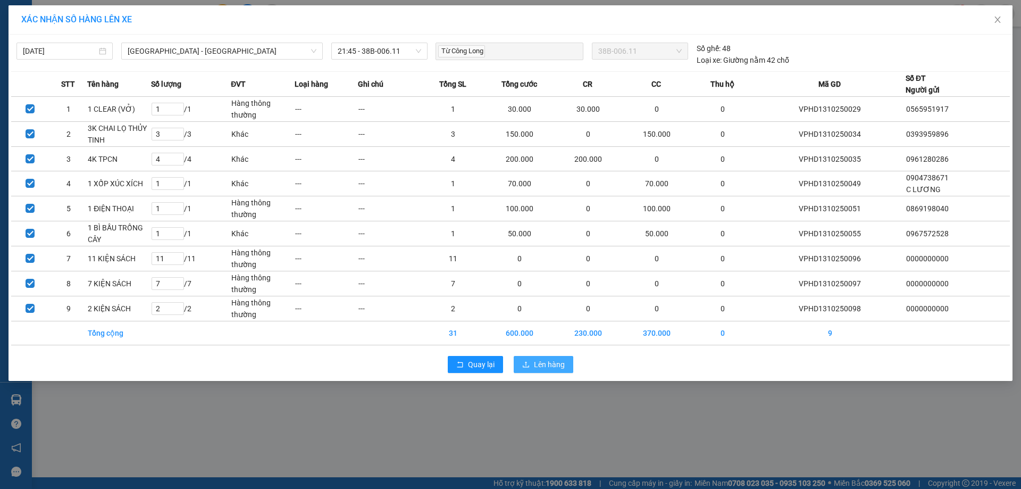
click at [548, 368] on span "Lên hàng" at bounding box center [549, 365] width 31 height 12
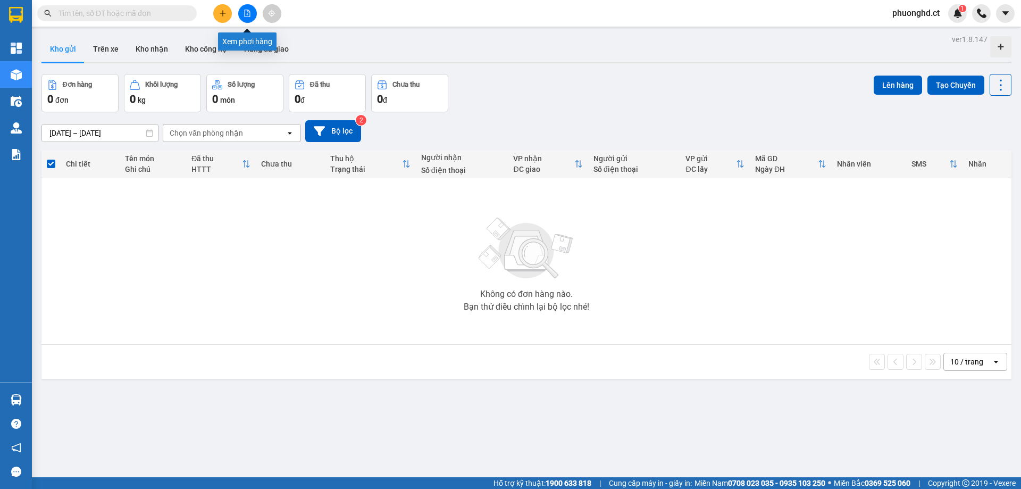
click at [247, 11] on icon "file-add" at bounding box center [247, 13] width 7 height 7
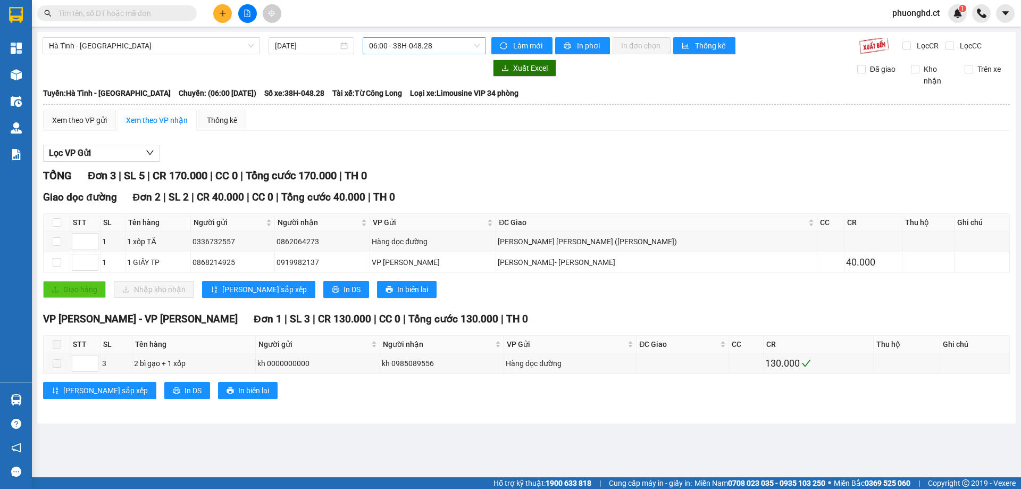
click at [405, 44] on span "06:00 - 38H-048.28" at bounding box center [424, 46] width 111 height 16
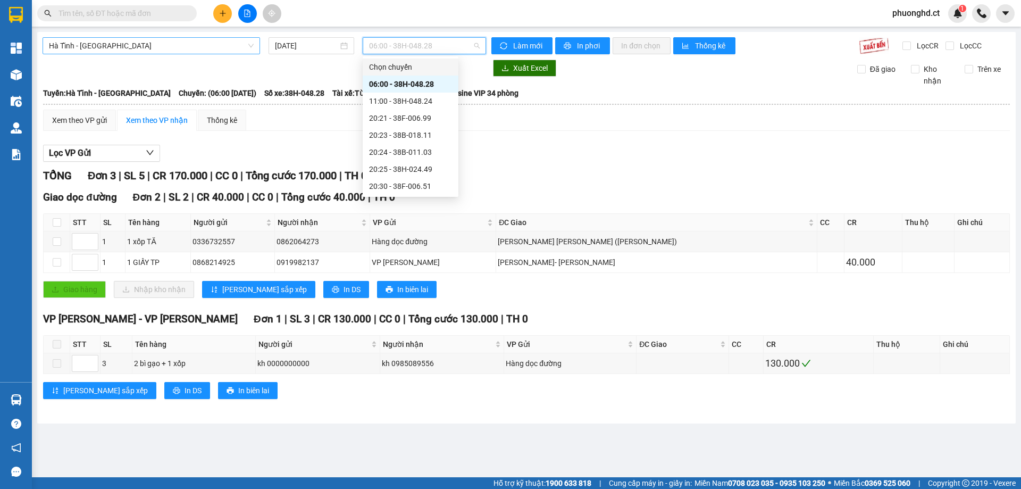
click at [167, 51] on span "Hà Tĩnh - [GEOGRAPHIC_DATA]" at bounding box center [151, 46] width 205 height 16
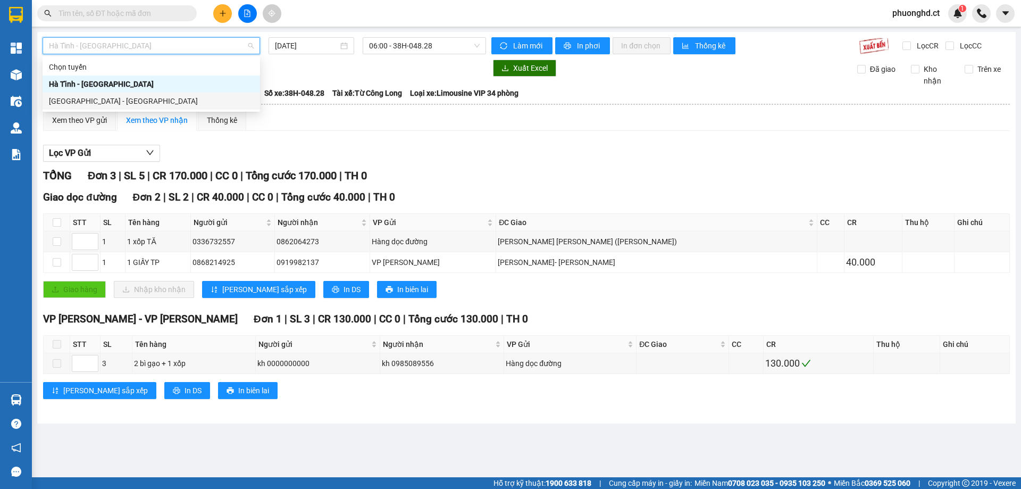
click at [103, 104] on div "[GEOGRAPHIC_DATA] - [GEOGRAPHIC_DATA]" at bounding box center [151, 101] width 205 height 12
type input "[DATE]"
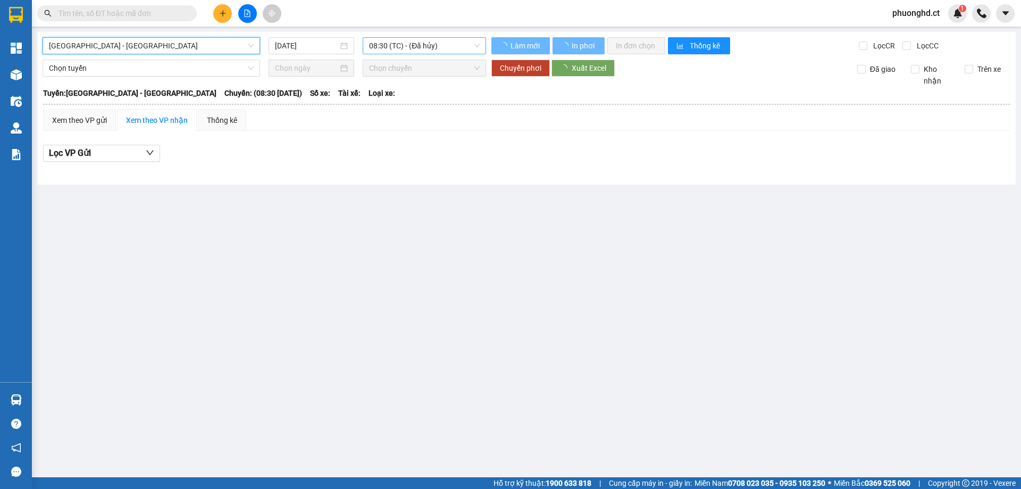
click at [386, 45] on span "08:30 (TC) - (Đã hủy)" at bounding box center [424, 46] width 111 height 16
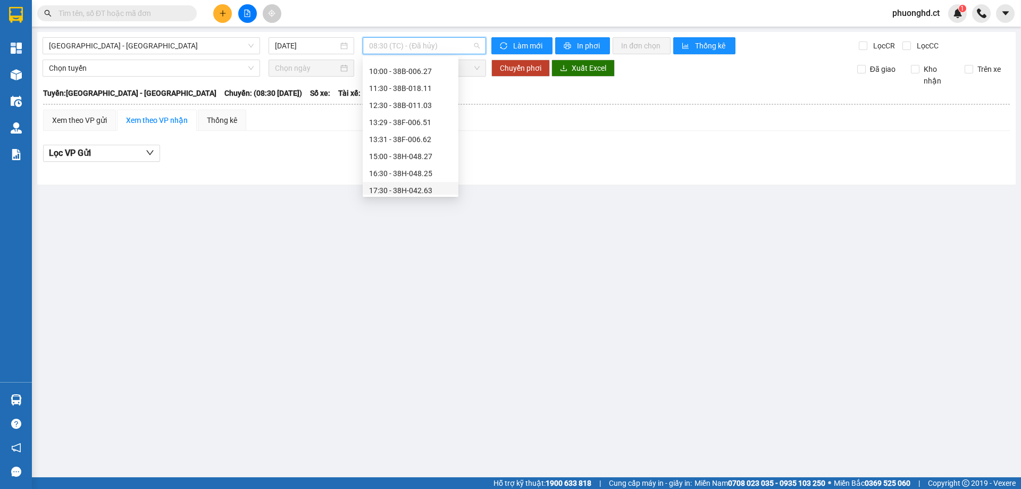
scroll to position [102, 0]
click at [393, 181] on div "21:45 - 38B-006.11" at bounding box center [410, 186] width 83 height 12
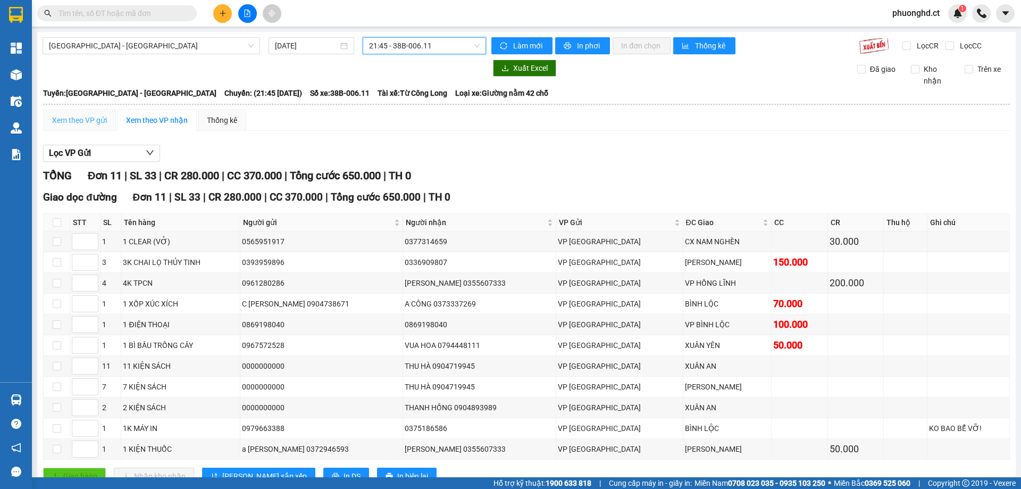
click at [73, 130] on div "Xem theo VP gửi" at bounding box center [79, 120] width 73 height 21
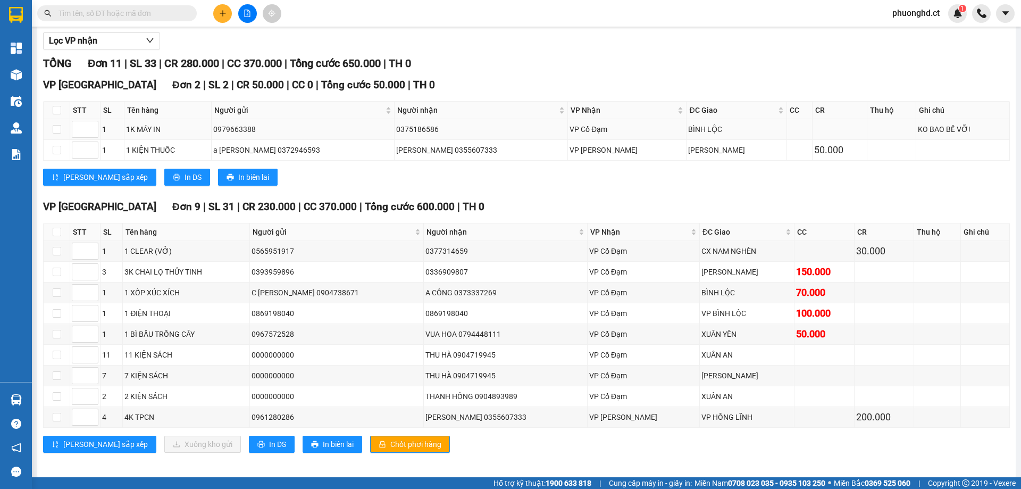
scroll to position [118, 0]
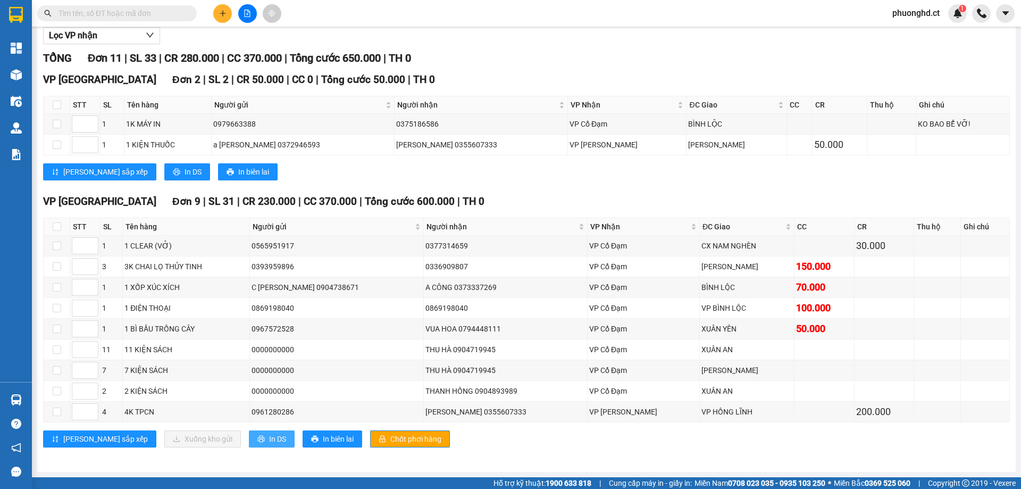
click at [269, 439] on span "In DS" at bounding box center [277, 439] width 17 height 12
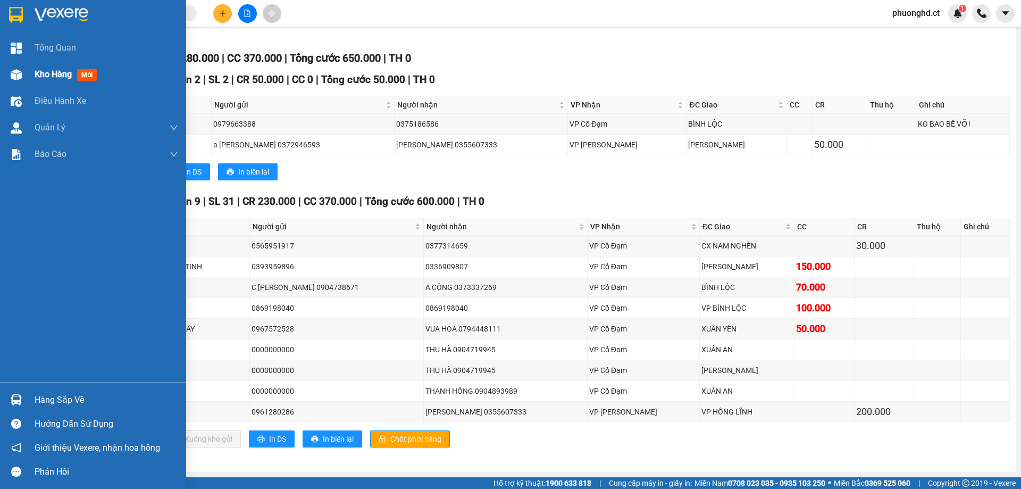
click at [35, 79] on span "Kho hàng" at bounding box center [53, 74] width 37 height 10
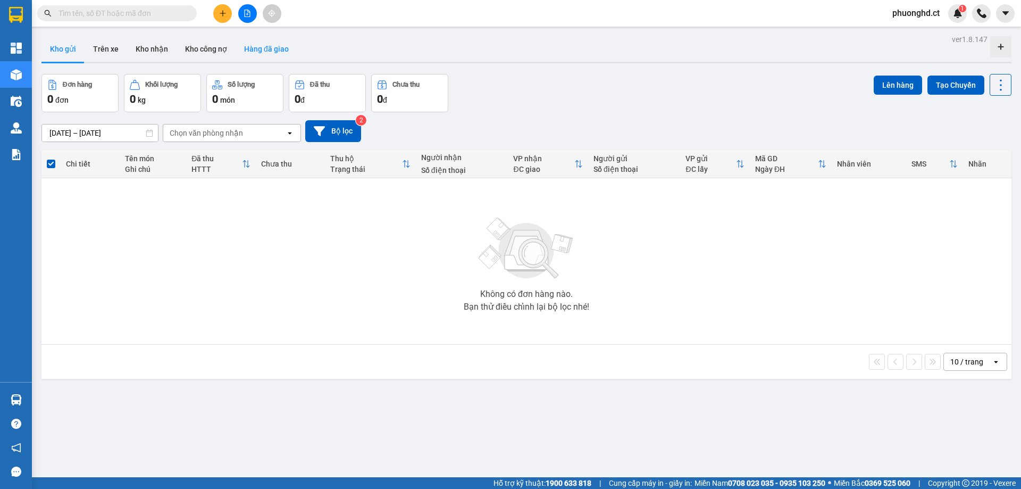
click at [289, 47] on button "Hàng đã giao" at bounding box center [267, 49] width 62 height 26
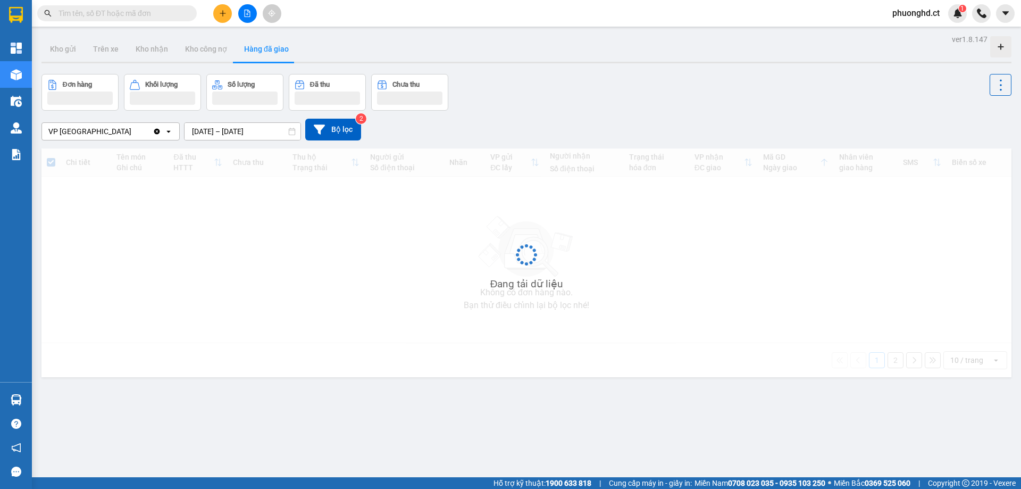
click at [232, 130] on input "[DATE] – [DATE]" at bounding box center [243, 131] width 116 height 17
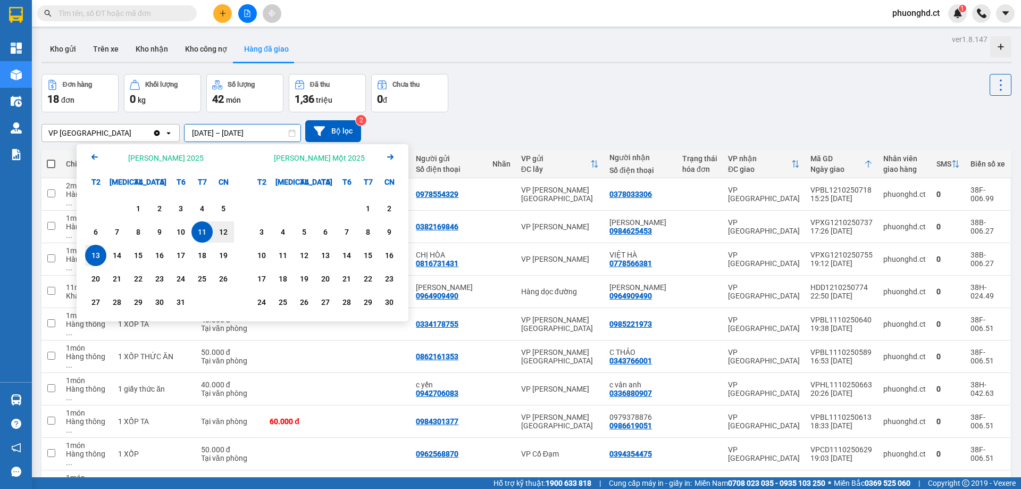
click at [90, 258] on div "13" at bounding box center [95, 255] width 15 height 13
type input "13/10/2025 – 13/10/2025"
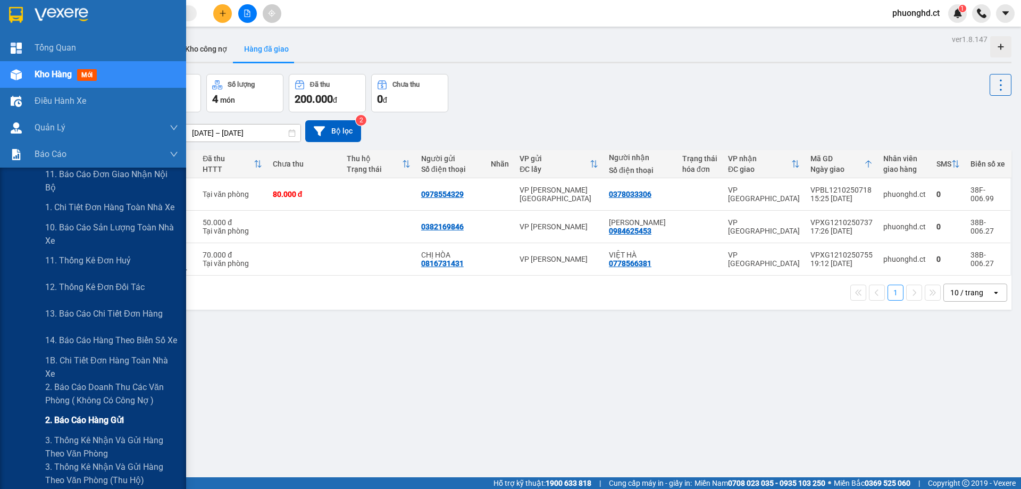
click at [67, 420] on span "2. Báo cáo hàng gửi" at bounding box center [84, 419] width 79 height 13
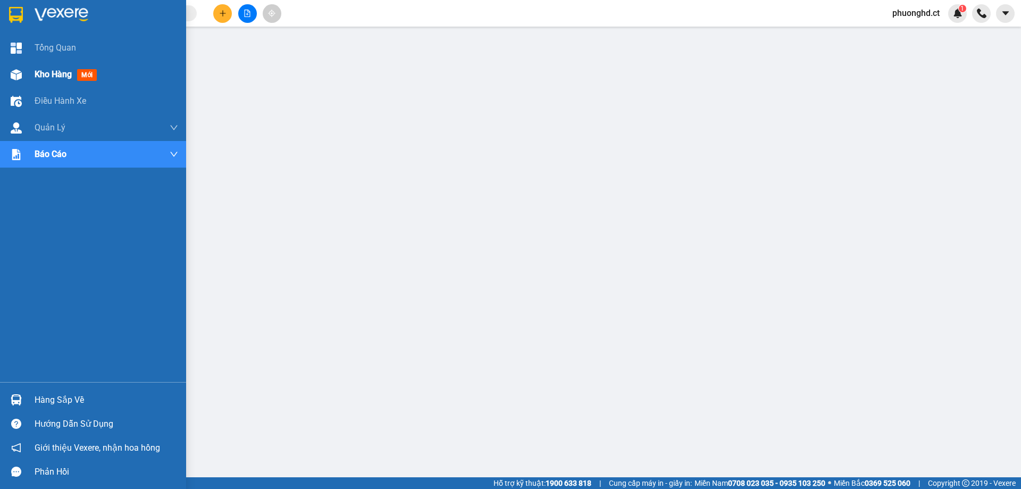
click at [28, 78] on div "Kho hàng mới" at bounding box center [93, 74] width 186 height 27
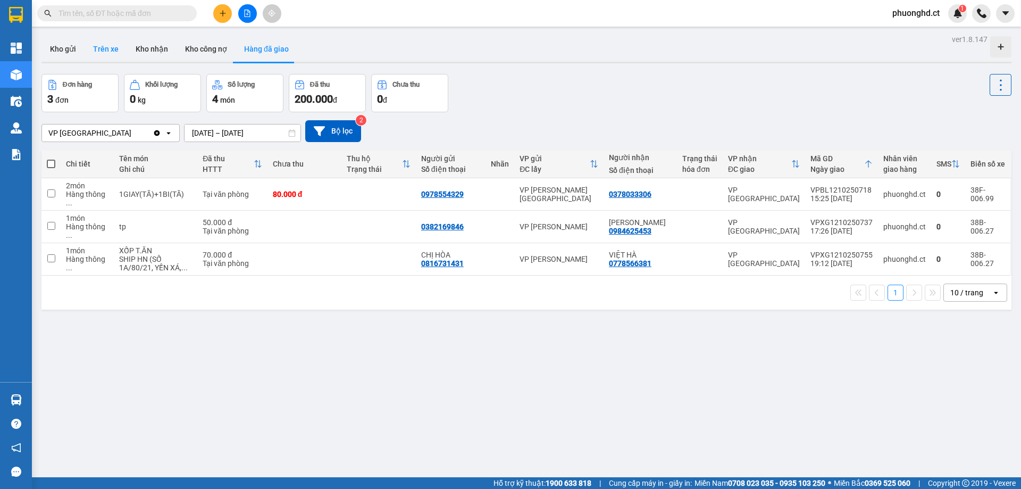
click at [114, 57] on button "Trên xe" at bounding box center [106, 49] width 43 height 26
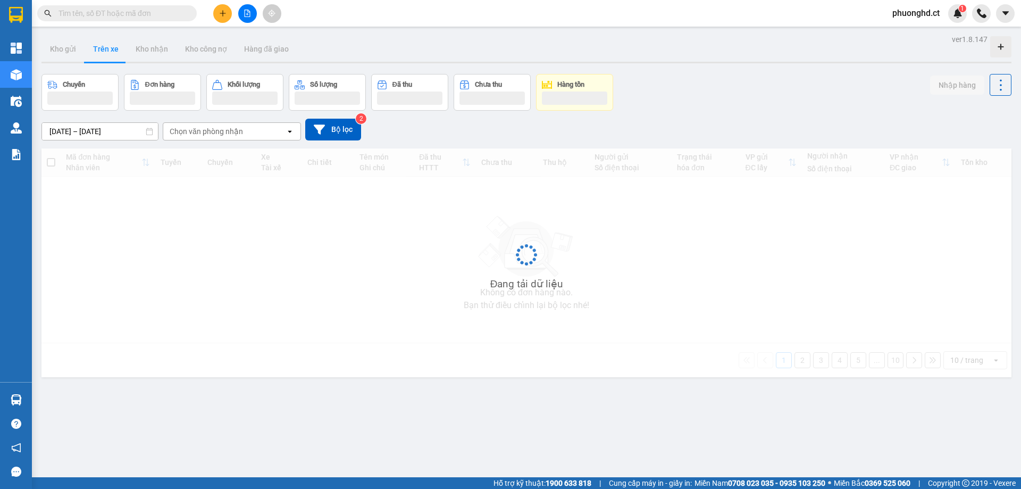
click at [234, 132] on div "Chọn văn phòng nhận" at bounding box center [206, 131] width 73 height 11
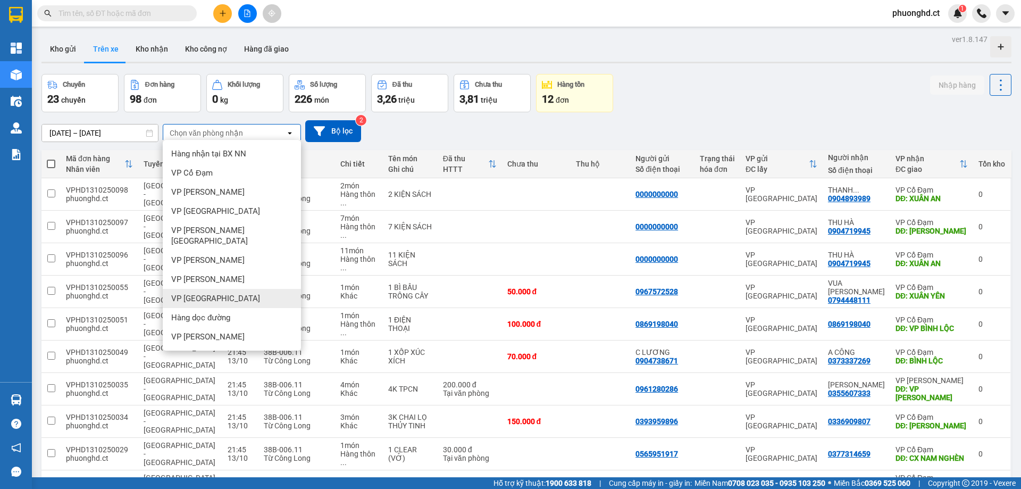
drag, startPoint x: 219, startPoint y: 281, endPoint x: 207, endPoint y: 253, distance: 30.7
click at [218, 289] on div "VP [GEOGRAPHIC_DATA]" at bounding box center [232, 298] width 138 height 19
